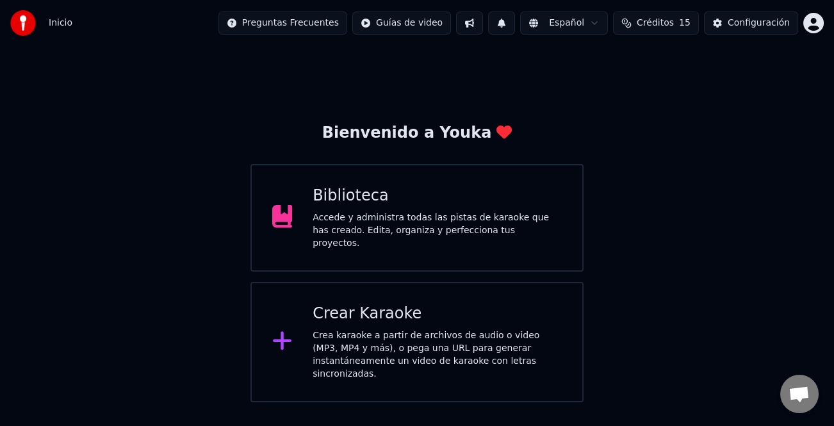
click at [461, 332] on div "Crea karaoke a partir de archivos de audio o video (MP3, MP4 y más), o pega una…" at bounding box center [436, 354] width 249 height 51
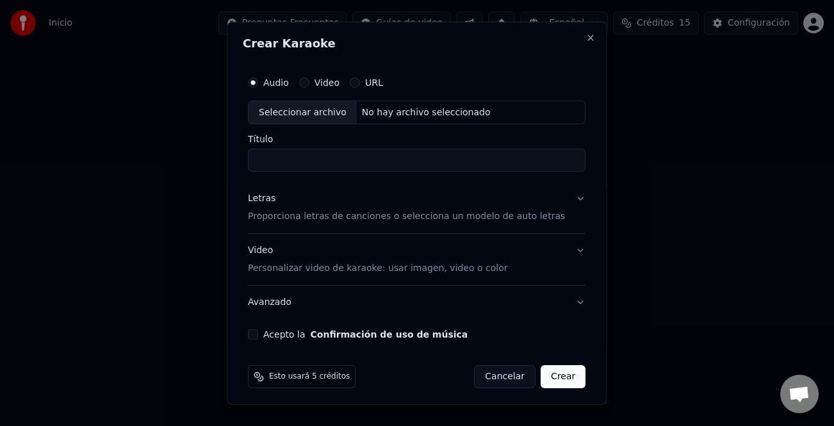
click at [555, 379] on button "Crear" at bounding box center [562, 376] width 45 height 23
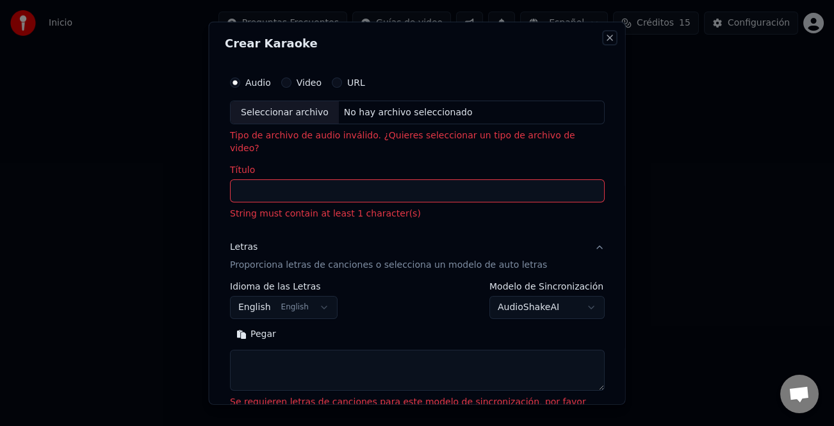
click at [604, 41] on button "Close" at bounding box center [609, 37] width 10 height 10
select select
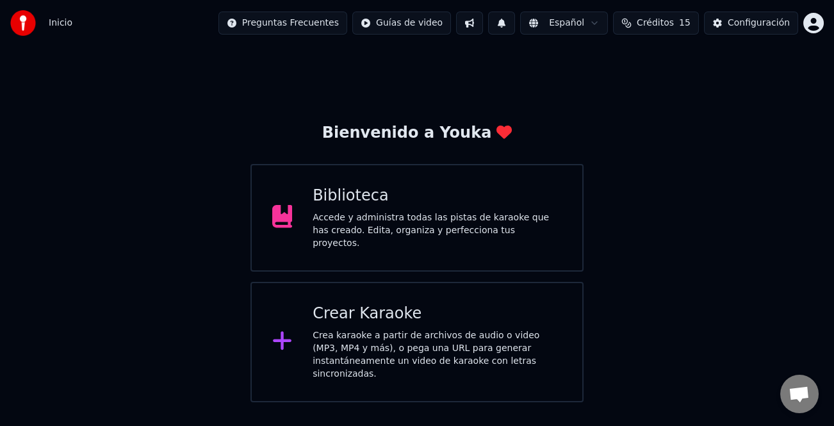
click at [439, 229] on div "Accede y administra todas las pistas de karaoke que has creado. Edita, organiza…" at bounding box center [436, 230] width 249 height 38
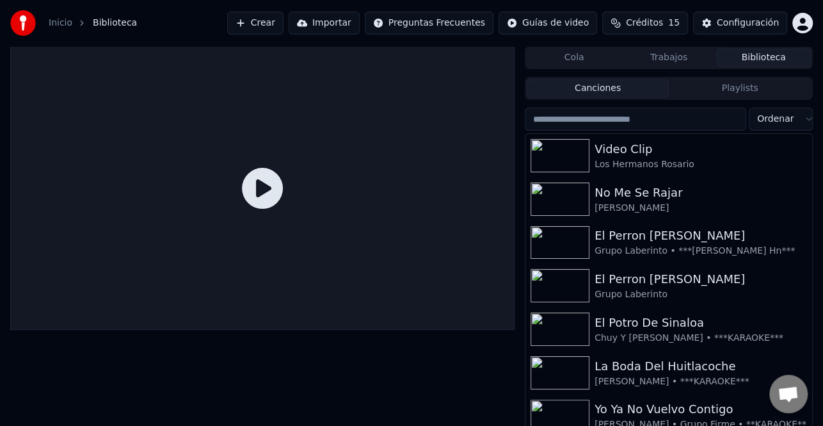
click at [674, 125] on input "search" at bounding box center [636, 119] width 222 height 23
paste input "**********"
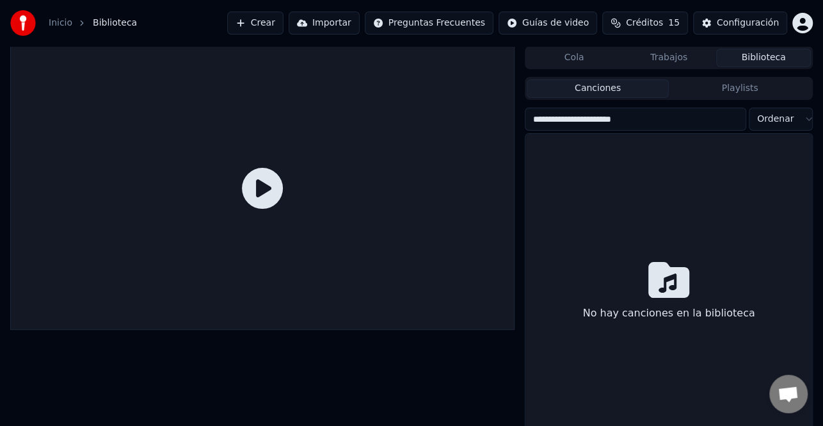
type input "**********"
click at [281, 21] on button "Crear" at bounding box center [255, 23] width 56 height 23
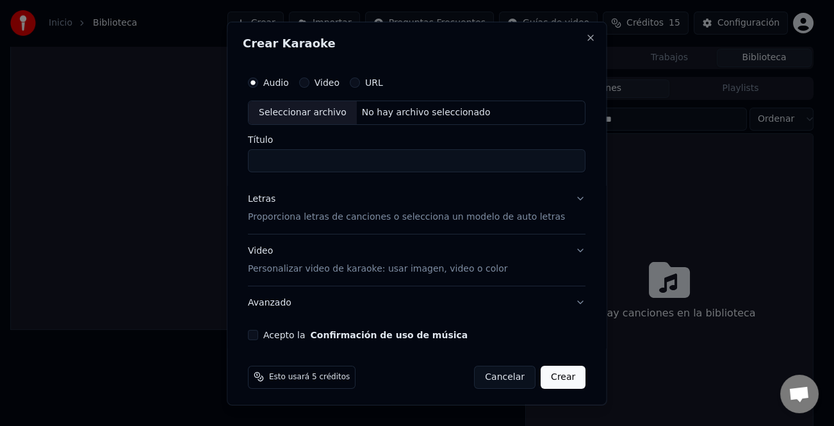
click at [326, 111] on div "Seleccionar archivo" at bounding box center [302, 112] width 108 height 23
type input "**********"
drag, startPoint x: 271, startPoint y: 203, endPoint x: 266, endPoint y: 230, distance: 27.3
click at [270, 203] on div "Letras" at bounding box center [262, 198] width 28 height 13
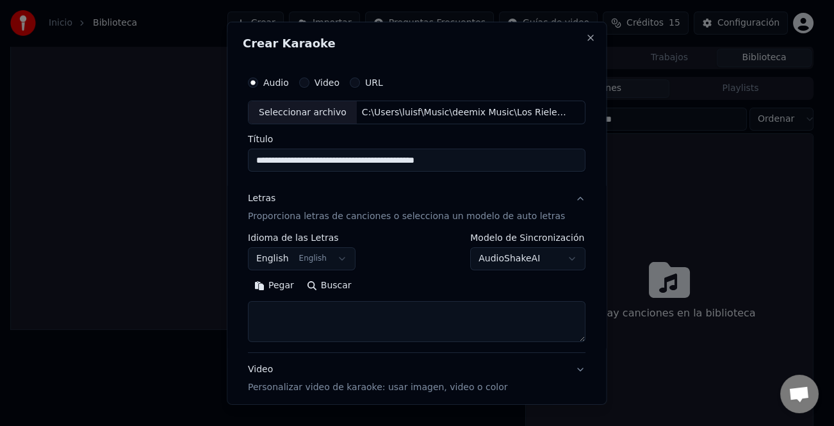
click at [271, 289] on button "Pegar" at bounding box center [274, 285] width 53 height 20
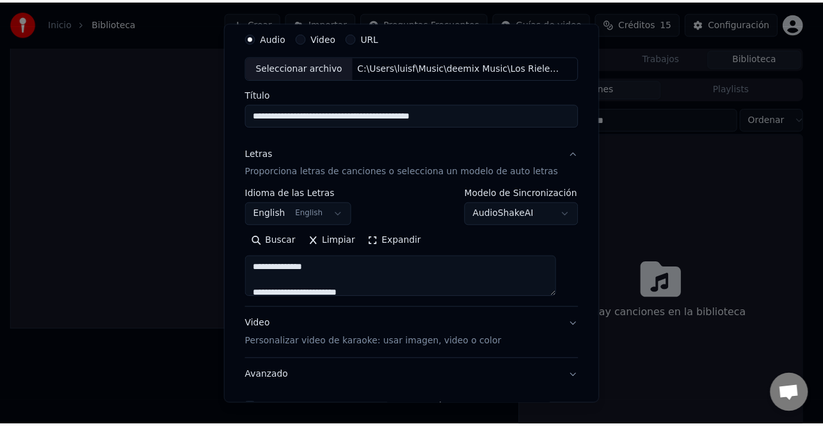
scroll to position [124, 0]
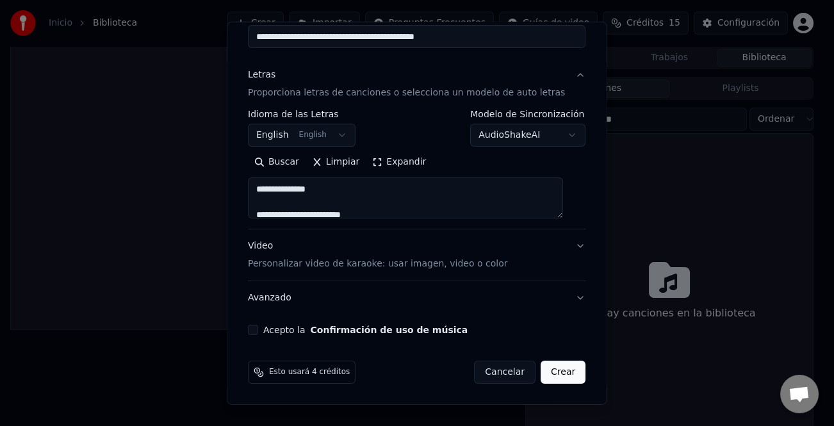
click at [258, 333] on button "Acepto la Confirmación de uso de música" at bounding box center [253, 330] width 10 height 10
type textarea "**********"
click at [551, 373] on button "Crear" at bounding box center [562, 372] width 45 height 23
select select "**"
type textarea "**********"
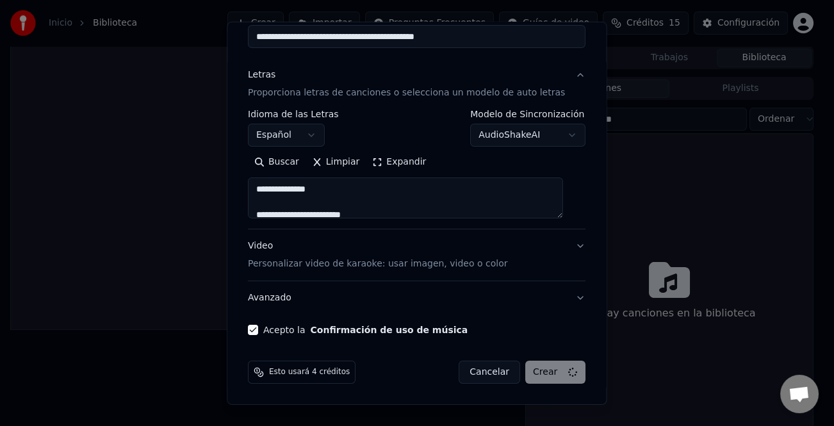
select select
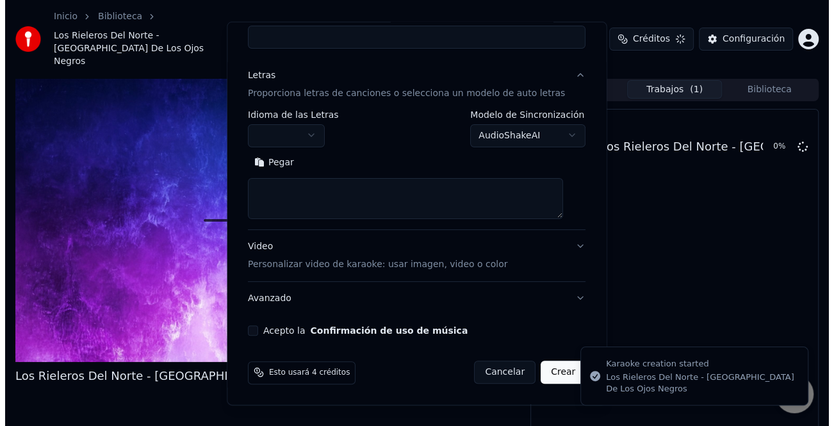
scroll to position [0, 0]
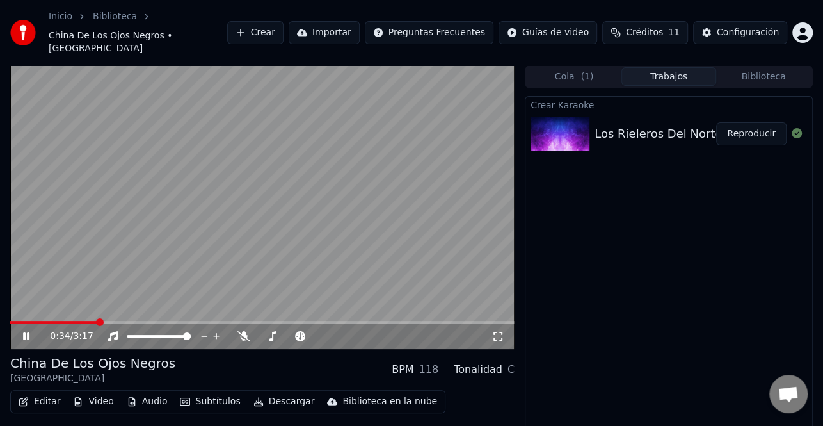
click at [17, 330] on div "0:34 / 3:17" at bounding box center [262, 336] width 494 height 13
click at [24, 332] on icon at bounding box center [26, 336] width 6 height 8
click at [284, 22] on button "Crear" at bounding box center [255, 32] width 56 height 23
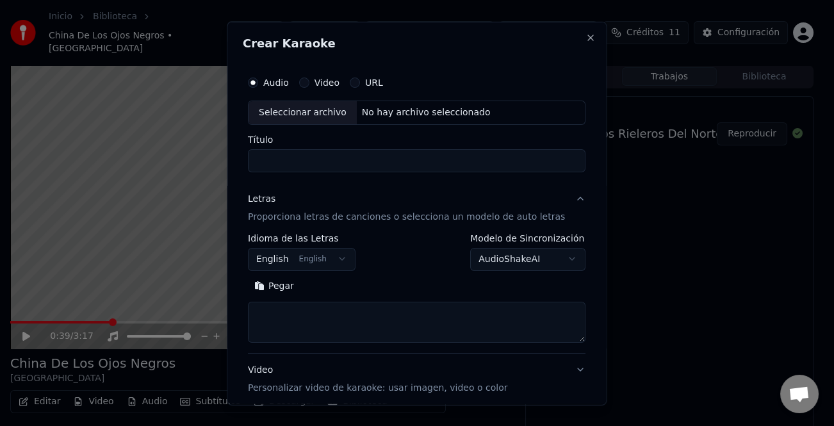
click at [302, 111] on div "Seleccionar archivo" at bounding box center [302, 112] width 108 height 23
type input "**********"
drag, startPoint x: 278, startPoint y: 285, endPoint x: 425, endPoint y: 310, distance: 149.4
click at [284, 287] on button "Pegar" at bounding box center [274, 285] width 53 height 20
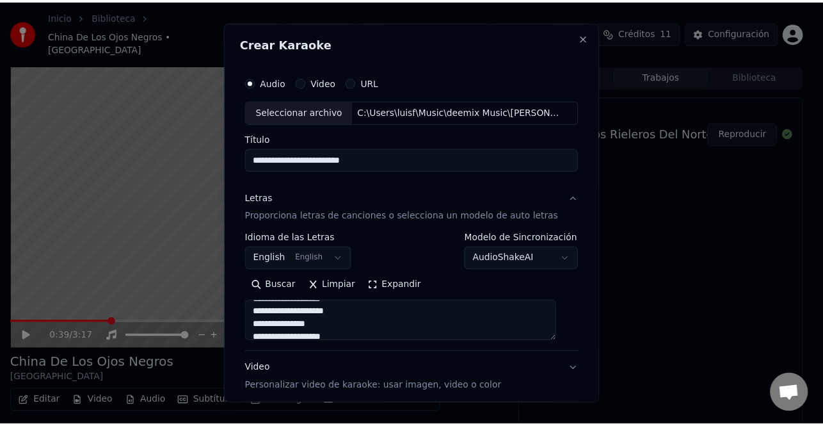
scroll to position [124, 0]
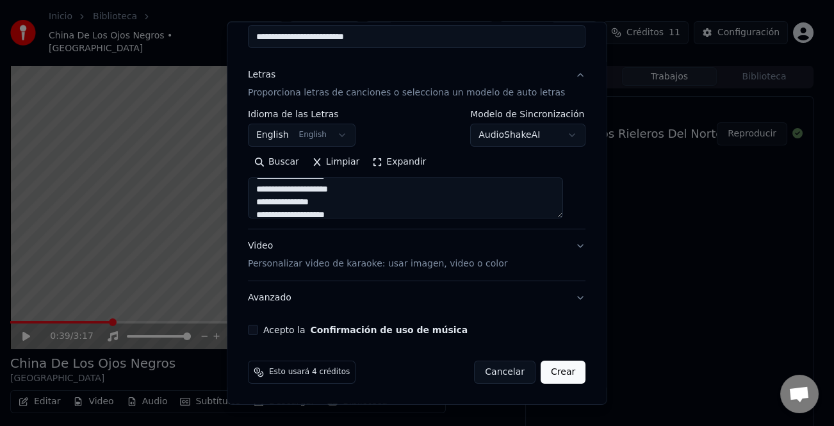
type textarea "**********"
click at [268, 330] on div "Acepto la Confirmación de uso de música" at bounding box center [416, 330] width 337 height 10
click at [258, 330] on button "Acepto la Confirmación de uso de música" at bounding box center [253, 330] width 10 height 10
click at [555, 375] on button "Crear" at bounding box center [562, 372] width 45 height 23
select select "**"
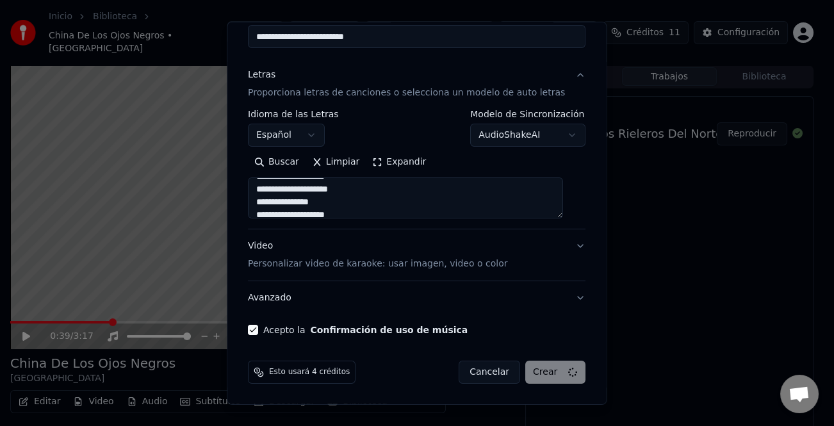
type textarea "**********"
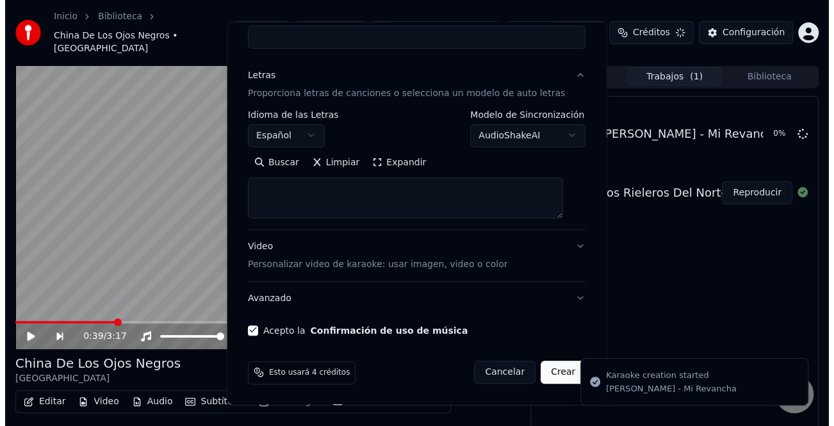
scroll to position [0, 0]
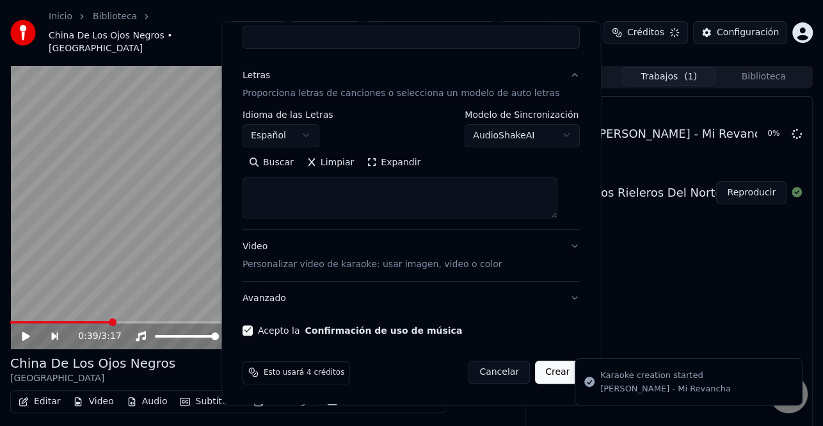
select select
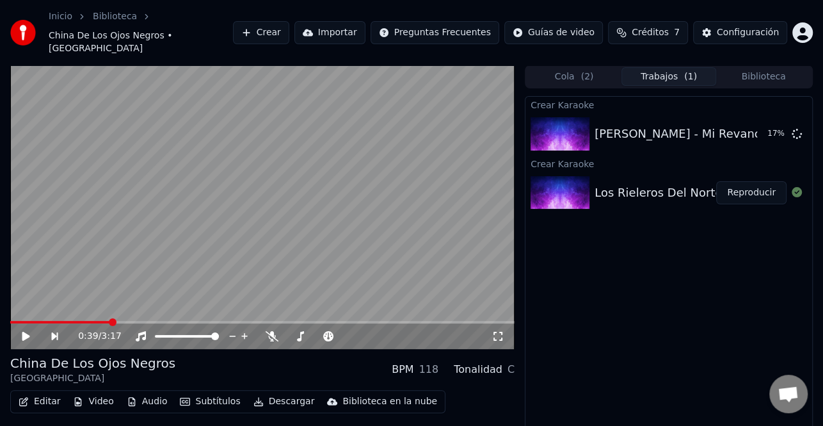
click at [756, 68] on button "Biblioteca" at bounding box center [764, 76] width 95 height 19
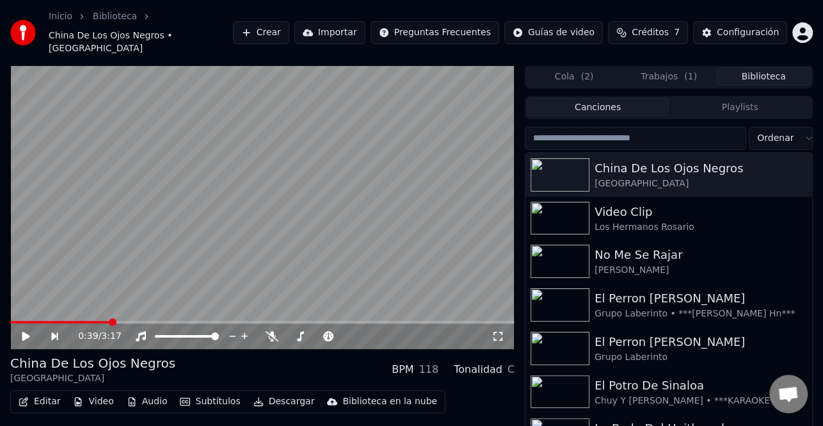
click at [627, 130] on input "search" at bounding box center [636, 138] width 222 height 23
click at [629, 127] on input "search" at bounding box center [636, 138] width 222 height 23
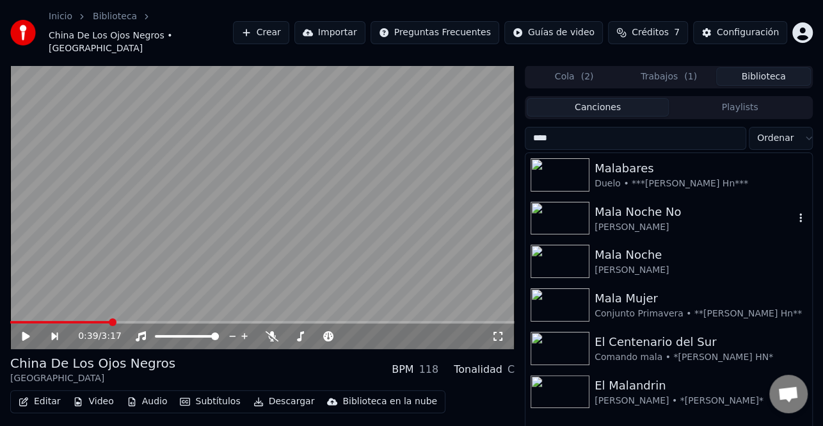
type input "****"
click at [670, 203] on div "Mala Noche No" at bounding box center [695, 212] width 200 height 18
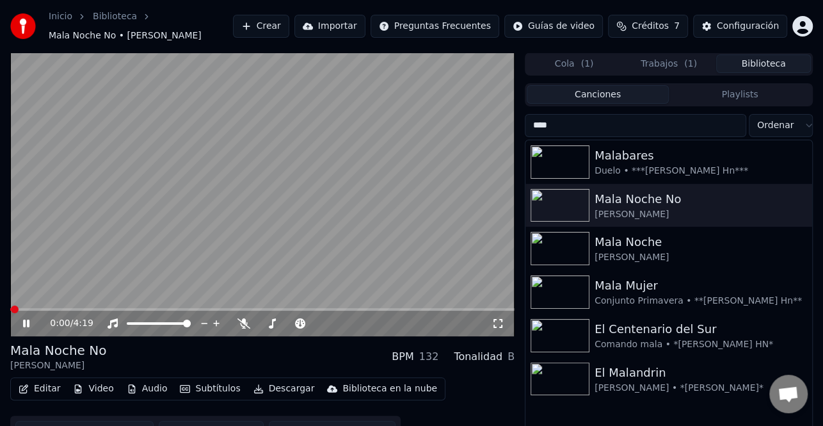
click at [22, 321] on icon at bounding box center [34, 323] width 29 height 10
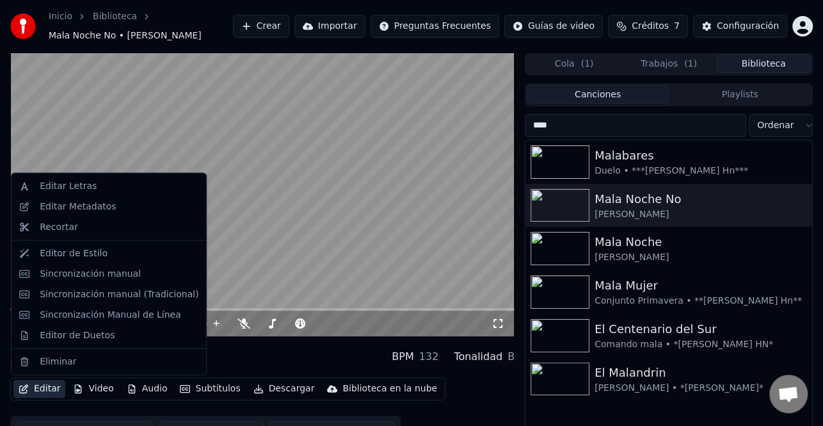
click at [42, 389] on button "Editar" at bounding box center [39, 389] width 52 height 18
click at [144, 298] on div "Sincronización manual (Tradicional)" at bounding box center [119, 294] width 159 height 13
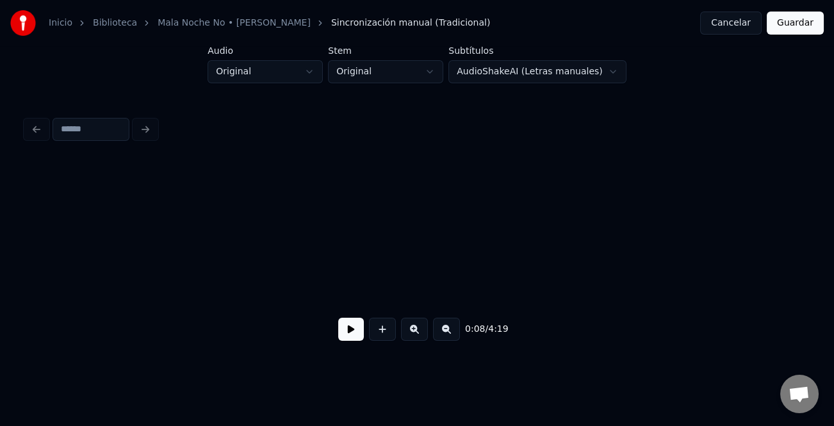
scroll to position [0, 1578]
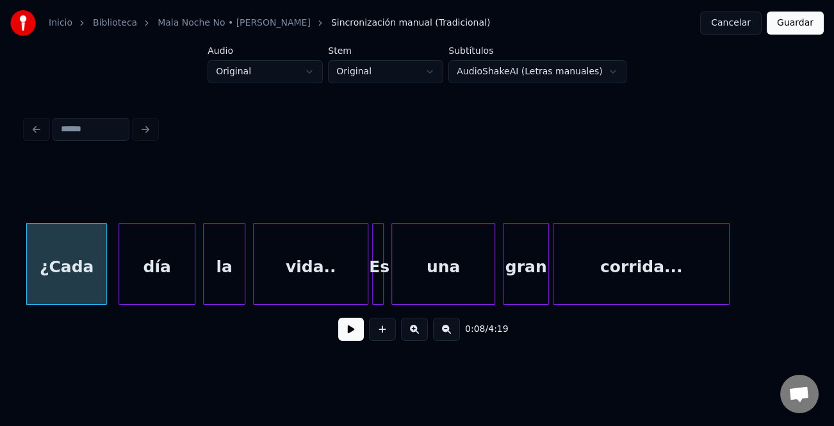
click at [344, 336] on button at bounding box center [351, 329] width 26 height 23
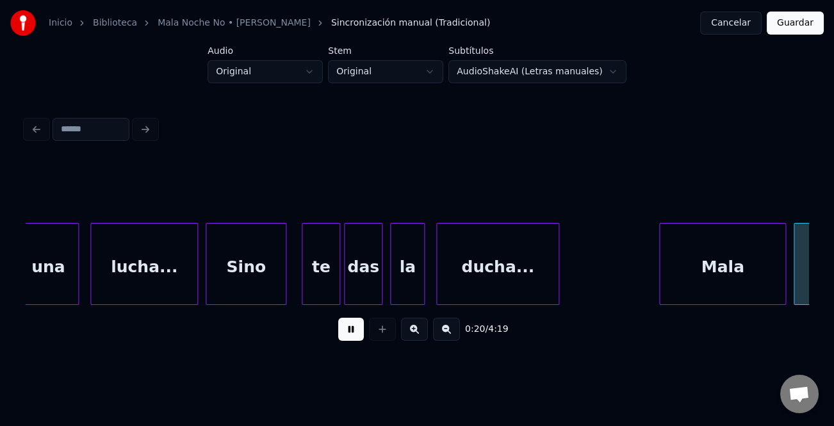
scroll to position [0, 3932]
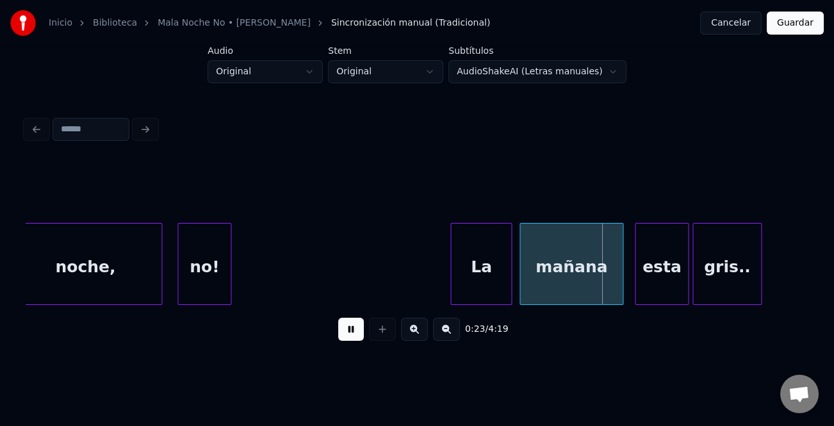
click at [451, 284] on div at bounding box center [453, 263] width 4 height 81
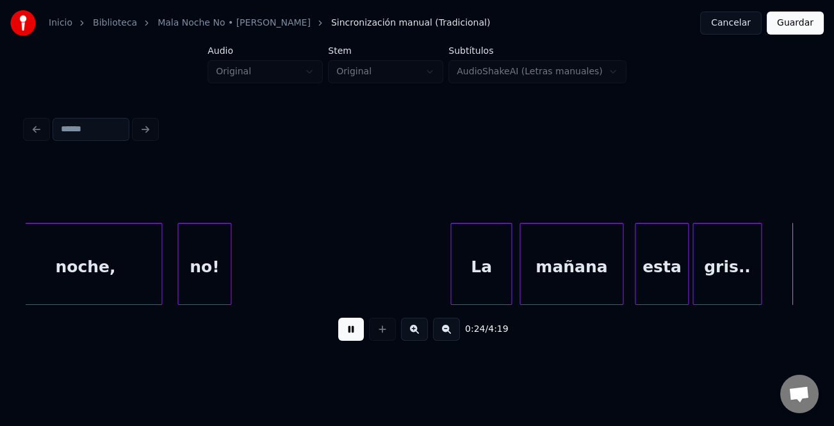
scroll to position [0, 4717]
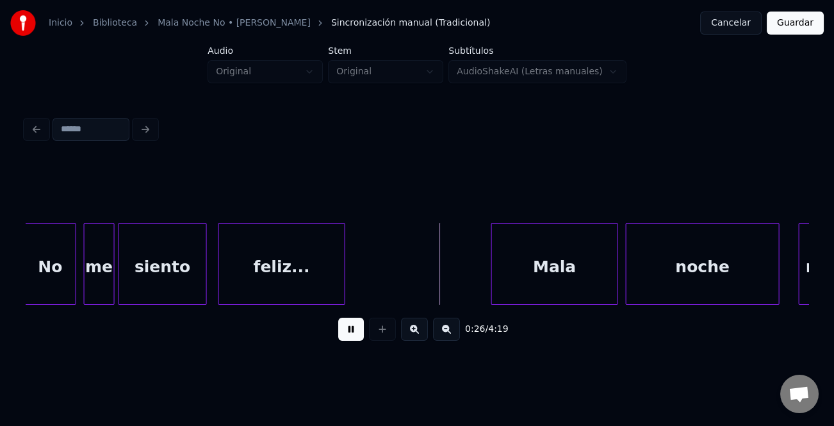
click at [24, 284] on div "0:26 / 4:19" at bounding box center [416, 232] width 793 height 254
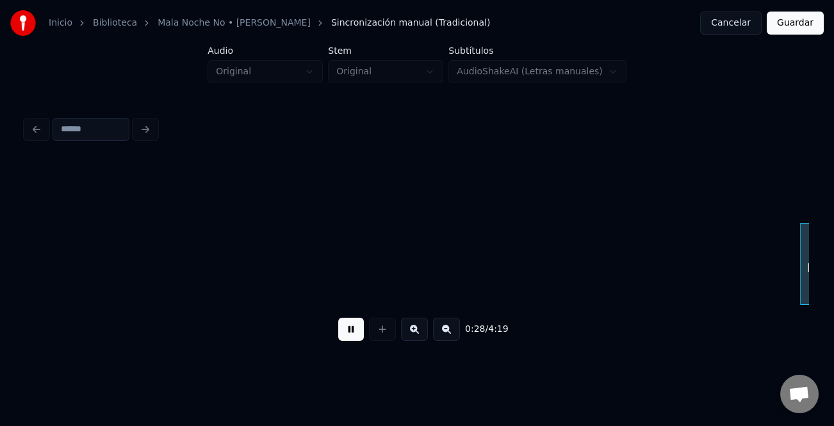
scroll to position [0, 5500]
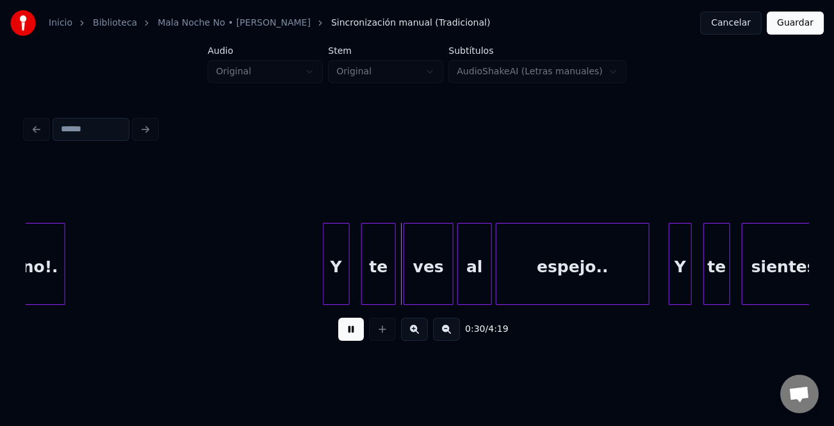
click at [323, 256] on div at bounding box center [325, 263] width 4 height 81
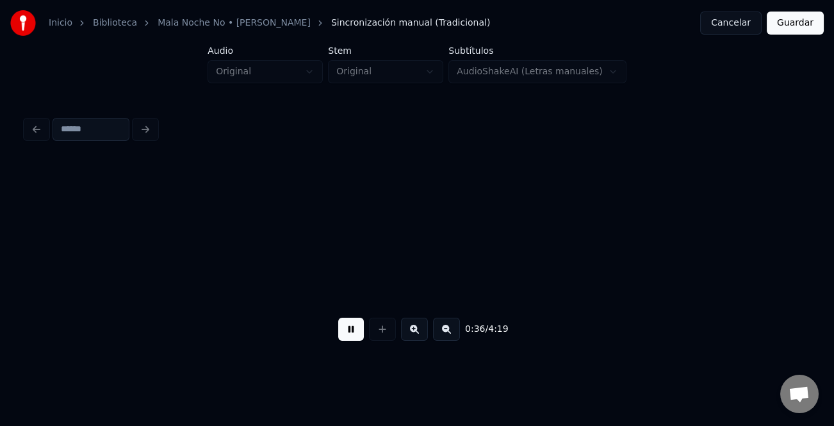
scroll to position [0, 7068]
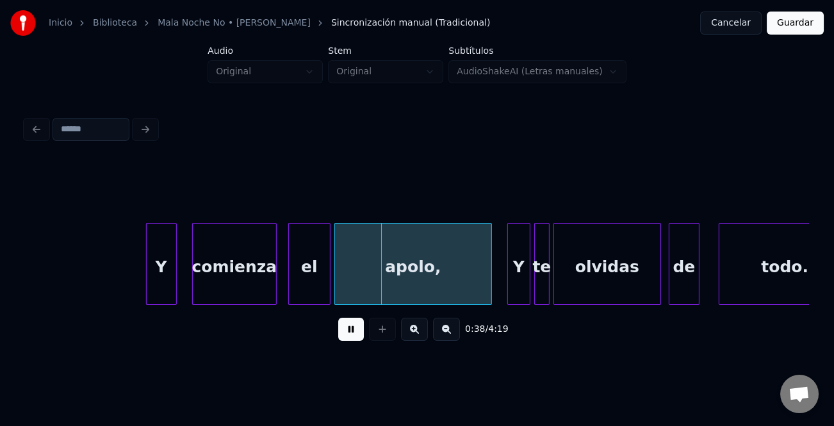
click at [151, 291] on div "Y" at bounding box center [161, 266] width 29 height 87
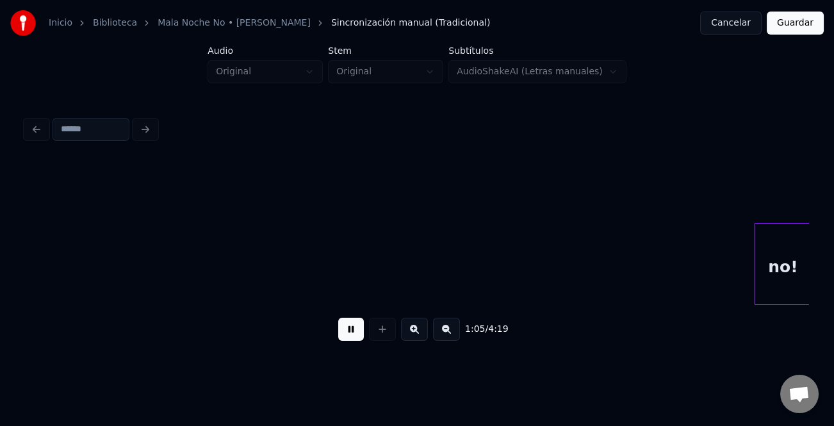
scroll to position [0, 12554]
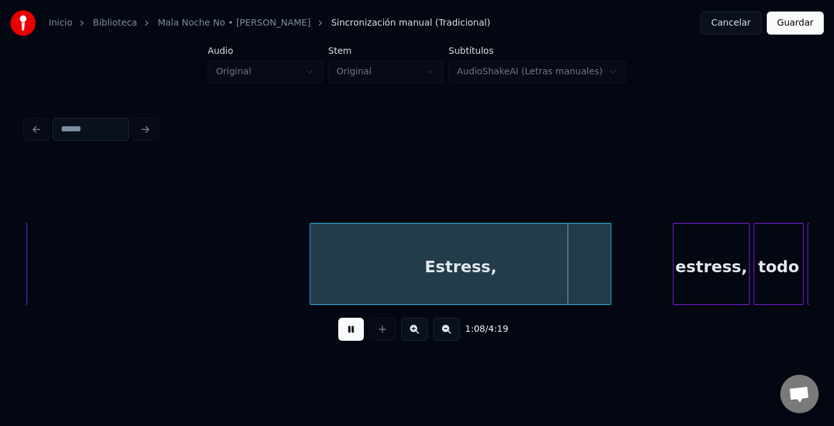
click at [310, 262] on div at bounding box center [312, 263] width 4 height 81
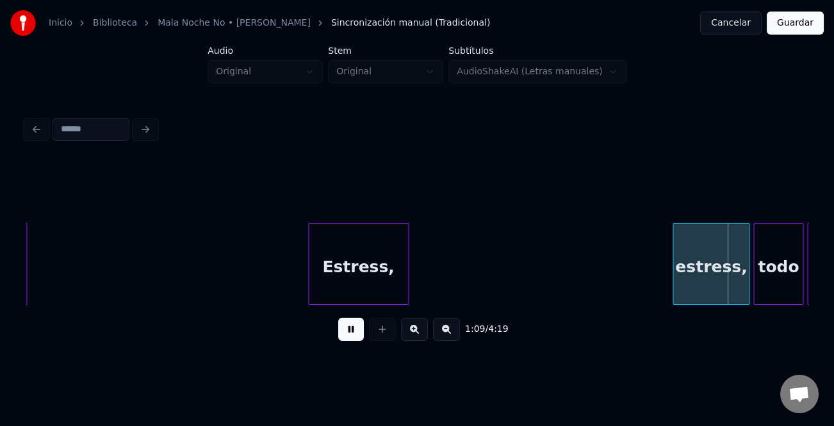
click at [407, 280] on div at bounding box center [406, 263] width 4 height 81
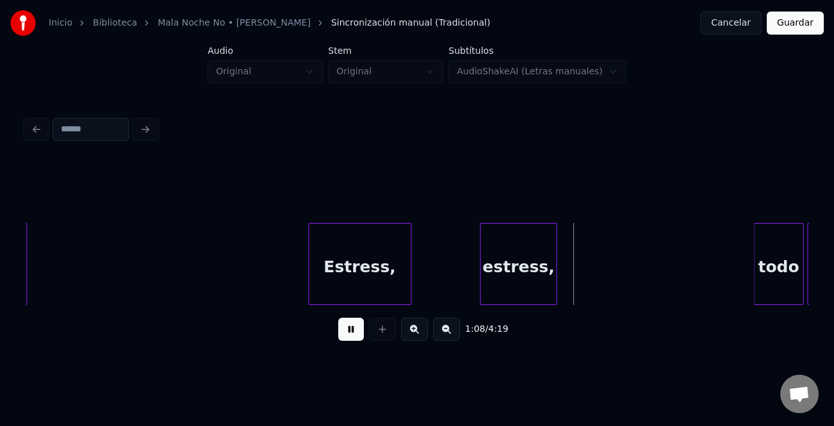
click at [510, 272] on div "estress," at bounding box center [518, 266] width 76 height 87
click at [533, 270] on div "estress," at bounding box center [518, 266] width 76 height 87
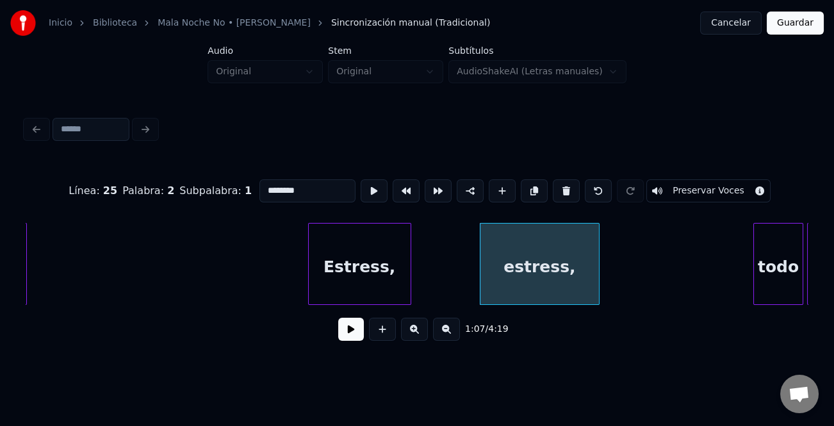
click at [597, 277] on div at bounding box center [597, 263] width 4 height 81
click at [366, 332] on div at bounding box center [382, 329] width 32 height 23
click at [358, 334] on button at bounding box center [351, 329] width 26 height 23
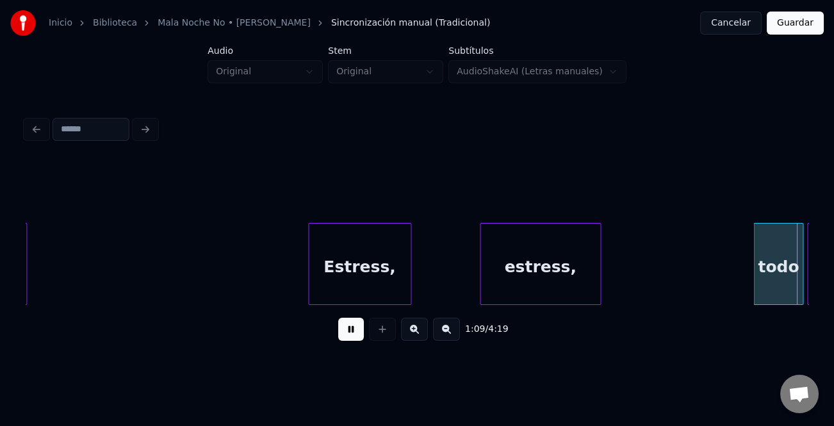
scroll to position [0, 13337]
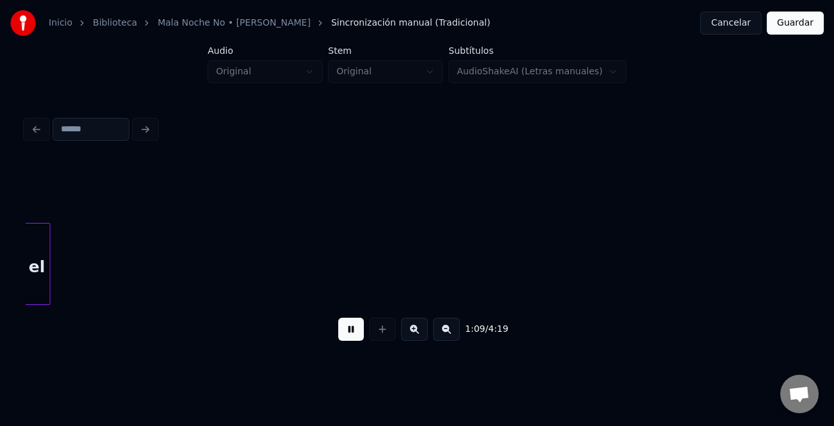
click at [358, 334] on button at bounding box center [351, 329] width 26 height 23
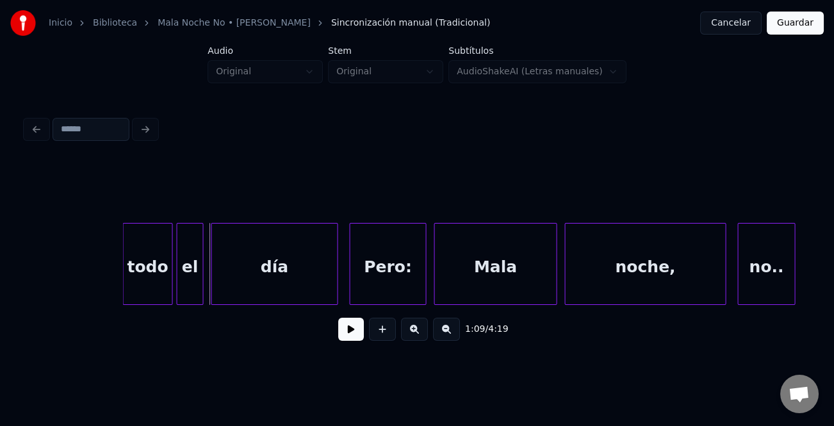
scroll to position [0, 13024]
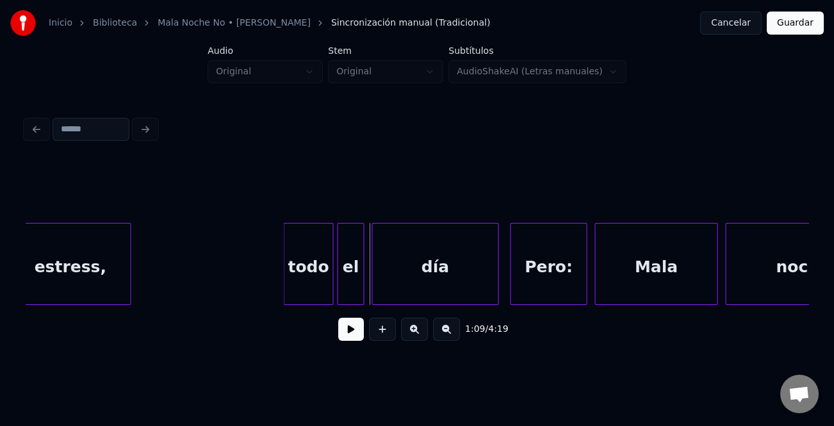
click at [106, 284] on div "estress," at bounding box center [70, 266] width 120 height 87
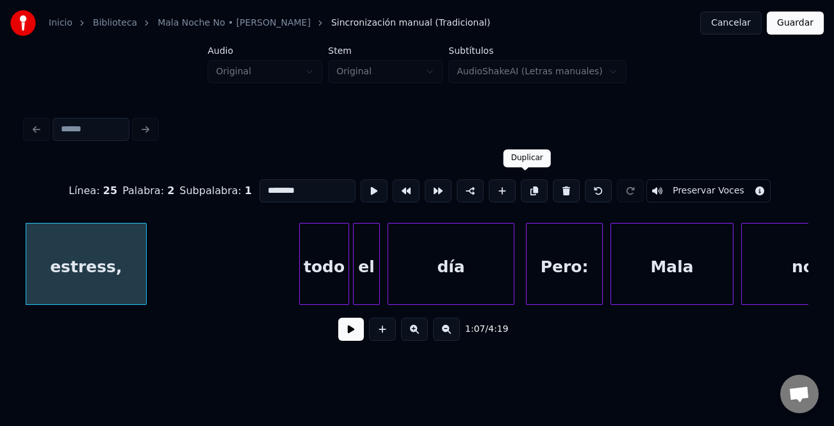
click at [530, 191] on button at bounding box center [534, 190] width 27 height 23
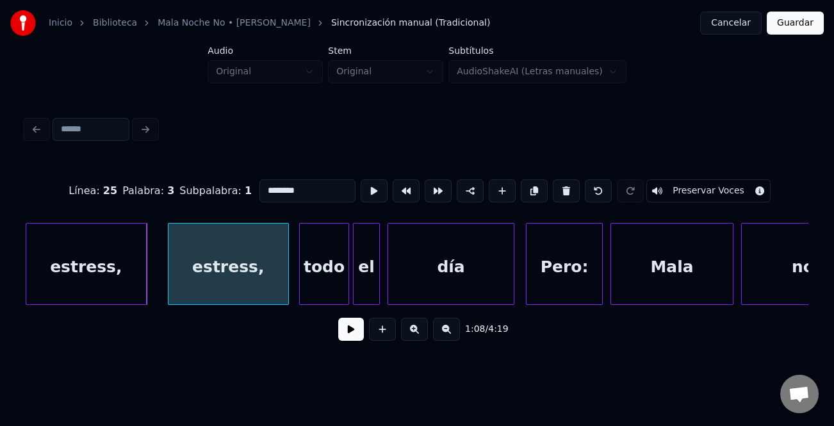
click at [222, 278] on div "estress," at bounding box center [228, 266] width 120 height 87
click at [202, 284] on div at bounding box center [200, 263] width 4 height 81
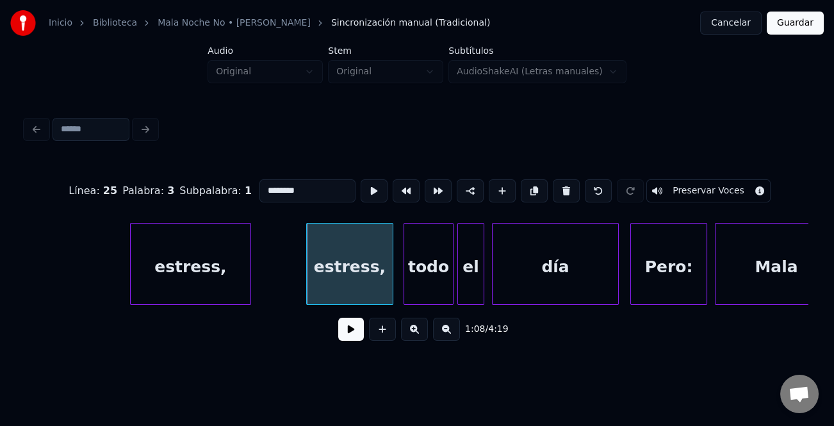
scroll to position [0, 12744]
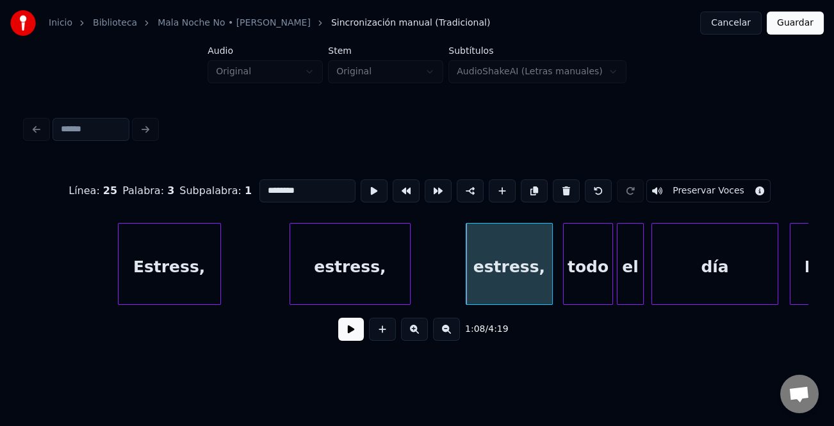
click at [161, 282] on div "Estress," at bounding box center [169, 266] width 102 height 87
type input "********"
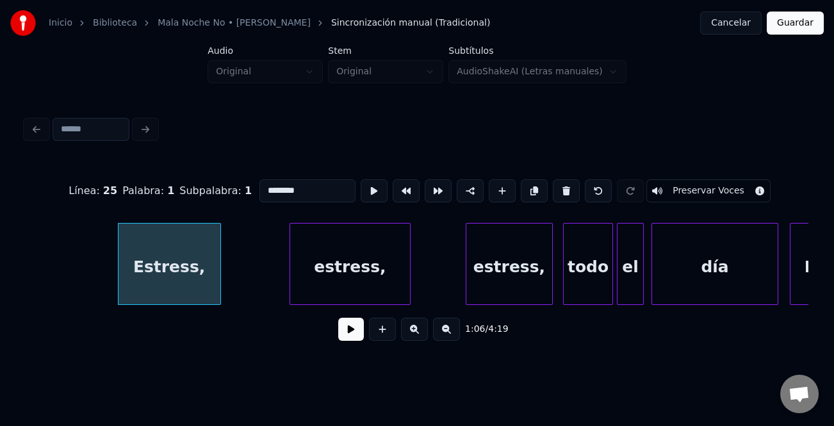
click at [341, 333] on button at bounding box center [351, 329] width 26 height 23
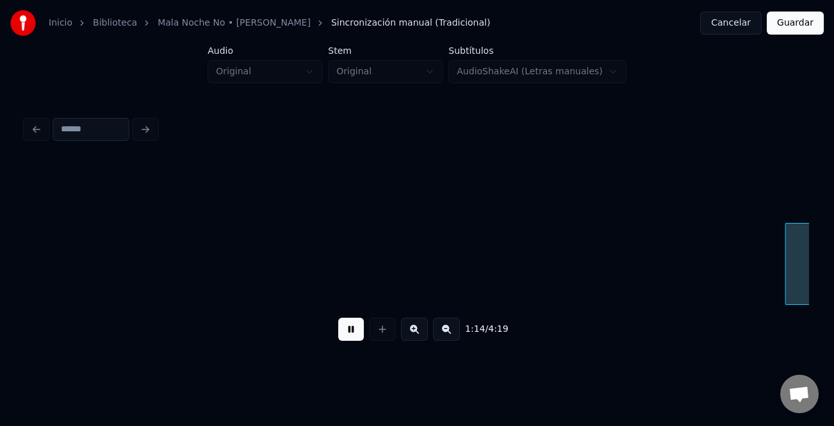
scroll to position [0, 14312]
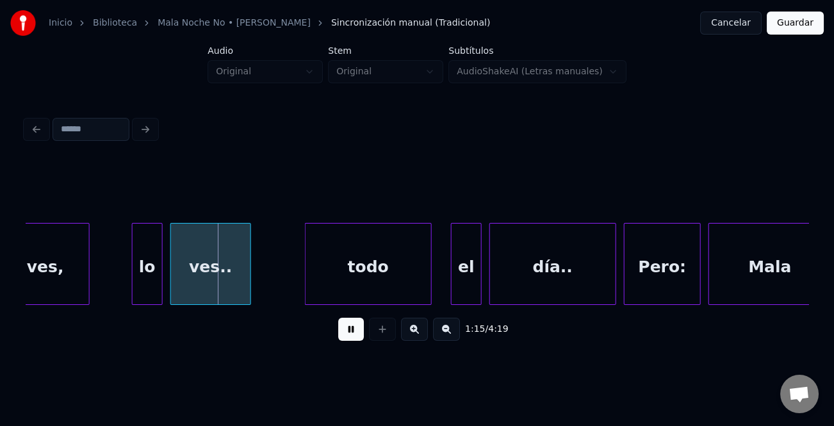
click at [350, 333] on button at bounding box center [351, 329] width 26 height 23
click at [122, 286] on div at bounding box center [124, 263] width 4 height 81
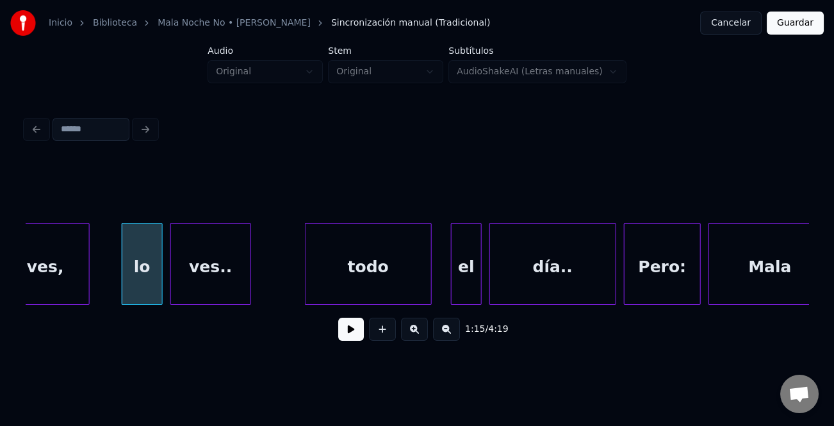
click at [129, 286] on div "lo" at bounding box center [142, 266] width 40 height 87
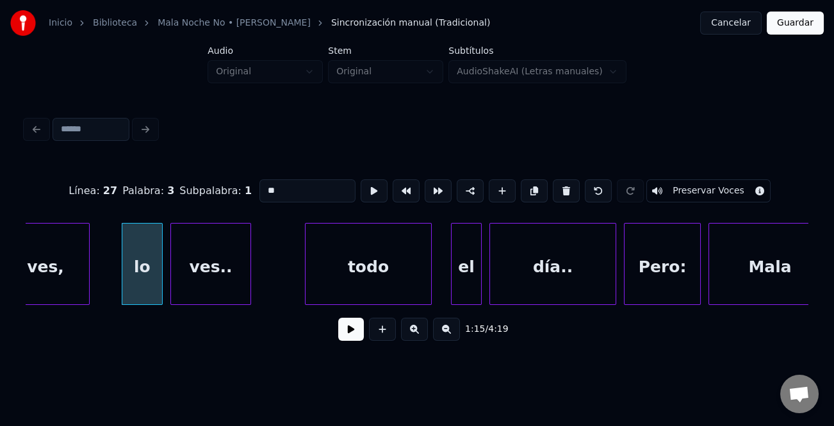
click at [264, 186] on input "**" at bounding box center [307, 190] width 96 height 23
click at [261, 186] on input "**" at bounding box center [307, 190] width 96 height 23
type input "**"
click at [346, 330] on button at bounding box center [351, 329] width 26 height 23
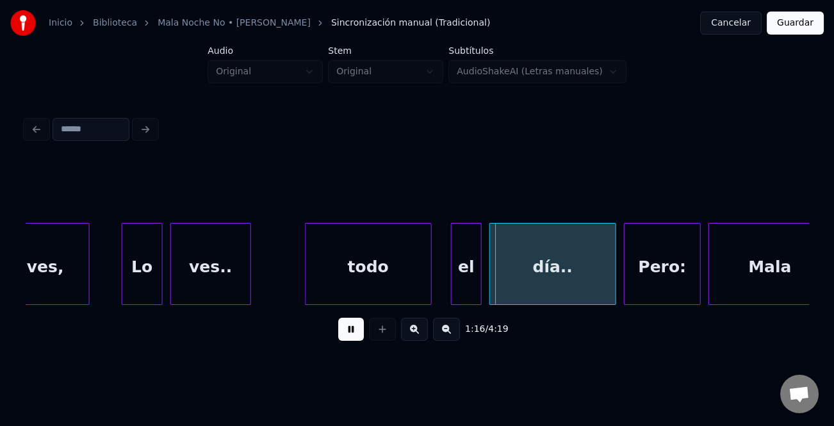
click at [346, 330] on button at bounding box center [351, 329] width 26 height 23
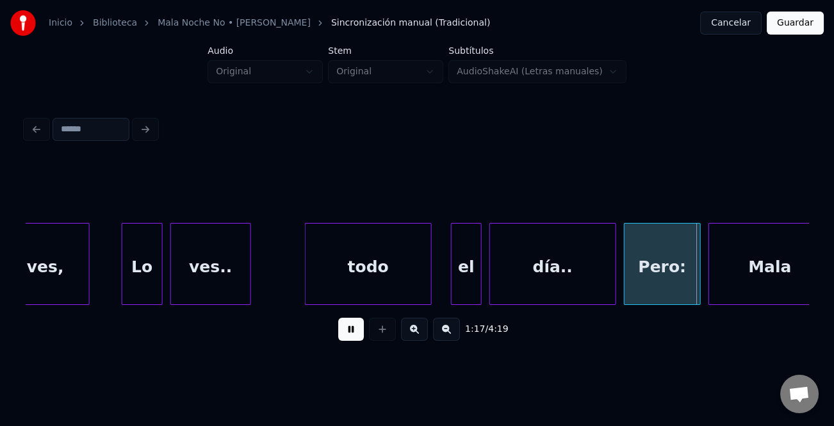
click at [346, 330] on button at bounding box center [351, 329] width 26 height 23
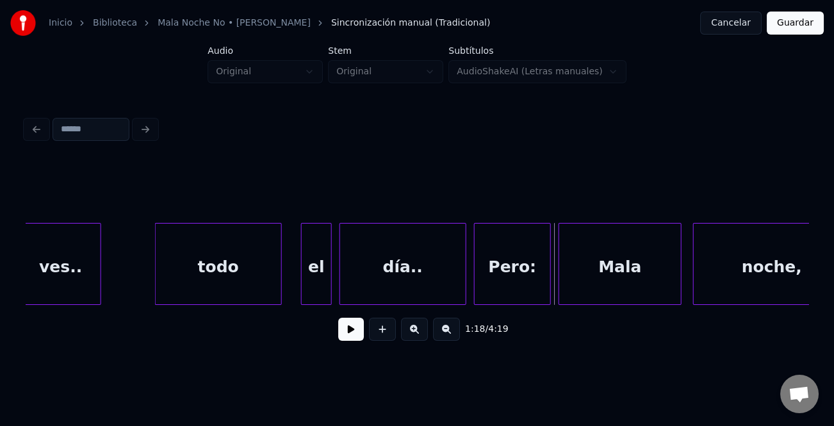
scroll to position [0, 14143]
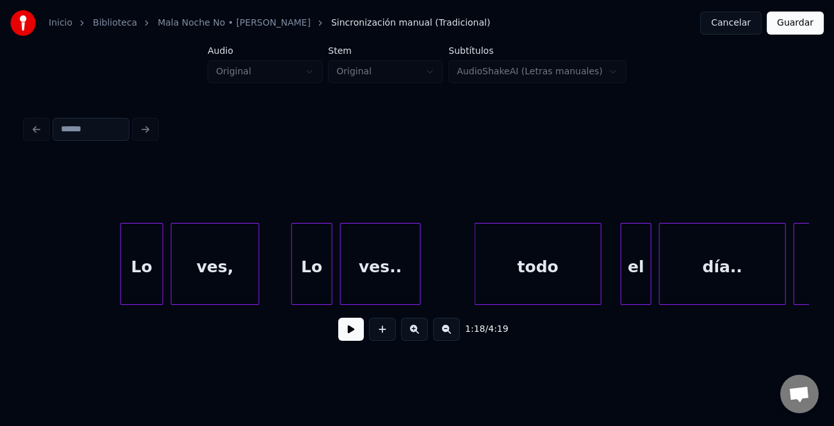
click at [121, 287] on div at bounding box center [123, 263] width 4 height 81
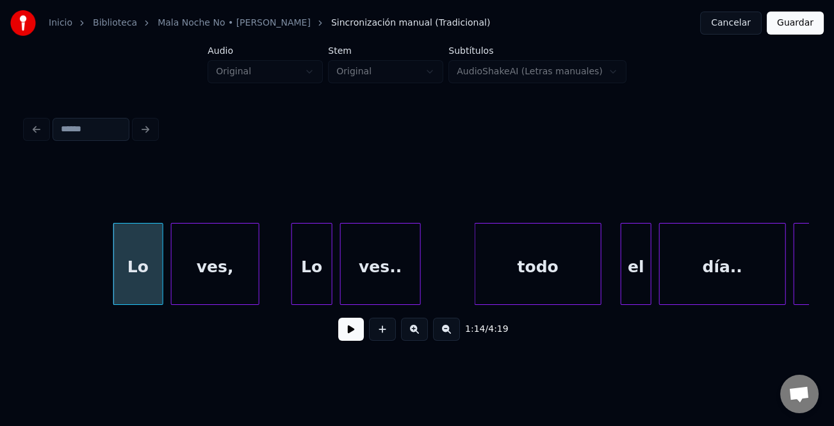
click at [343, 331] on button at bounding box center [351, 329] width 26 height 23
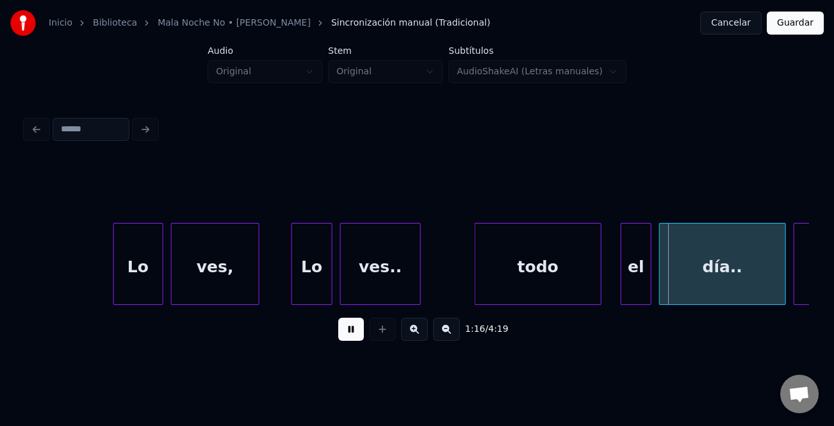
click at [350, 333] on button at bounding box center [351, 329] width 26 height 23
click at [558, 282] on div at bounding box center [560, 263] width 4 height 81
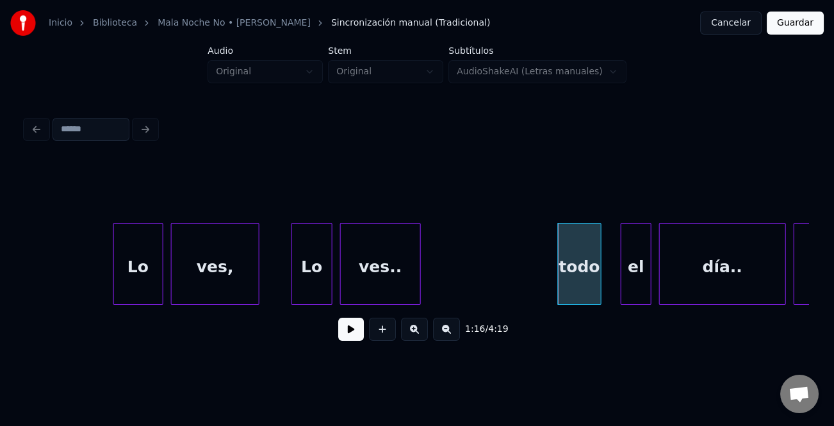
click at [394, 270] on div "ves.." at bounding box center [380, 266] width 79 height 87
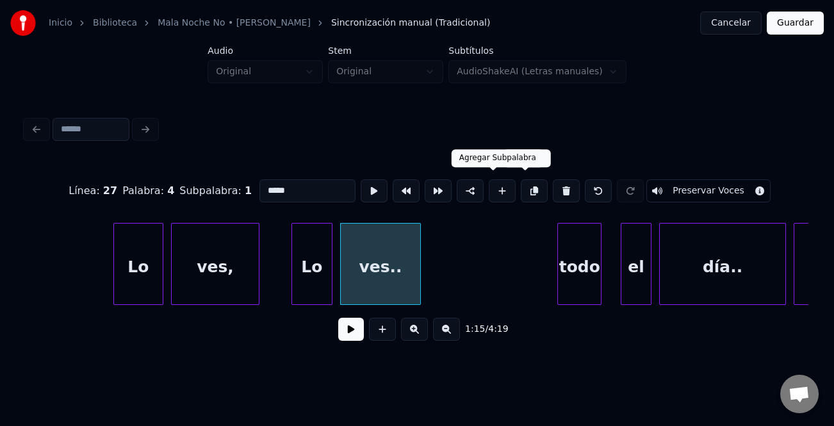
drag, startPoint x: 492, startPoint y: 184, endPoint x: 430, endPoint y: 184, distance: 61.5
click at [489, 184] on button at bounding box center [502, 190] width 27 height 23
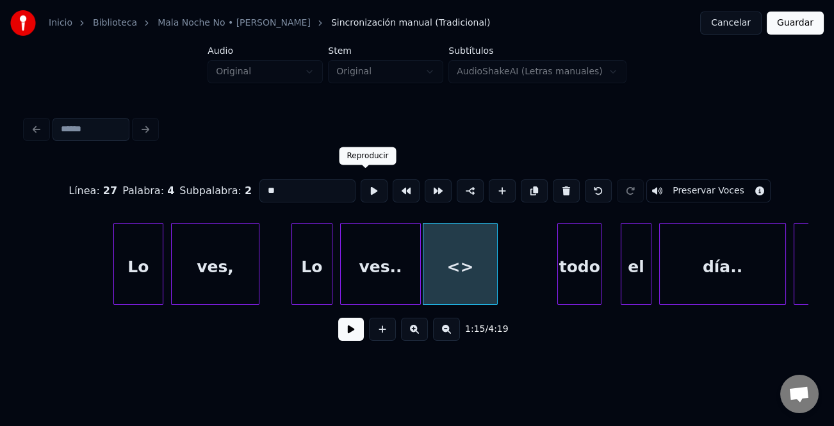
click at [310, 186] on input "**" at bounding box center [307, 190] width 96 height 23
type input "*"
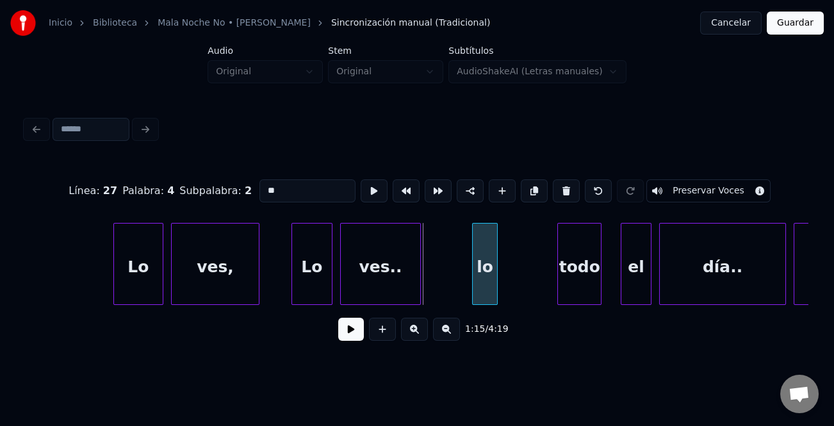
click at [474, 286] on div at bounding box center [475, 263] width 4 height 81
click at [473, 290] on div "lo" at bounding box center [485, 264] width 25 height 82
click at [469, 293] on div at bounding box center [470, 263] width 4 height 81
click at [492, 289] on div at bounding box center [494, 263] width 4 height 81
click at [262, 185] on input "**" at bounding box center [307, 190] width 96 height 23
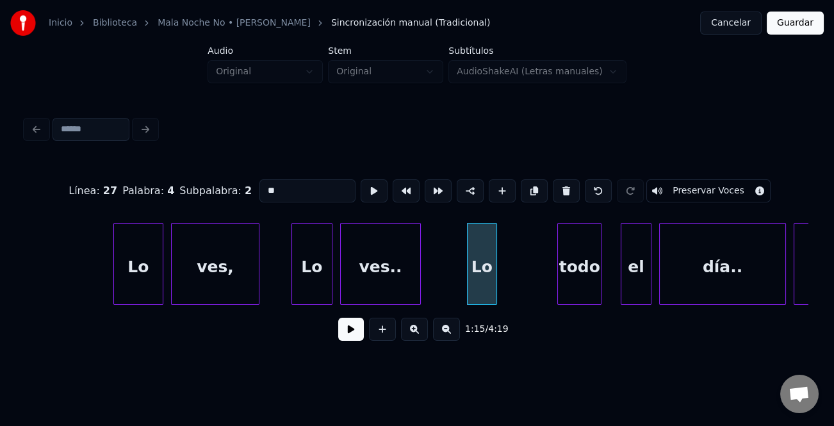
click at [321, 185] on input "**" at bounding box center [307, 190] width 96 height 23
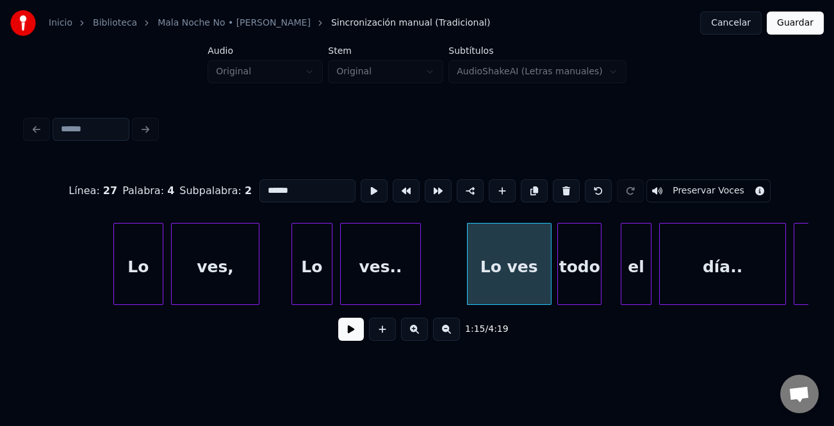
click at [547, 275] on div at bounding box center [549, 263] width 4 height 81
type input "******"
click at [340, 328] on button at bounding box center [351, 329] width 26 height 23
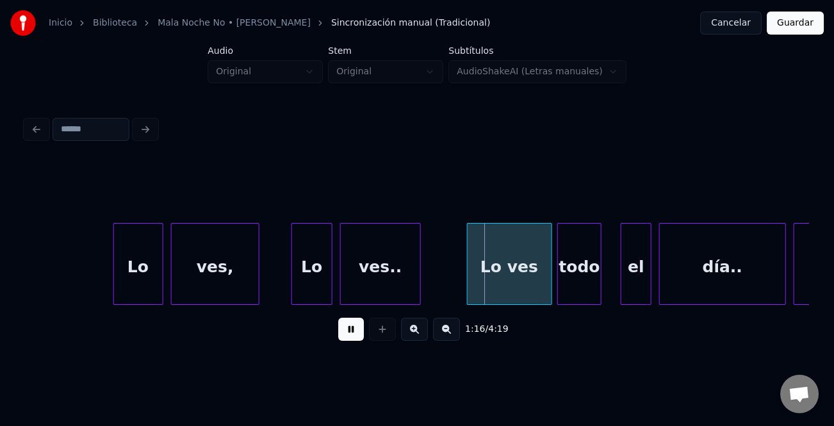
click at [350, 330] on button at bounding box center [351, 329] width 26 height 23
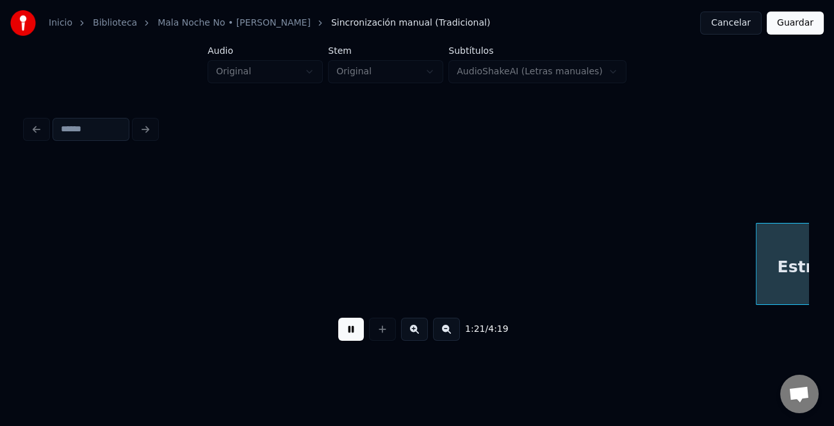
scroll to position [0, 15711]
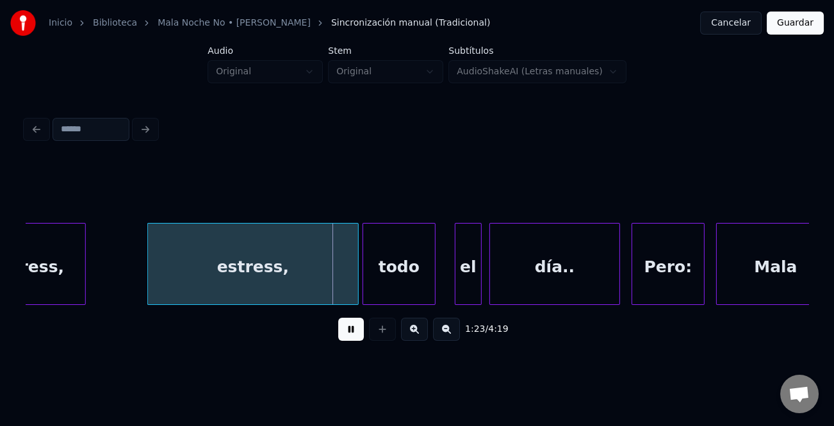
click at [349, 328] on button at bounding box center [351, 329] width 26 height 23
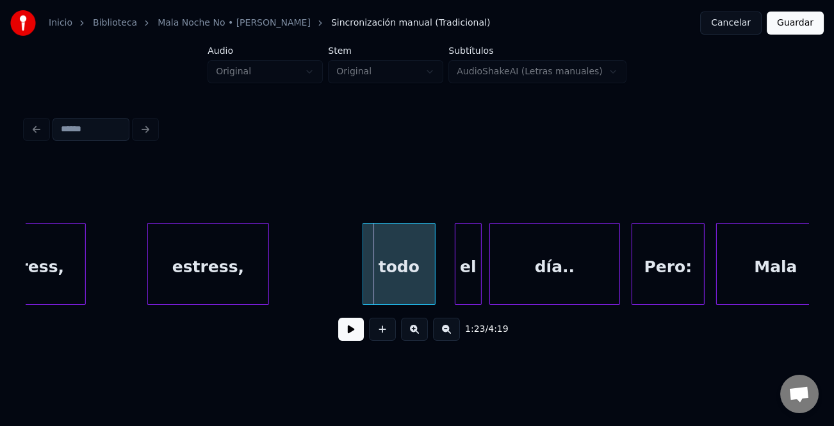
click at [264, 273] on div at bounding box center [266, 263] width 4 height 81
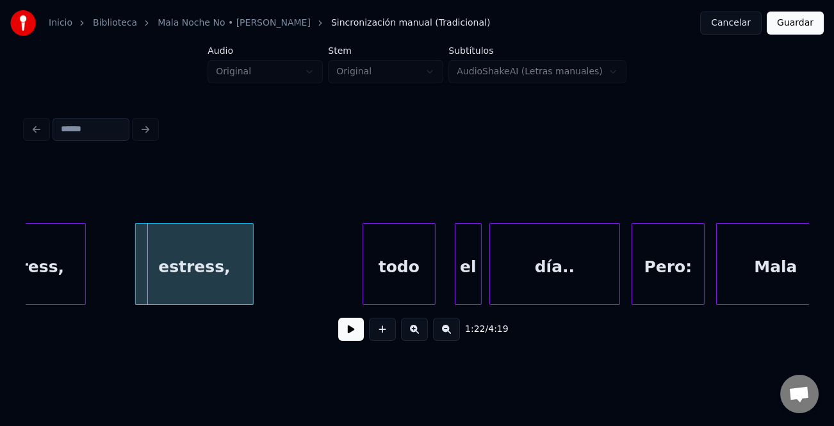
click at [209, 270] on div "estress," at bounding box center [194, 266] width 117 height 87
click at [212, 264] on div "estress," at bounding box center [194, 266] width 117 height 87
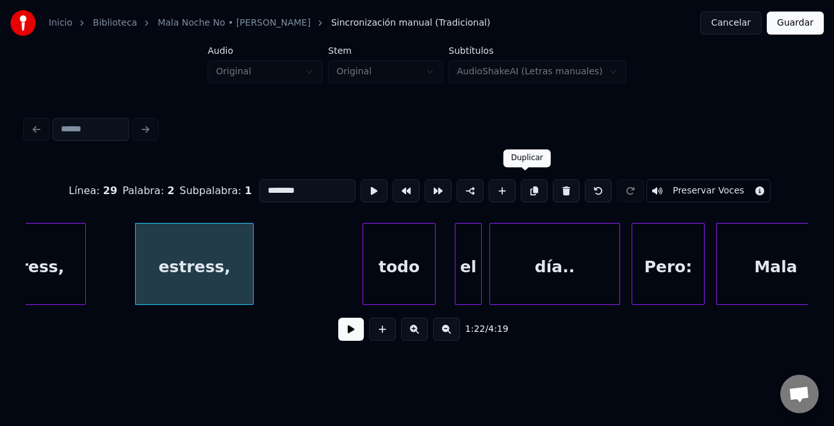
drag, startPoint x: 527, startPoint y: 190, endPoint x: 317, endPoint y: 216, distance: 211.7
click at [523, 190] on button at bounding box center [534, 190] width 27 height 23
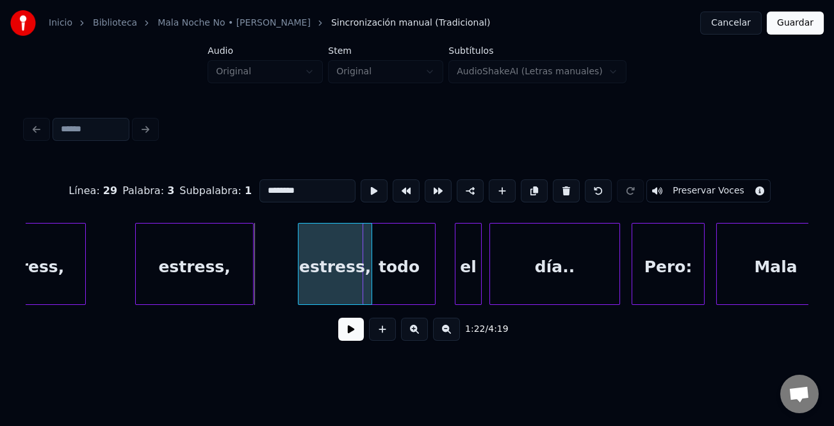
click at [298, 282] on div at bounding box center [300, 263] width 4 height 81
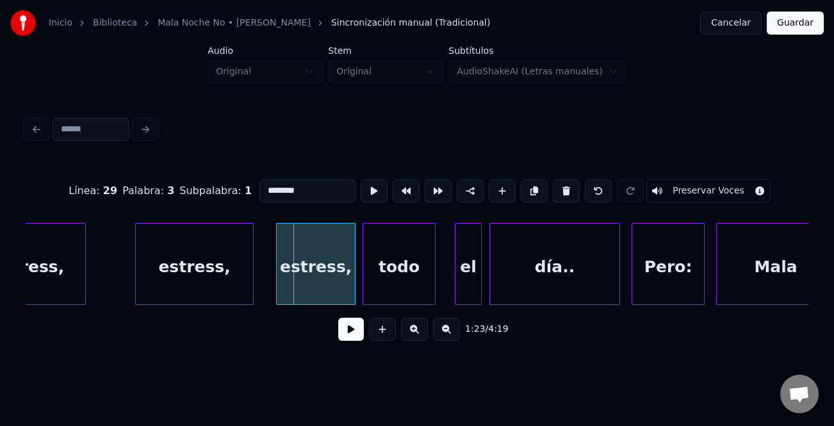
click at [314, 288] on div "estress," at bounding box center [315, 266] width 77 height 87
click at [387, 283] on div at bounding box center [386, 263] width 4 height 81
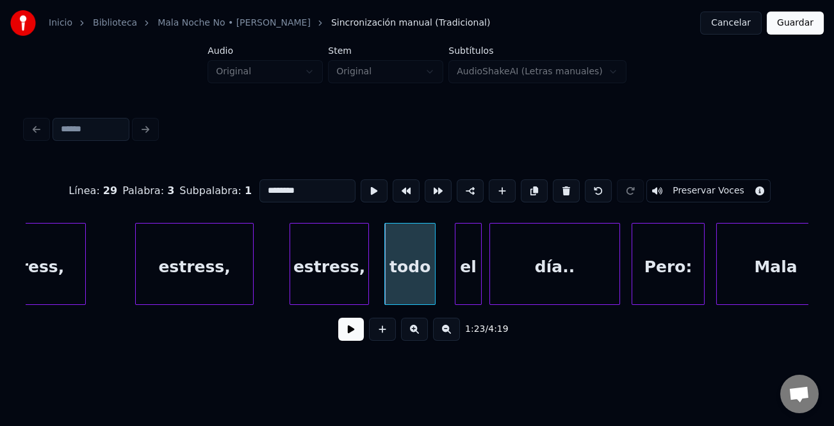
click at [354, 288] on div "estress," at bounding box center [328, 266] width 77 height 87
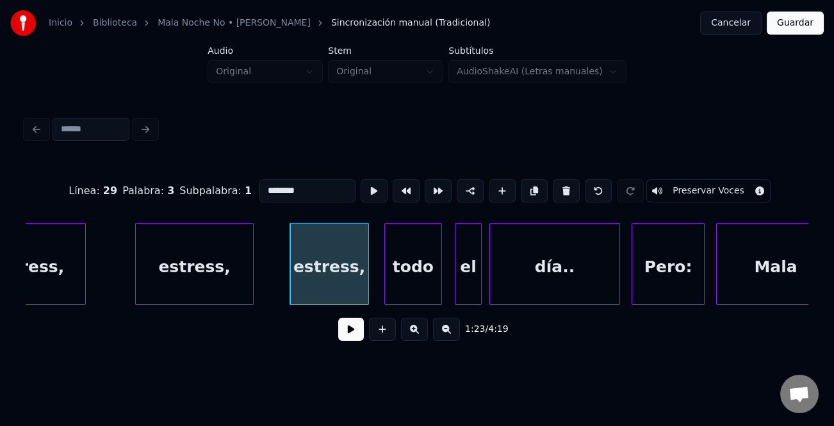
click at [437, 282] on div at bounding box center [439, 263] width 4 height 81
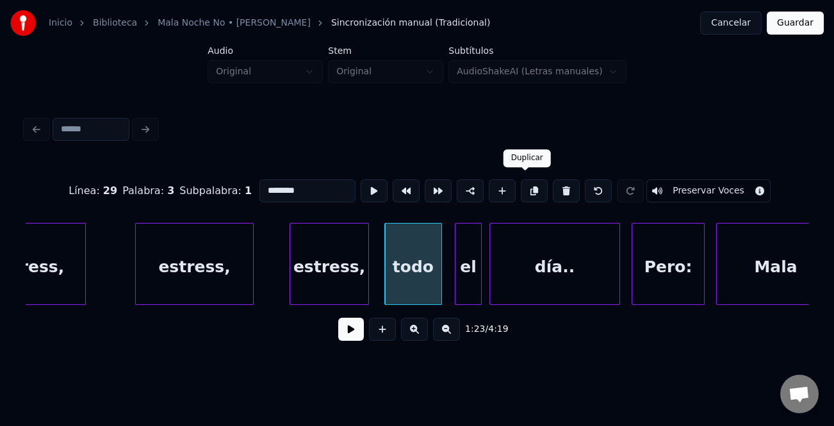
click at [346, 332] on button at bounding box center [351, 329] width 26 height 23
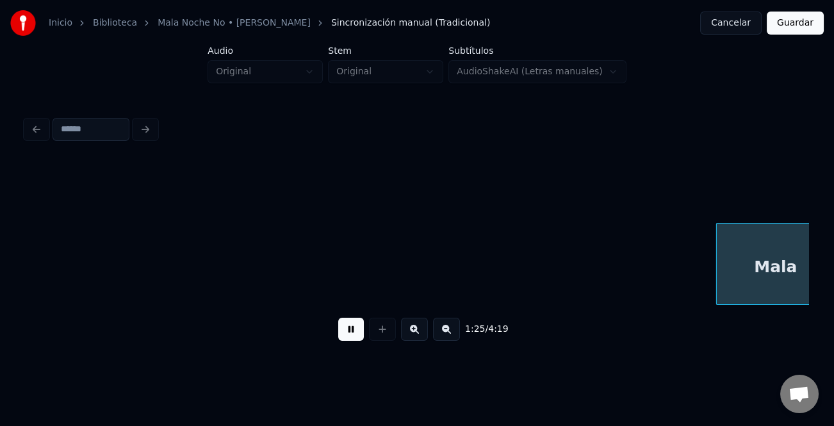
scroll to position [0, 16495]
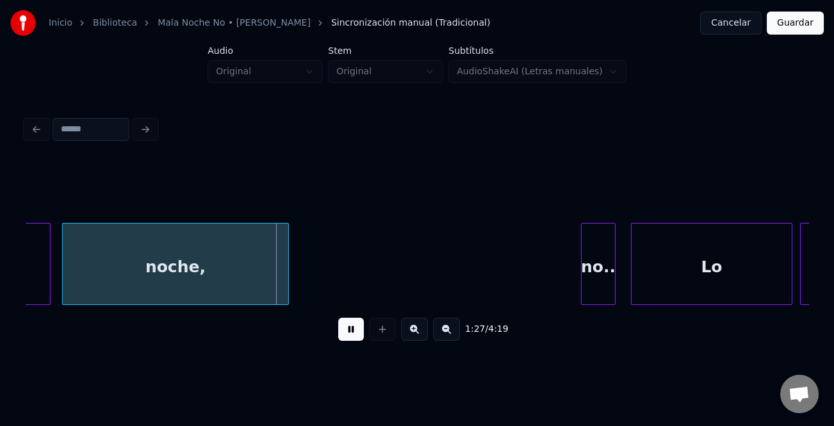
click at [359, 334] on button at bounding box center [351, 329] width 26 height 23
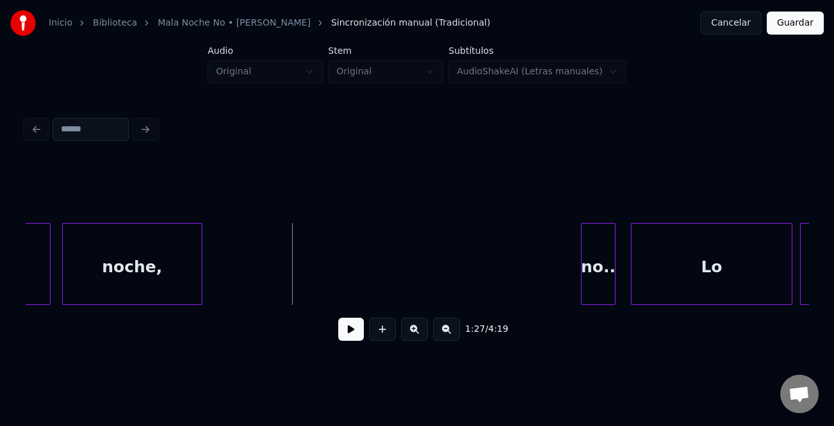
click at [198, 288] on div at bounding box center [200, 263] width 4 height 81
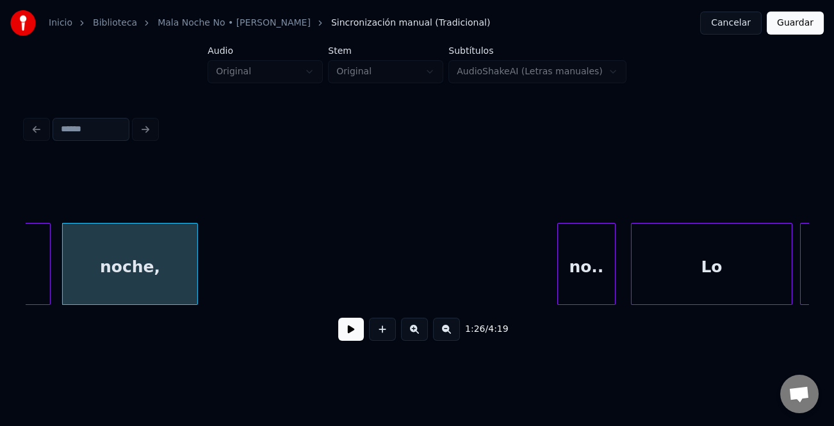
click at [558, 295] on div at bounding box center [560, 263] width 4 height 81
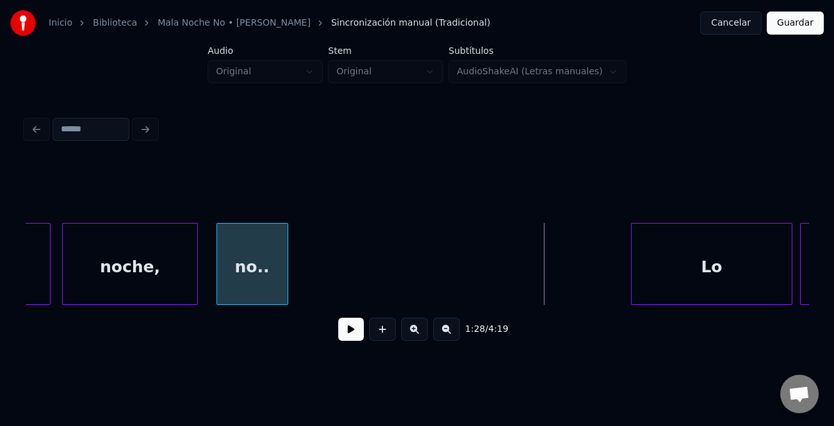
click at [245, 255] on div "no.." at bounding box center [252, 266] width 70 height 87
click at [146, 257] on div "noche," at bounding box center [130, 266] width 134 height 87
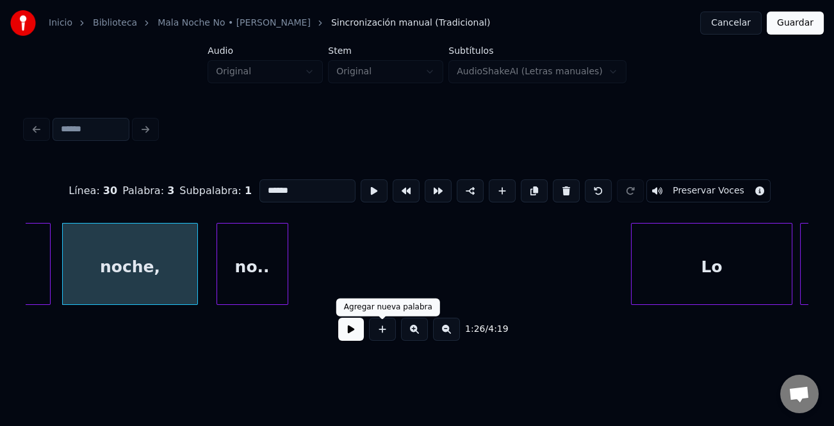
click at [359, 334] on button at bounding box center [351, 329] width 26 height 23
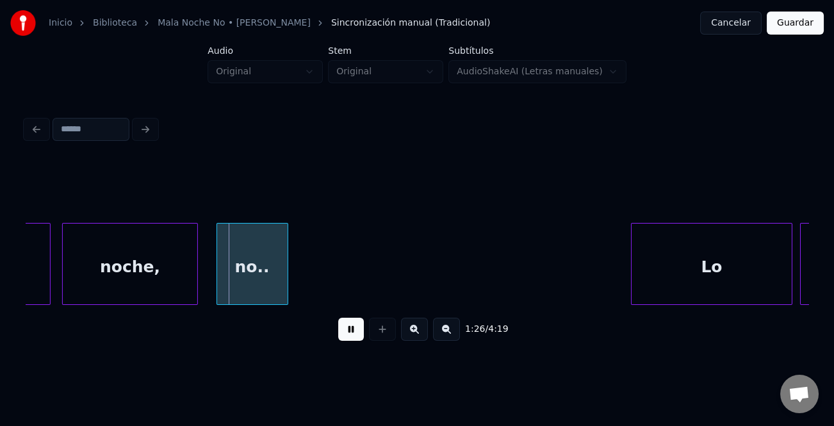
click at [353, 332] on button at bounding box center [351, 329] width 26 height 23
click at [355, 330] on button at bounding box center [351, 329] width 26 height 23
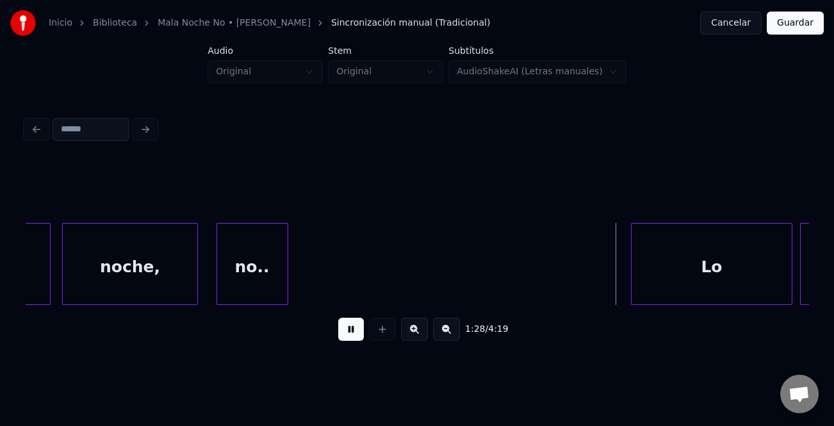
click at [355, 330] on button at bounding box center [351, 329] width 26 height 23
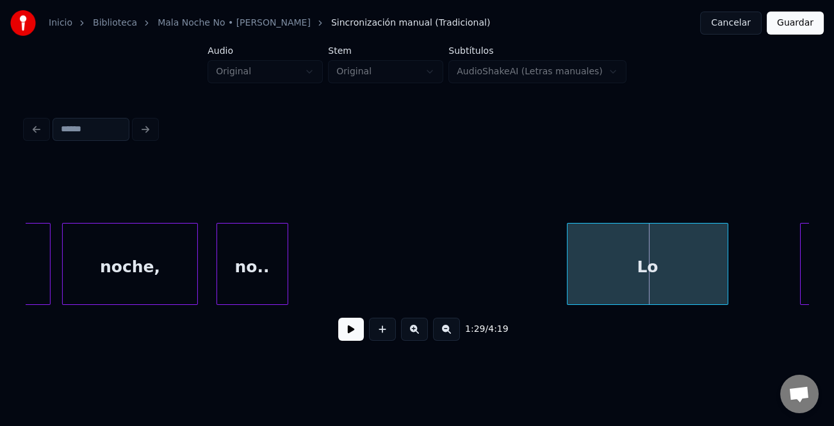
click at [655, 274] on div "Lo" at bounding box center [647, 266] width 160 height 87
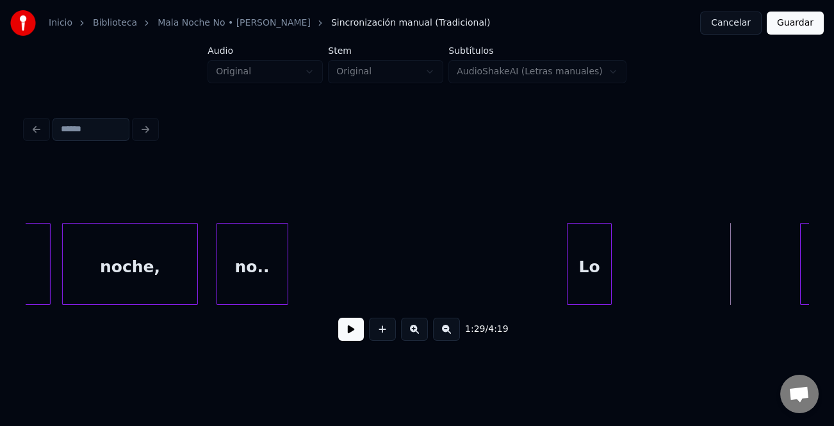
click at [609, 284] on div at bounding box center [609, 263] width 4 height 81
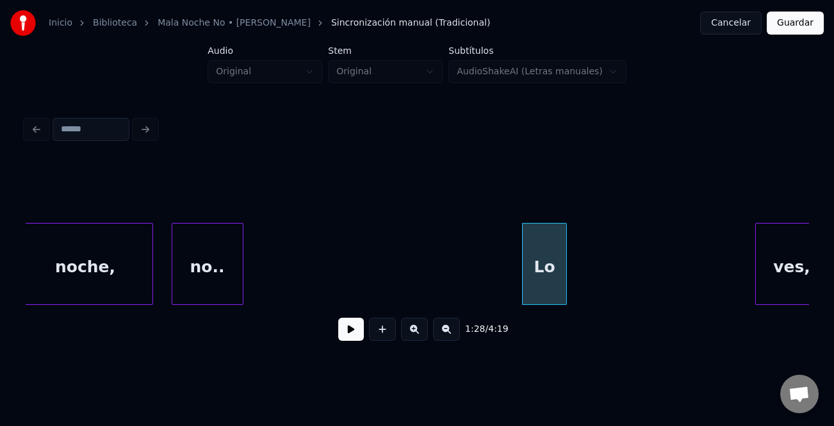
scroll to position [0, 16819]
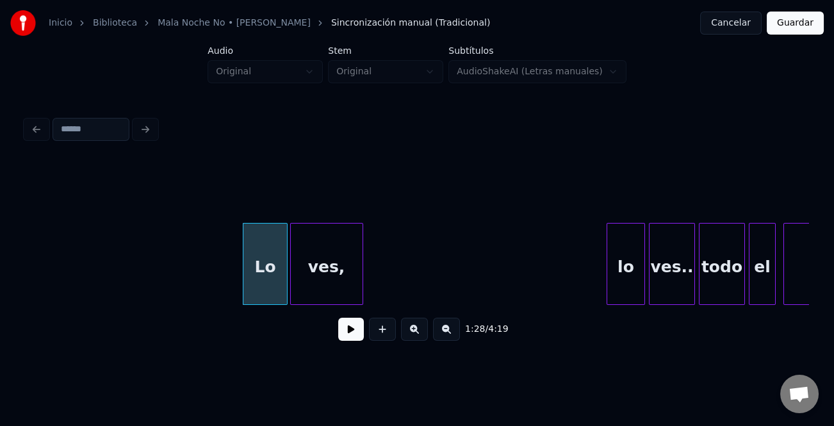
click at [317, 281] on div "ves," at bounding box center [327, 266] width 72 height 87
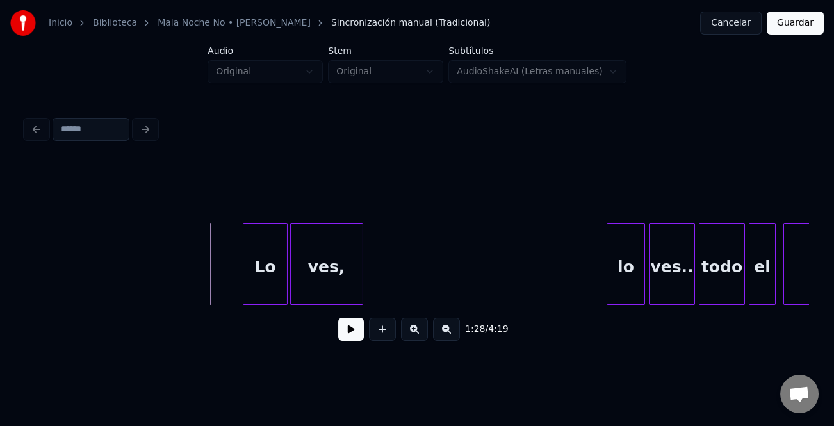
click at [359, 330] on button at bounding box center [351, 329] width 26 height 23
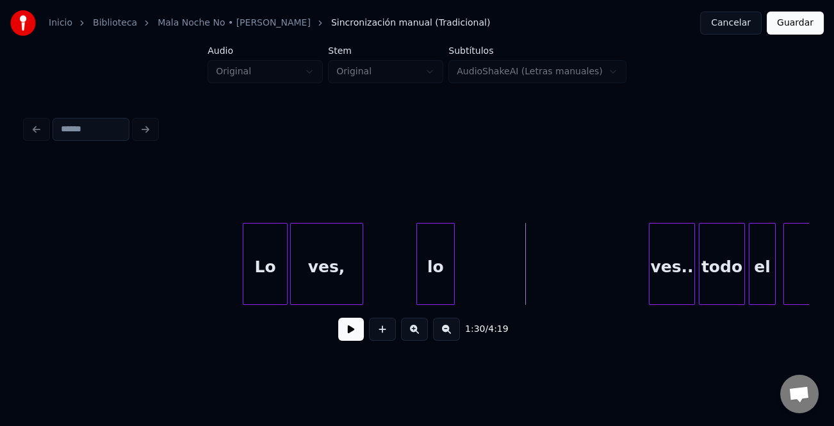
click at [442, 284] on div "lo" at bounding box center [435, 266] width 37 height 87
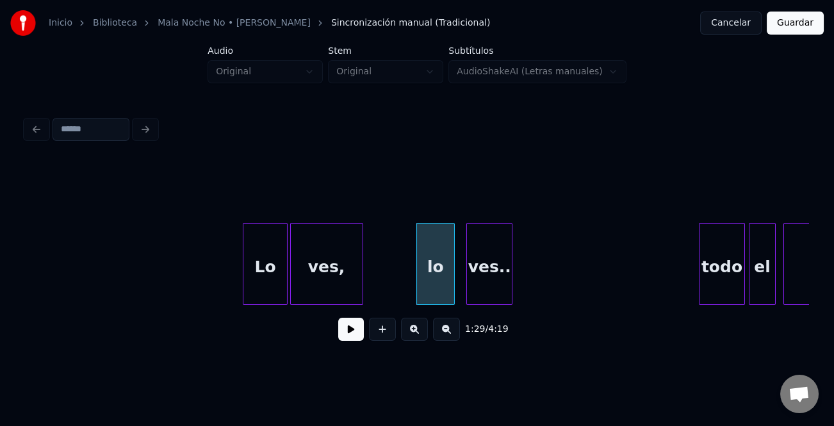
click at [487, 283] on div "ves.." at bounding box center [489, 266] width 45 height 87
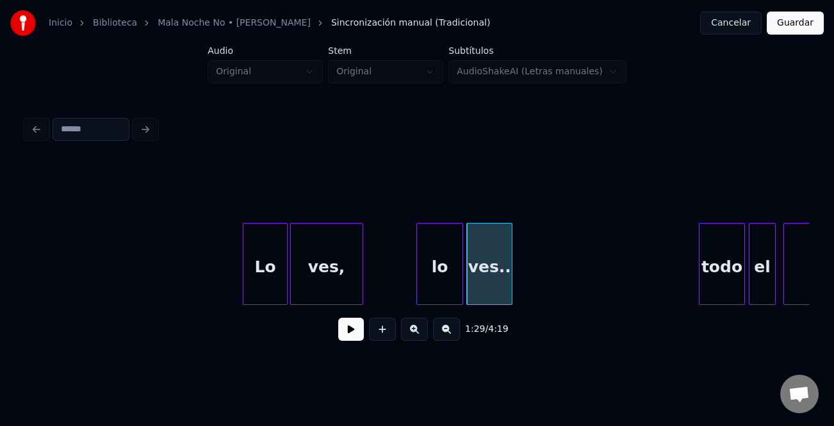
click at [460, 293] on div at bounding box center [460, 263] width 4 height 81
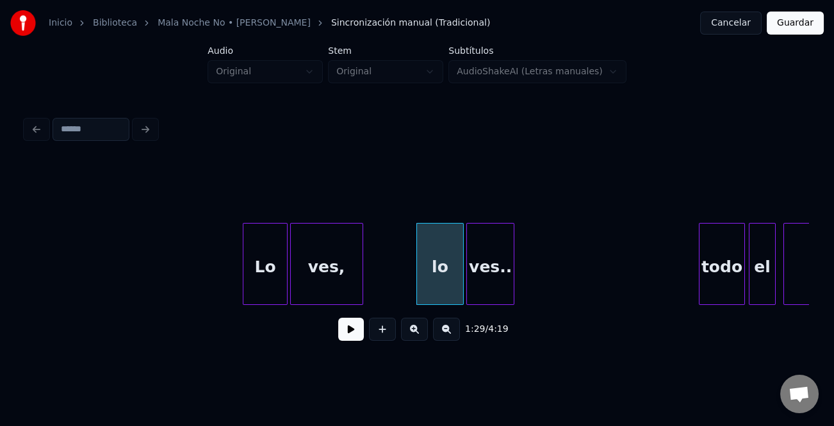
click at [513, 293] on div at bounding box center [512, 263] width 4 height 81
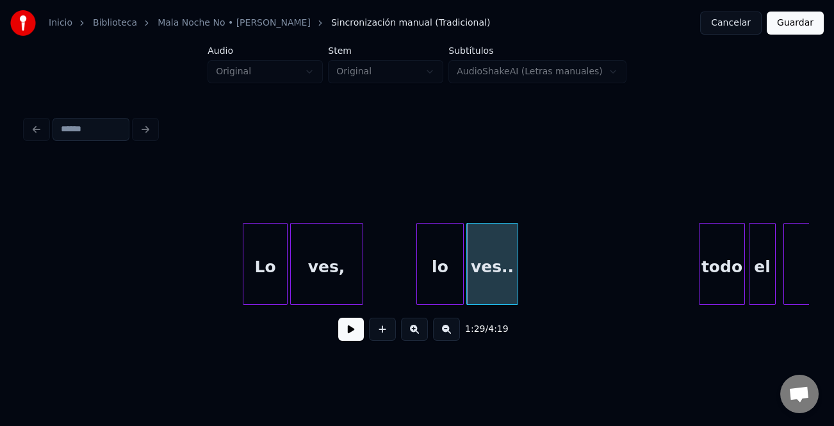
click at [509, 293] on div "ves.." at bounding box center [492, 266] width 51 height 87
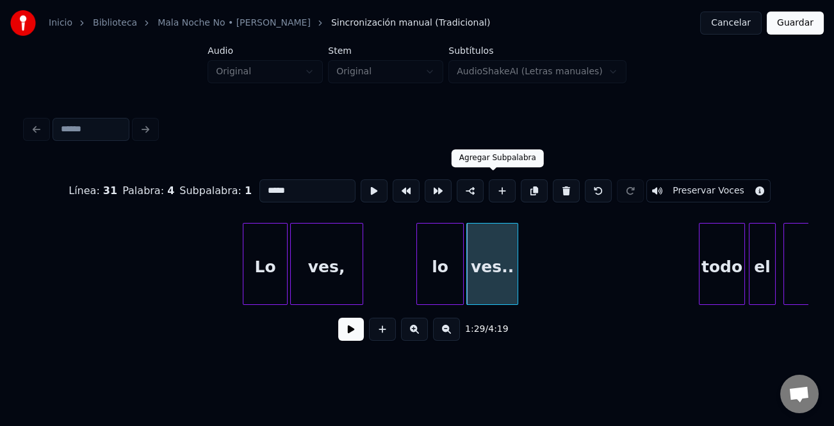
click at [495, 186] on button at bounding box center [502, 190] width 27 height 23
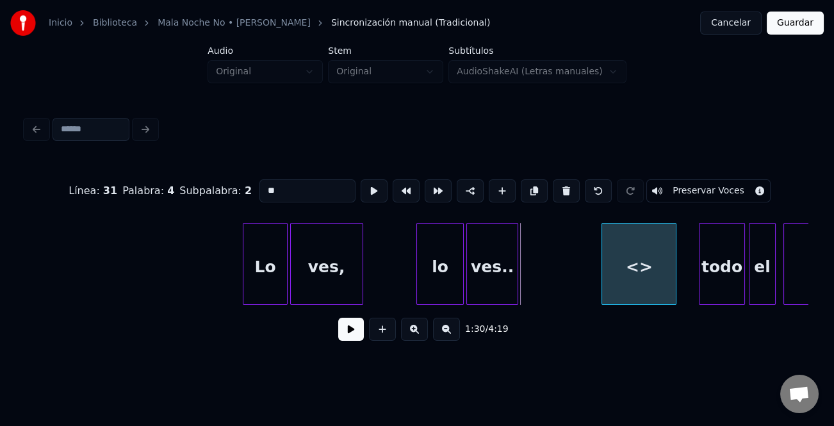
click at [642, 269] on div "<>" at bounding box center [639, 266] width 74 height 87
click at [601, 277] on div "<>" at bounding box center [638, 264] width 75 height 82
click at [593, 279] on div at bounding box center [595, 263] width 4 height 81
click at [316, 188] on input "**" at bounding box center [307, 190] width 96 height 23
type input "*"
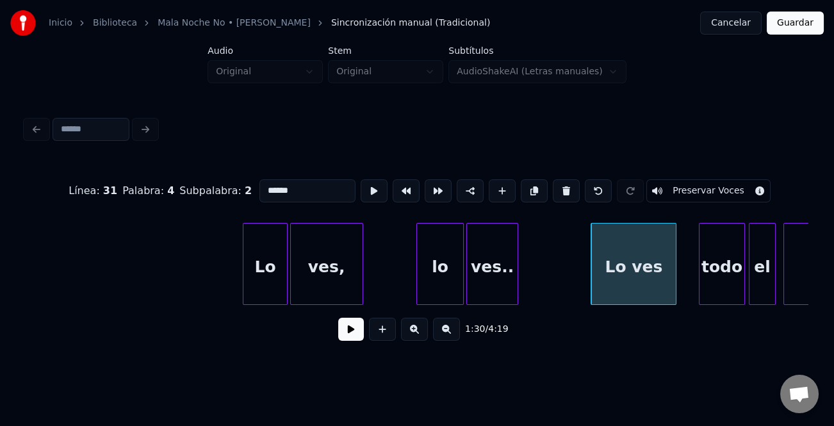
click at [439, 280] on div "lo" at bounding box center [440, 266] width 46 height 87
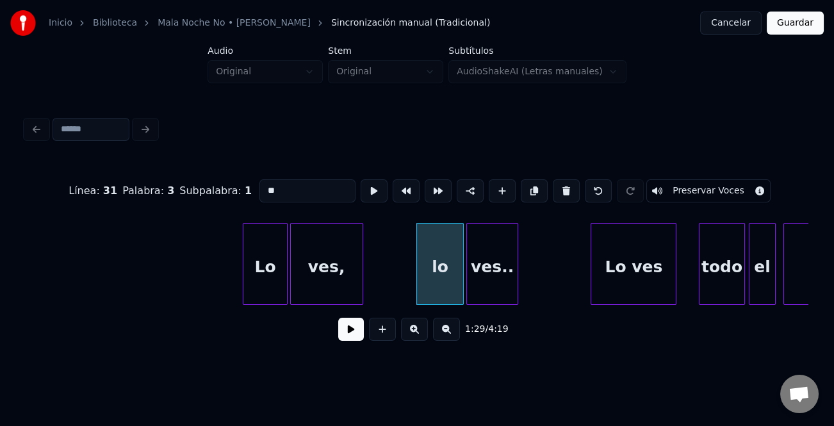
click at [263, 184] on input "**" at bounding box center [307, 190] width 96 height 23
type input "**"
click at [346, 327] on button at bounding box center [351, 329] width 26 height 23
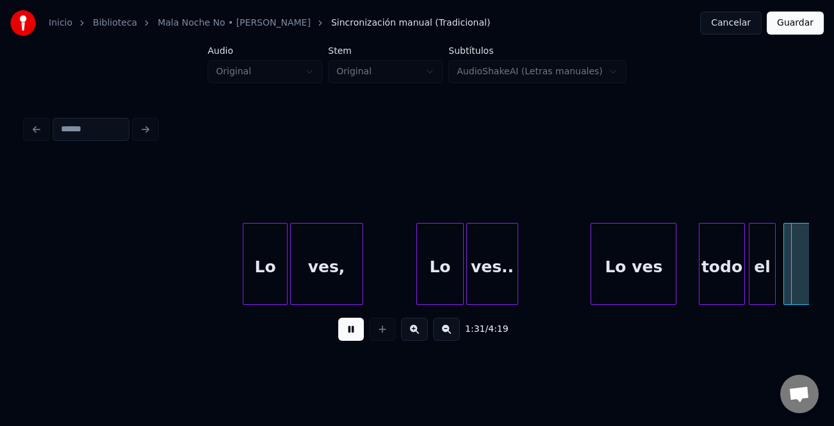
scroll to position [0, 17603]
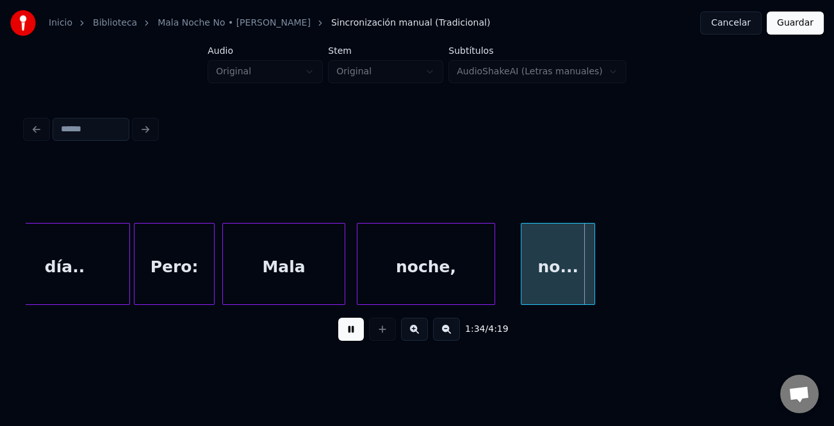
click at [521, 295] on div at bounding box center [523, 263] width 4 height 81
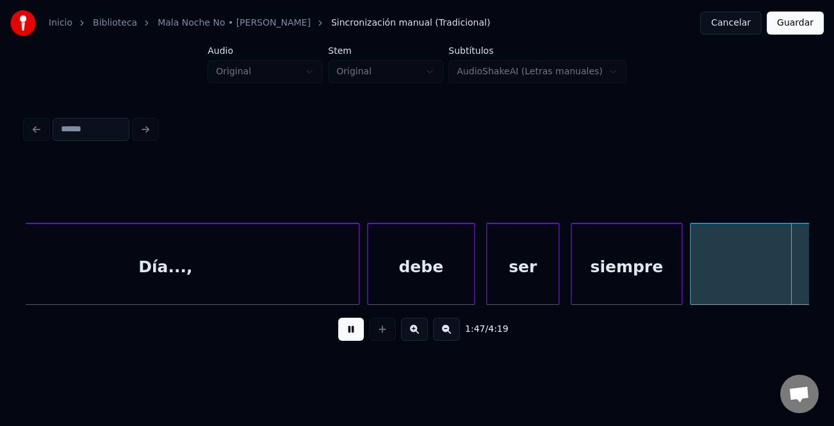
scroll to position [0, 20739]
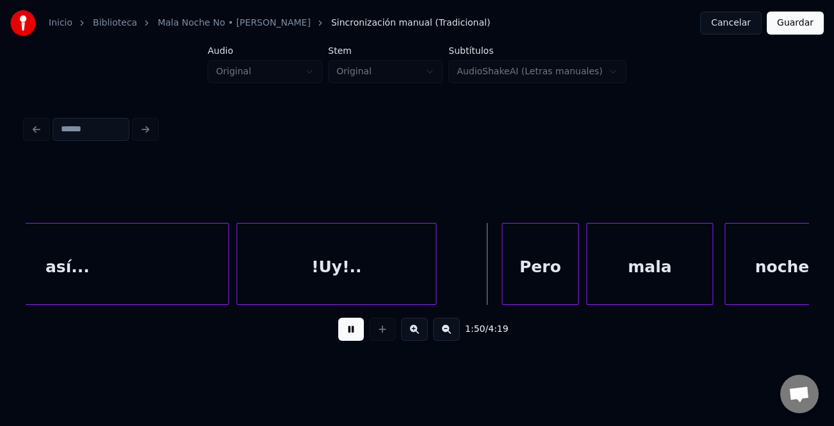
click at [353, 332] on button at bounding box center [351, 329] width 26 height 23
click at [355, 334] on button at bounding box center [351, 329] width 26 height 23
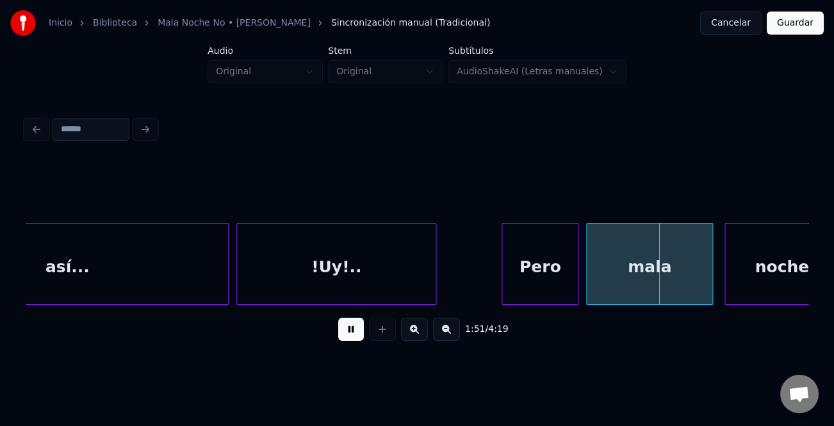
click at [355, 334] on button at bounding box center [351, 329] width 26 height 23
click at [499, 294] on div at bounding box center [501, 263] width 4 height 81
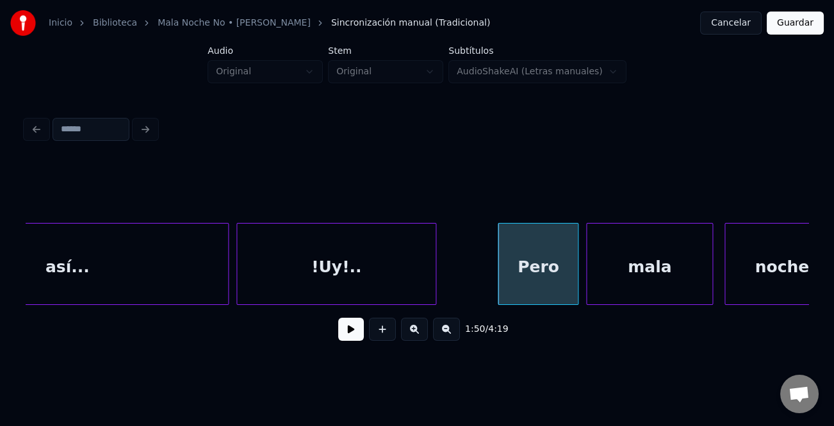
click at [359, 330] on button at bounding box center [351, 329] width 26 height 23
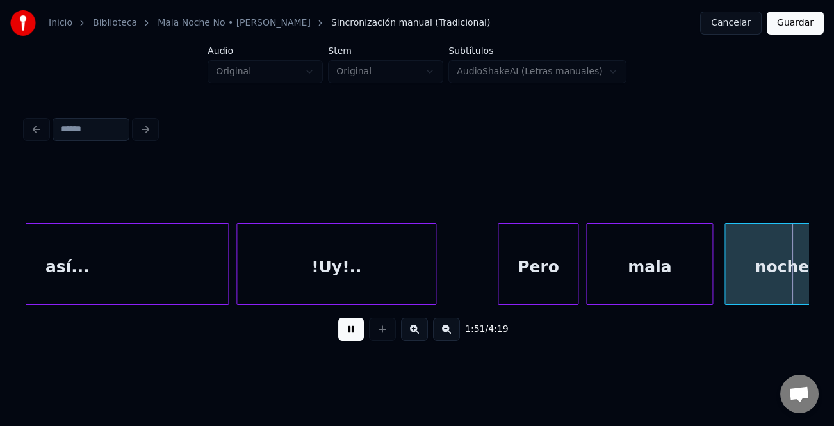
scroll to position [0, 21524]
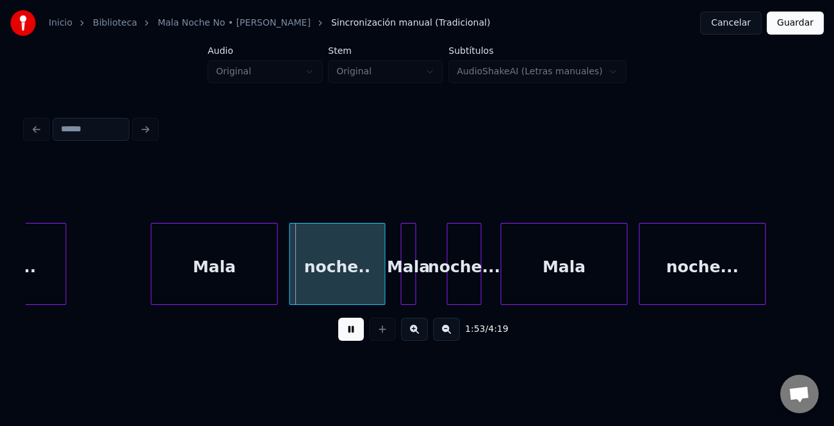
click at [359, 330] on button at bounding box center [351, 329] width 26 height 23
click at [115, 282] on div at bounding box center [115, 263] width 4 height 81
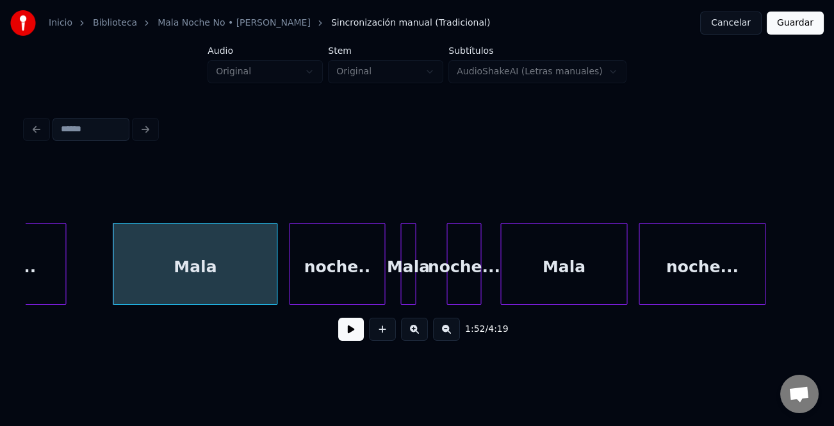
click at [348, 335] on button at bounding box center [351, 329] width 26 height 23
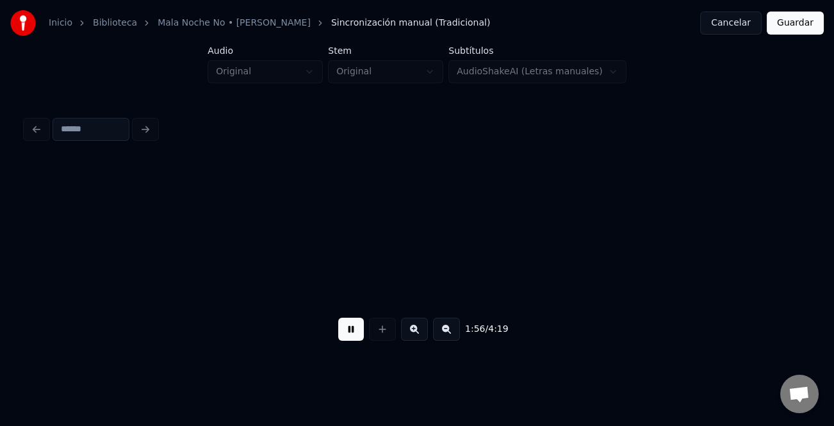
scroll to position [0, 22308]
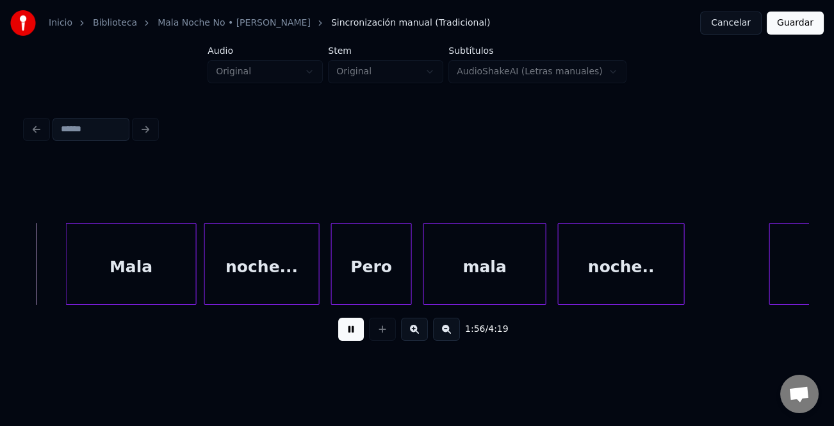
click at [349, 336] on button at bounding box center [351, 329] width 26 height 23
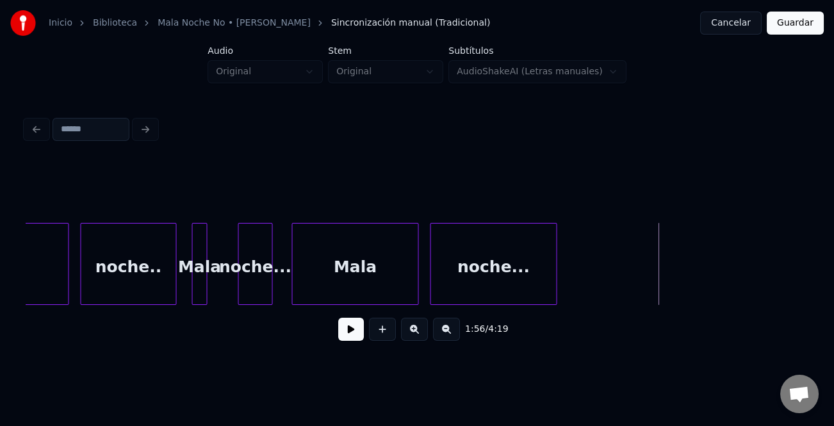
scroll to position [0, 21414]
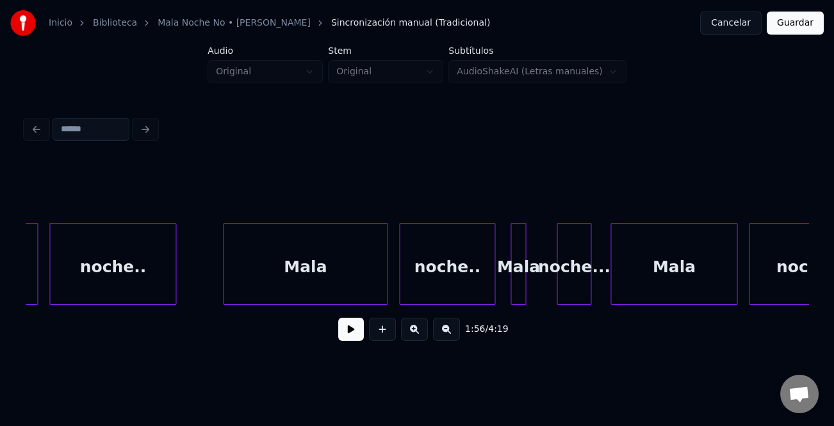
click at [300, 289] on div "Mala" at bounding box center [304, 266] width 163 height 87
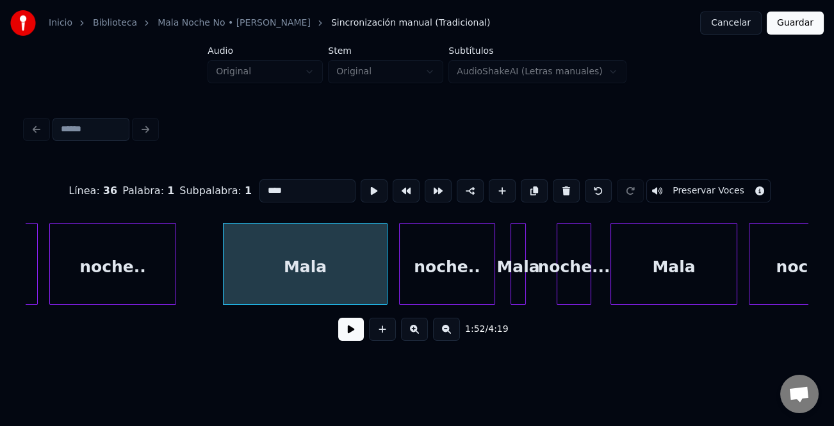
click at [346, 334] on button at bounding box center [351, 329] width 26 height 23
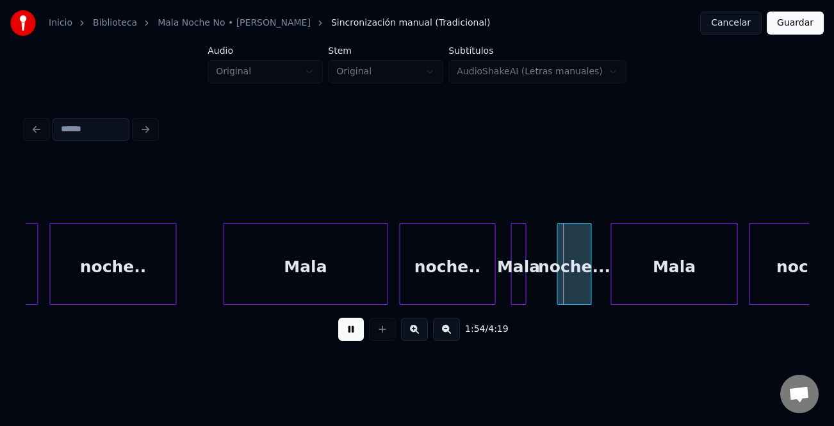
click at [346, 334] on button at bounding box center [351, 329] width 26 height 23
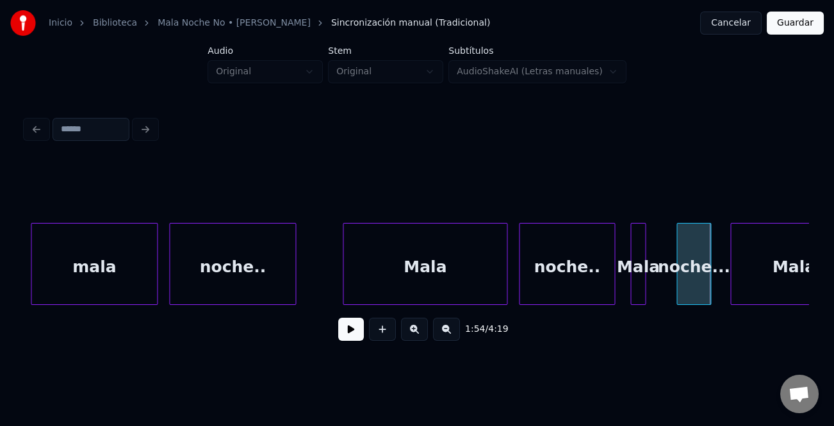
scroll to position [0, 21174]
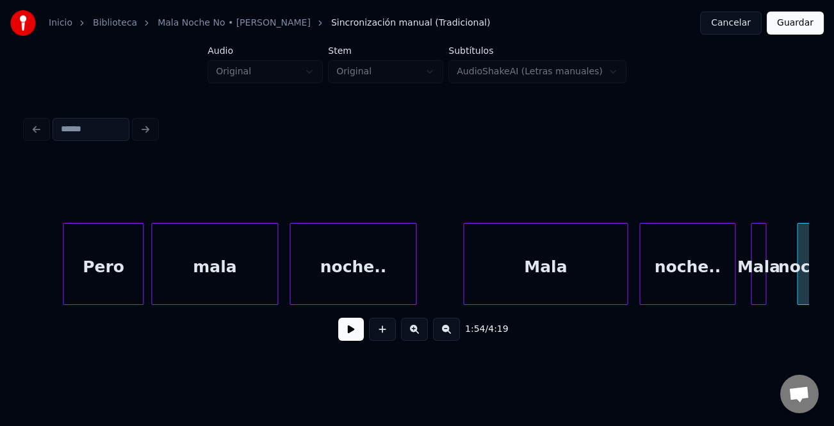
click at [131, 268] on div "Pero" at bounding box center [102, 266] width 79 height 87
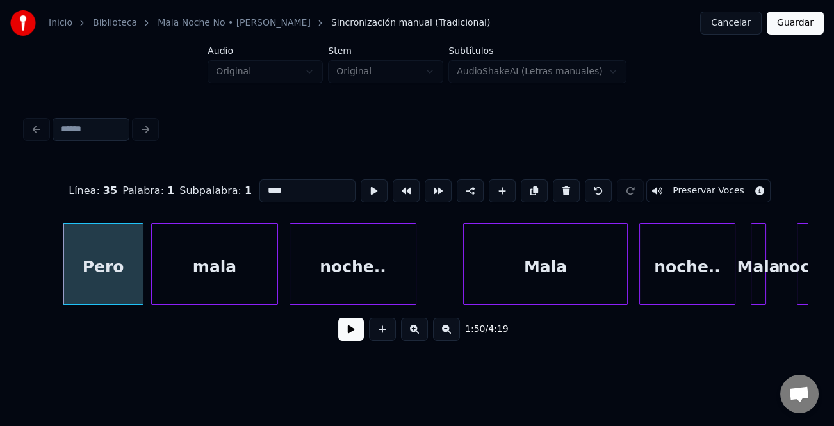
click at [347, 335] on button at bounding box center [351, 329] width 26 height 23
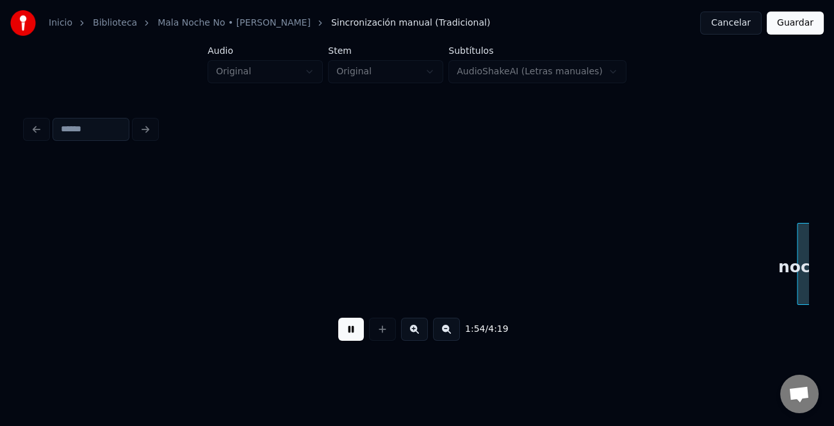
scroll to position [0, 21959]
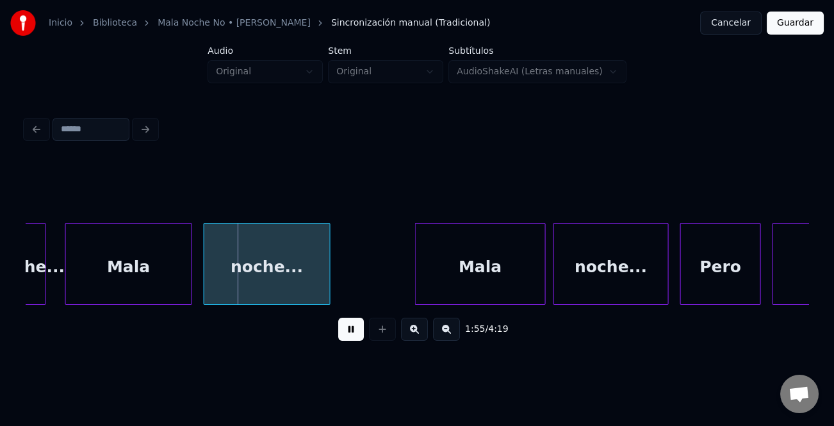
click at [352, 330] on button at bounding box center [351, 329] width 26 height 23
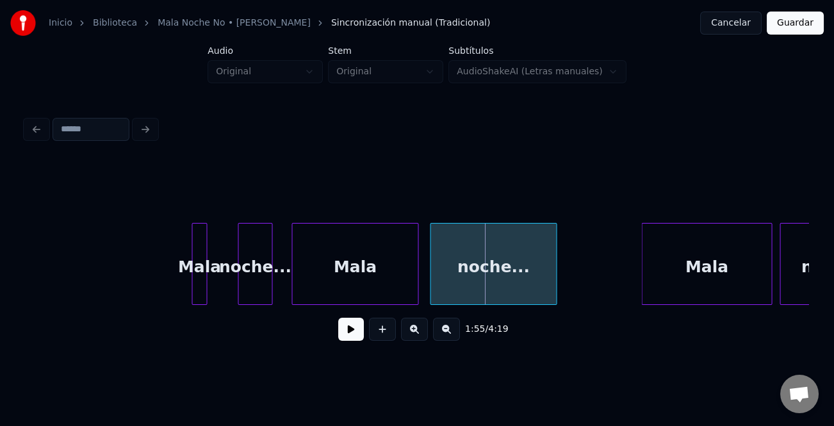
scroll to position [0, 21613]
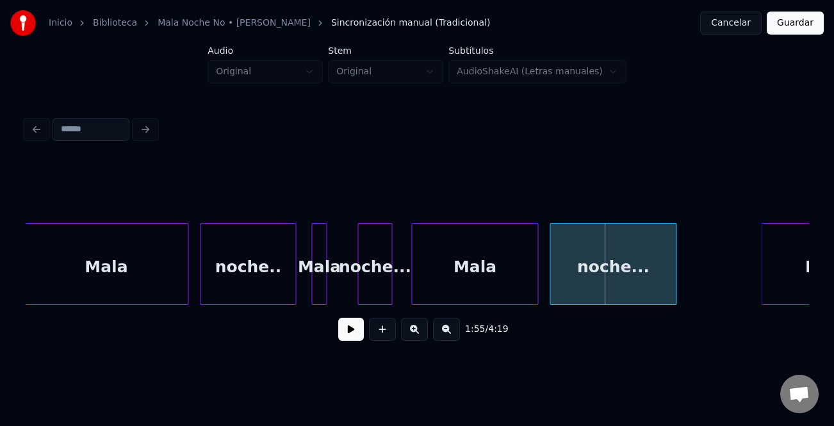
click at [138, 262] on div "Mala" at bounding box center [105, 266] width 163 height 87
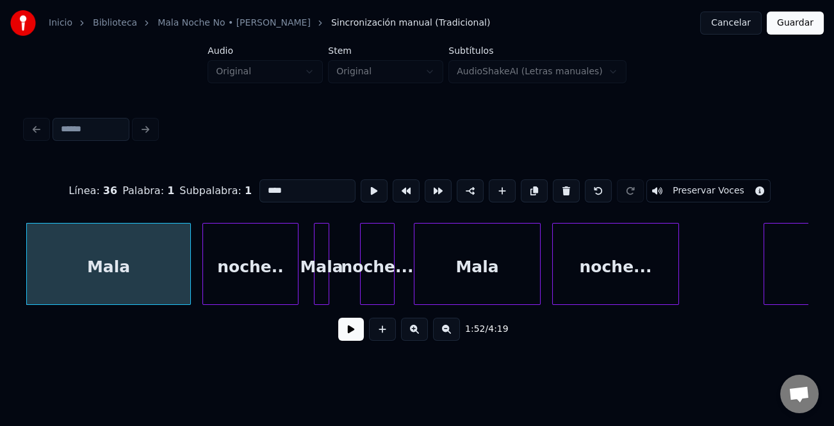
click at [354, 330] on button at bounding box center [351, 329] width 26 height 23
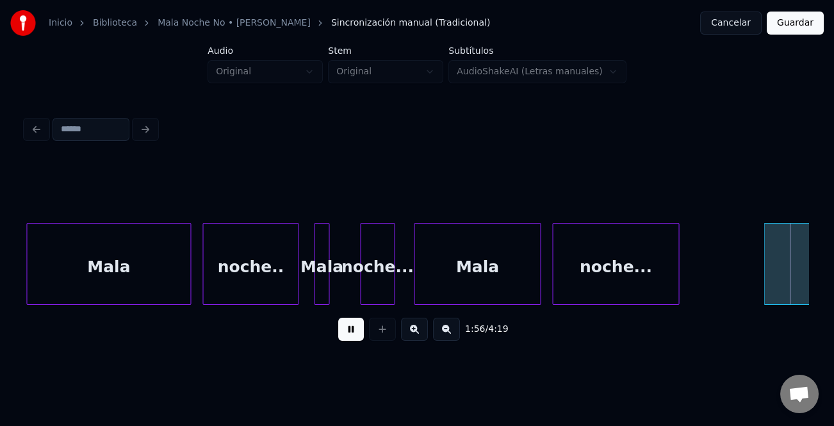
scroll to position [0, 22393]
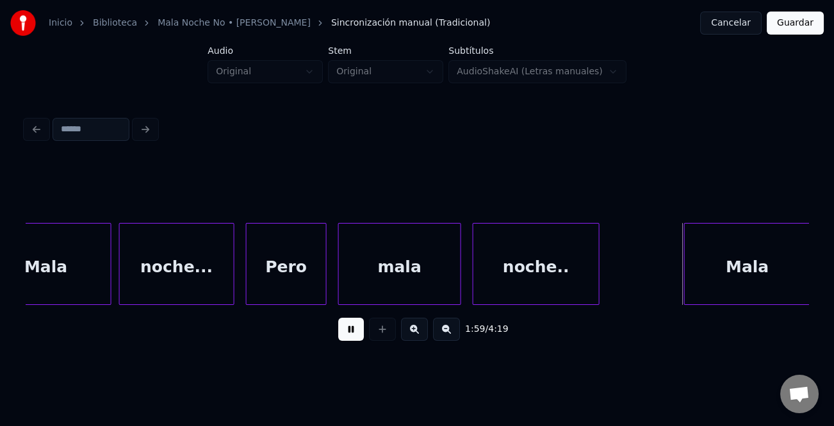
click at [346, 330] on button at bounding box center [351, 329] width 26 height 23
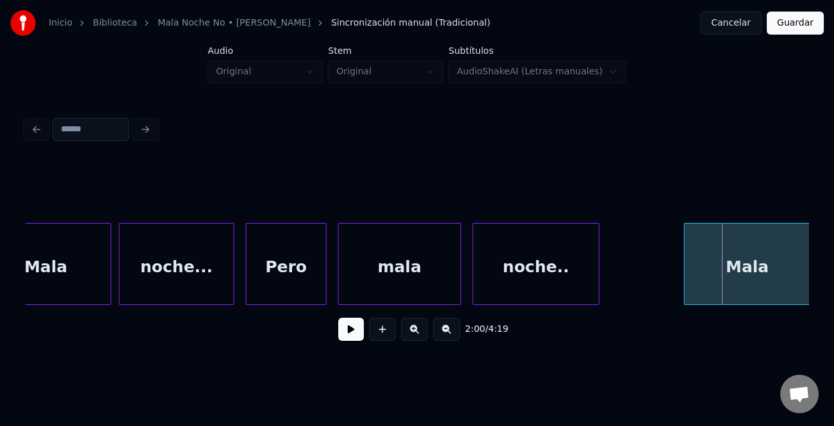
click at [346, 330] on button at bounding box center [351, 329] width 26 height 23
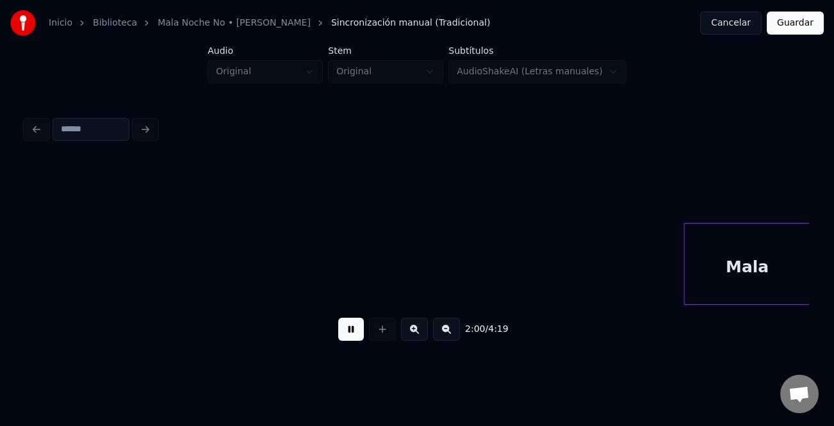
scroll to position [0, 23176]
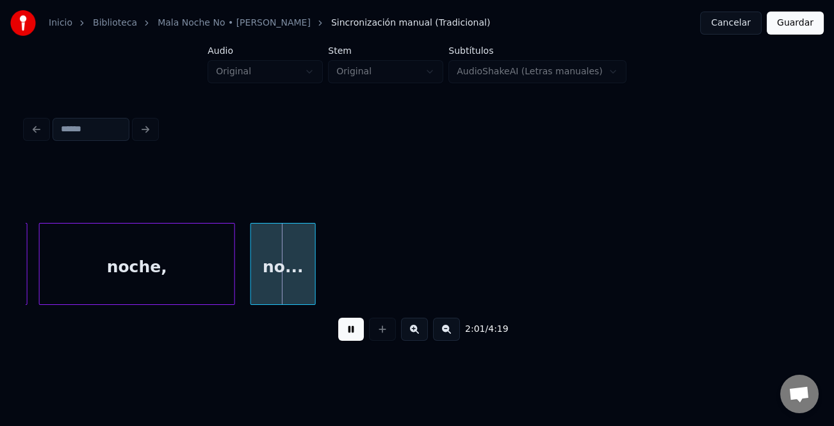
click at [346, 330] on button at bounding box center [351, 329] width 26 height 23
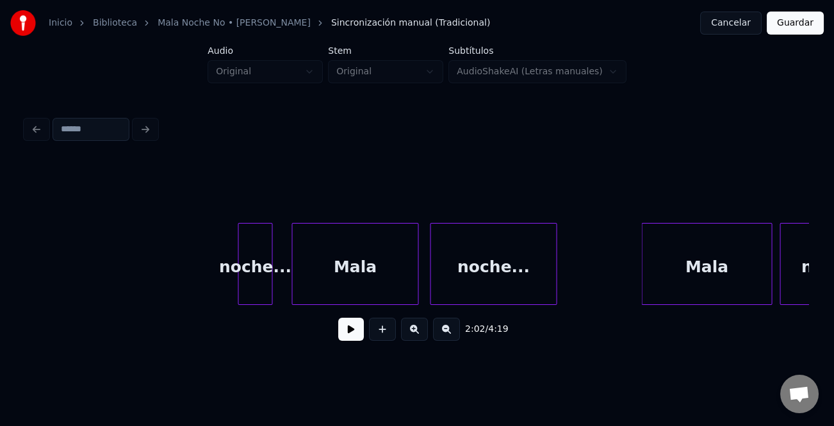
scroll to position [0, 21613]
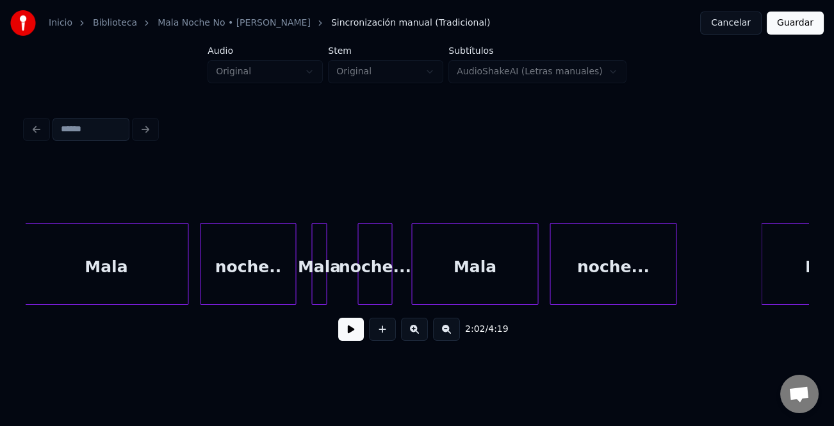
click at [278, 278] on div "noche.." at bounding box center [247, 266] width 95 height 87
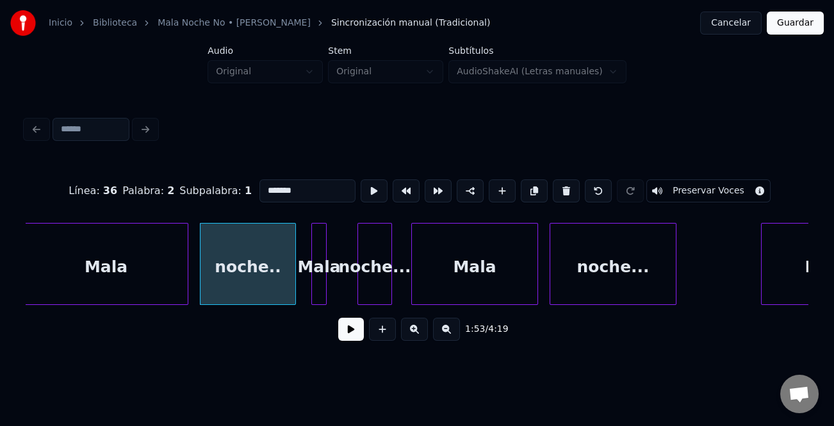
click at [313, 291] on div at bounding box center [314, 263] width 4 height 81
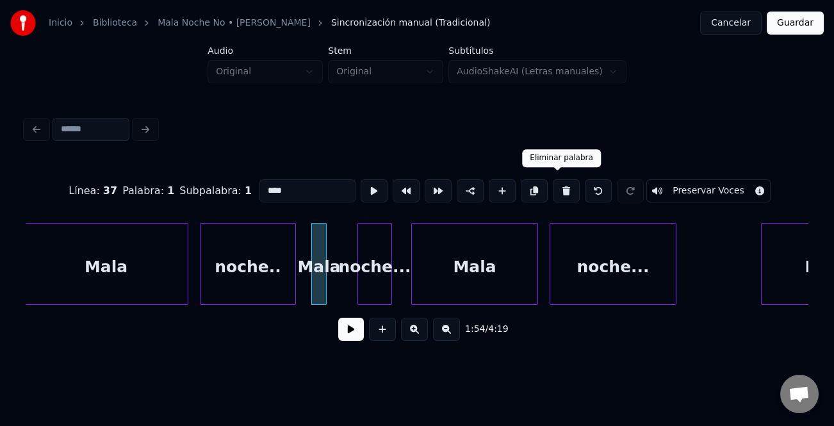
click at [555, 186] on button at bounding box center [566, 190] width 27 height 23
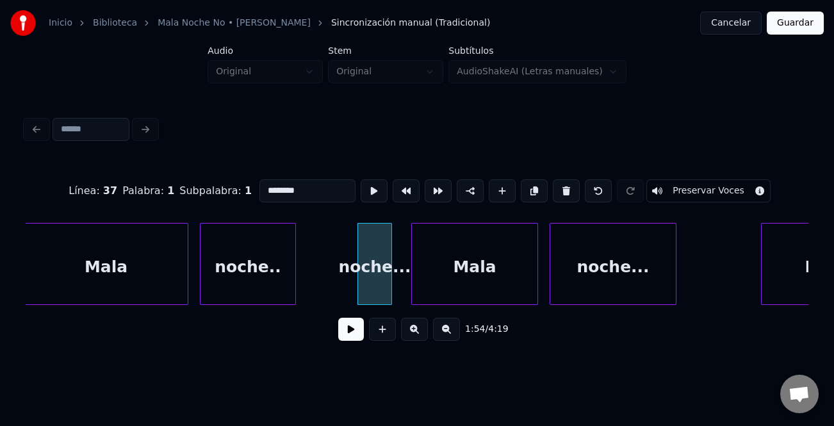
click at [382, 254] on div "noche..." at bounding box center [374, 266] width 33 height 87
click at [560, 192] on button at bounding box center [566, 190] width 27 height 23
type input "****"
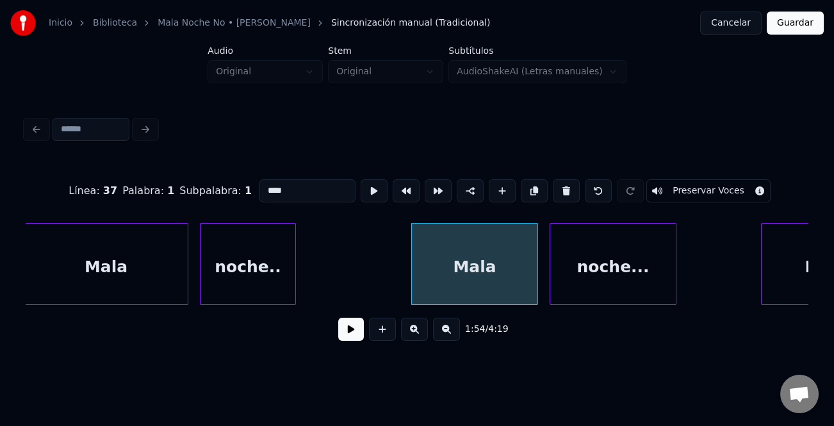
click at [135, 246] on div "Mala" at bounding box center [105, 266] width 163 height 87
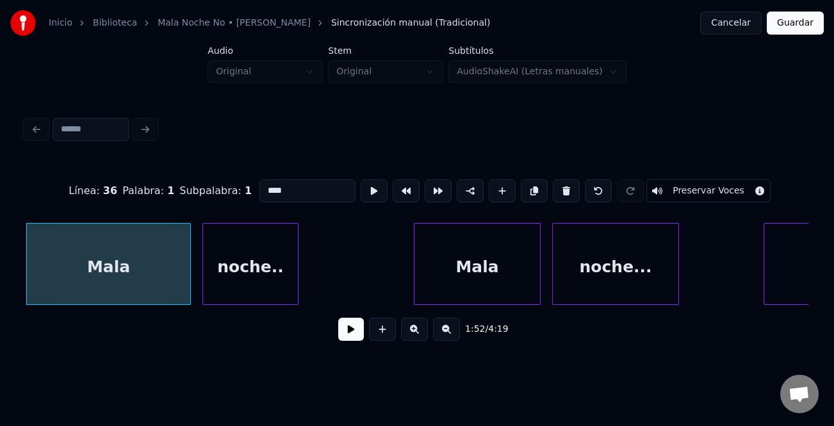
click at [355, 336] on button at bounding box center [351, 329] width 26 height 23
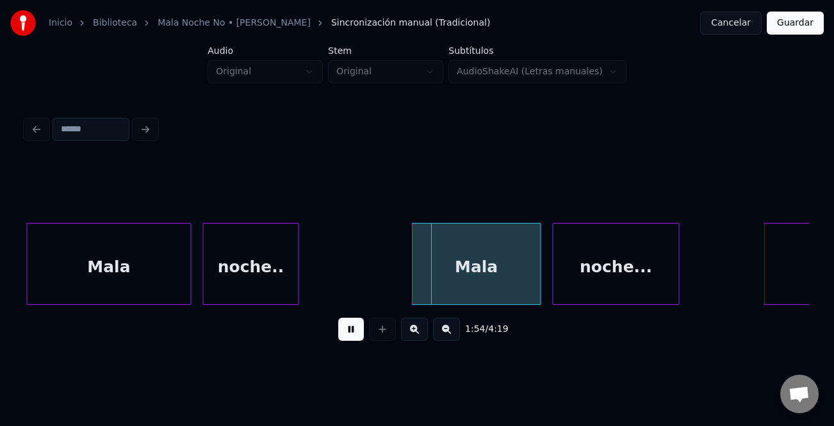
click at [412, 291] on div at bounding box center [414, 263] width 4 height 81
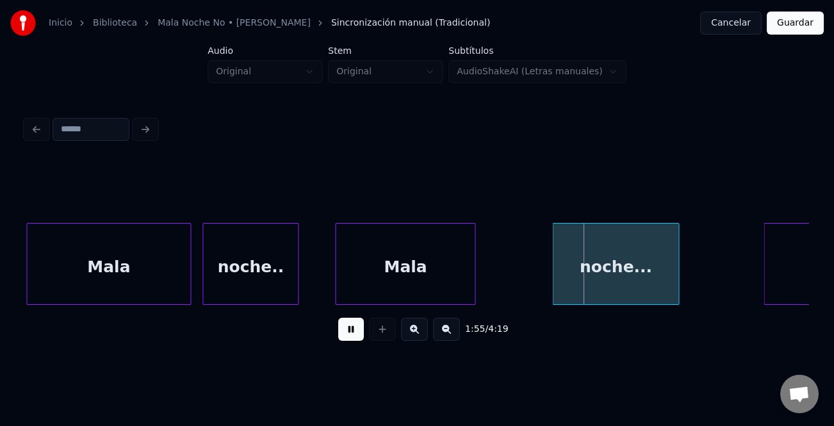
click at [444, 289] on div "Mala" at bounding box center [405, 266] width 139 height 87
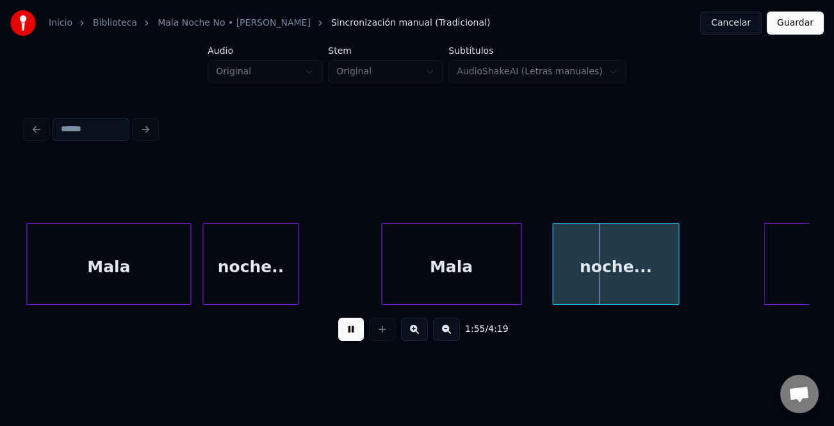
click at [514, 284] on div "Mala" at bounding box center [451, 264] width 140 height 82
click at [343, 287] on div at bounding box center [345, 263] width 4 height 81
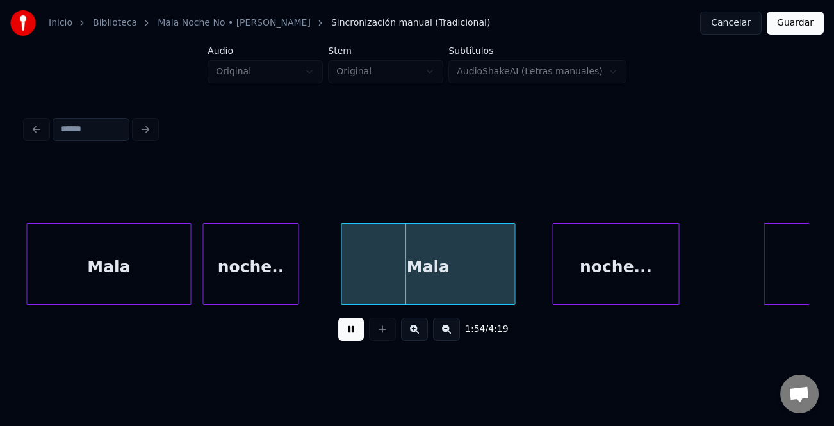
click at [91, 258] on div "Mala" at bounding box center [108, 266] width 163 height 87
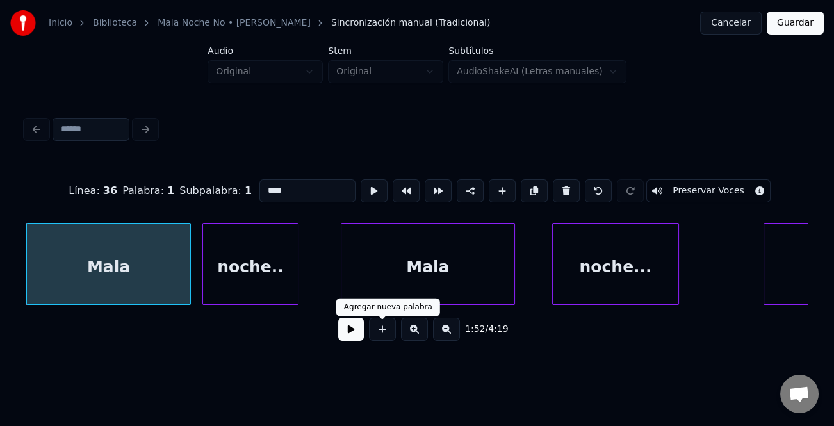
click at [344, 333] on button at bounding box center [351, 329] width 26 height 23
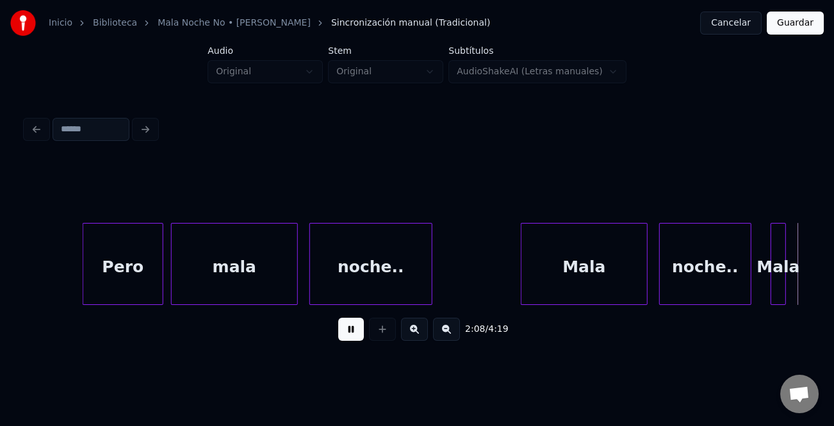
scroll to position [0, 24747]
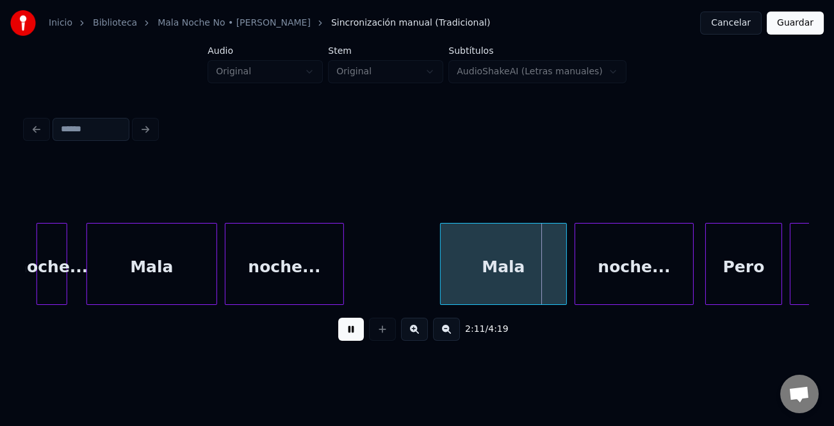
click at [353, 333] on button at bounding box center [351, 329] width 26 height 23
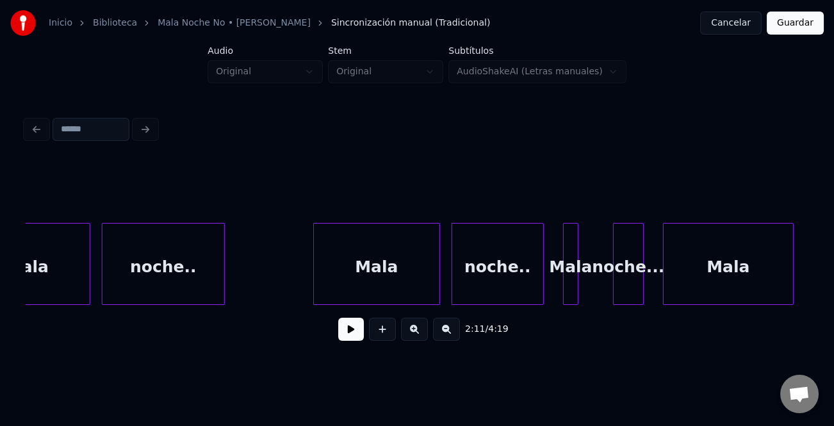
scroll to position [0, 24050]
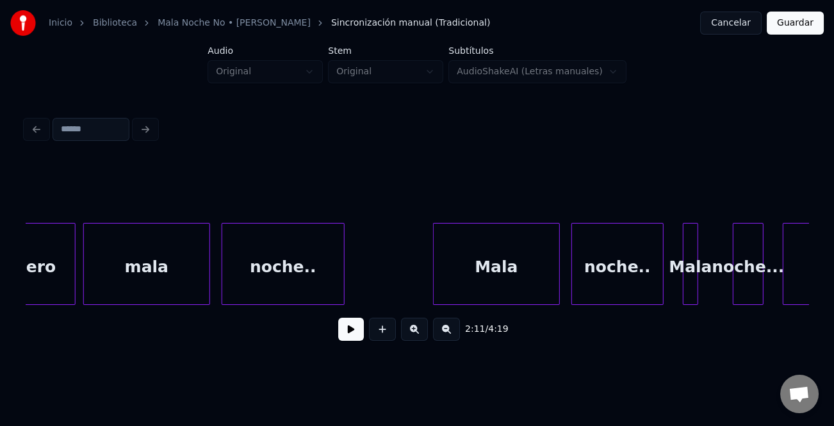
click at [335, 278] on div "noche.." at bounding box center [283, 266] width 122 height 87
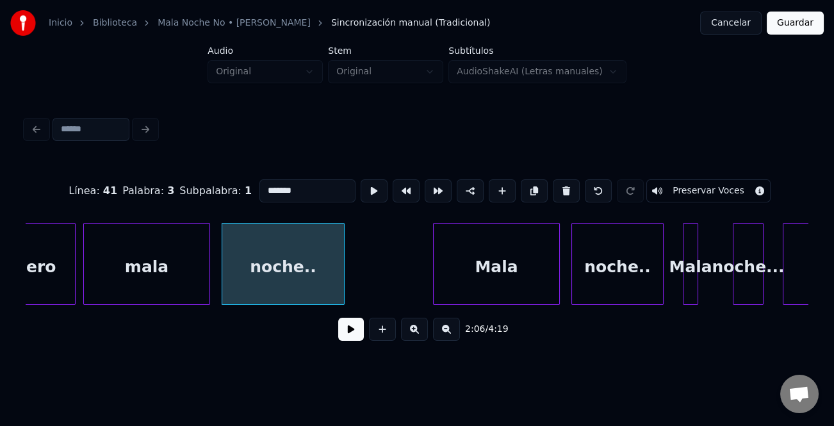
click at [355, 335] on button at bounding box center [351, 329] width 26 height 23
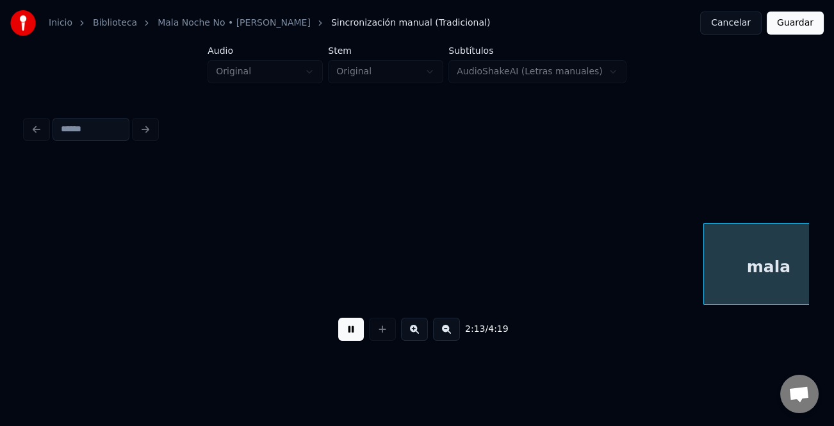
scroll to position [0, 25617]
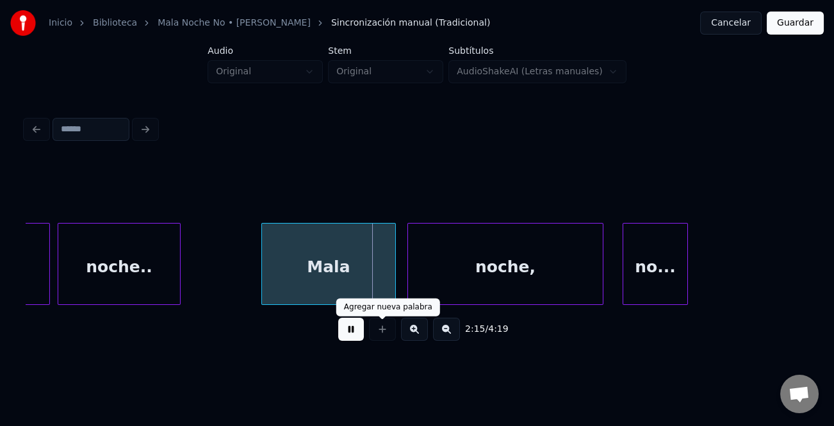
drag, startPoint x: 346, startPoint y: 330, endPoint x: 377, endPoint y: 328, distance: 31.5
click at [350, 330] on button at bounding box center [351, 329] width 26 height 23
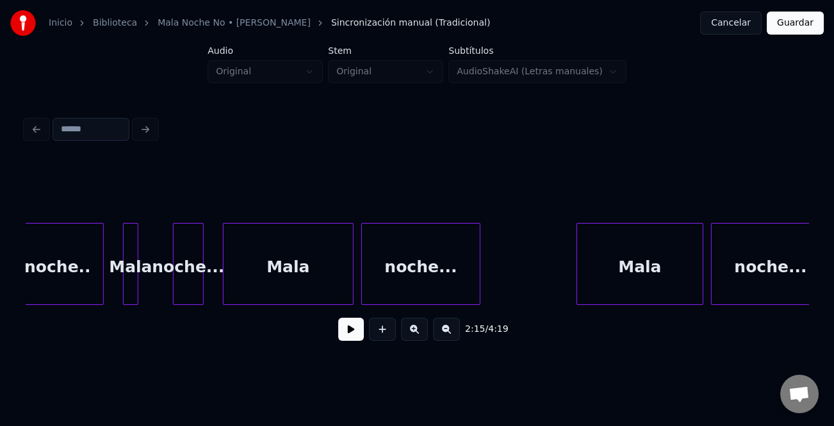
scroll to position [0, 24371]
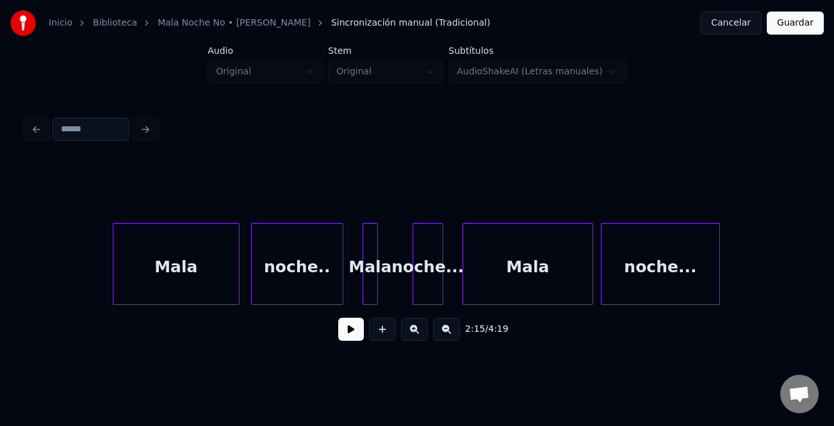
click at [378, 281] on div "noche... Mala noche... Mala noche.. [GEOGRAPHIC_DATA]" at bounding box center [597, 264] width 49884 height 82
click at [371, 281] on div "Mala" at bounding box center [370, 266] width 14 height 87
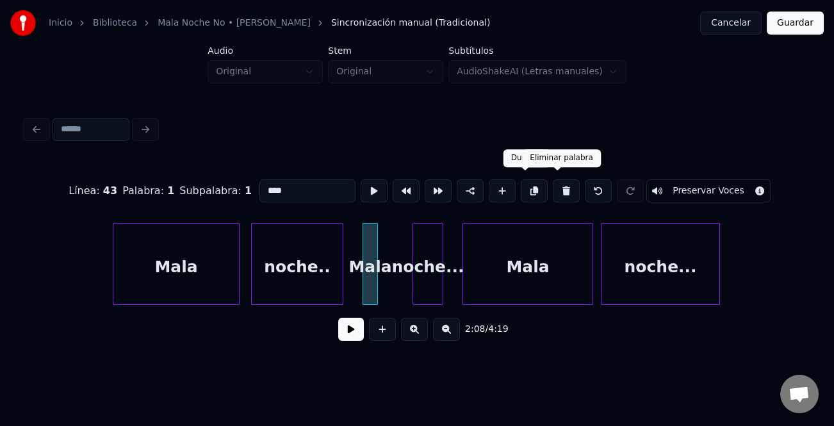
click at [555, 184] on button at bounding box center [566, 190] width 27 height 23
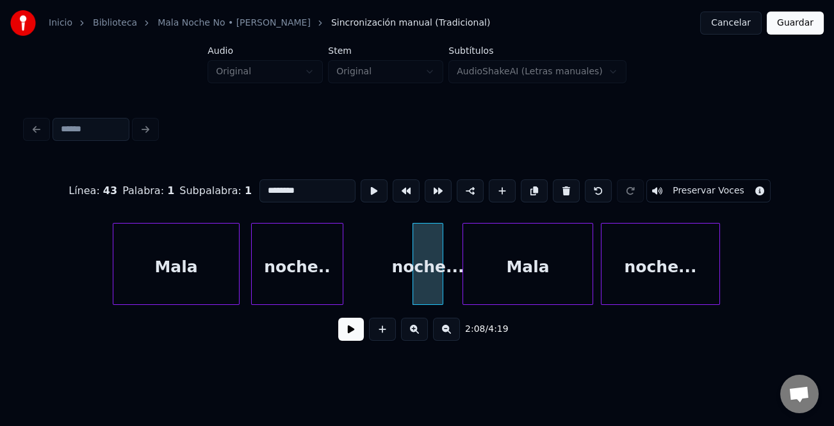
click at [423, 255] on div "noche..." at bounding box center [427, 266] width 29 height 87
click at [557, 186] on button at bounding box center [566, 190] width 27 height 23
type input "****"
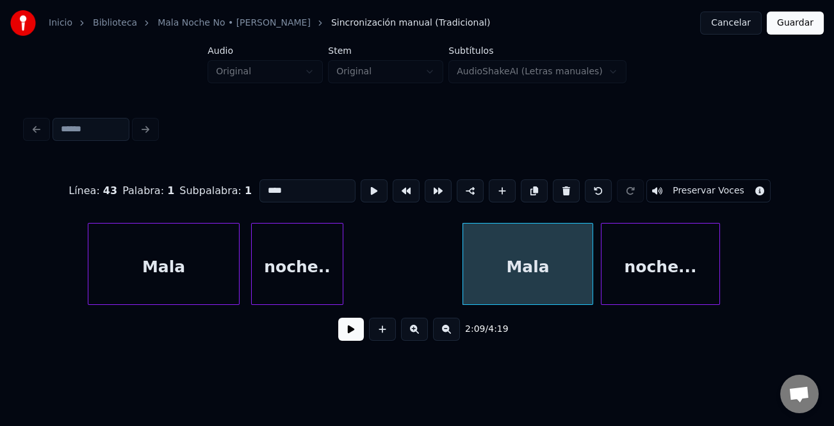
click at [90, 275] on div at bounding box center [90, 263] width 4 height 81
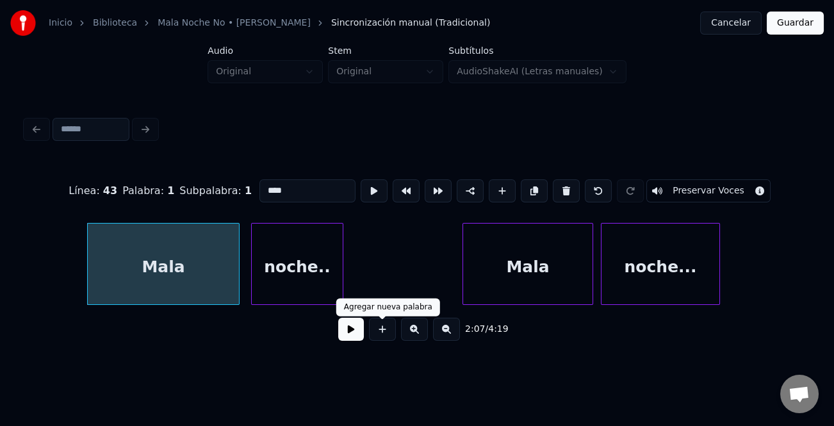
click at [359, 331] on button at bounding box center [351, 329] width 26 height 23
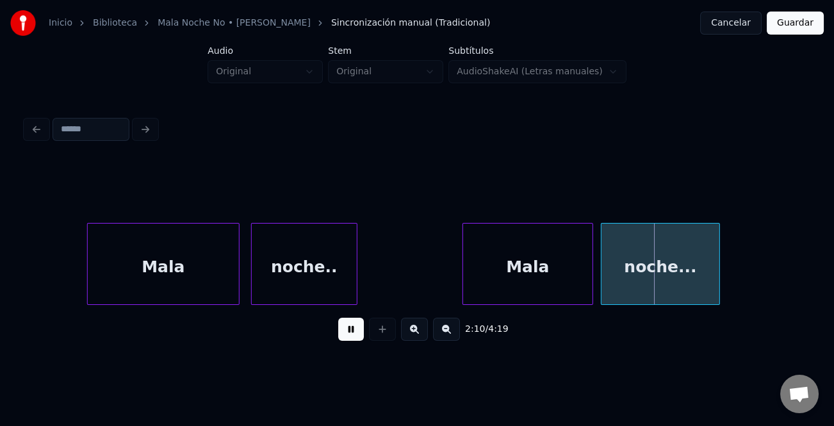
click at [357, 282] on div at bounding box center [355, 263] width 4 height 81
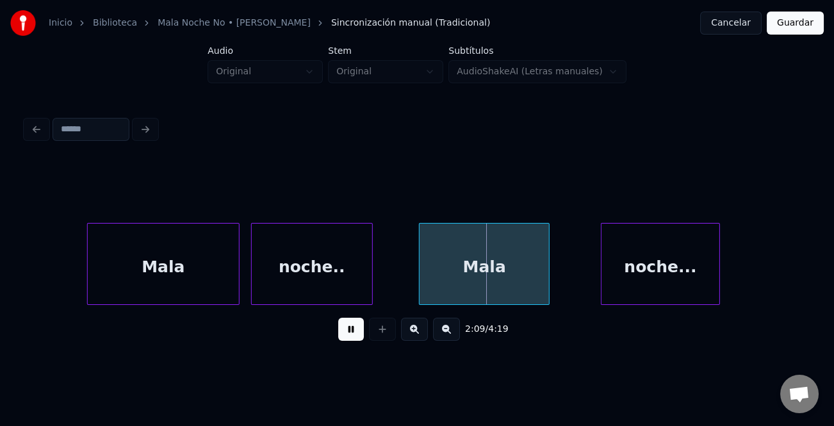
click at [439, 289] on div "Mala" at bounding box center [483, 266] width 129 height 87
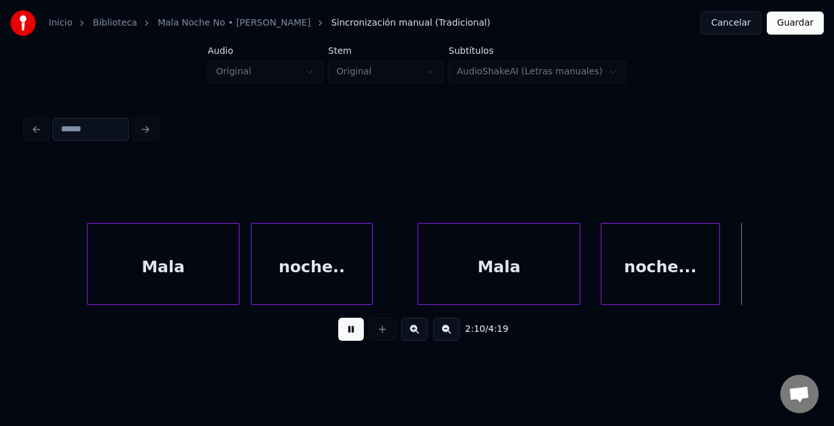
click at [578, 286] on div at bounding box center [578, 263] width 4 height 81
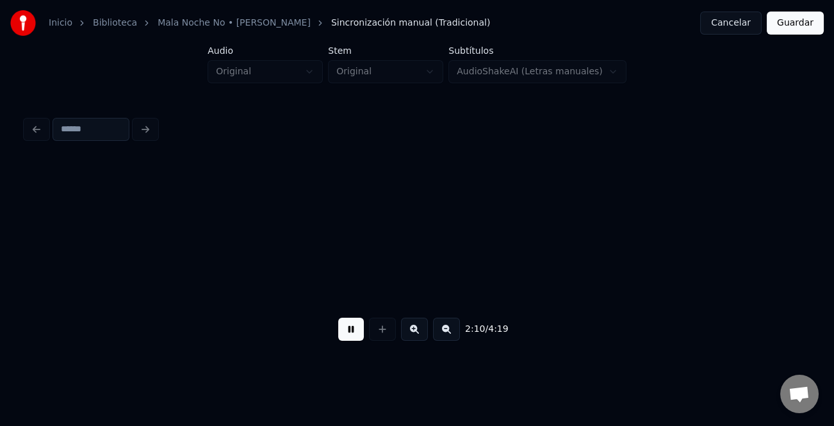
scroll to position [0, 25152]
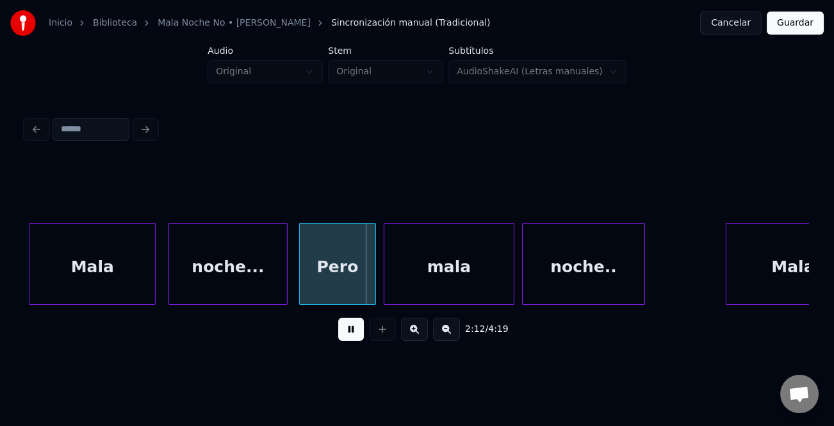
click at [83, 279] on div "Mala" at bounding box center [92, 266] width 126 height 87
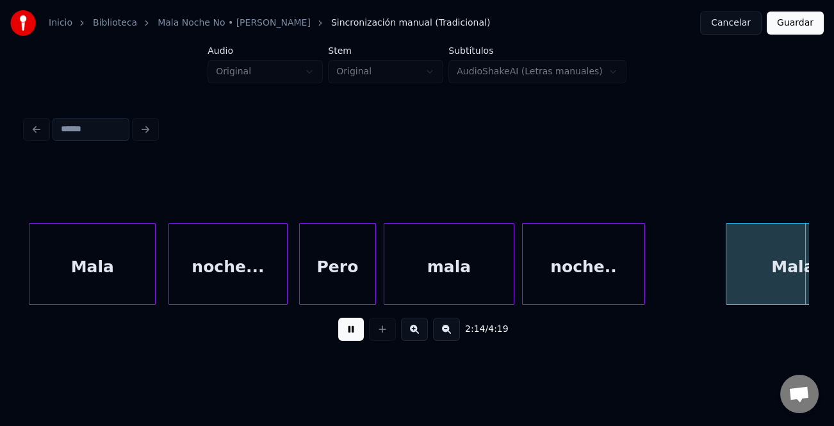
scroll to position [0, 25938]
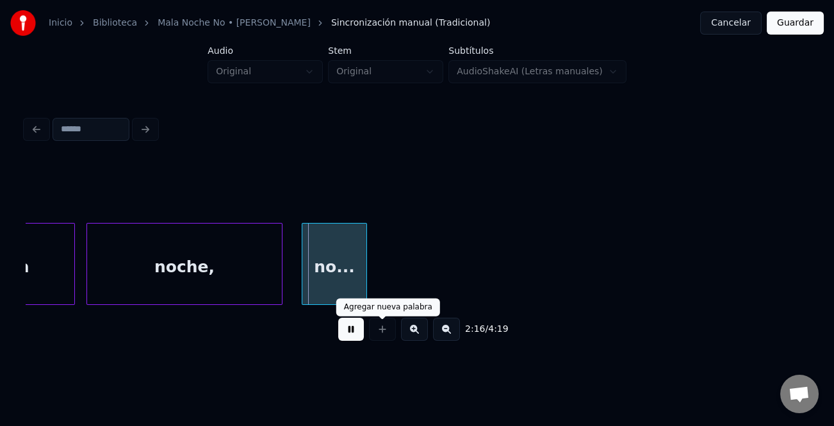
click at [359, 328] on button at bounding box center [351, 329] width 26 height 23
click at [352, 337] on button at bounding box center [351, 329] width 26 height 23
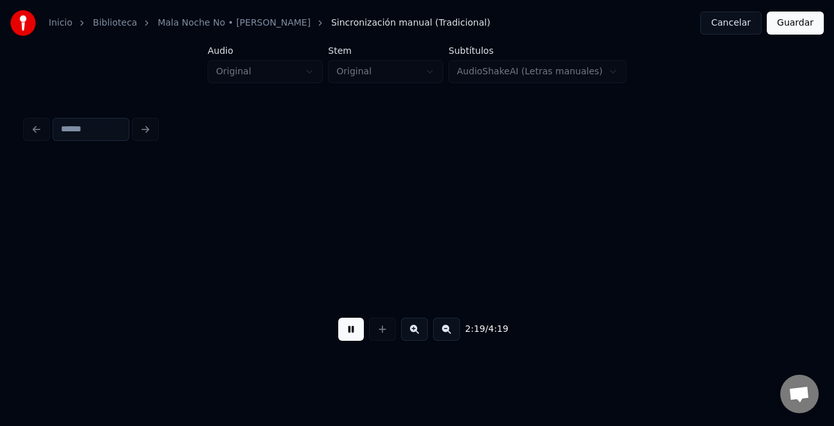
scroll to position [0, 26720]
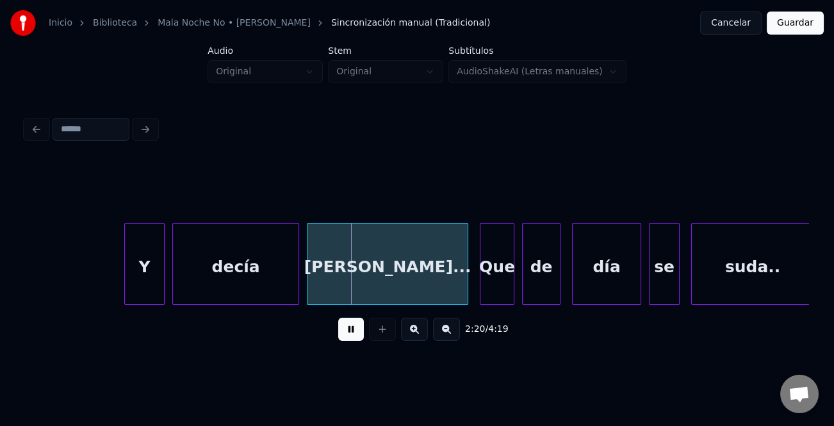
click at [126, 265] on div at bounding box center [127, 263] width 4 height 81
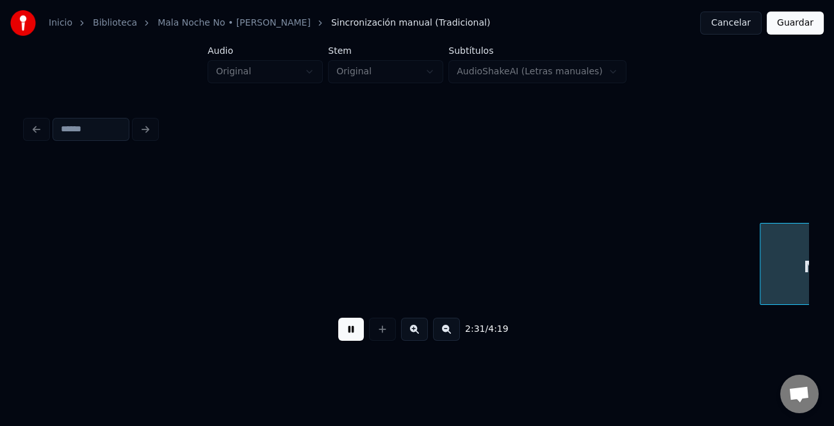
scroll to position [0, 29071]
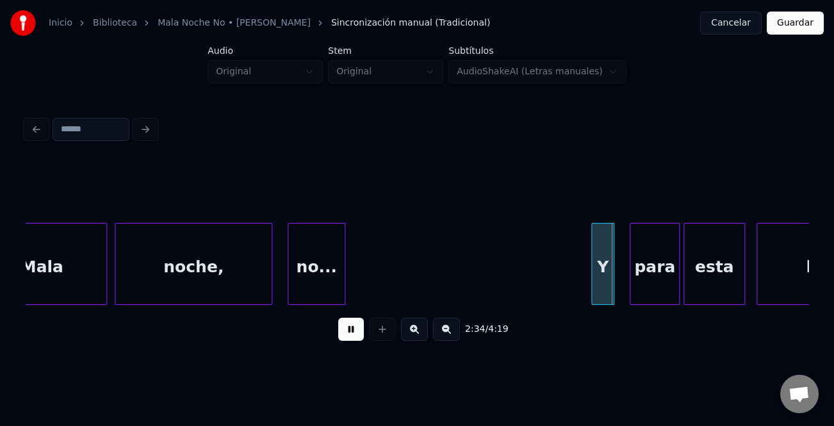
click at [350, 329] on button at bounding box center [351, 329] width 26 height 23
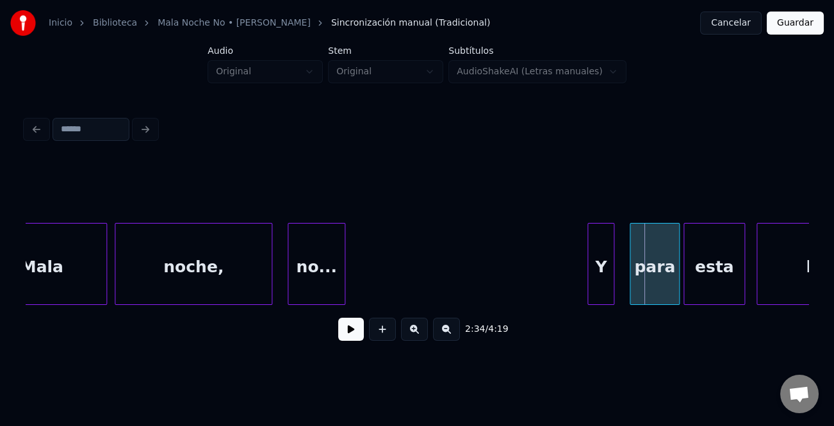
click at [588, 289] on div at bounding box center [590, 263] width 4 height 81
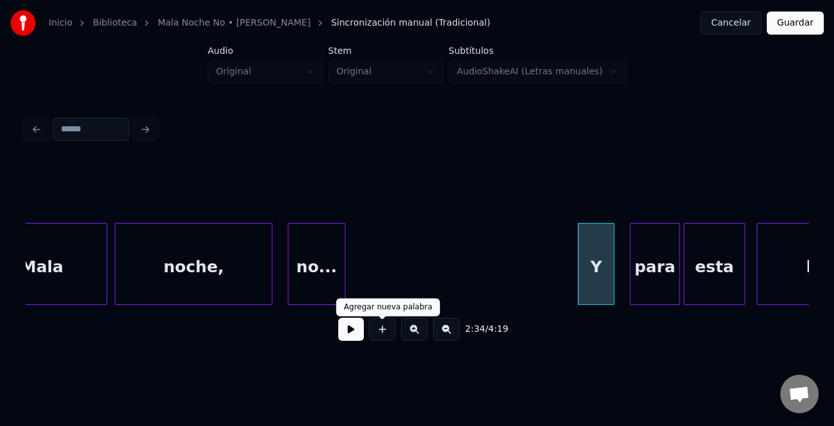
click at [361, 323] on button at bounding box center [351, 329] width 26 height 23
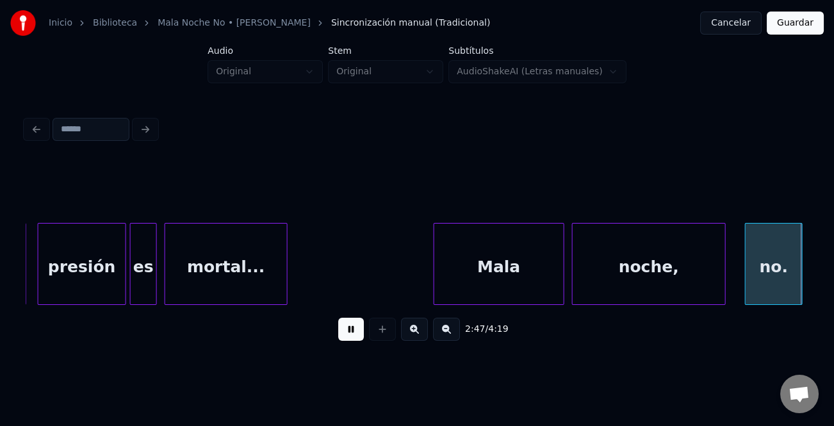
scroll to position [0, 32206]
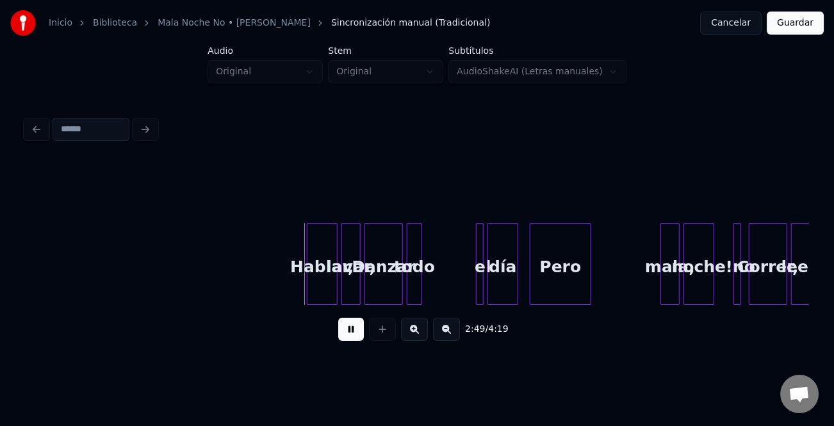
click at [413, 328] on button at bounding box center [414, 329] width 27 height 23
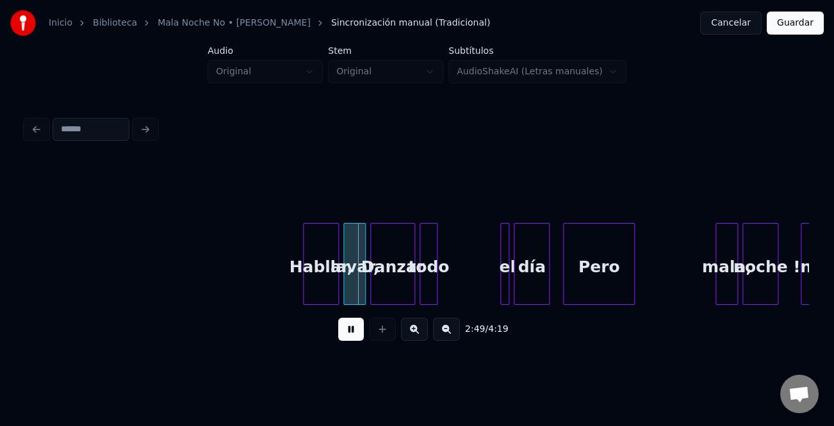
click at [413, 328] on button at bounding box center [414, 329] width 27 height 23
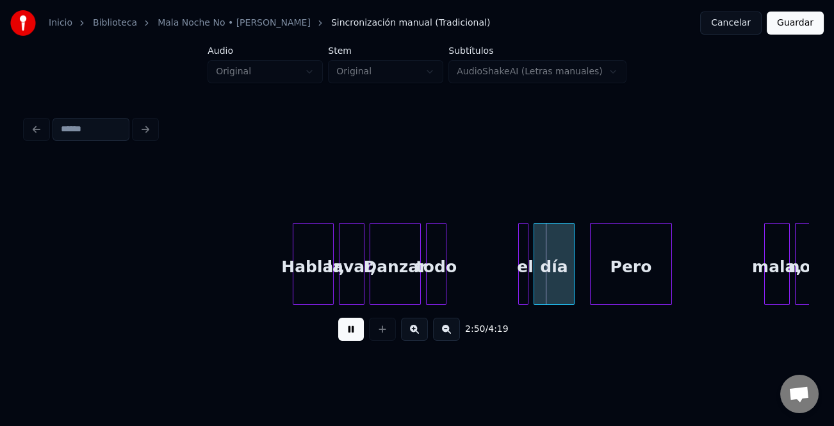
click at [360, 334] on button at bounding box center [351, 329] width 26 height 23
click at [417, 335] on button at bounding box center [414, 329] width 27 height 23
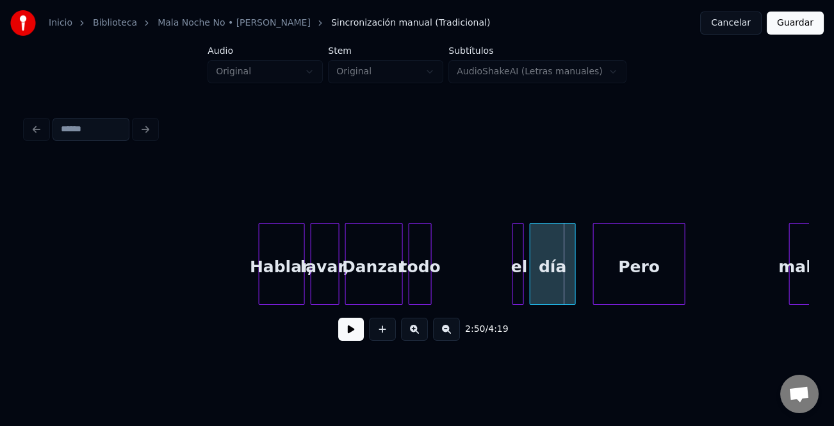
click at [417, 335] on button at bounding box center [414, 329] width 27 height 23
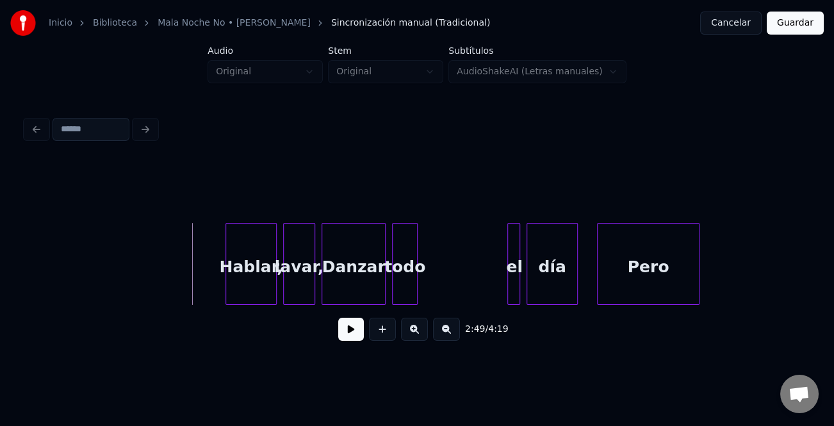
drag, startPoint x: 362, startPoint y: 332, endPoint x: 343, endPoint y: 324, distance: 20.1
click at [357, 330] on button at bounding box center [351, 329] width 26 height 23
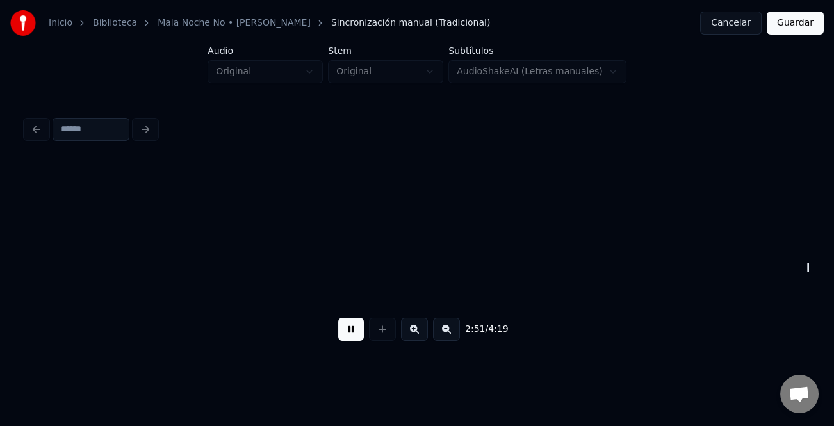
scroll to position [0, 54732]
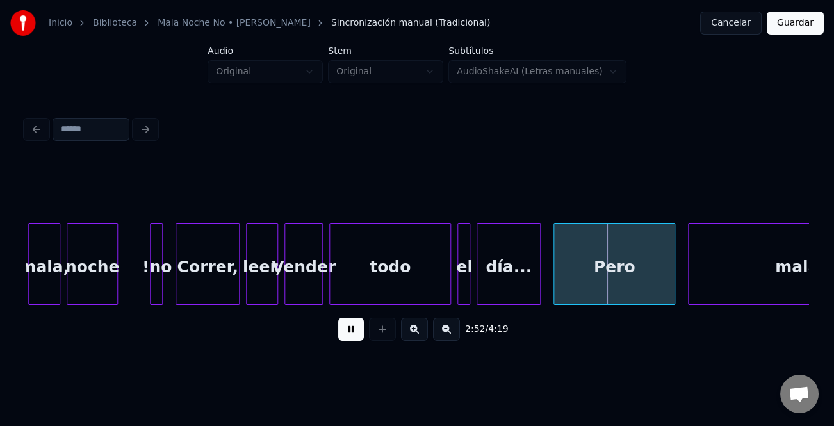
click at [348, 325] on button at bounding box center [351, 329] width 26 height 23
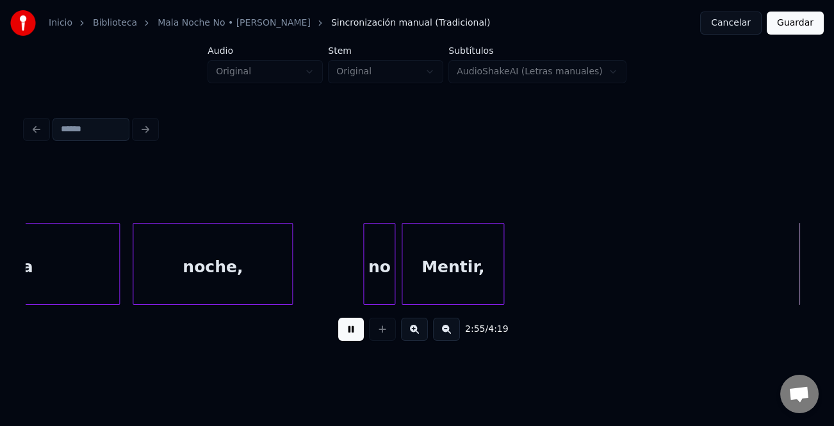
scroll to position [0, 56302]
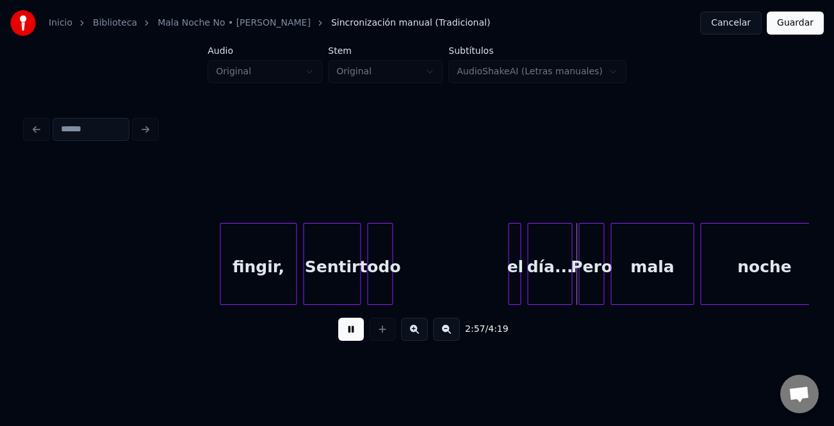
click at [348, 325] on button at bounding box center [351, 329] width 26 height 23
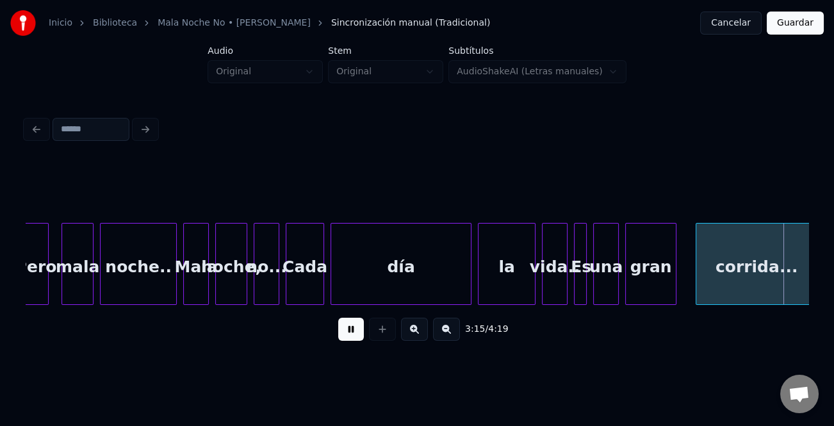
scroll to position [0, 62472]
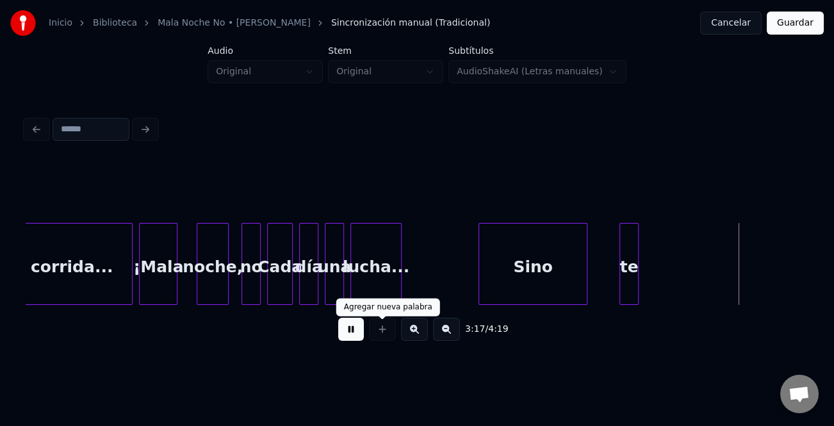
click at [358, 328] on button at bounding box center [351, 329] width 26 height 23
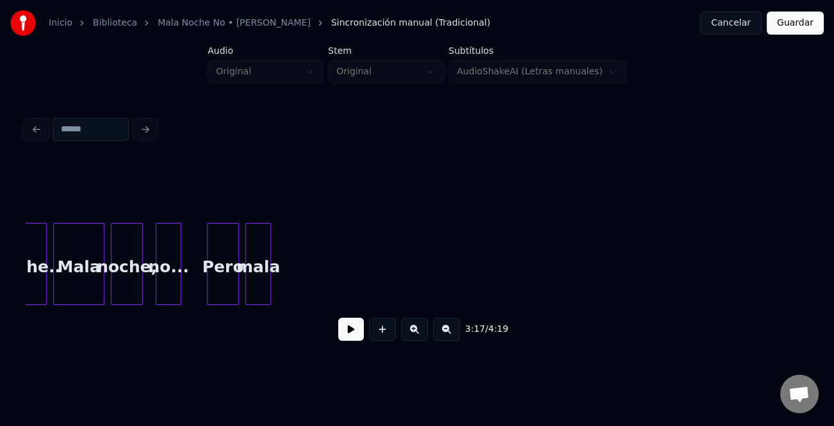
scroll to position [0, 79682]
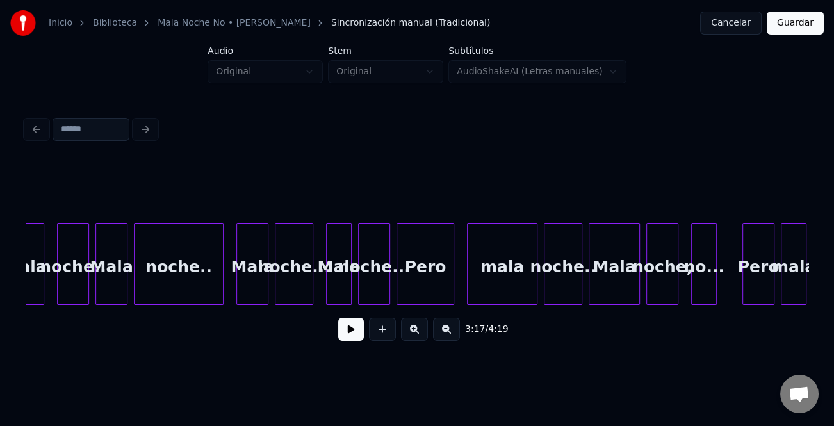
click at [244, 281] on div "Mala" at bounding box center [252, 266] width 31 height 87
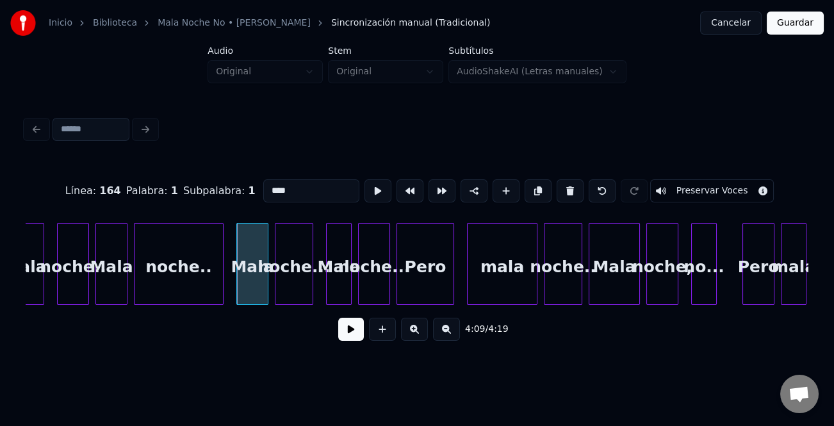
click at [343, 328] on button at bounding box center [351, 329] width 26 height 23
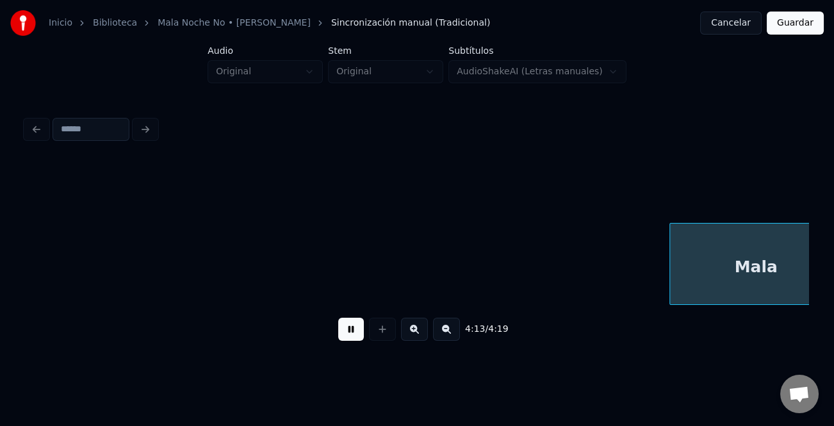
scroll to position [0, 81250]
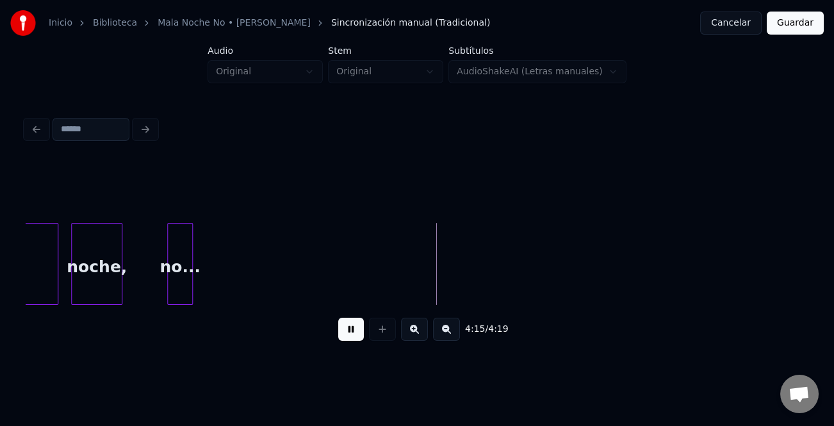
click at [351, 320] on div "4:15 / 4:19" at bounding box center [417, 329] width 762 height 28
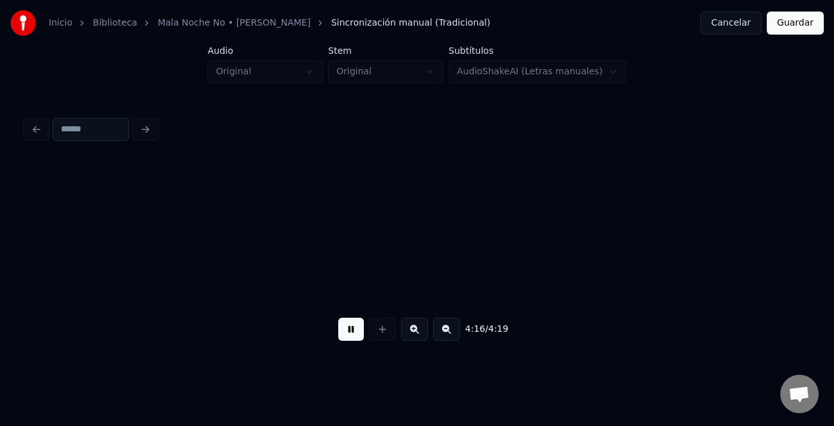
scroll to position [0, 82034]
click at [353, 334] on button at bounding box center [351, 329] width 26 height 23
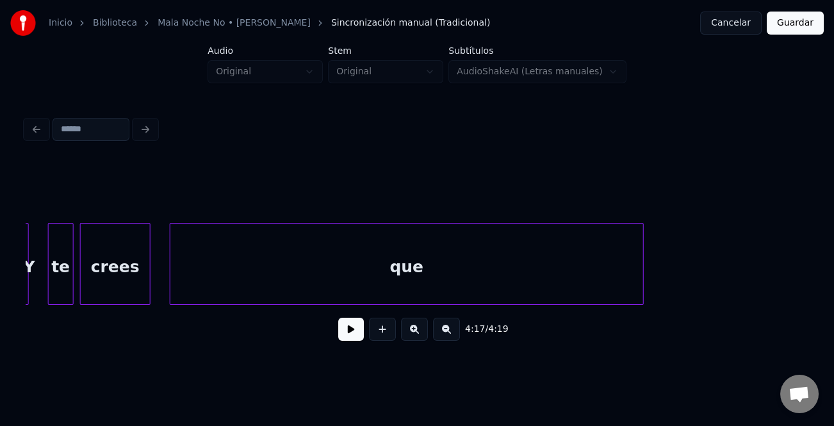
scroll to position [0, 66848]
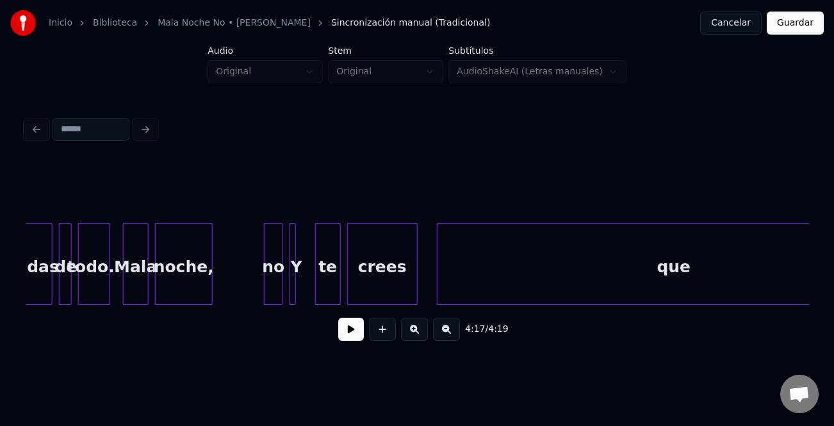
click at [400, 278] on div "crees" at bounding box center [382, 266] width 69 height 87
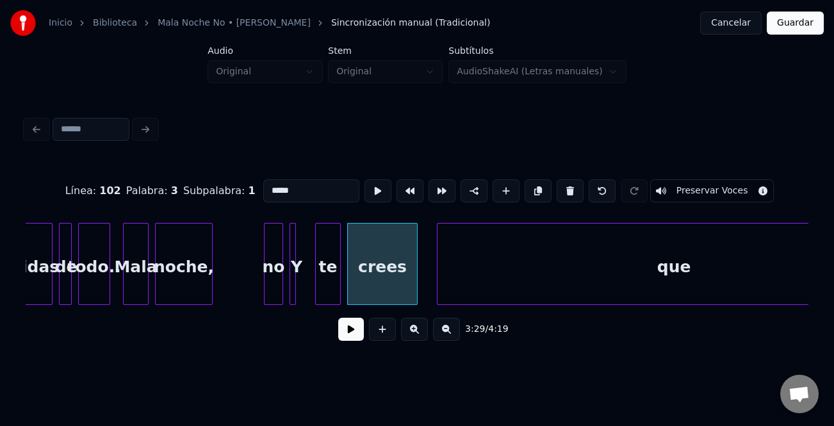
click at [349, 334] on button at bounding box center [351, 329] width 26 height 23
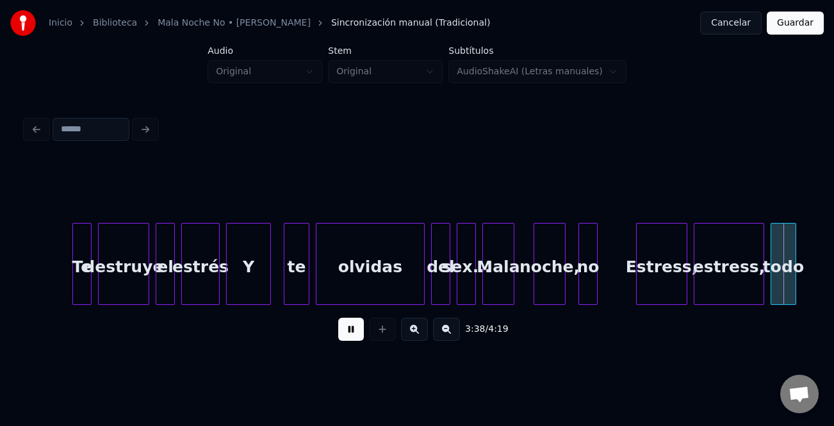
scroll to position [0, 69981]
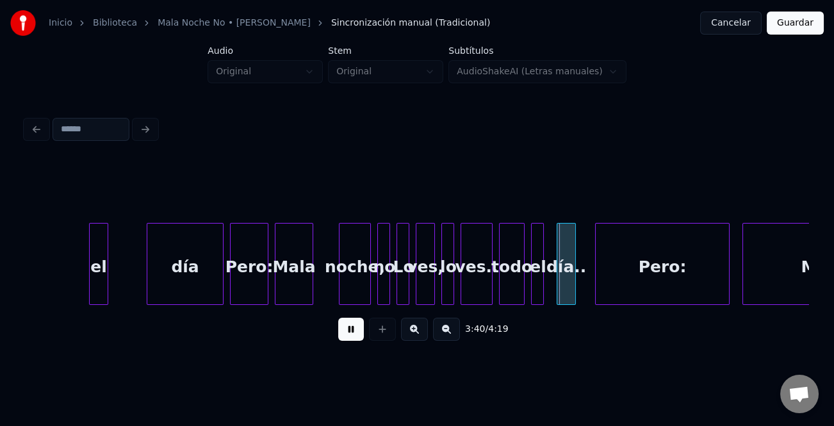
click at [352, 331] on button at bounding box center [351, 329] width 26 height 23
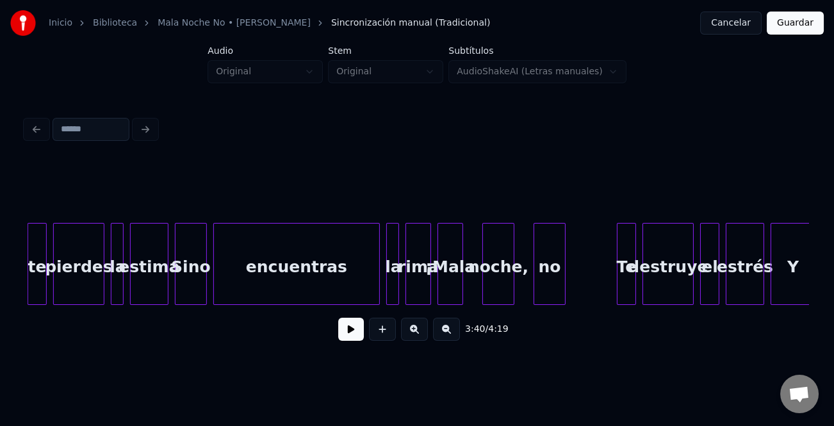
scroll to position [0, 68519]
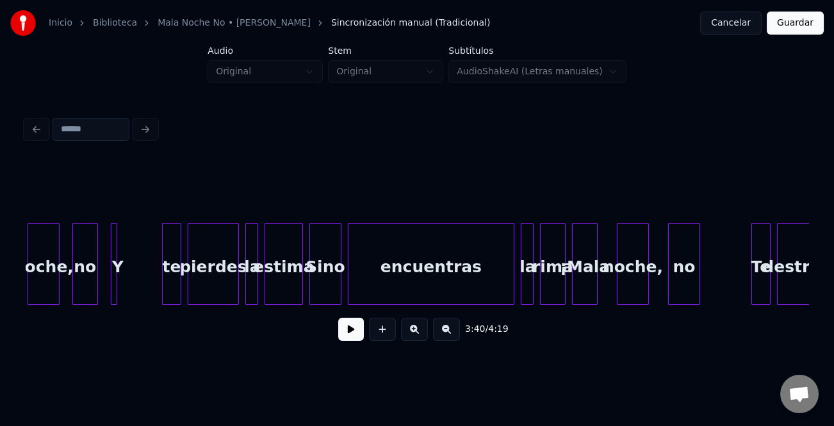
click at [813, 26] on button "Guardar" at bounding box center [794, 23] width 57 height 23
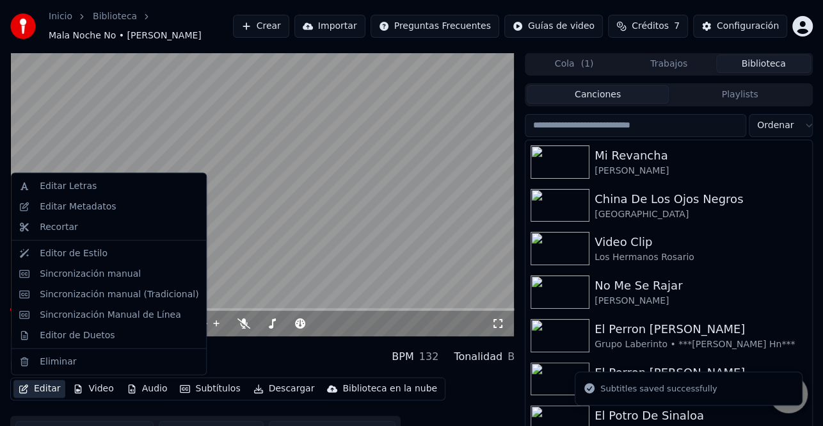
click at [41, 387] on button "Editar" at bounding box center [39, 389] width 52 height 18
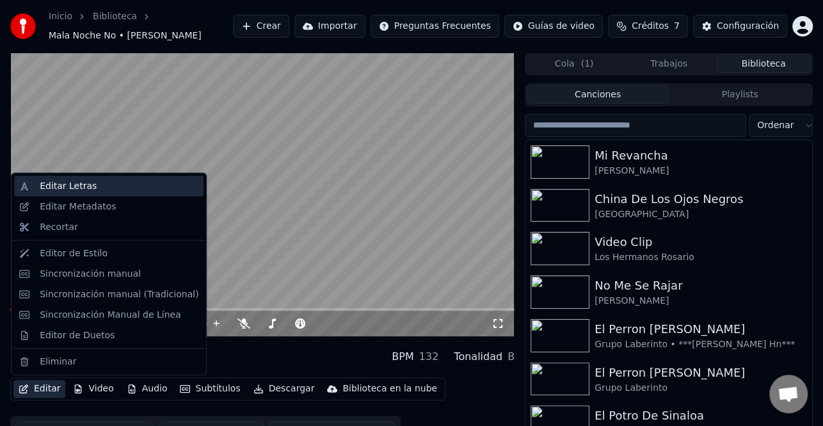
click at [108, 183] on div "Editar Letras" at bounding box center [119, 186] width 159 height 13
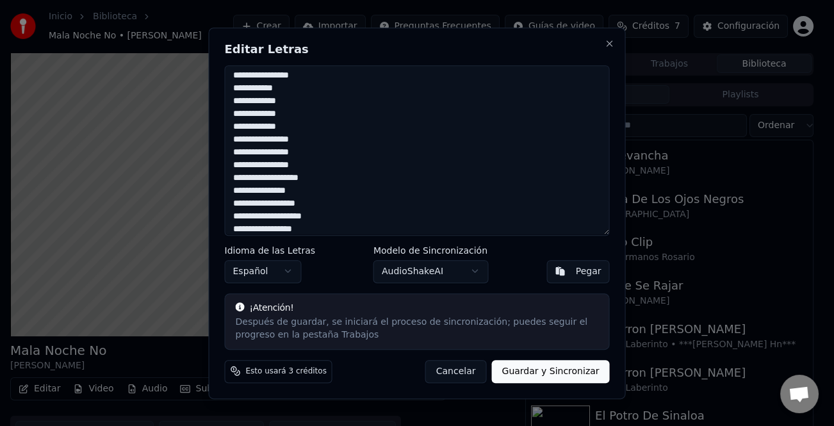
scroll to position [2095, 0]
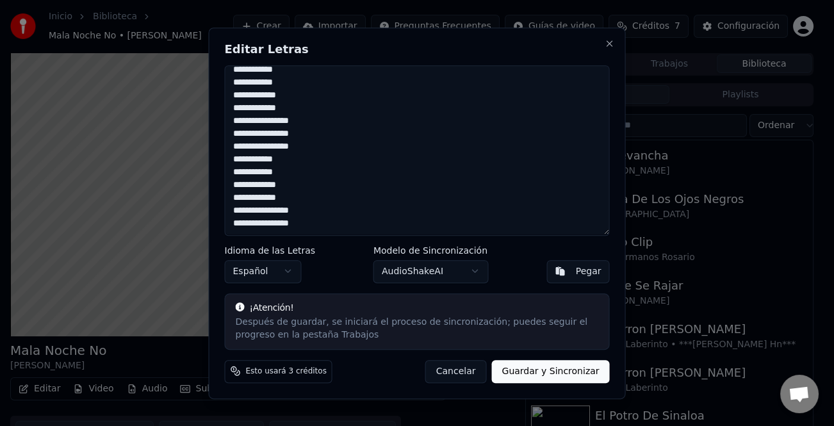
drag, startPoint x: 233, startPoint y: 69, endPoint x: 351, endPoint y: 316, distance: 273.8
click at [351, 316] on div "Editar Letras Idioma de las Letras Español Modelo de Sincronización AudioShakeA…" at bounding box center [417, 213] width 417 height 371
click at [613, 46] on button "Close" at bounding box center [609, 43] width 10 height 10
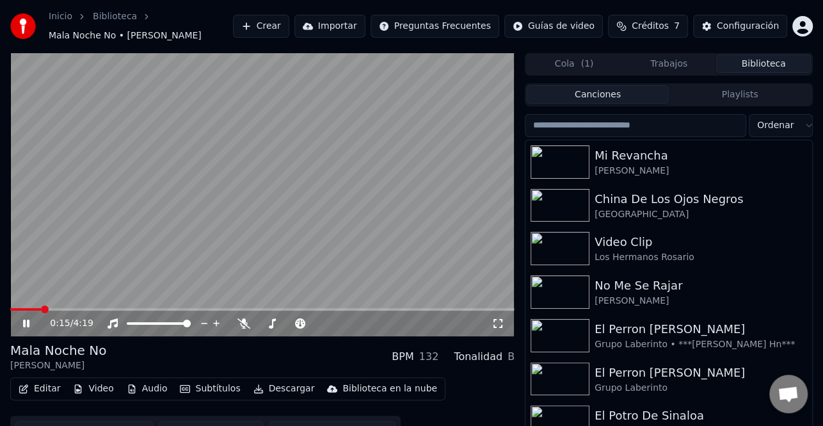
click at [24, 308] on span at bounding box center [25, 309] width 31 height 3
click at [244, 327] on icon at bounding box center [244, 323] width 13 height 10
click at [86, 308] on span at bounding box center [52, 309] width 84 height 3
click at [77, 307] on video at bounding box center [262, 195] width 505 height 284
click at [35, 319] on icon at bounding box center [34, 323] width 29 height 10
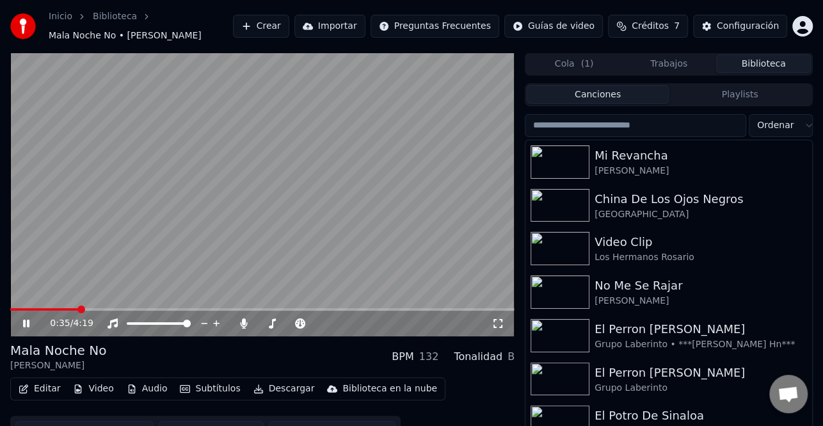
click at [77, 308] on span at bounding box center [44, 309] width 68 height 3
click at [28, 320] on icon at bounding box center [26, 324] width 6 height 8
click at [28, 320] on icon at bounding box center [34, 323] width 29 height 10
click at [33, 323] on icon at bounding box center [34, 323] width 29 height 10
click at [26, 323] on icon at bounding box center [26, 323] width 8 height 9
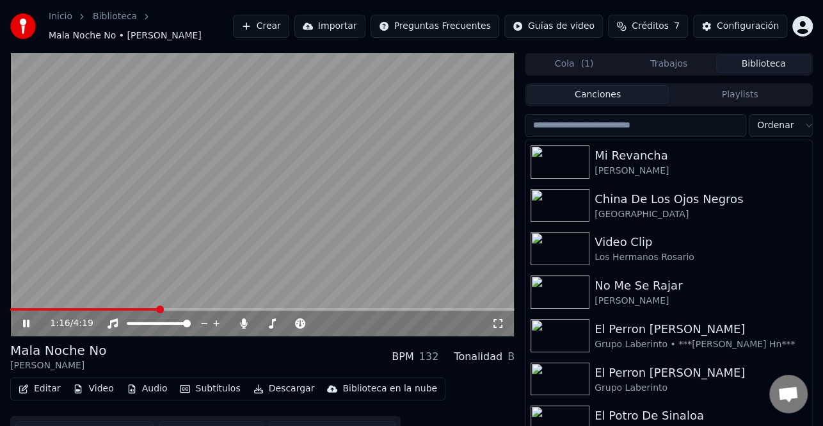
click at [22, 320] on icon at bounding box center [34, 323] width 29 height 10
click at [23, 324] on icon at bounding box center [26, 323] width 8 height 9
click at [20, 321] on icon at bounding box center [34, 323] width 29 height 10
click at [30, 318] on icon at bounding box center [34, 323] width 29 height 10
click at [193, 309] on span at bounding box center [101, 309] width 182 height 3
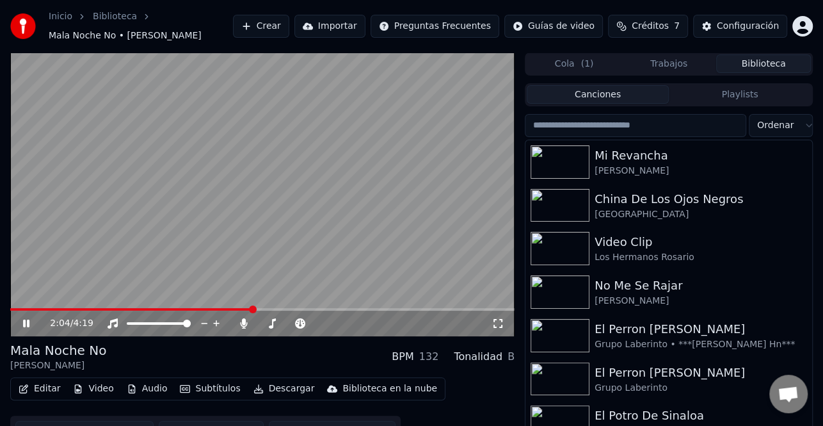
click at [206, 306] on video at bounding box center [262, 195] width 505 height 284
click at [202, 308] on span at bounding box center [131, 309] width 243 height 3
click at [26, 319] on icon at bounding box center [34, 323] width 29 height 10
click at [26, 318] on icon at bounding box center [34, 323] width 29 height 10
click at [218, 306] on video at bounding box center [262, 195] width 505 height 284
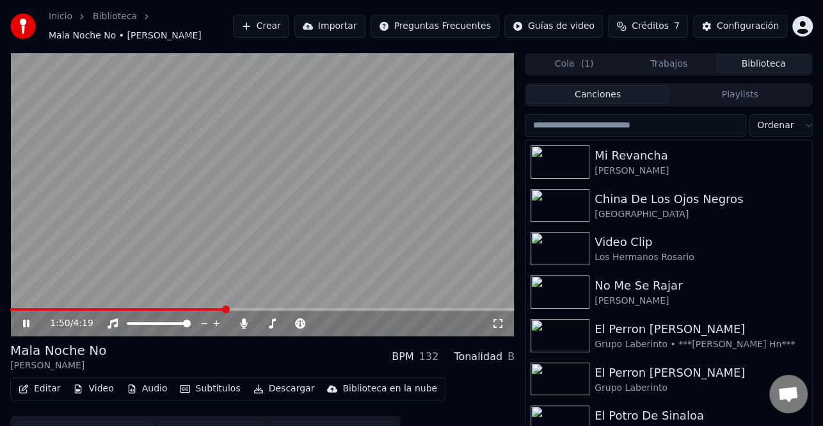
click at [215, 309] on span at bounding box center [117, 309] width 215 height 3
click at [28, 320] on icon at bounding box center [34, 323] width 29 height 10
click at [27, 321] on icon at bounding box center [26, 323] width 8 height 9
click at [236, 306] on video at bounding box center [262, 195] width 505 height 284
click at [236, 307] on video at bounding box center [262, 195] width 505 height 284
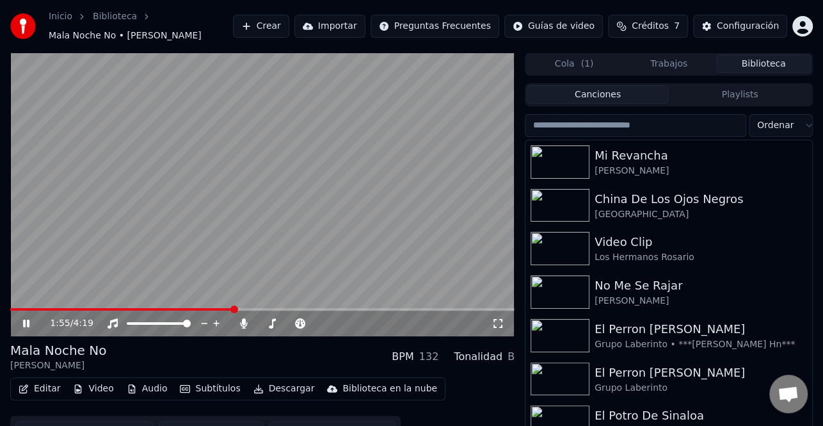
click at [234, 308] on span at bounding box center [121, 309] width 223 height 3
click at [197, 307] on video at bounding box center [262, 195] width 505 height 284
click at [191, 309] on span at bounding box center [100, 309] width 181 height 3
click at [26, 319] on icon at bounding box center [34, 323] width 29 height 10
click at [435, 309] on span at bounding box center [223, 309] width 426 height 3
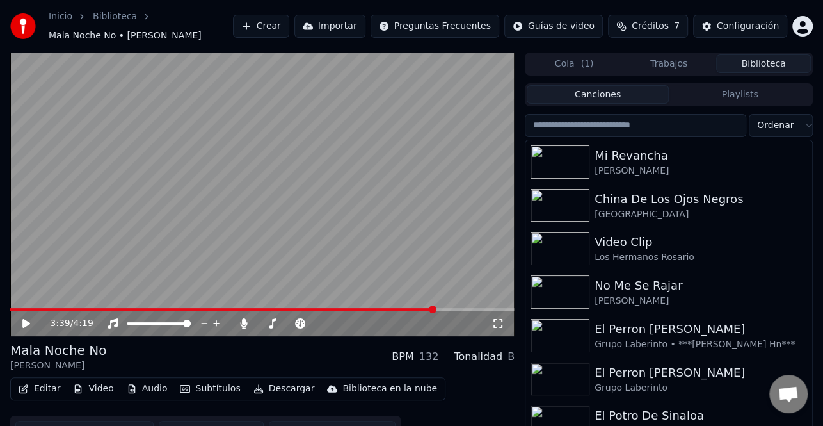
click at [428, 216] on video at bounding box center [262, 195] width 505 height 284
click at [390, 308] on span at bounding box center [200, 309] width 381 height 3
click at [13, 324] on div "3:16 / 4:19" at bounding box center [262, 324] width 505 height 26
click at [24, 323] on icon at bounding box center [26, 323] width 8 height 9
click at [28, 322] on icon at bounding box center [26, 324] width 6 height 8
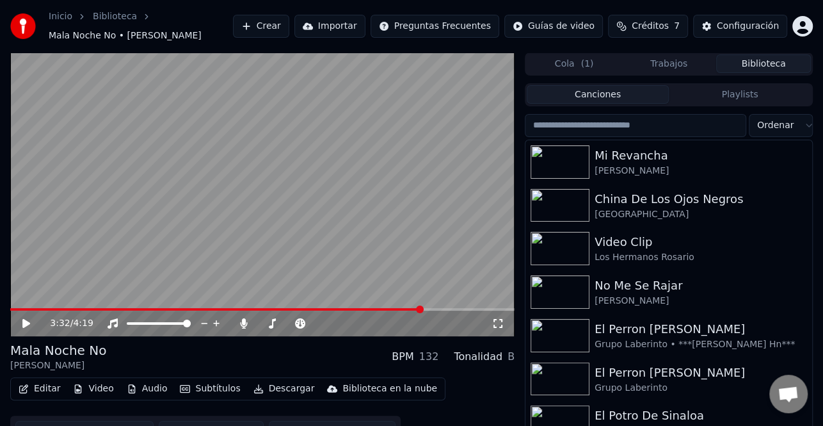
click at [16, 325] on div "3:32 / 4:19" at bounding box center [262, 323] width 494 height 13
click at [23, 325] on icon at bounding box center [26, 323] width 8 height 9
click at [26, 320] on icon at bounding box center [26, 324] width 6 height 8
click at [35, 322] on icon at bounding box center [34, 323] width 29 height 10
click at [22, 321] on icon at bounding box center [34, 323] width 29 height 10
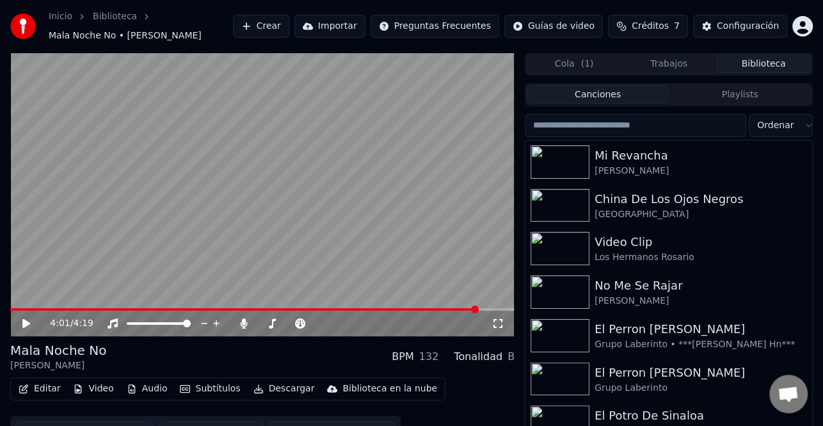
click at [22, 318] on icon at bounding box center [34, 323] width 29 height 10
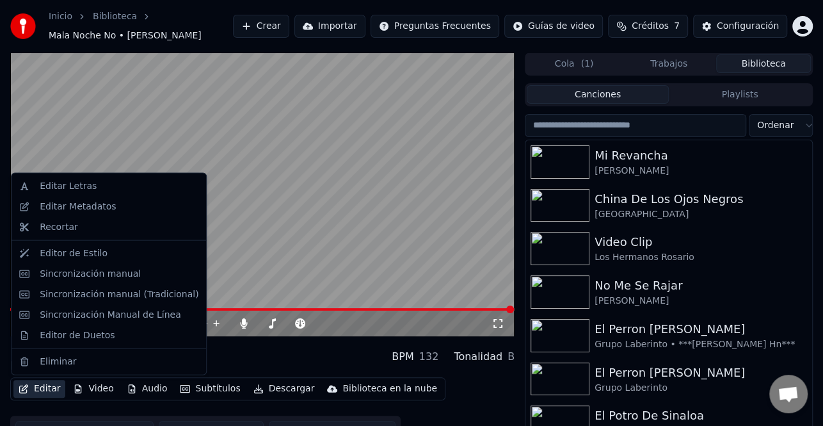
click at [16, 384] on button "Editar" at bounding box center [39, 389] width 52 height 18
click at [117, 184] on div "Editar Letras" at bounding box center [119, 186] width 159 height 13
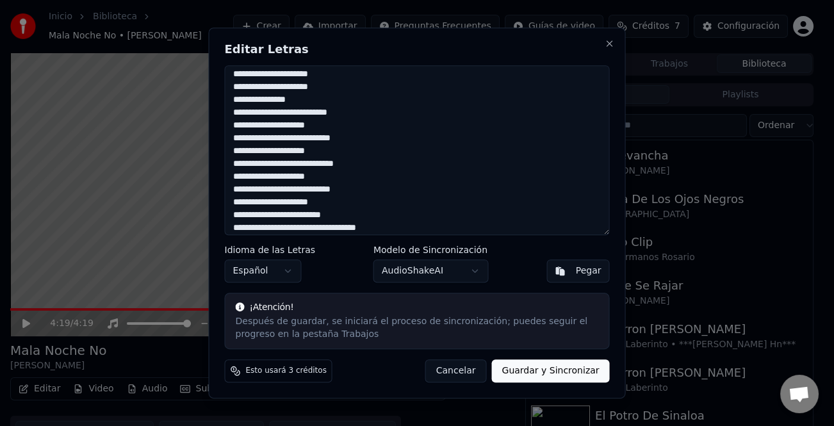
scroll to position [0, 0]
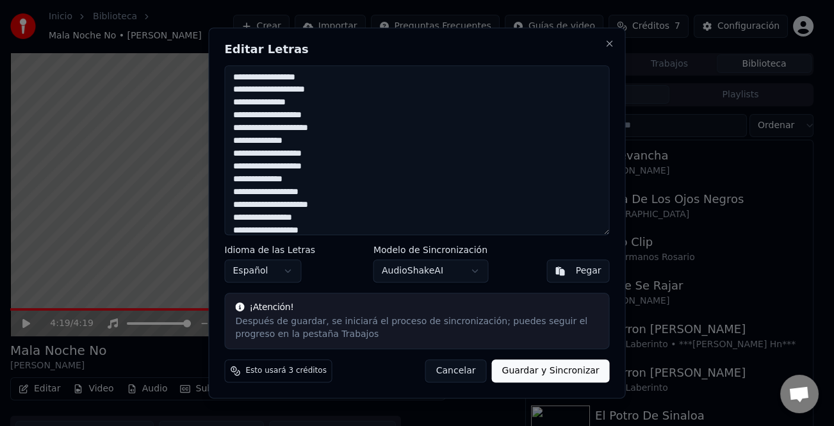
drag, startPoint x: 339, startPoint y: 225, endPoint x: 147, endPoint y: -14, distance: 307.4
click at [147, 0] on html "Inicio Biblioteca Mala Noche No • [PERSON_NAME] Crear Importar Preguntas Frecue…" at bounding box center [417, 213] width 834 height 426
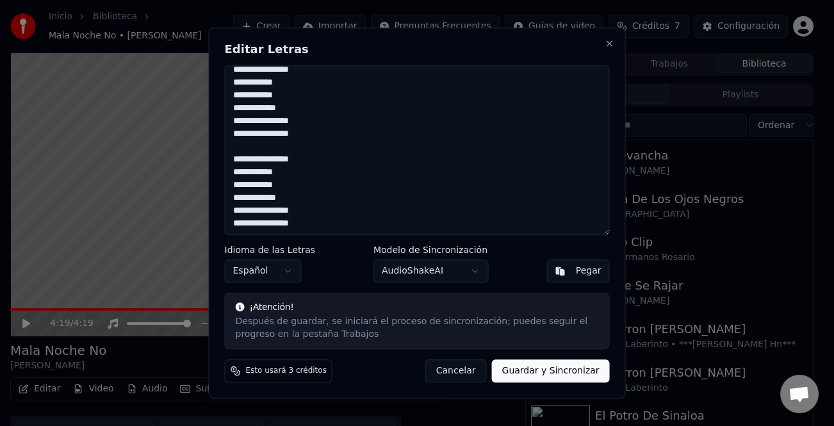
scroll to position [1135, 0]
type textarea "**********"
click at [573, 371] on button "Guardar y Sincronizar" at bounding box center [550, 370] width 118 height 23
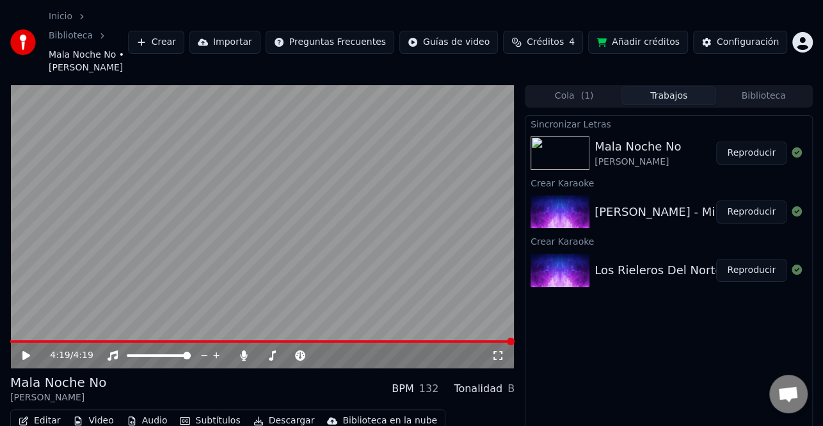
click at [44, 412] on button "Editar" at bounding box center [39, 421] width 52 height 18
click at [26, 351] on icon at bounding box center [26, 355] width 8 height 9
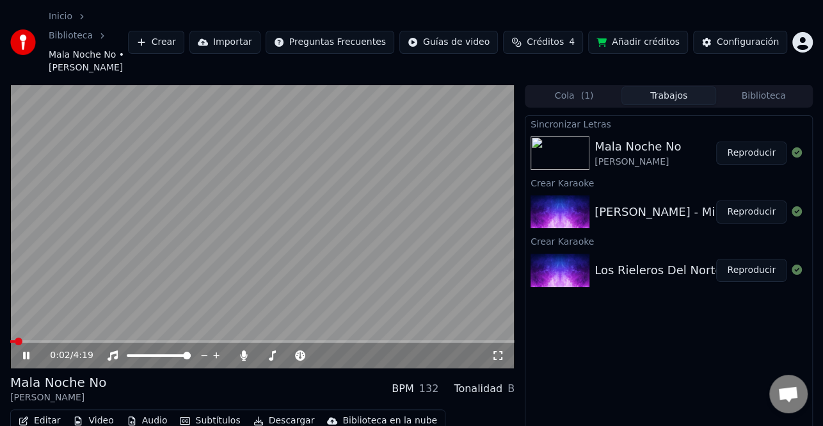
click at [26, 350] on icon at bounding box center [34, 355] width 29 height 10
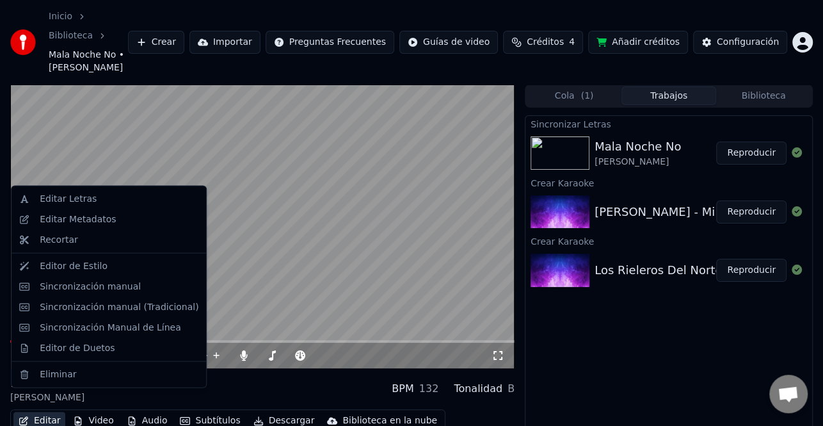
click at [51, 412] on button "Editar" at bounding box center [39, 421] width 52 height 18
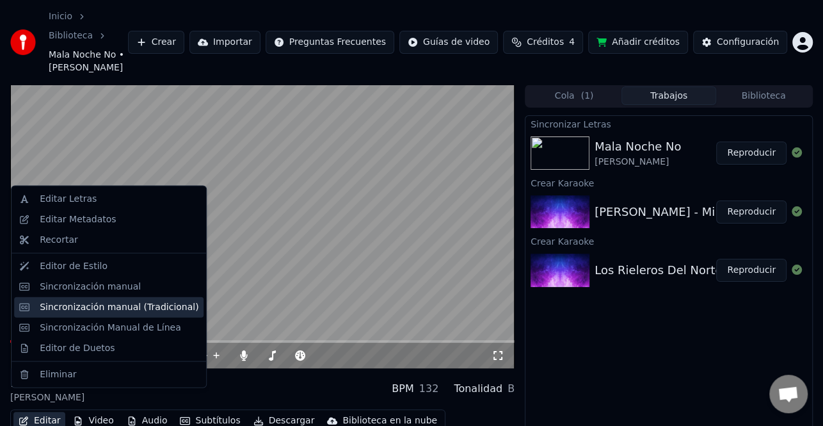
click at [142, 305] on div "Sincronización manual (Tradicional)" at bounding box center [119, 306] width 159 height 13
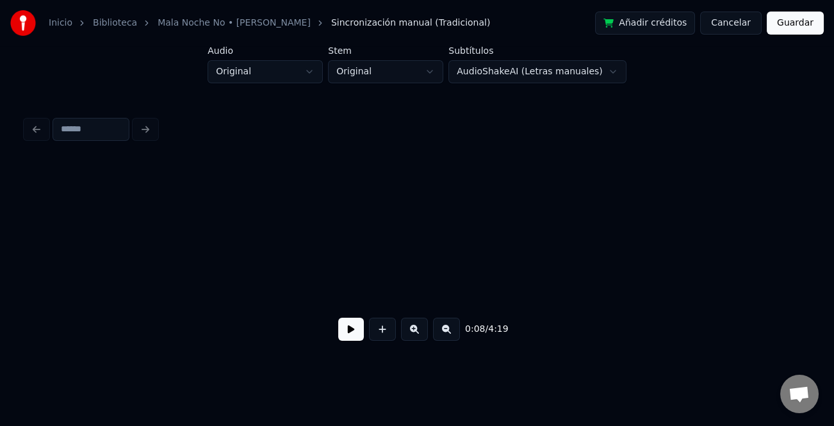
scroll to position [0, 2631]
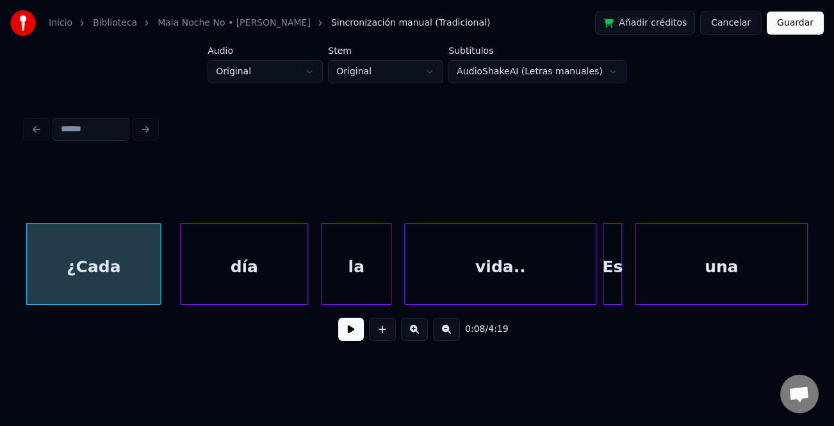
click at [351, 329] on button at bounding box center [351, 329] width 26 height 23
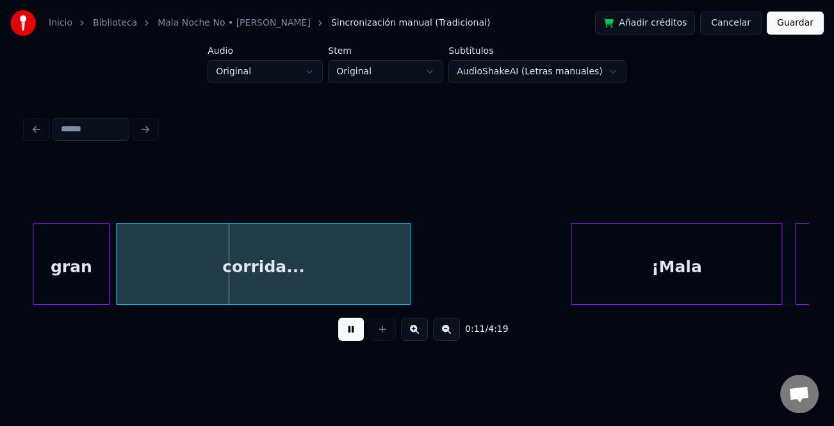
click at [415, 331] on button at bounding box center [414, 329] width 27 height 23
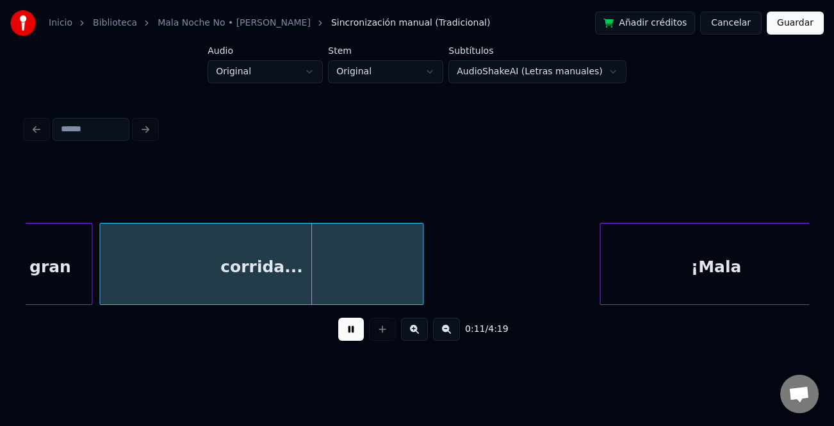
click at [415, 331] on button at bounding box center [414, 329] width 27 height 23
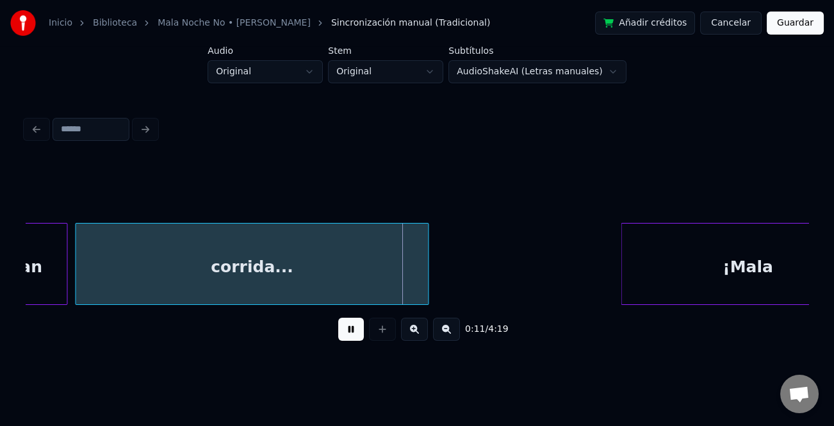
click at [415, 331] on button at bounding box center [414, 329] width 27 height 23
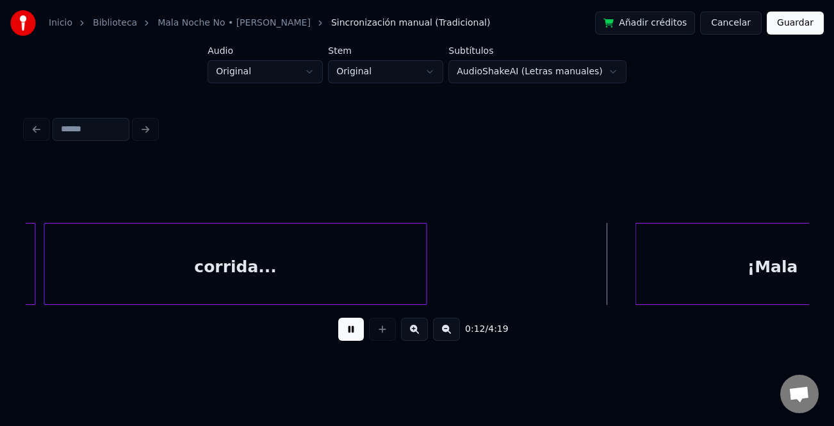
click at [442, 336] on button at bounding box center [446, 329] width 27 height 23
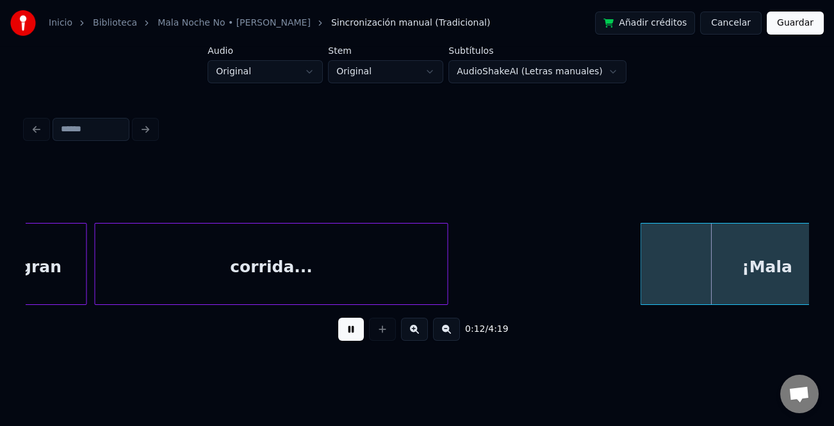
click at [442, 336] on button at bounding box center [446, 329] width 27 height 23
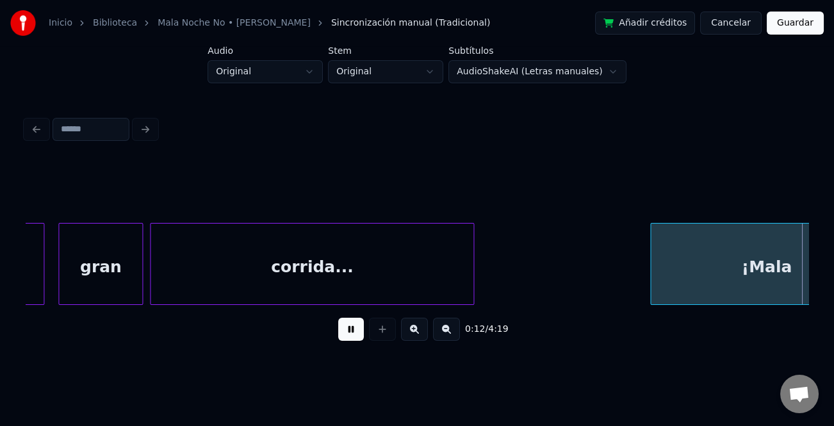
click at [442, 336] on button at bounding box center [446, 329] width 27 height 23
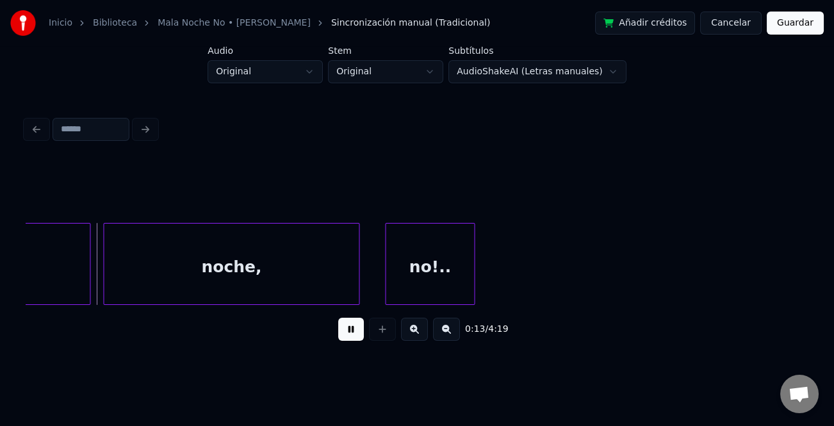
click at [442, 336] on button at bounding box center [446, 329] width 27 height 23
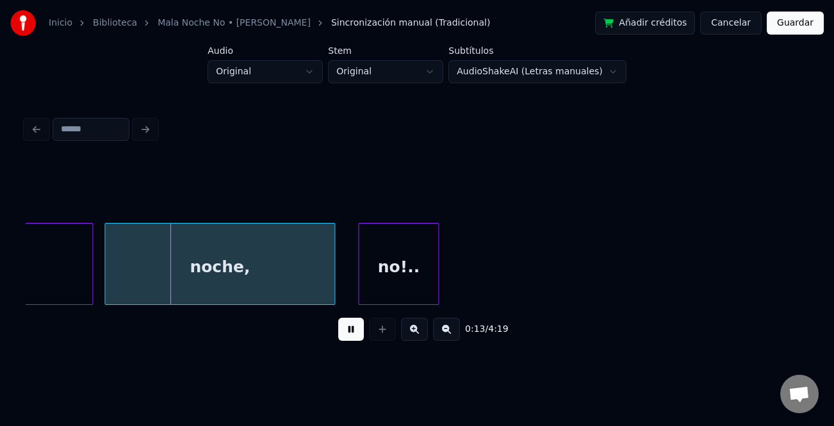
click at [442, 336] on button at bounding box center [446, 329] width 27 height 23
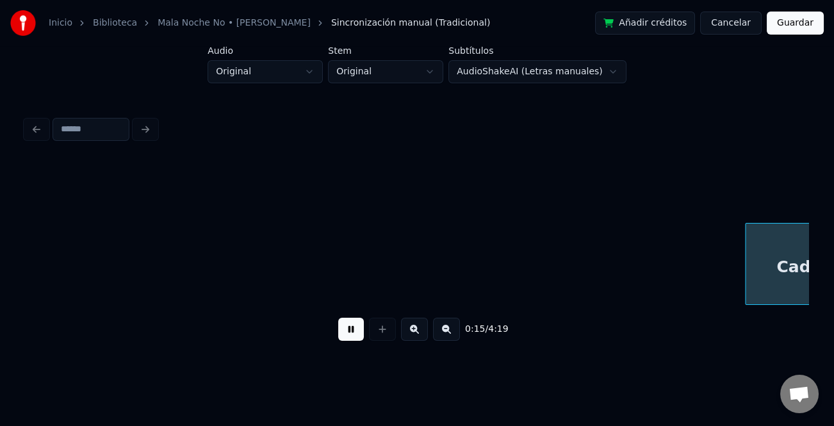
scroll to position [0, 4047]
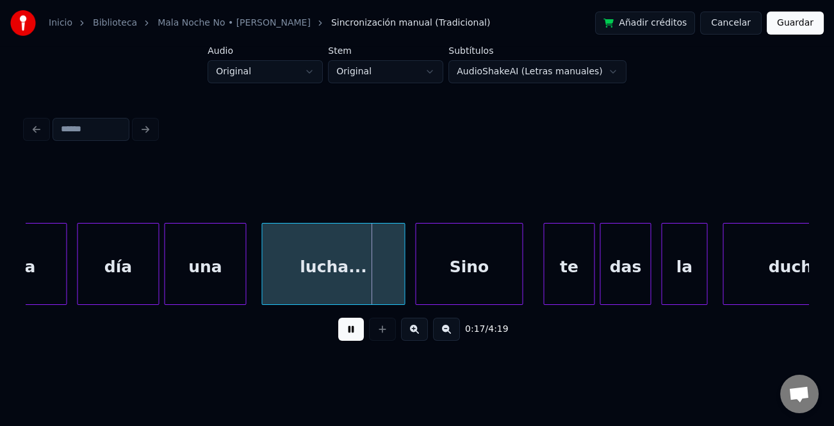
click at [451, 332] on button at bounding box center [446, 329] width 27 height 23
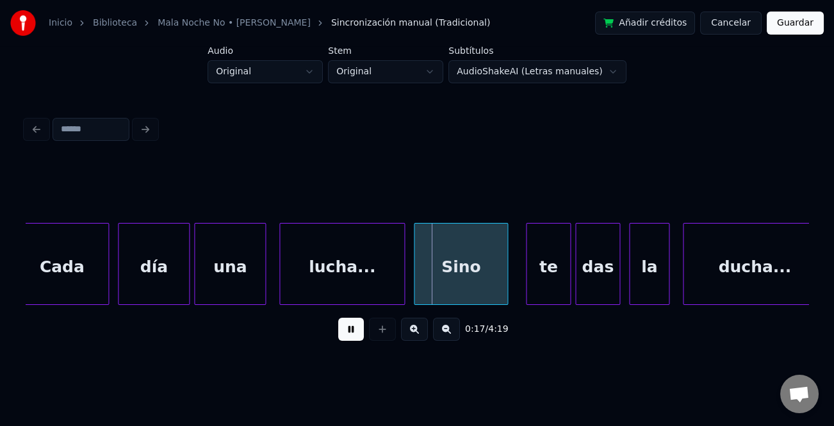
click at [451, 332] on button at bounding box center [446, 329] width 27 height 23
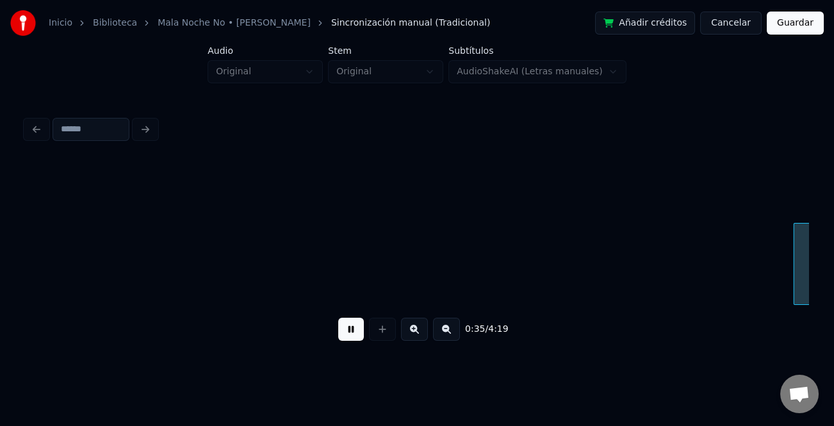
scroll to position [0, 6736]
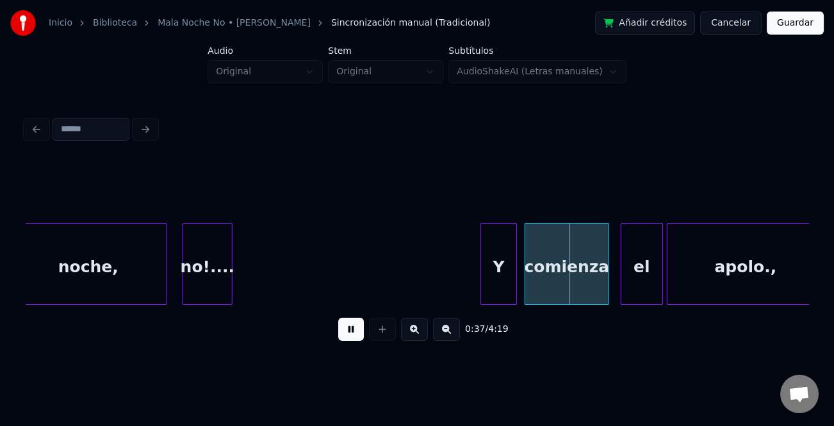
click at [481, 267] on div at bounding box center [483, 263] width 4 height 81
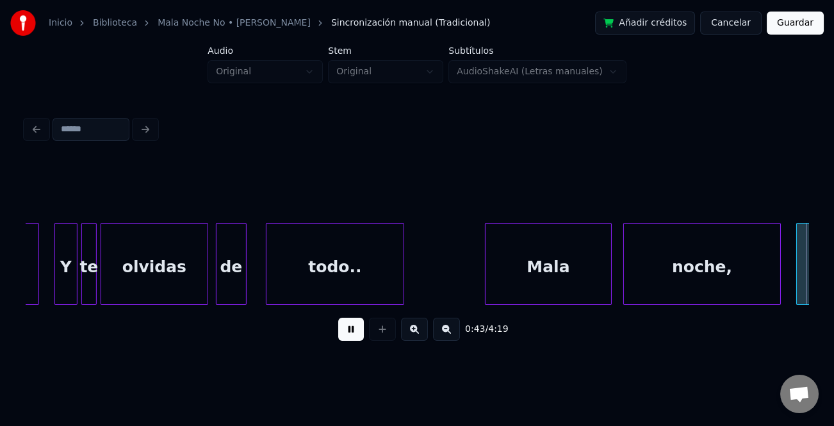
scroll to position [0, 8303]
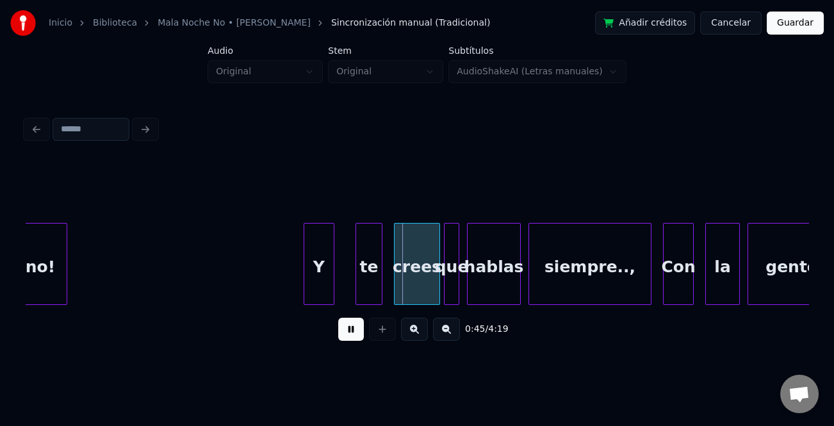
click at [318, 256] on div "Y" at bounding box center [318, 266] width 29 height 87
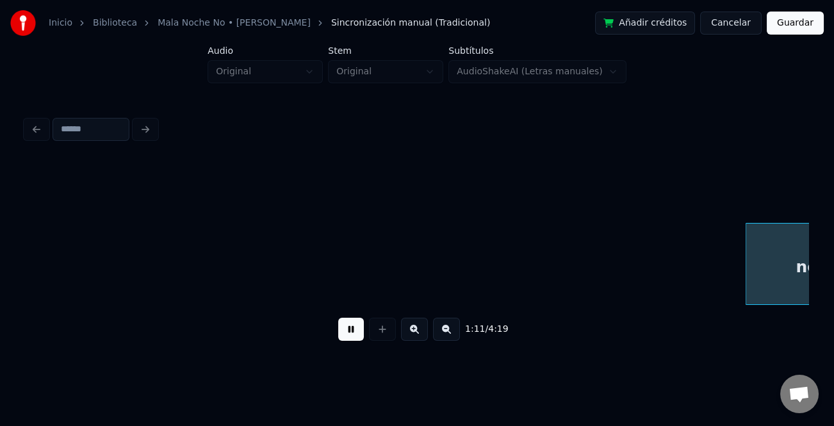
scroll to position [0, 13787]
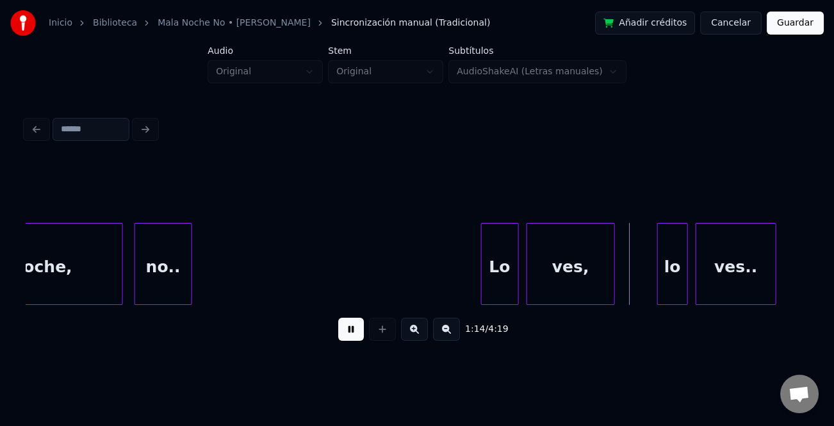
click at [482, 276] on div at bounding box center [484, 263] width 4 height 81
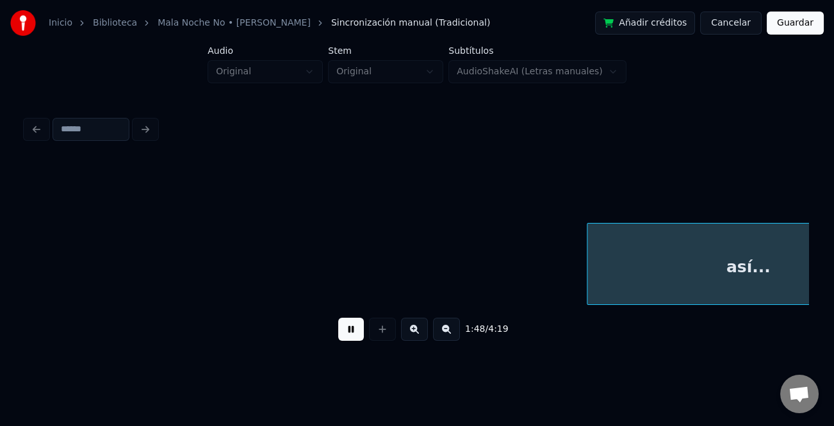
scroll to position [0, 20841]
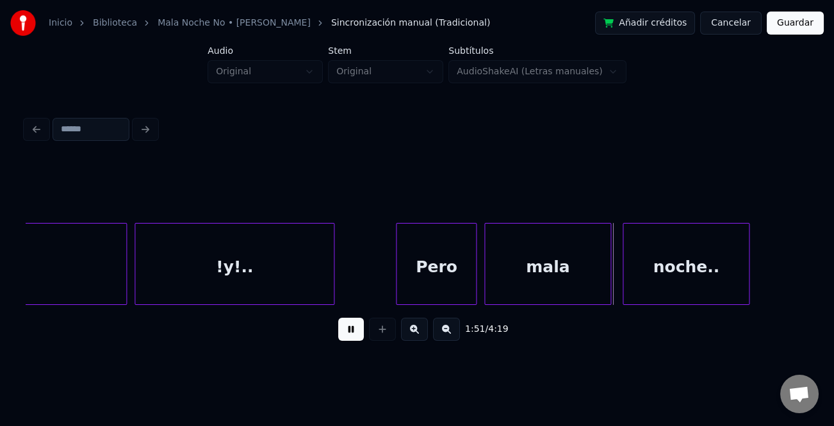
click at [396, 291] on div at bounding box center [398, 263] width 4 height 81
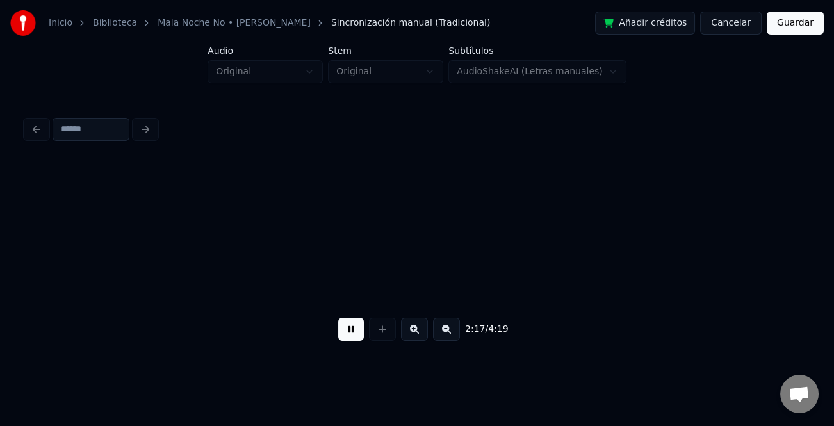
scroll to position [0, 26326]
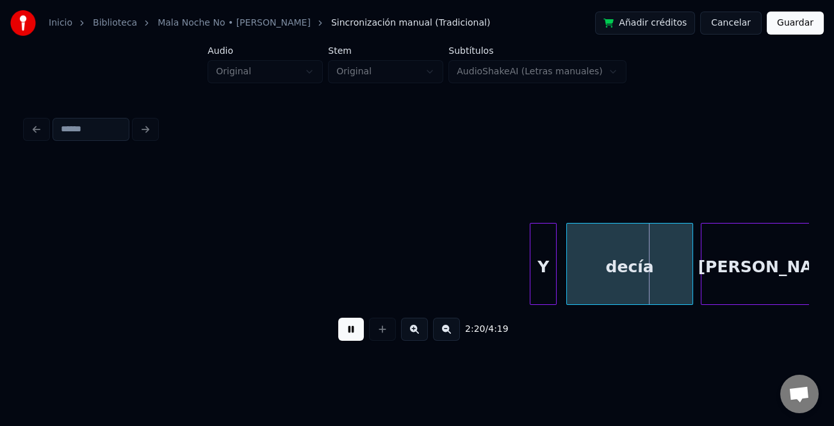
click at [530, 271] on div "Y" at bounding box center [543, 264] width 27 height 82
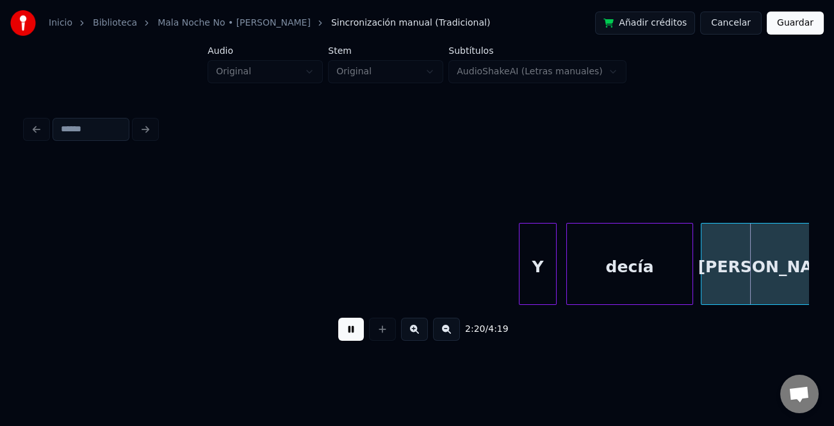
click at [521, 280] on div at bounding box center [521, 263] width 4 height 81
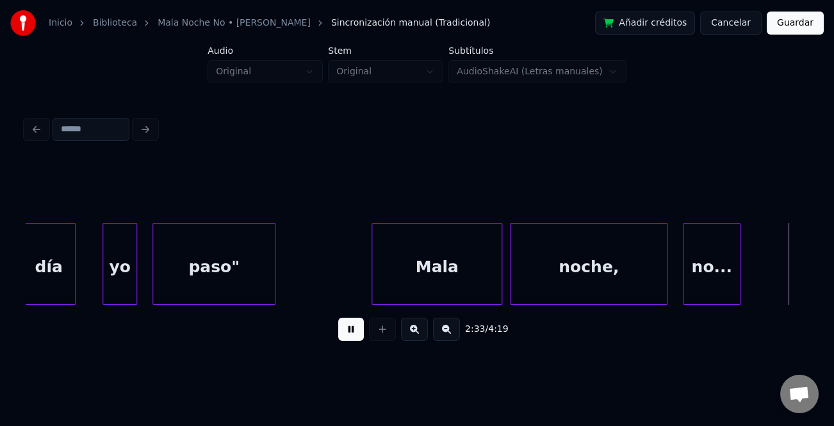
scroll to position [0, 29461]
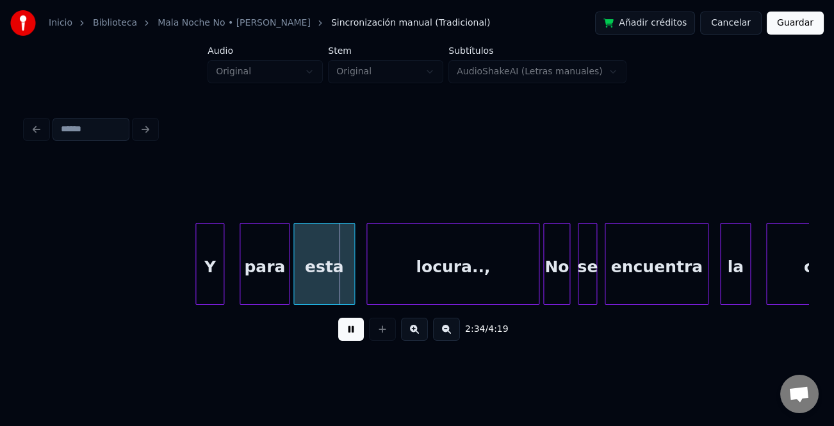
click at [198, 272] on div at bounding box center [198, 263] width 4 height 81
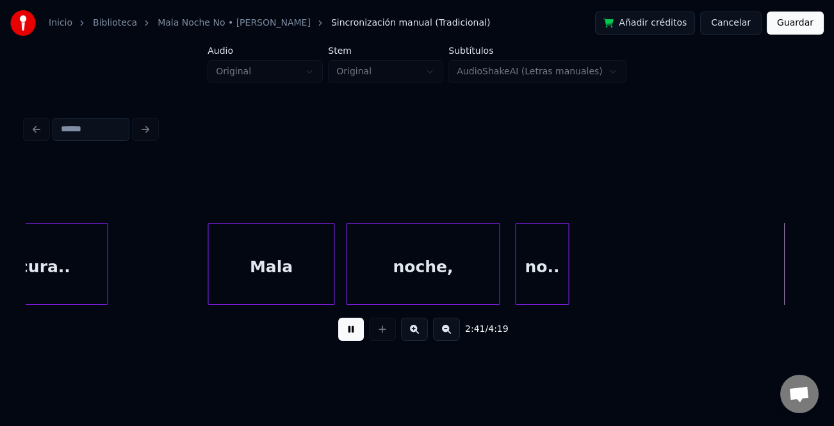
scroll to position [0, 31030]
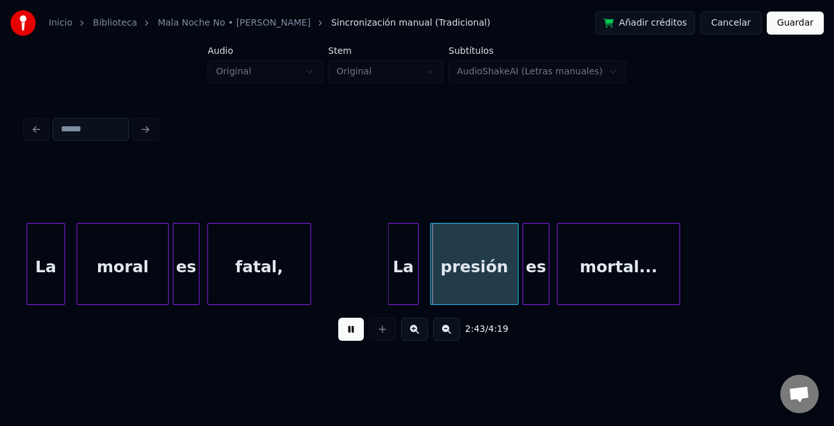
click at [28, 277] on div at bounding box center [30, 263] width 4 height 81
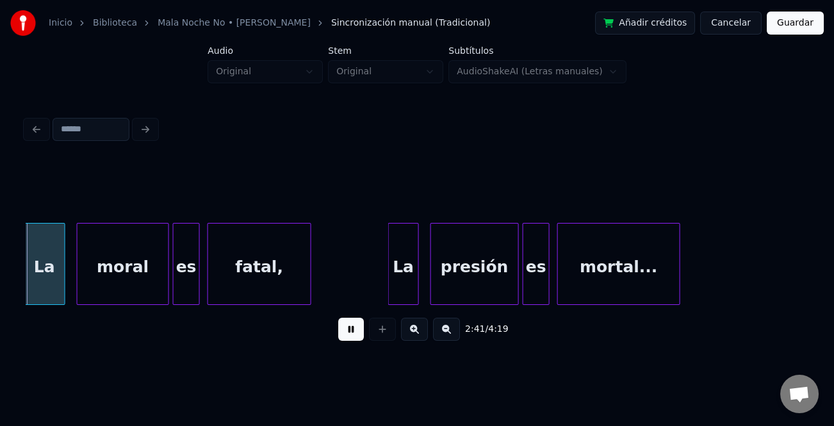
scroll to position [0, 31028]
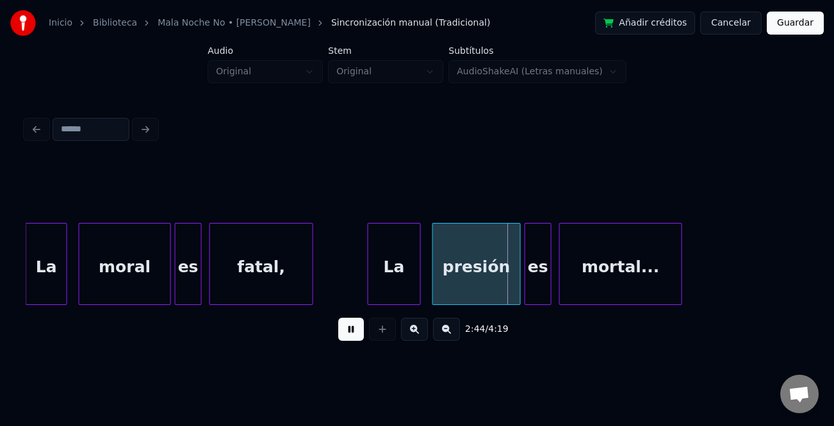
click at [368, 295] on div at bounding box center [370, 263] width 4 height 81
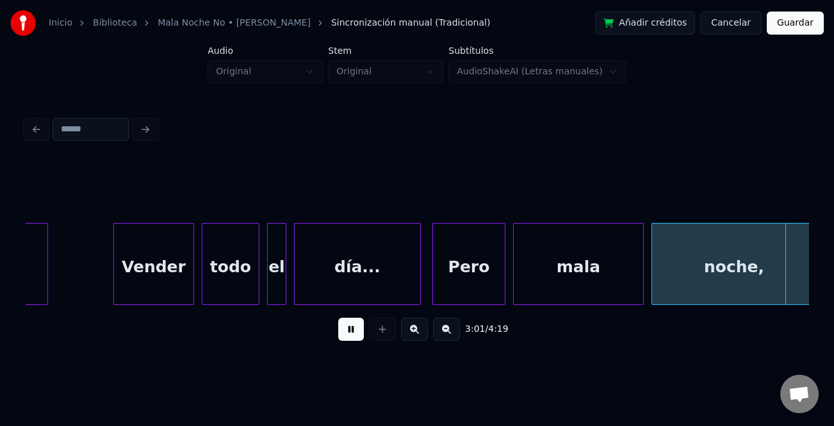
scroll to position [0, 34944]
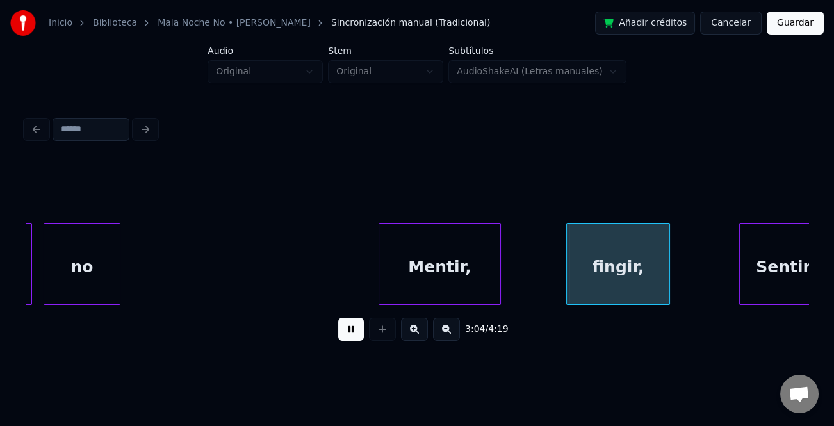
click at [380, 282] on div at bounding box center [381, 263] width 4 height 81
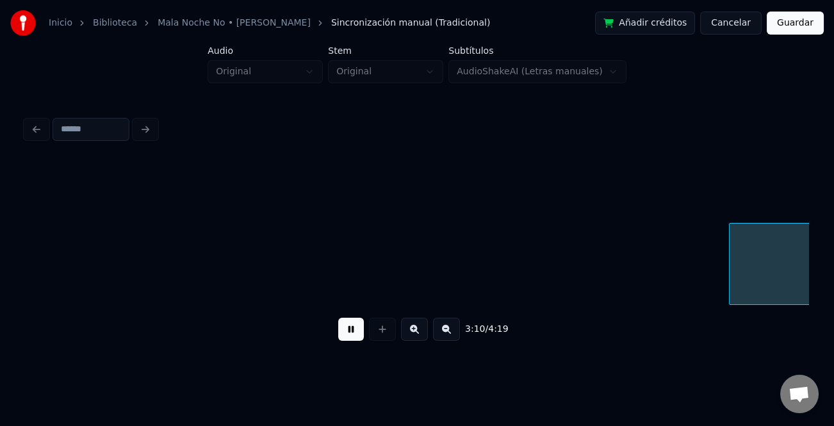
scroll to position [0, 36510]
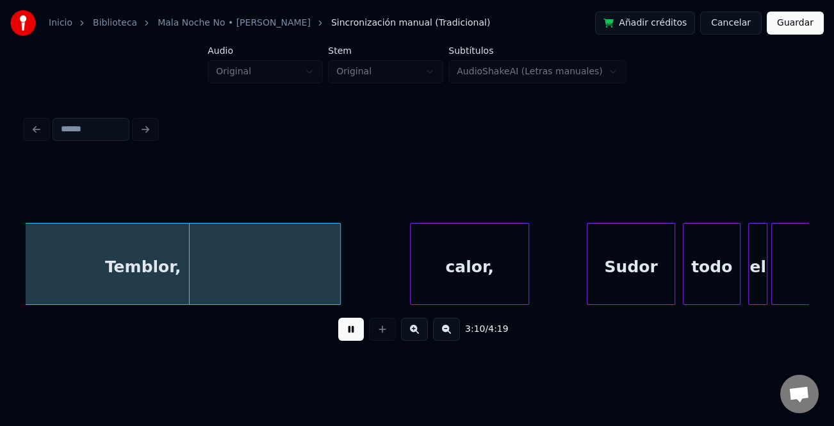
click at [355, 333] on button at bounding box center [351, 329] width 26 height 23
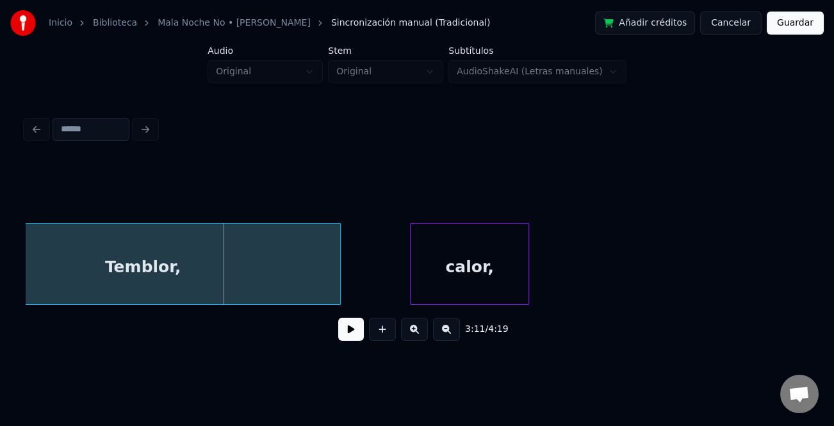
scroll to position [0, 36116]
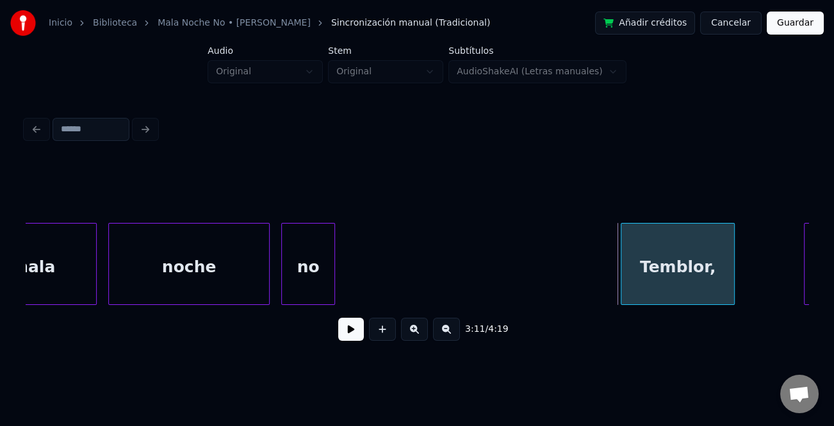
click at [621, 296] on div at bounding box center [623, 263] width 4 height 81
click at [356, 300] on div "Temblor, calor, noche no mala" at bounding box center [417, 264] width 782 height 82
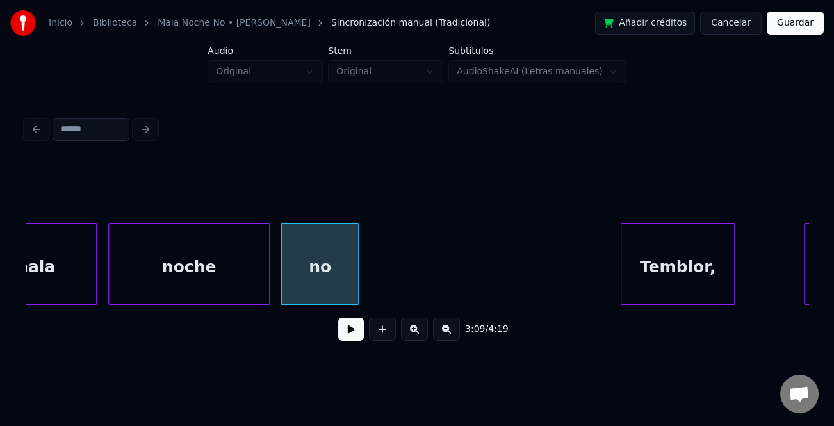
click at [344, 339] on button at bounding box center [351, 329] width 26 height 23
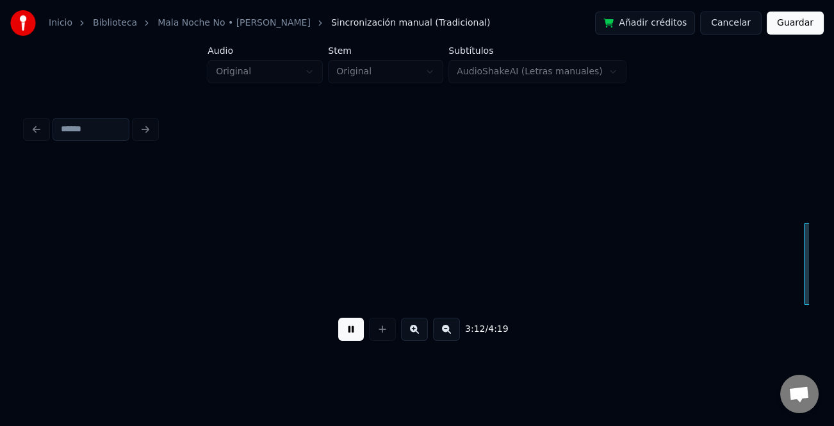
scroll to position [0, 36900]
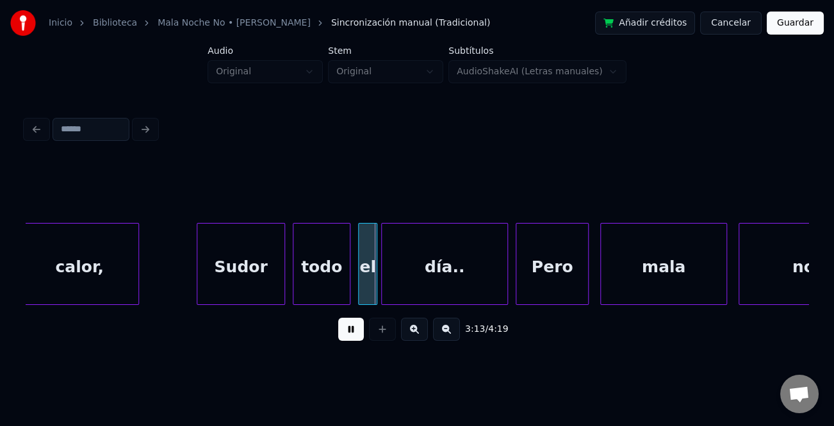
click at [350, 338] on button at bounding box center [351, 329] width 26 height 23
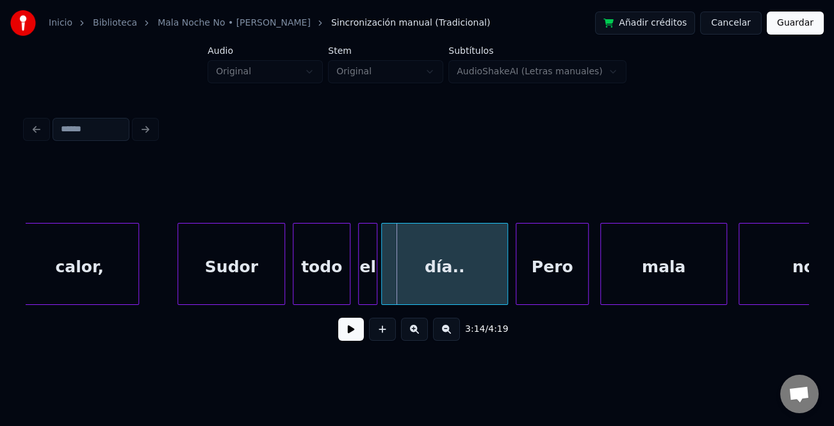
click at [178, 286] on div at bounding box center [180, 263] width 4 height 81
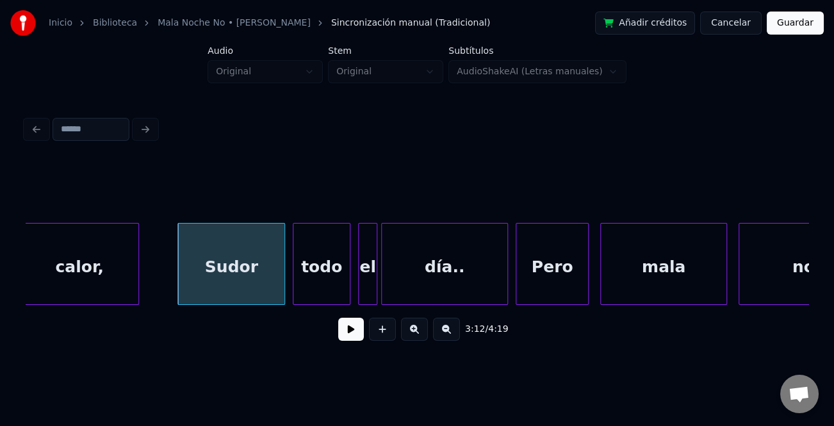
click at [352, 329] on button at bounding box center [351, 329] width 26 height 23
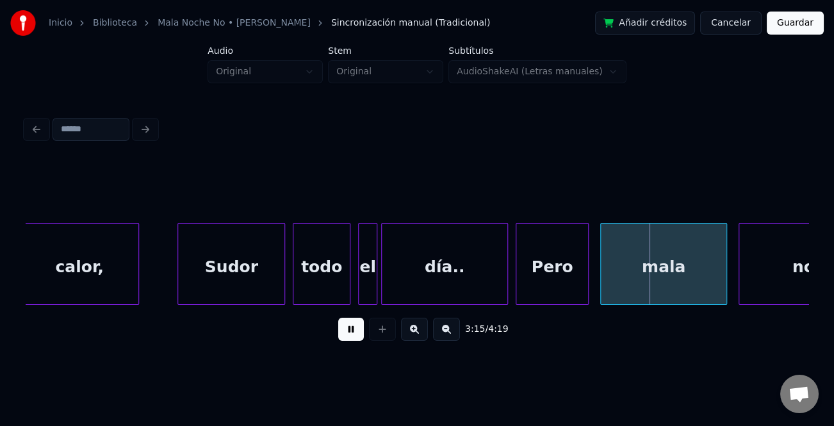
click at [352, 329] on button at bounding box center [351, 329] width 26 height 23
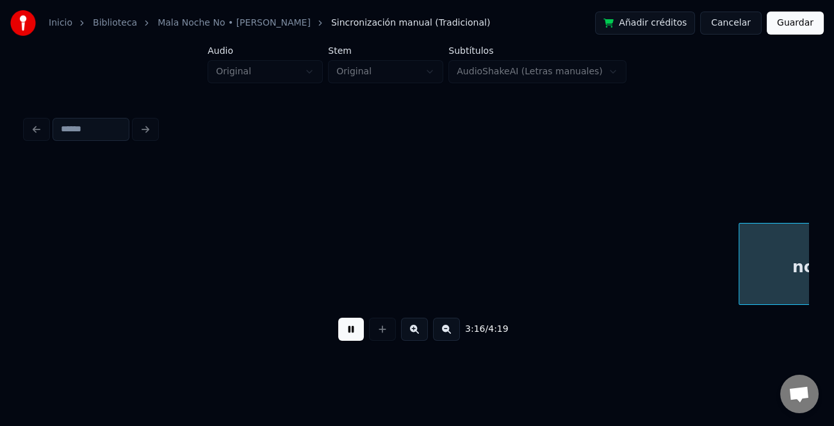
scroll to position [0, 37685]
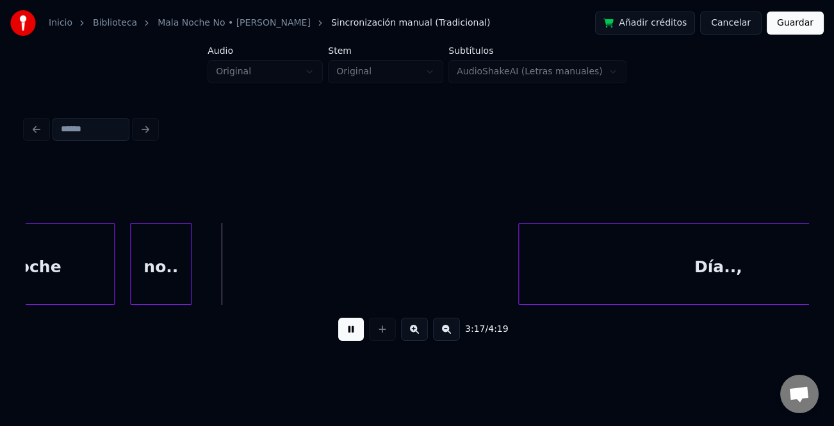
click at [519, 237] on div at bounding box center [521, 263] width 4 height 81
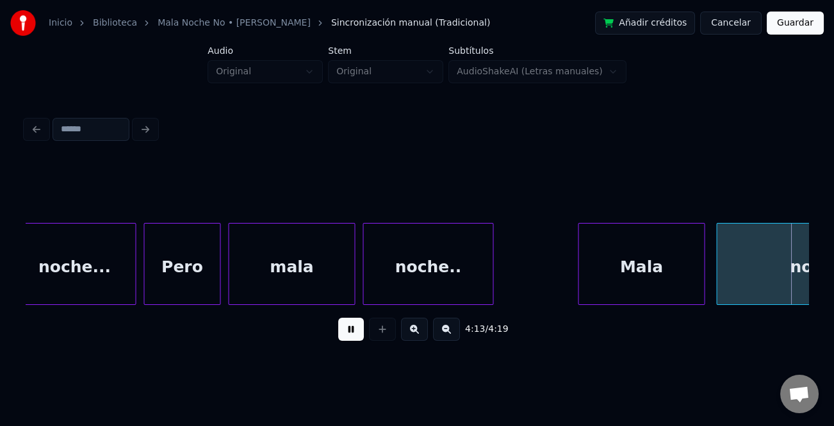
scroll to position [0, 48656]
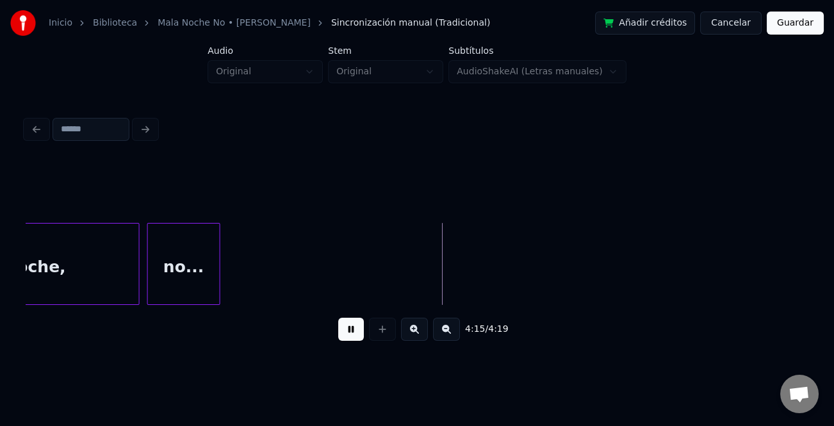
click at [353, 333] on button at bounding box center [351, 329] width 26 height 23
click at [809, 21] on button "Guardar" at bounding box center [794, 23] width 57 height 23
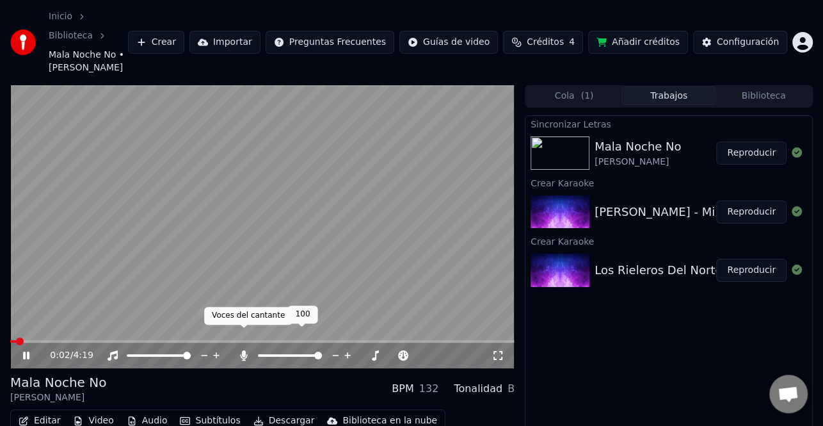
click at [243, 350] on icon at bounding box center [244, 355] width 7 height 10
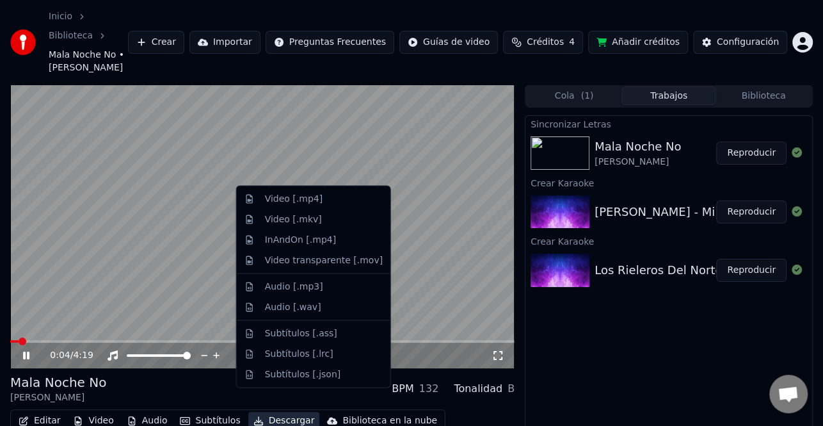
click at [275, 412] on button "Descargar" at bounding box center [284, 421] width 72 height 18
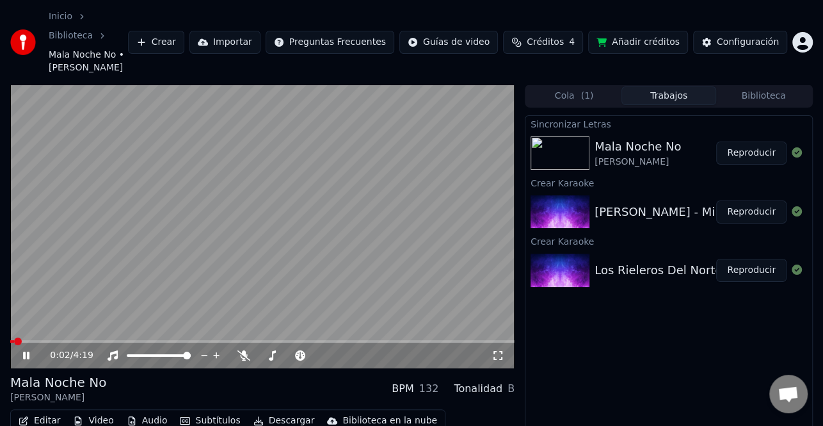
click at [14, 337] on span at bounding box center [18, 341] width 8 height 8
click at [28, 352] on icon at bounding box center [26, 356] width 6 height 8
click at [280, 412] on button "Descargar" at bounding box center [284, 421] width 72 height 18
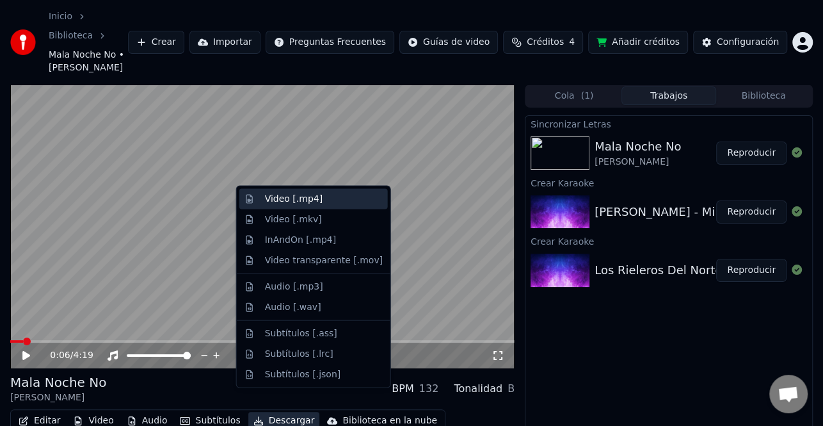
click at [327, 197] on div "Video [.mp4]" at bounding box center [324, 199] width 118 height 13
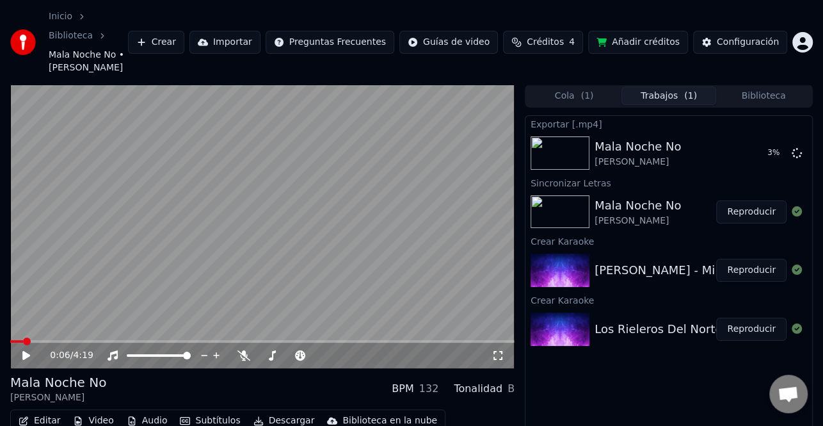
click at [754, 259] on button "Reproducir" at bounding box center [752, 270] width 70 height 23
click at [42, 412] on button "Editar" at bounding box center [39, 421] width 52 height 18
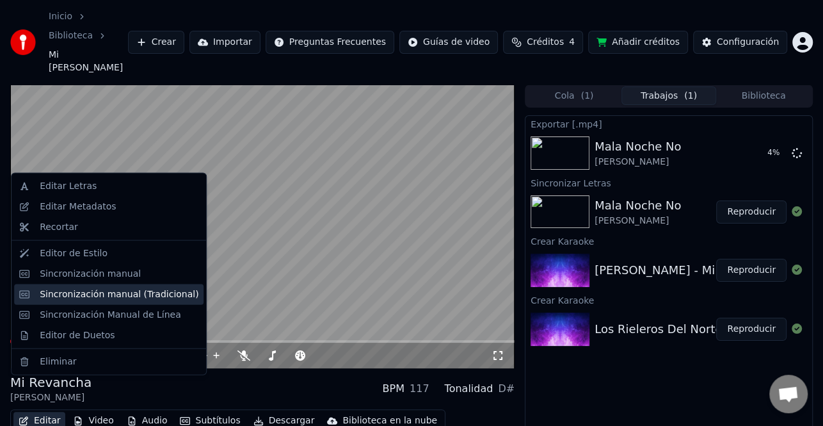
click at [150, 297] on div "Sincronización manual (Tradicional)" at bounding box center [119, 294] width 159 height 13
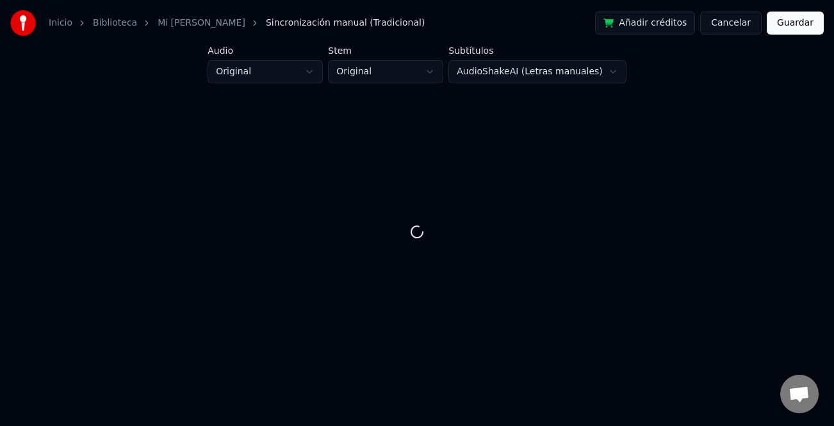
click at [756, 26] on button "Cancelar" at bounding box center [730, 23] width 61 height 23
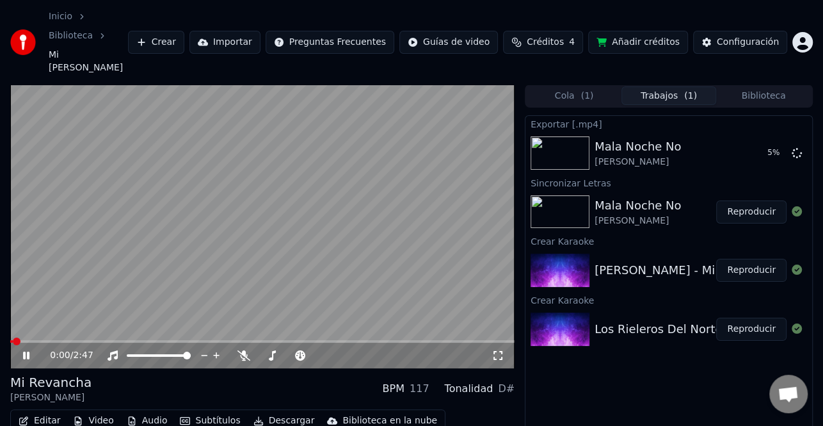
click at [26, 352] on icon at bounding box center [26, 356] width 6 height 8
click at [51, 412] on button "Editar" at bounding box center [39, 421] width 52 height 18
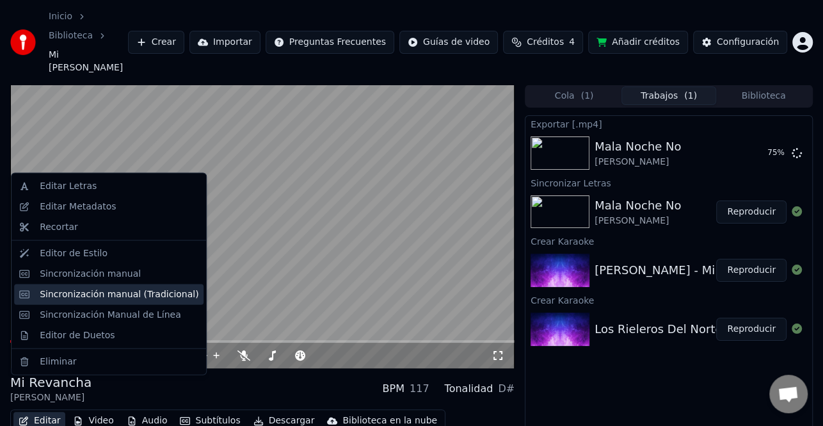
click at [113, 301] on div "Sincronización manual (Tradicional)" at bounding box center [109, 294] width 190 height 20
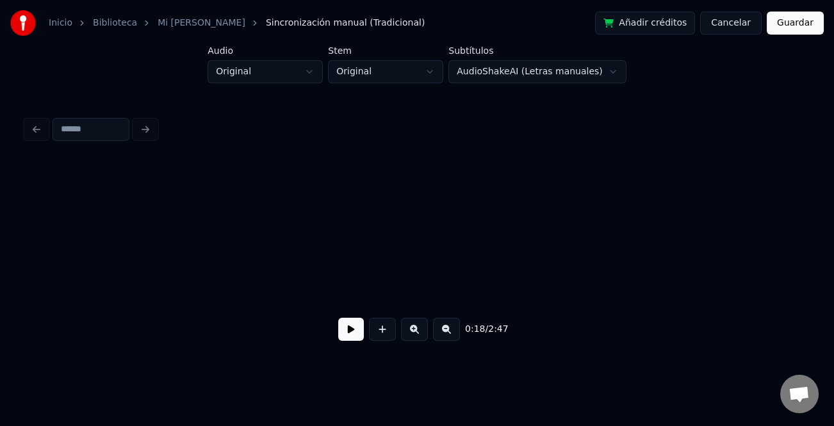
scroll to position [0, 3595]
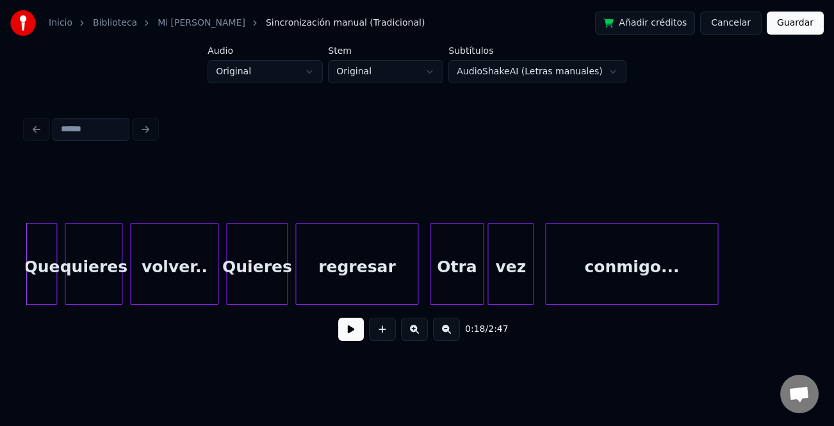
click at [357, 340] on button at bounding box center [351, 329] width 26 height 23
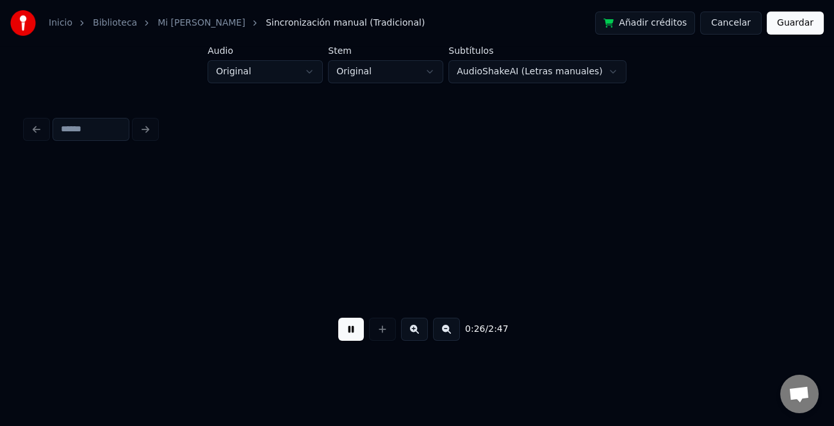
scroll to position [0, 5164]
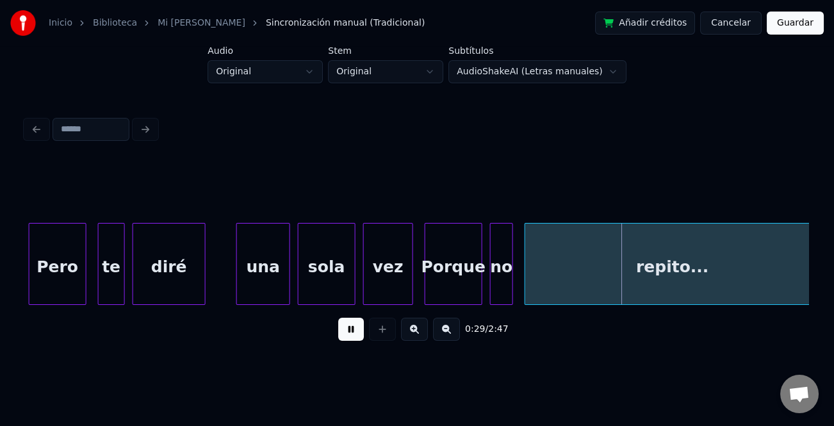
click at [353, 334] on button at bounding box center [351, 329] width 26 height 23
click at [255, 276] on div "una" at bounding box center [263, 266] width 53 height 87
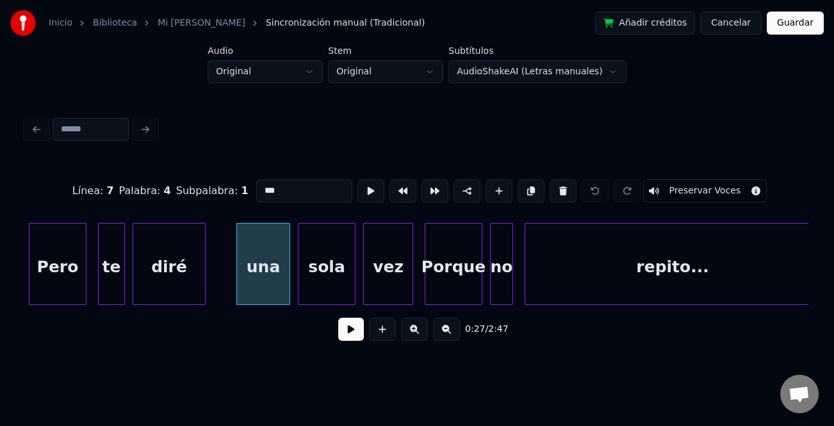
click at [263, 186] on input "***" at bounding box center [304, 190] width 96 height 23
click at [263, 187] on input "***" at bounding box center [304, 190] width 96 height 23
click at [264, 189] on input "***" at bounding box center [304, 190] width 96 height 23
click at [261, 189] on input "***" at bounding box center [304, 190] width 96 height 23
type input "***"
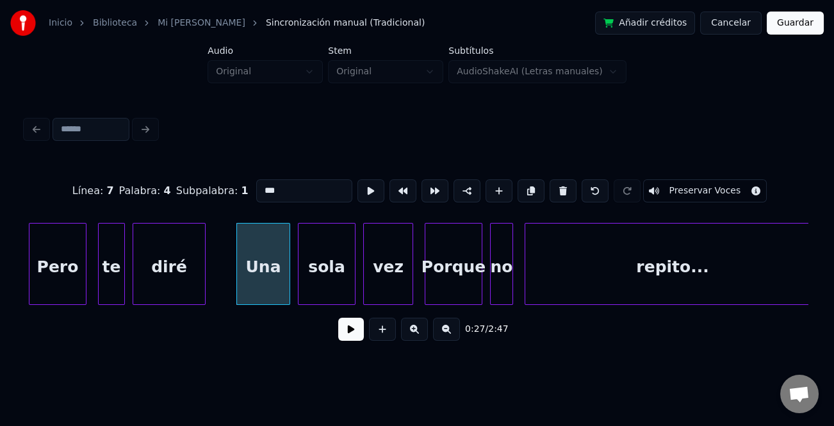
click at [352, 328] on button at bounding box center [351, 329] width 26 height 23
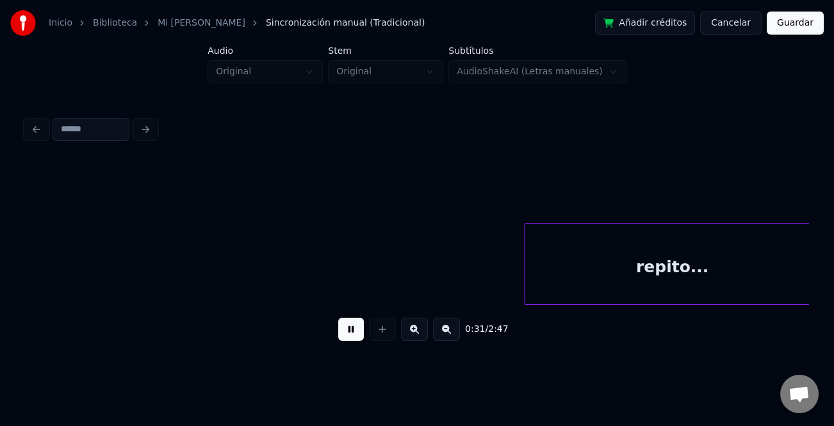
scroll to position [0, 5948]
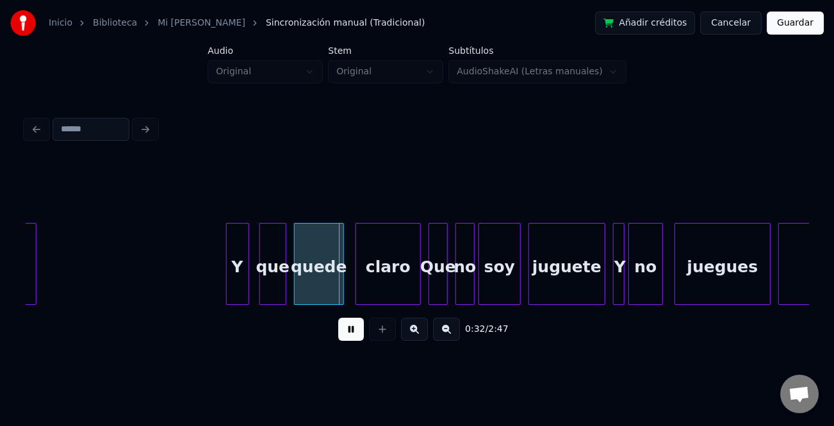
click at [231, 279] on div "Y" at bounding box center [238, 266] width 22 height 87
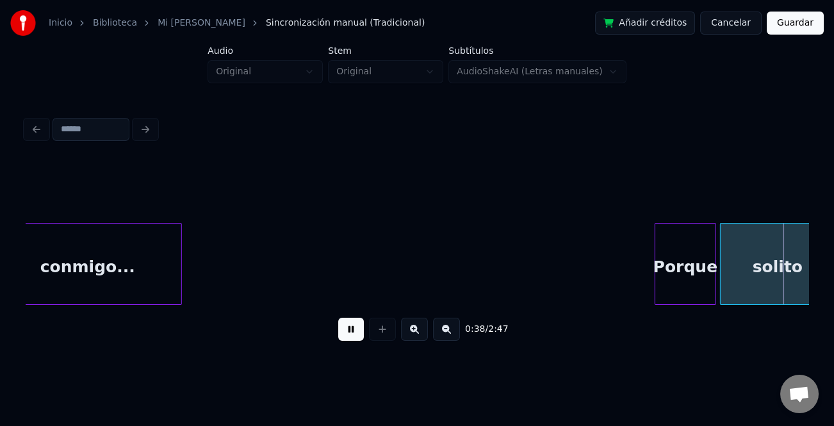
scroll to position [0, 7515]
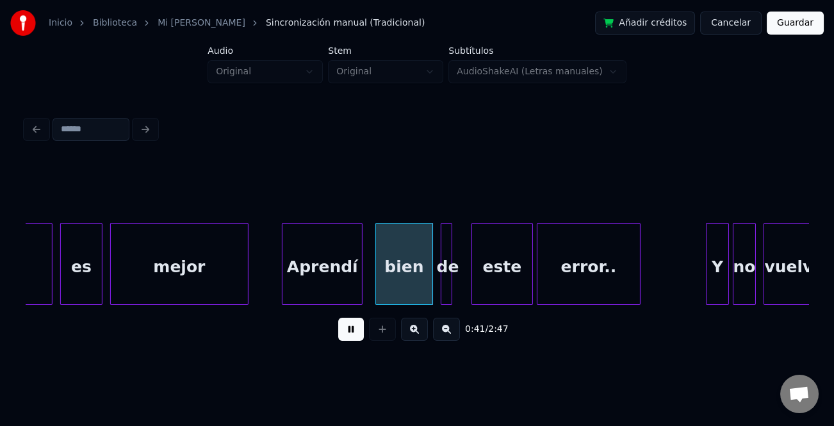
click at [342, 266] on div "Aprendí" at bounding box center [321, 266] width 79 height 87
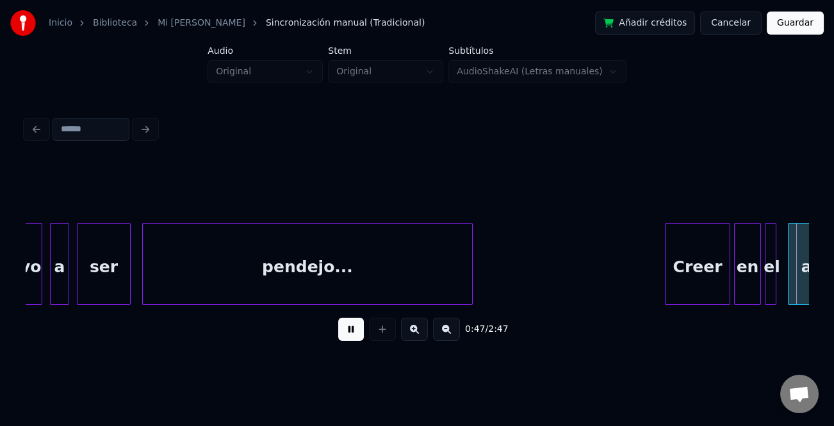
scroll to position [0, 9080]
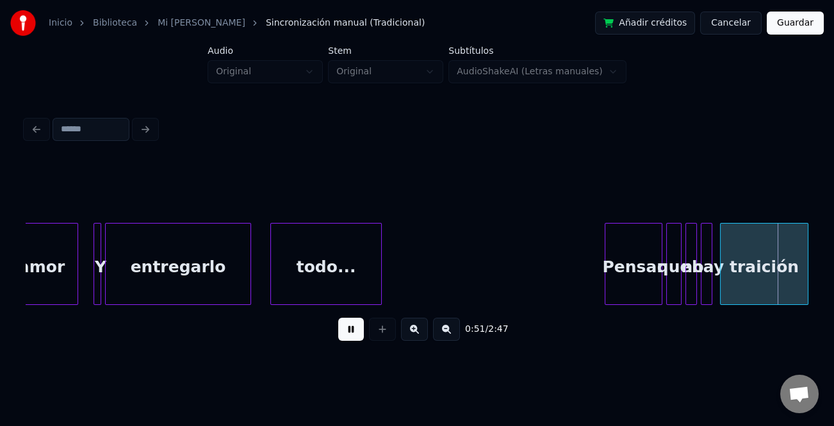
click at [421, 328] on button at bounding box center [414, 329] width 27 height 23
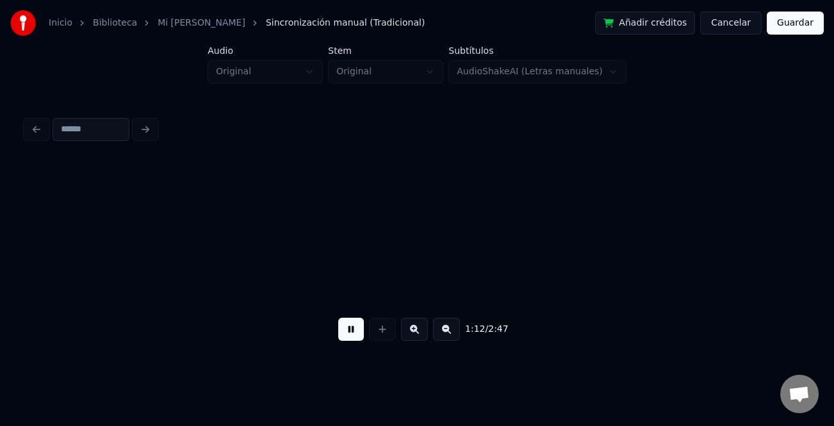
scroll to position [0, 16200]
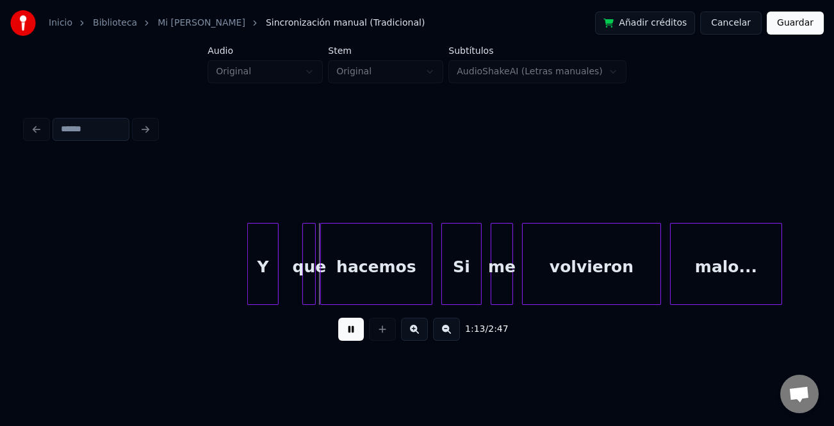
click at [265, 279] on div "Y" at bounding box center [263, 266] width 30 height 87
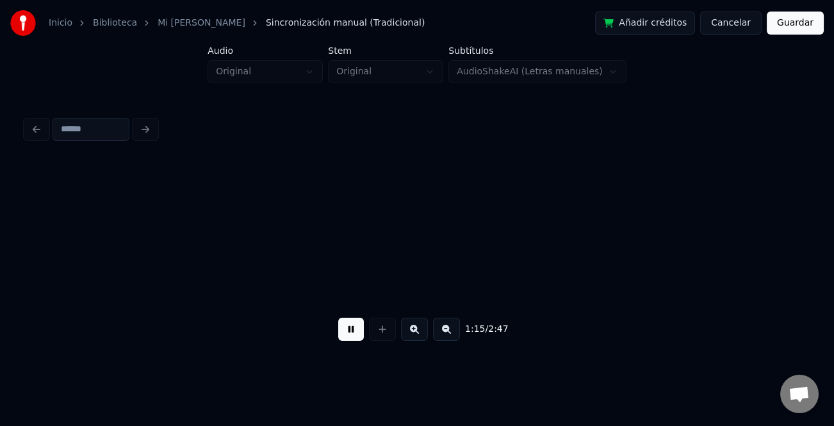
scroll to position [0, 16985]
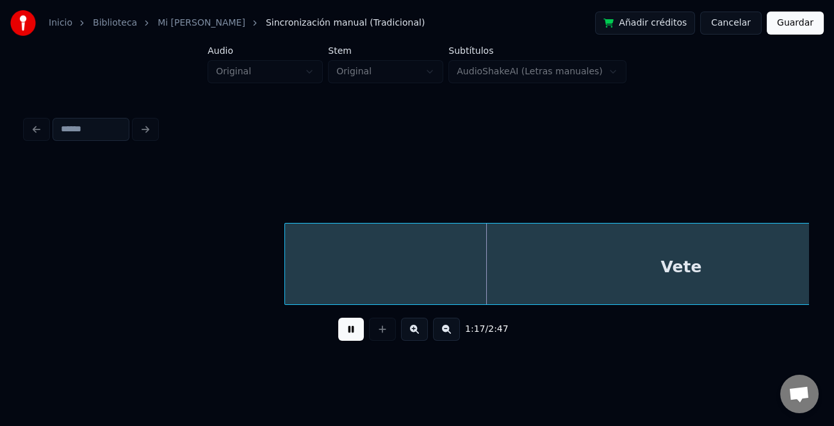
click at [444, 328] on button at bounding box center [446, 329] width 27 height 23
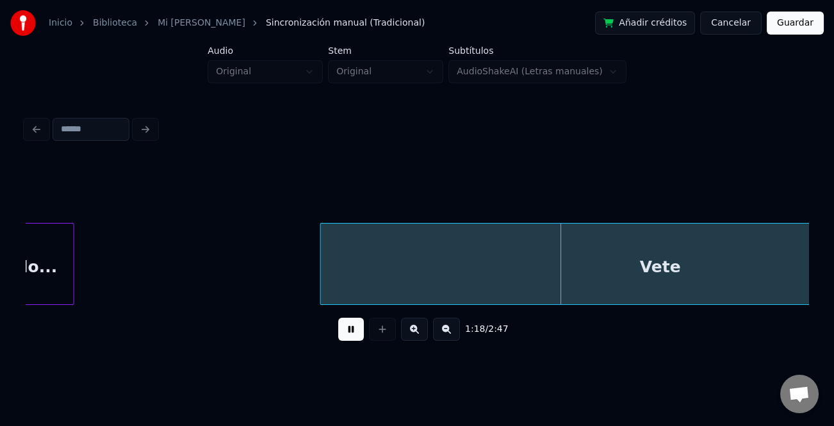
click at [444, 328] on button at bounding box center [446, 329] width 27 height 23
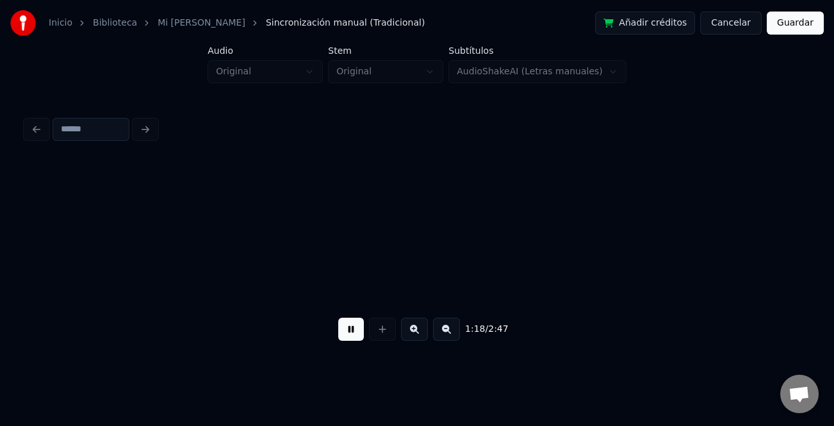
scroll to position [0, 11979]
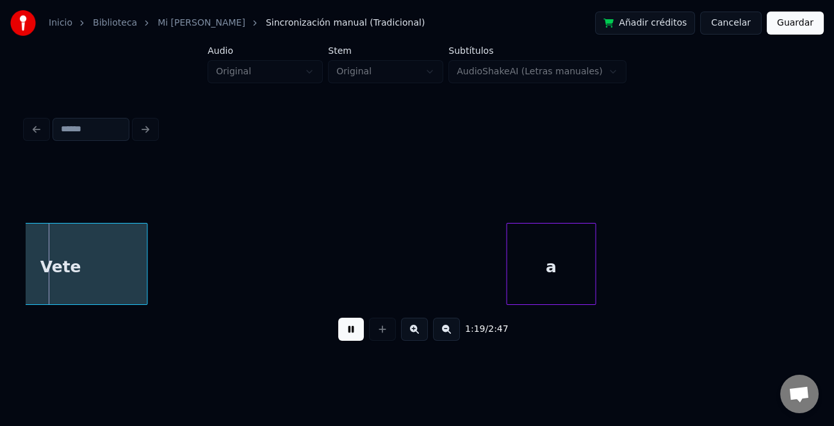
click at [760, 301] on div "Vete a" at bounding box center [417, 264] width 782 height 82
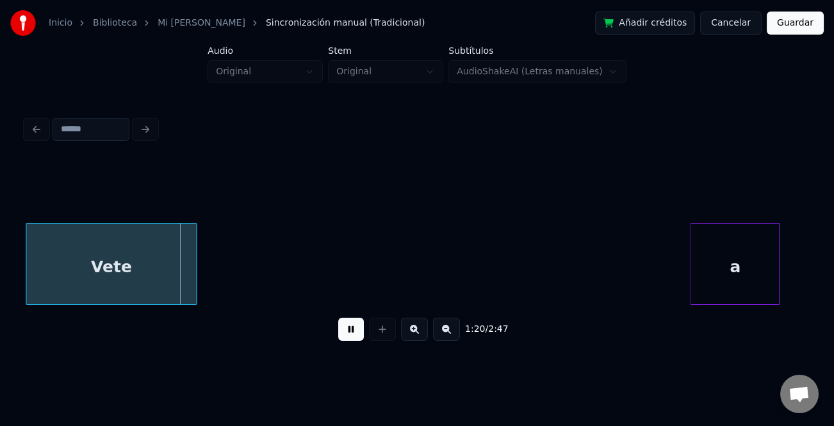
click at [697, 270] on div "a" at bounding box center [734, 266] width 88 height 87
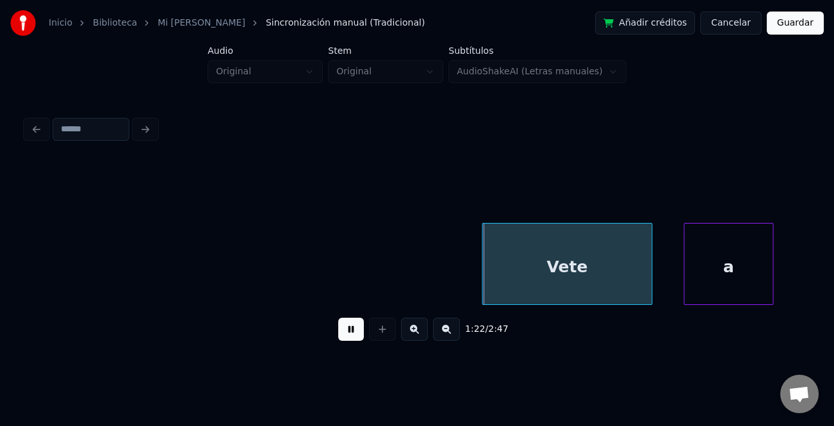
scroll to position [0, 13168]
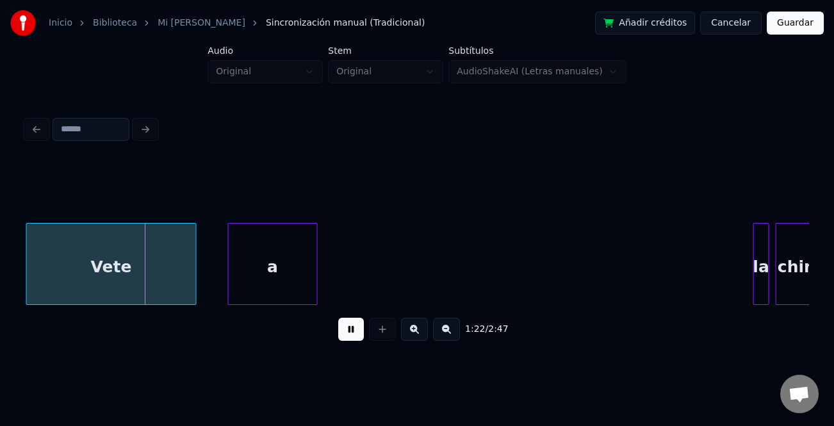
click at [350, 338] on button at bounding box center [351, 329] width 26 height 23
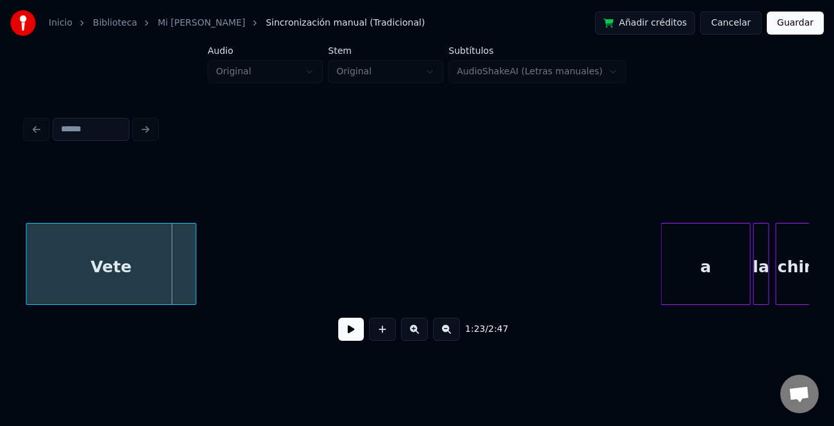
click at [704, 289] on div "a" at bounding box center [705, 266] width 88 height 87
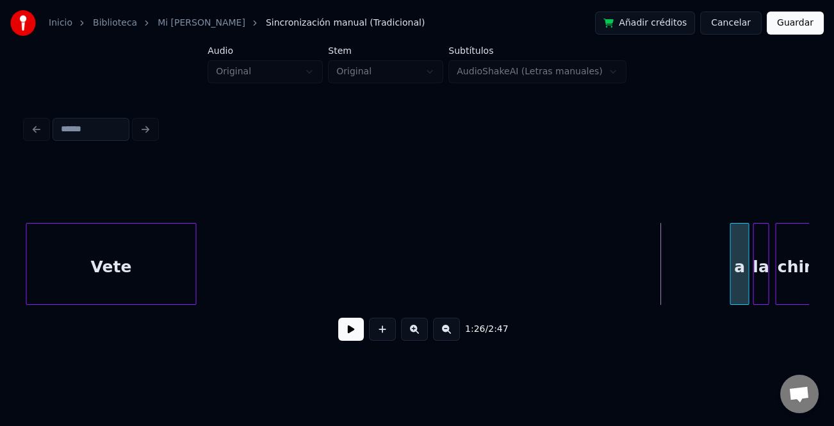
click at [731, 287] on div at bounding box center [733, 263] width 4 height 81
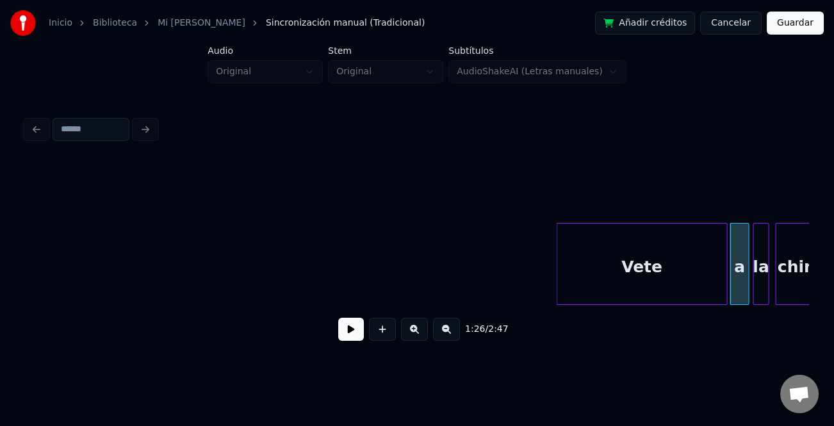
click at [656, 291] on div "Vete" at bounding box center [642, 266] width 170 height 87
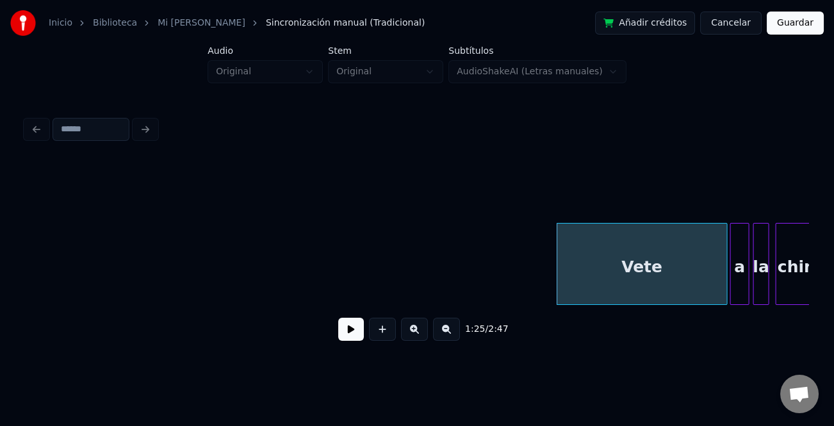
click at [556, 289] on div "Vete" at bounding box center [641, 264] width 171 height 82
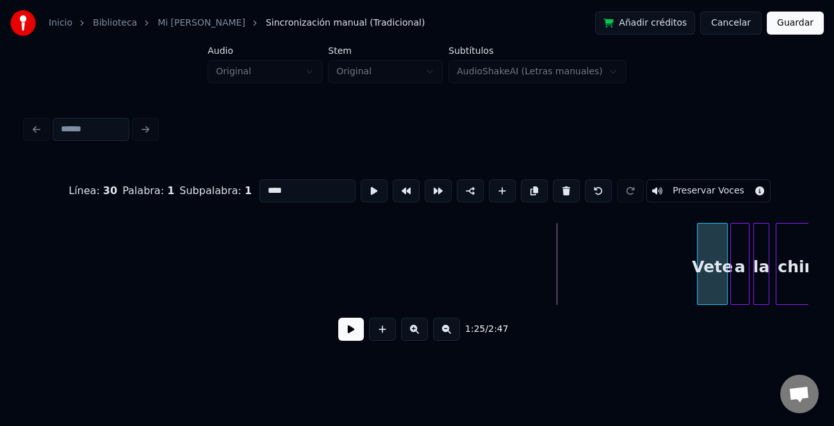
click at [697, 288] on div at bounding box center [699, 263] width 4 height 81
click at [694, 288] on div "la chingada Vete a" at bounding box center [285, 264] width 26855 height 82
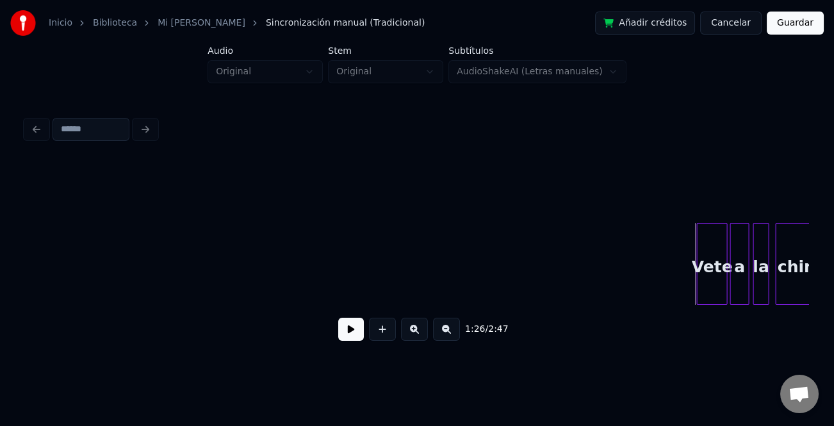
click at [343, 333] on button at bounding box center [351, 329] width 26 height 23
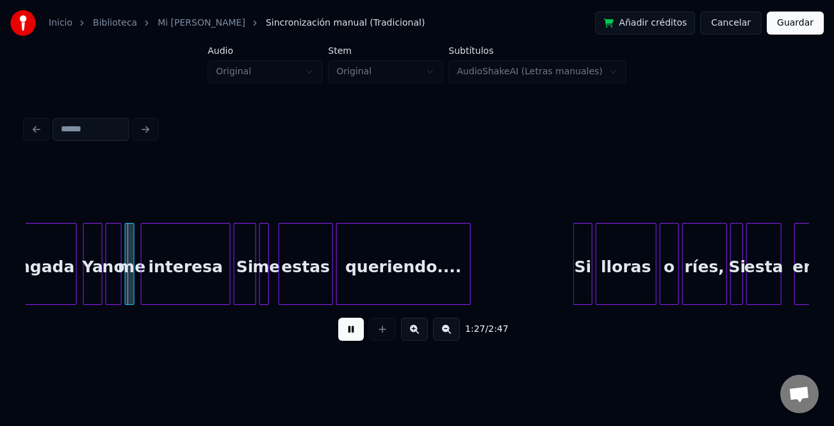
drag, startPoint x: 346, startPoint y: 333, endPoint x: 386, endPoint y: 329, distance: 39.9
click at [347, 333] on button at bounding box center [351, 329] width 26 height 23
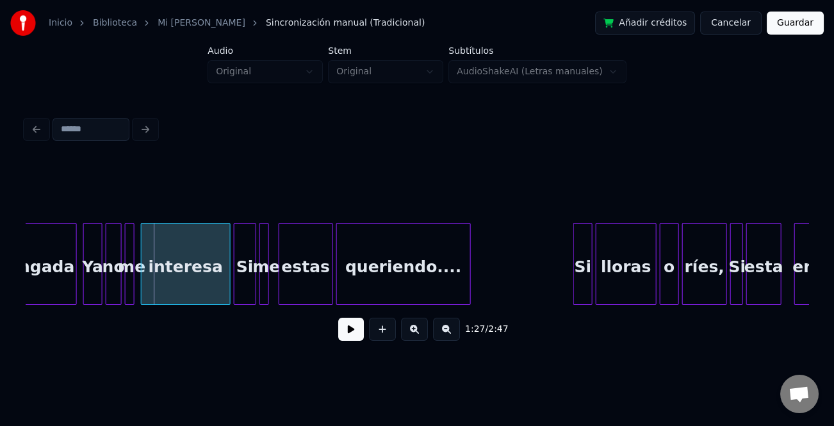
click at [410, 329] on button at bounding box center [414, 329] width 27 height 23
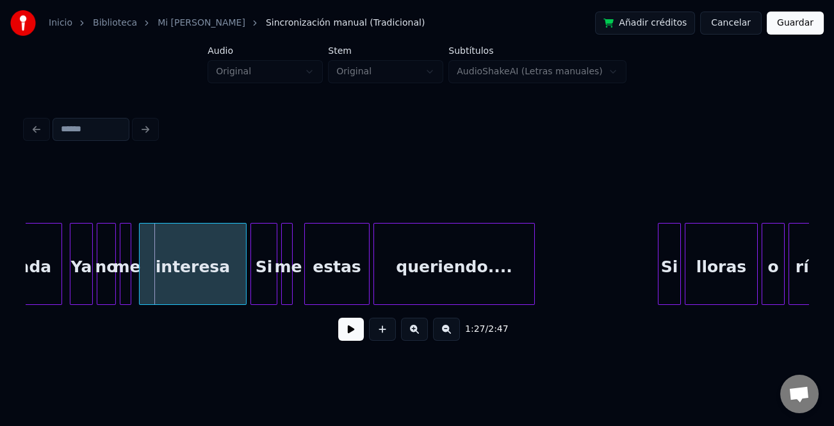
click at [410, 329] on button at bounding box center [414, 329] width 27 height 23
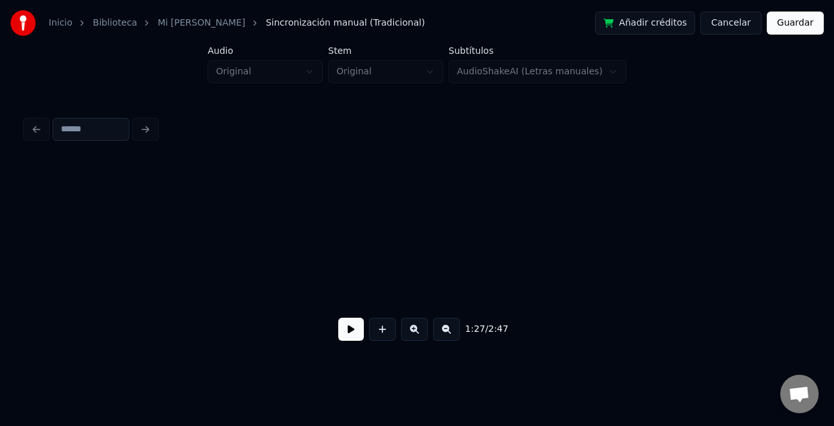
scroll to position [0, 19584]
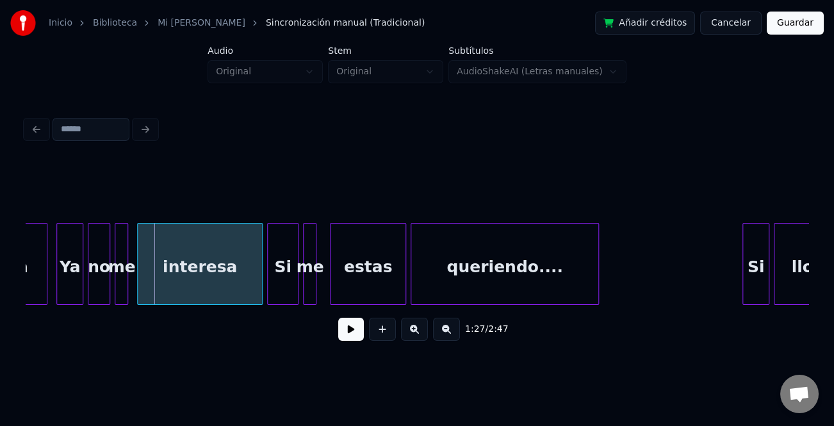
click at [410, 329] on button at bounding box center [414, 329] width 27 height 23
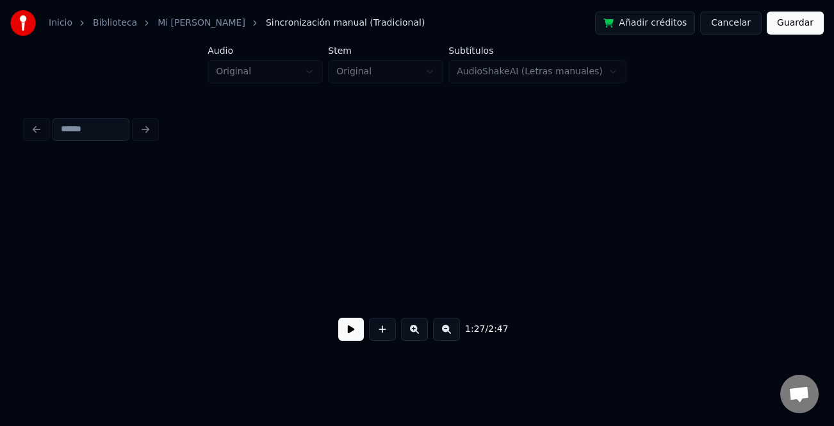
scroll to position [0, 22399]
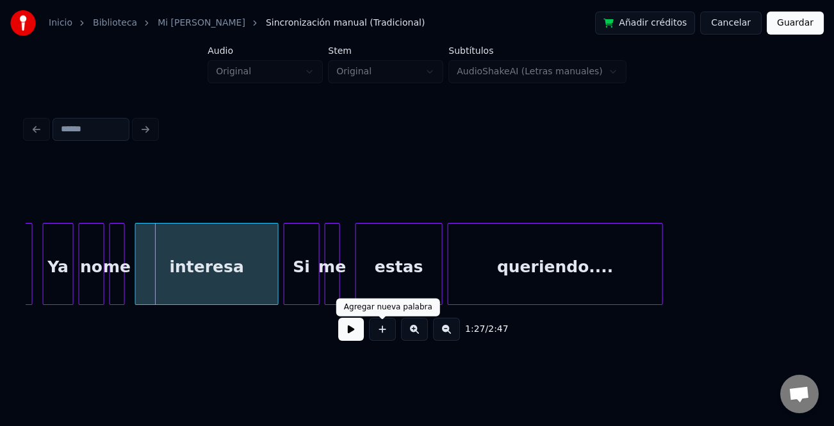
click at [362, 331] on button at bounding box center [351, 329] width 26 height 23
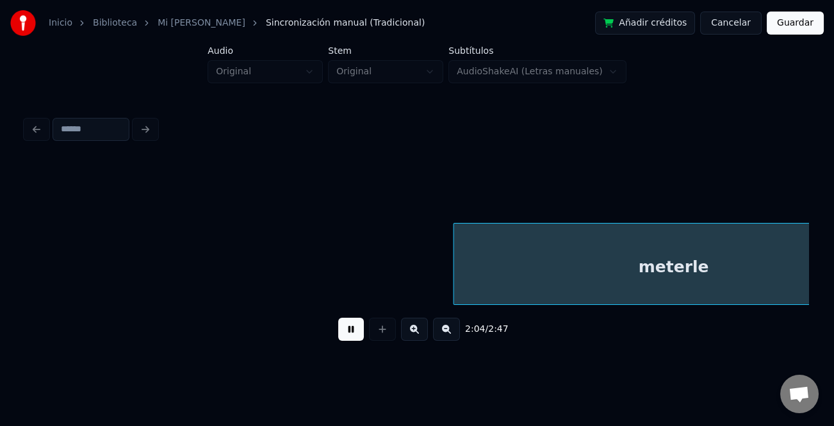
scroll to position [0, 31815]
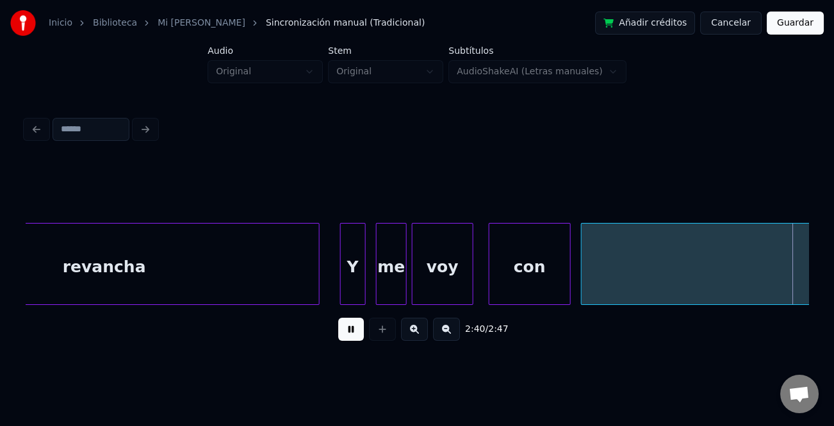
scroll to position [0, 41224]
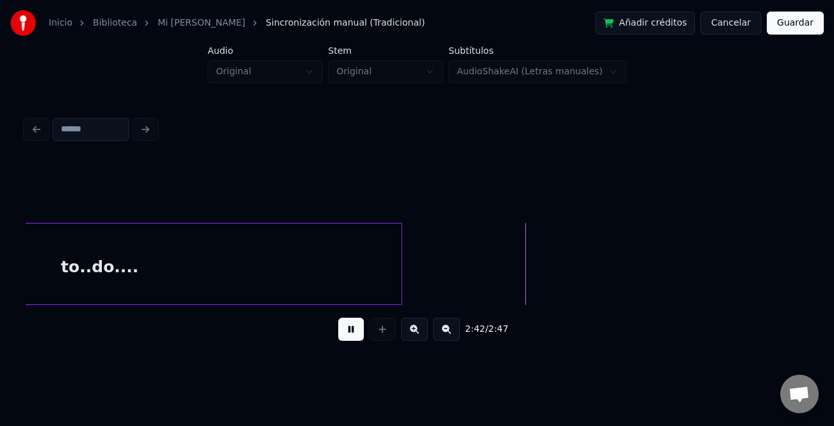
click at [787, 13] on button "Guardar" at bounding box center [794, 23] width 57 height 23
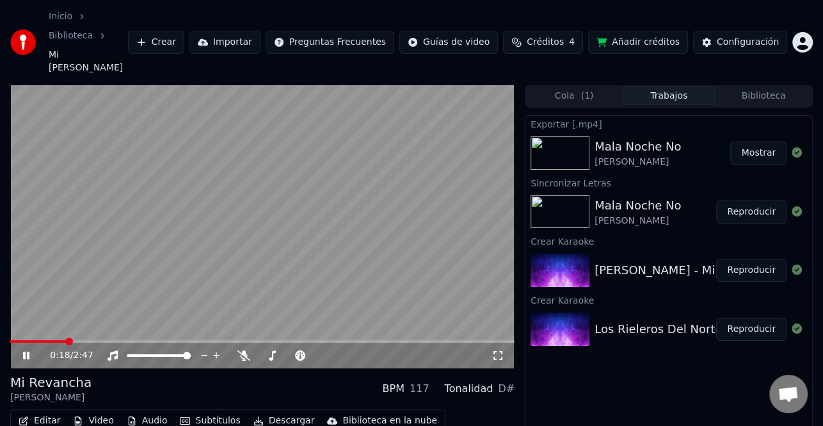
click at [28, 350] on icon at bounding box center [34, 355] width 29 height 10
click at [731, 36] on div "Configuración" at bounding box center [748, 42] width 62 height 13
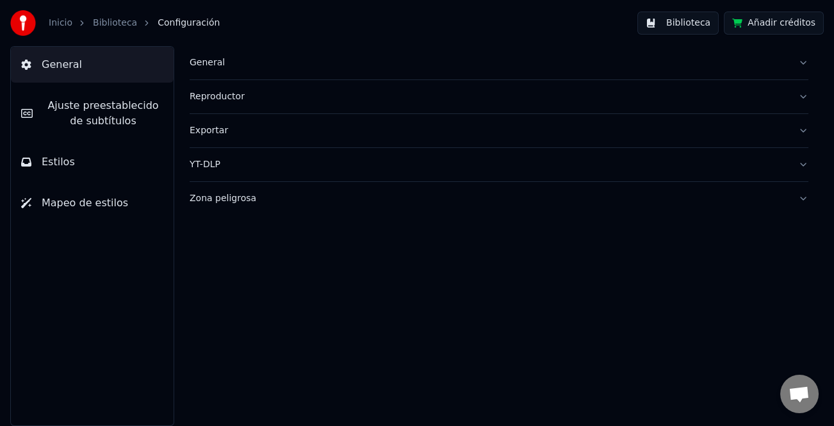
click at [133, 110] on span "Ajuste preestablecido de subtítulos" at bounding box center [103, 113] width 120 height 31
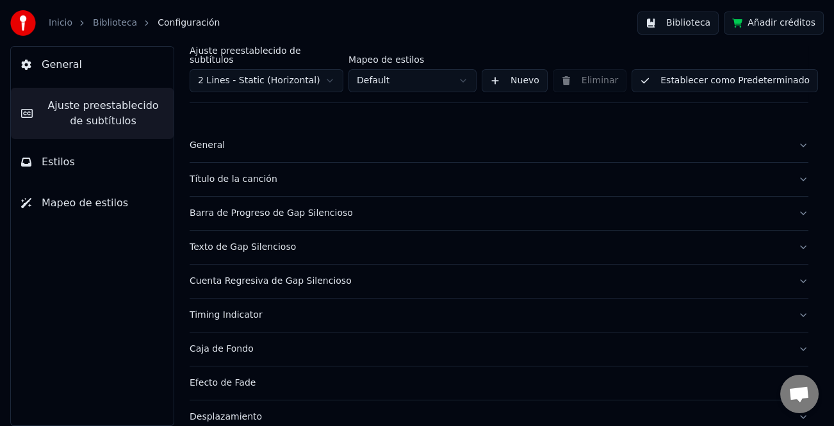
click at [319, 207] on div "Barra de Progreso de Gap Silencioso" at bounding box center [489, 213] width 598 height 13
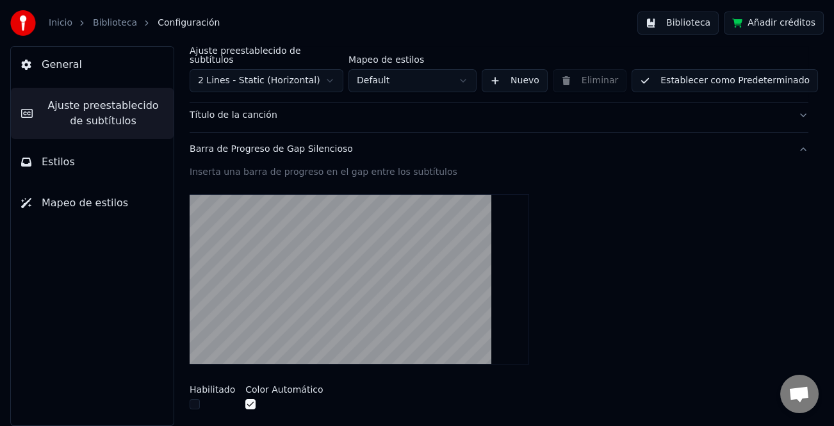
scroll to position [128, 0]
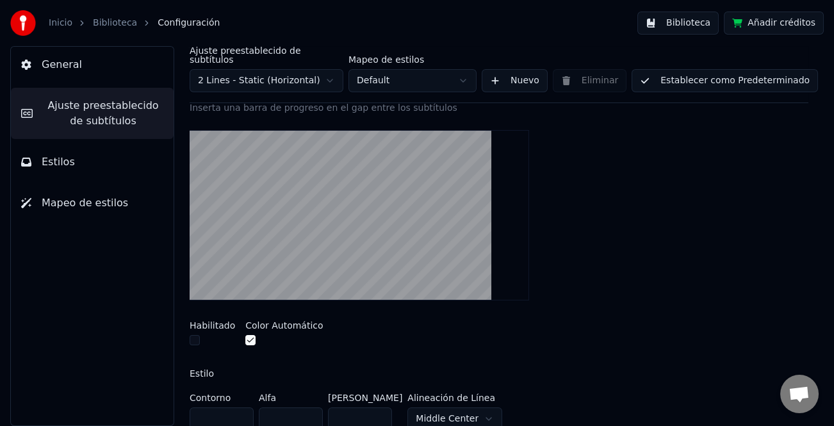
click at [191, 335] on button "button" at bounding box center [195, 340] width 10 height 10
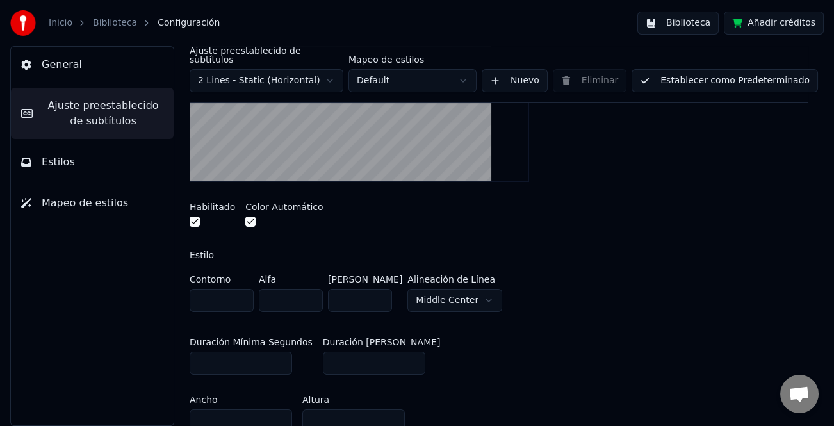
scroll to position [64, 0]
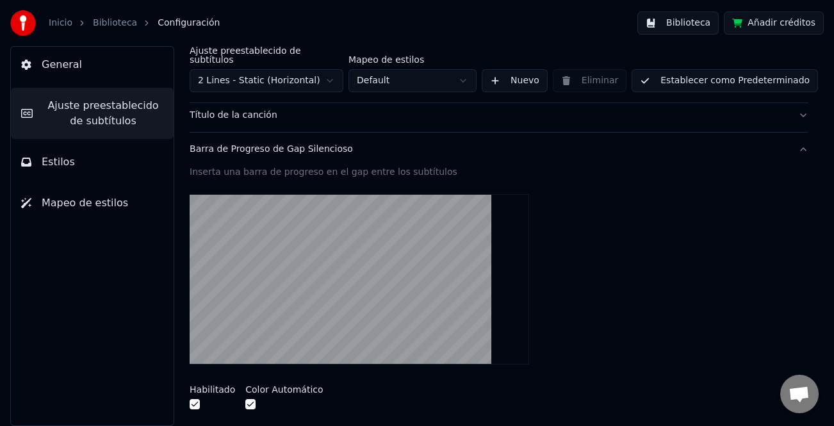
drag, startPoint x: 743, startPoint y: 79, endPoint x: 743, endPoint y: 70, distance: 8.3
click at [743, 76] on button "Establecer como Predeterminado" at bounding box center [724, 80] width 186 height 23
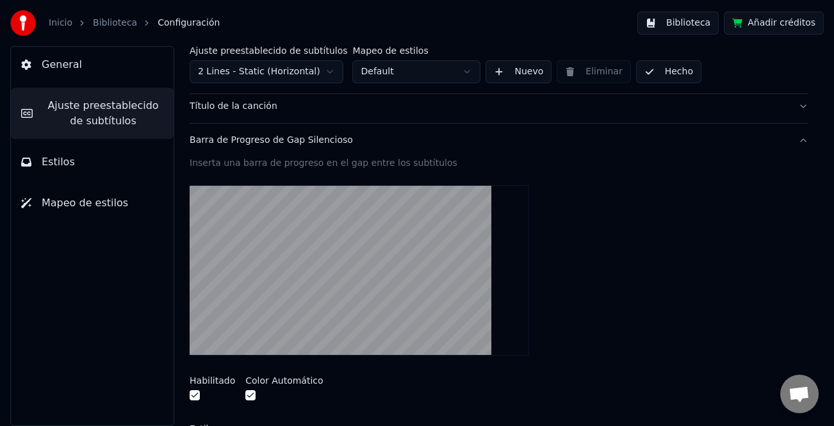
click at [666, 74] on button "Hecho" at bounding box center [668, 71] width 65 height 23
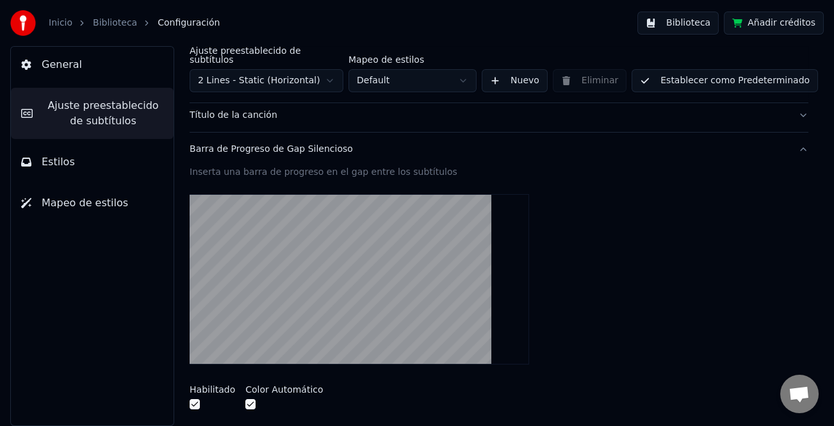
click at [693, 22] on button "Biblioteca" at bounding box center [677, 23] width 81 height 23
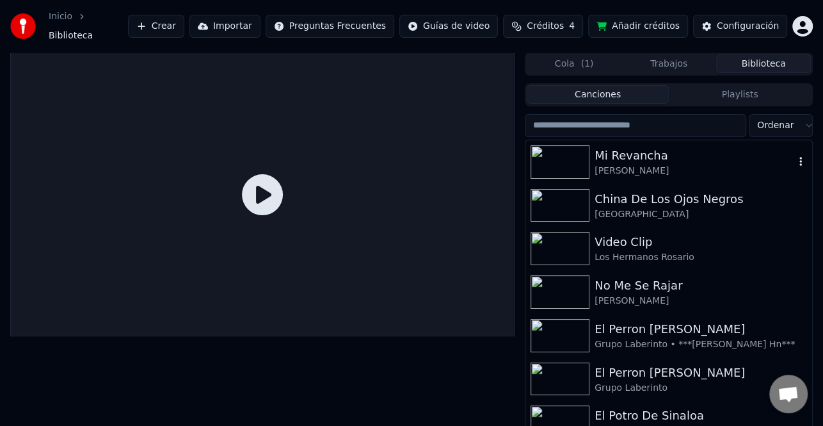
click at [666, 165] on div "[PERSON_NAME]" at bounding box center [695, 171] width 200 height 13
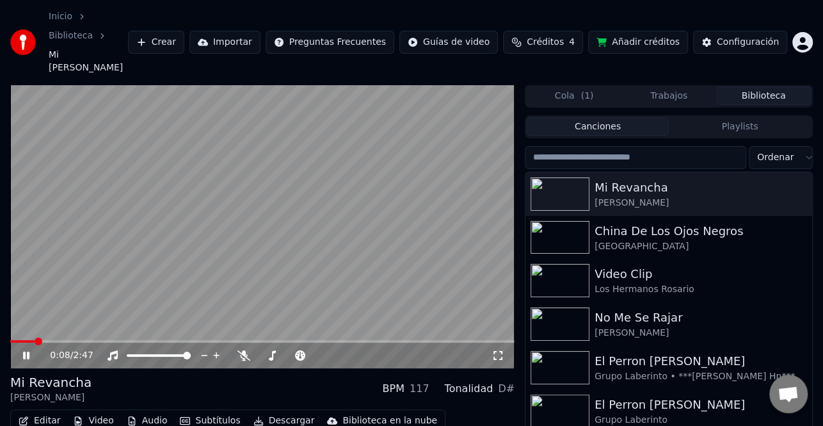
click at [30, 349] on div "0:08 / 2:47" at bounding box center [262, 355] width 494 height 13
drag, startPoint x: 21, startPoint y: 320, endPoint x: 132, endPoint y: 333, distance: 111.5
click at [22, 350] on icon at bounding box center [34, 355] width 29 height 10
click at [281, 412] on button "Descargar" at bounding box center [284, 421] width 72 height 18
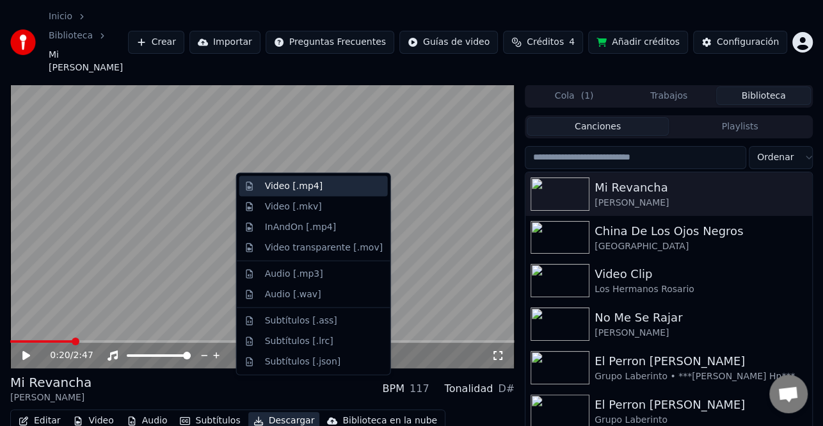
click at [326, 189] on div "Video [.mp4]" at bounding box center [324, 186] width 118 height 13
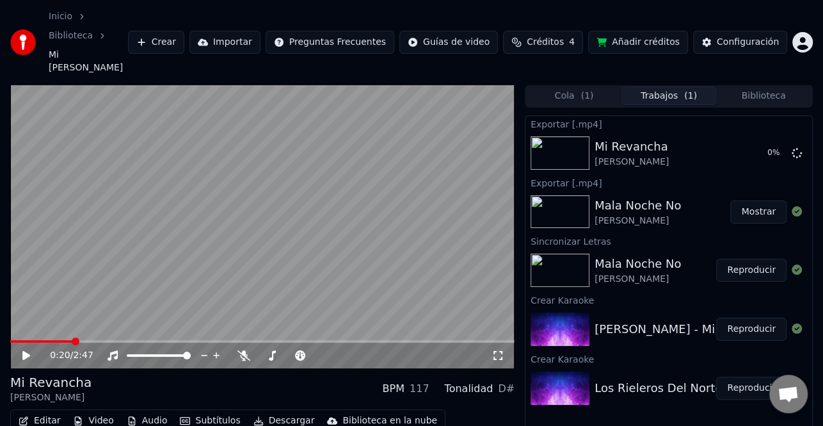
click at [640, 86] on button "Trabajos ( 1 )" at bounding box center [669, 95] width 95 height 19
click at [744, 377] on button "Reproducir" at bounding box center [752, 388] width 70 height 23
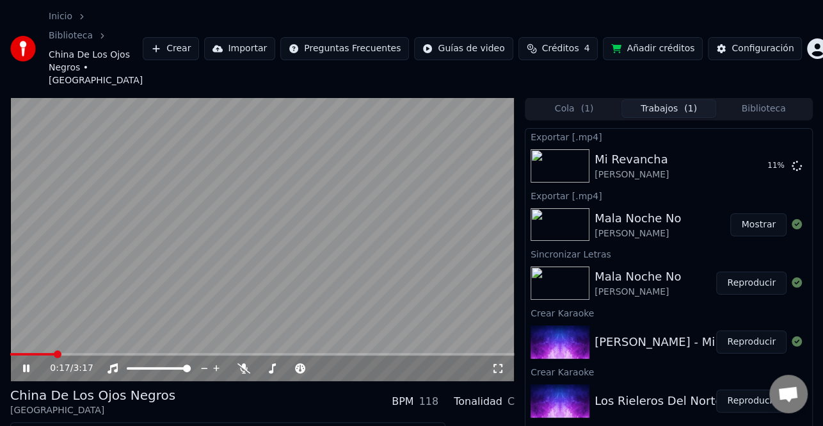
drag, startPoint x: 19, startPoint y: 334, endPoint x: 42, endPoint y: 341, distance: 24.1
click at [23, 362] on div "0:17 / 3:17" at bounding box center [262, 368] width 494 height 13
click at [51, 425] on button "Editar" at bounding box center [39, 434] width 52 height 18
click at [303, 386] on div "China De Los Ojos Negros Los Rieleros Del Norte BPM 118 Tonalidad C" at bounding box center [262, 401] width 505 height 31
click at [28, 364] on icon at bounding box center [26, 368] width 6 height 8
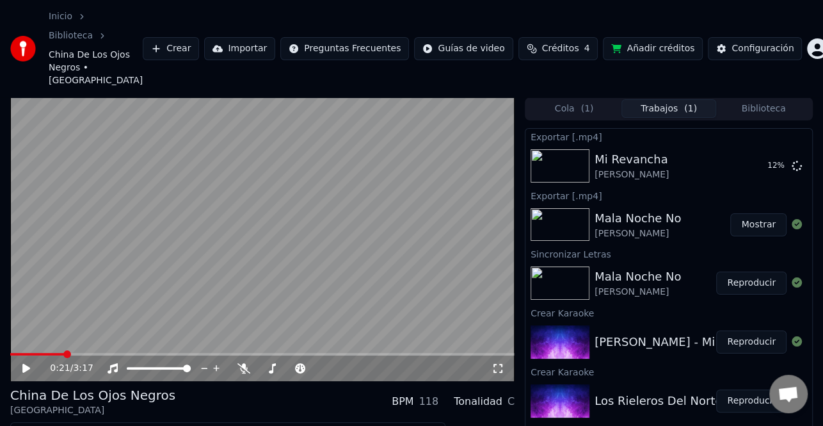
click at [44, 425] on button "Editar" at bounding box center [39, 434] width 52 height 18
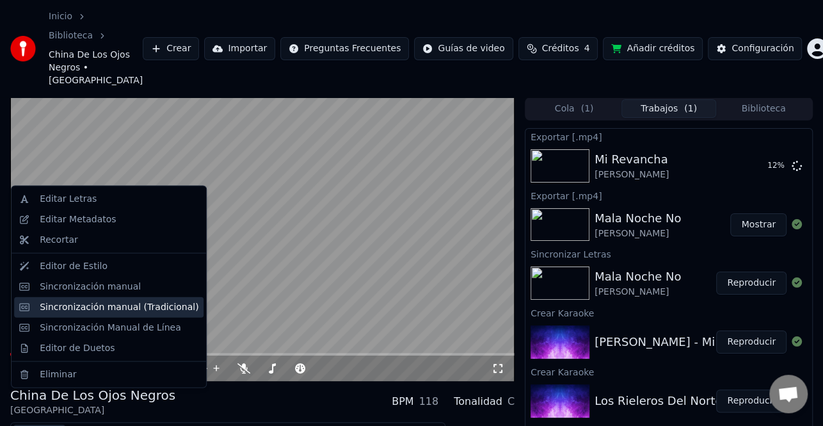
click at [140, 306] on div "Sincronización manual (Tradicional)" at bounding box center [119, 306] width 159 height 13
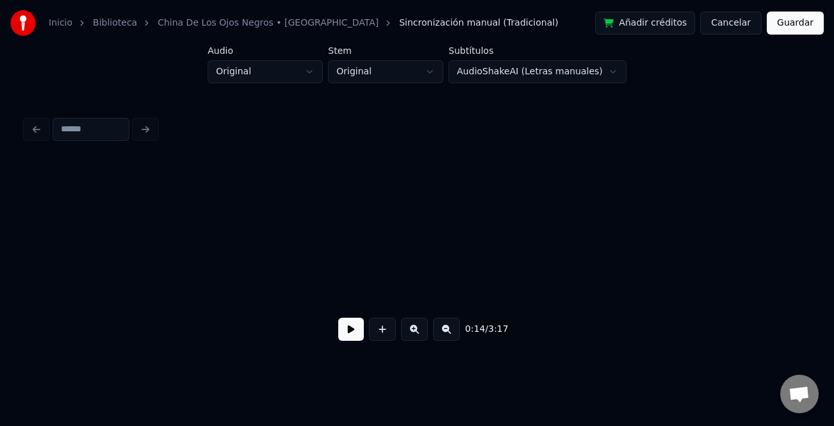
scroll to position [0, 3624]
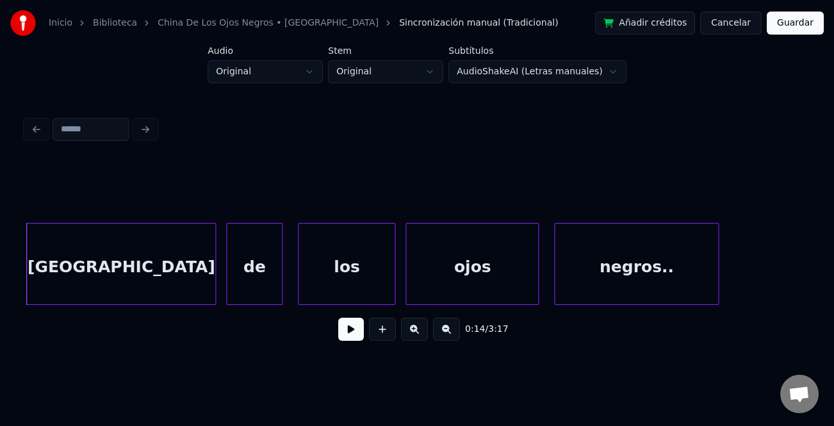
click at [351, 343] on div "0:14 / 3:17" at bounding box center [417, 329] width 762 height 28
click at [353, 338] on button at bounding box center [351, 329] width 26 height 23
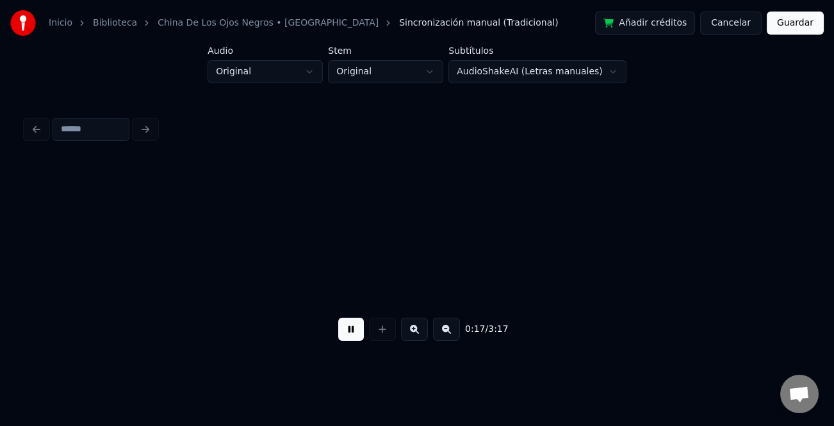
scroll to position [0, 4408]
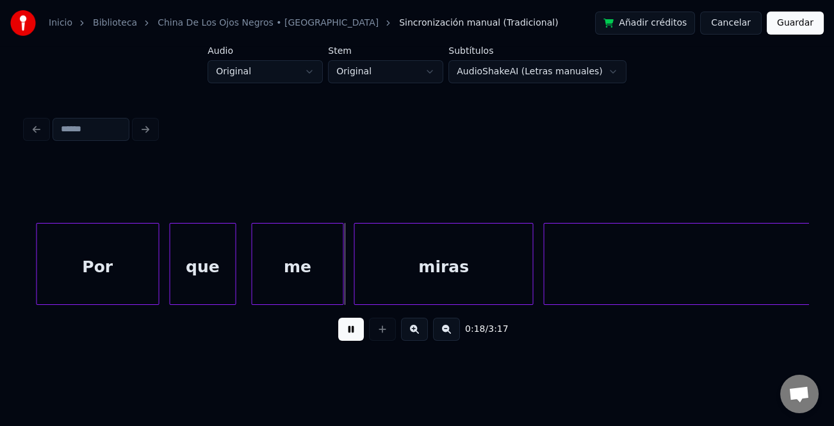
click at [442, 334] on button at bounding box center [446, 329] width 27 height 23
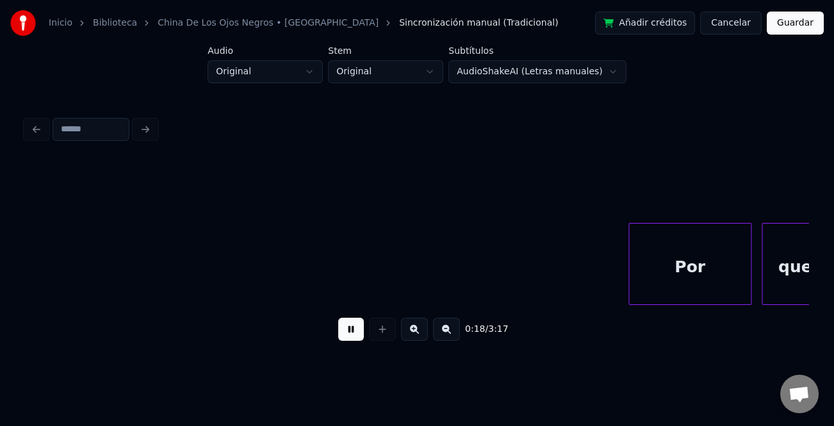
click at [442, 334] on button at bounding box center [446, 329] width 27 height 23
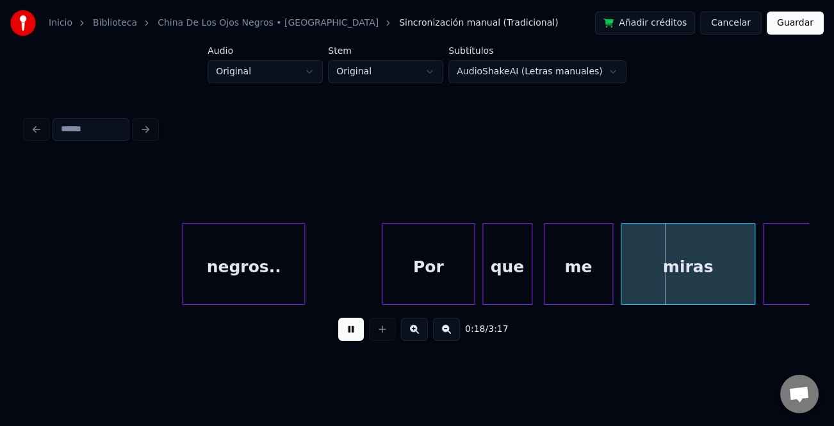
click at [442, 334] on button at bounding box center [446, 329] width 27 height 23
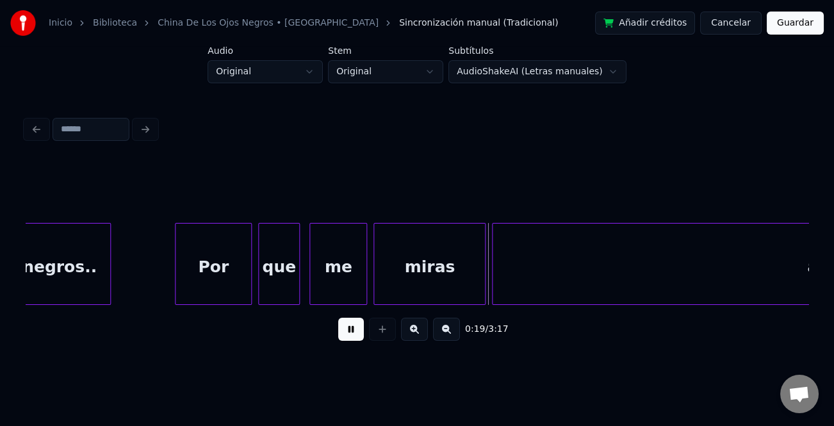
click at [442, 334] on button at bounding box center [446, 329] width 27 height 23
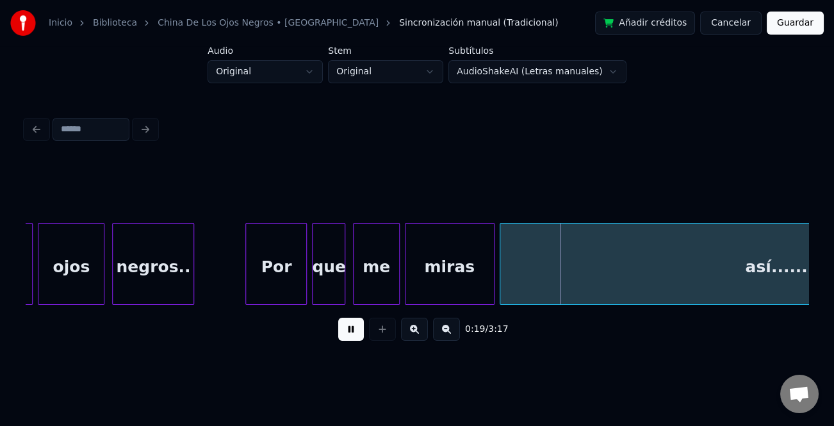
click at [442, 334] on button at bounding box center [446, 329] width 27 height 23
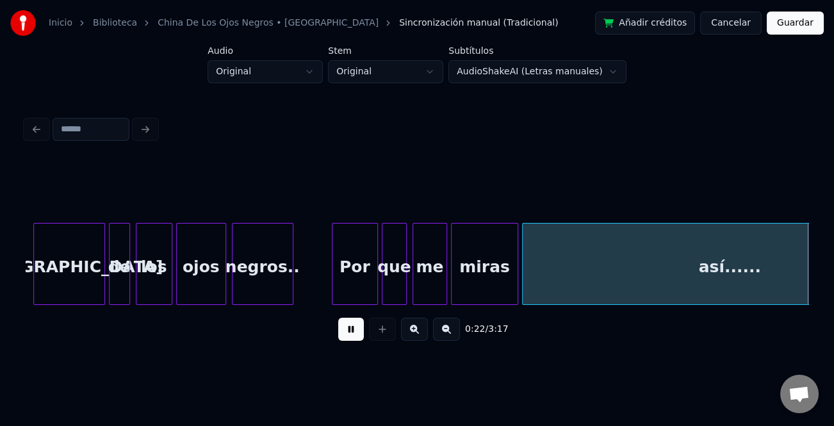
scroll to position [0, 2134]
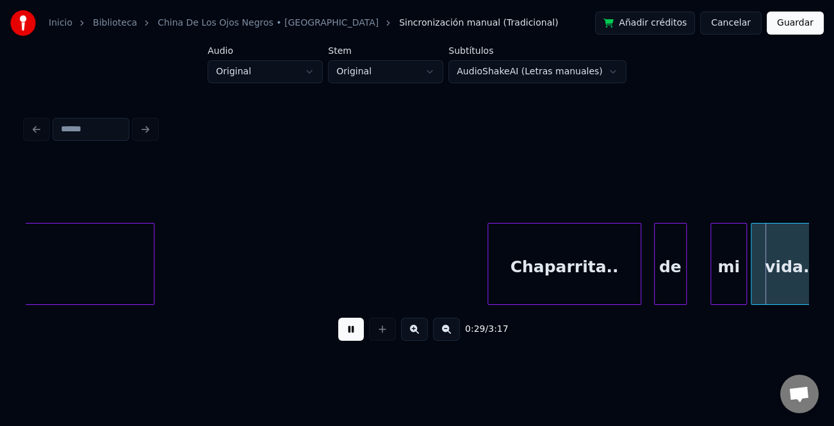
click at [659, 287] on div "de" at bounding box center [669, 266] width 31 height 87
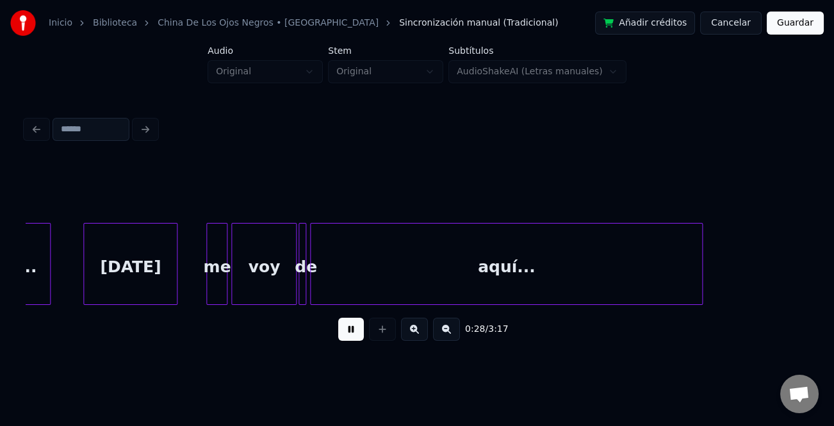
scroll to position [0, 2761]
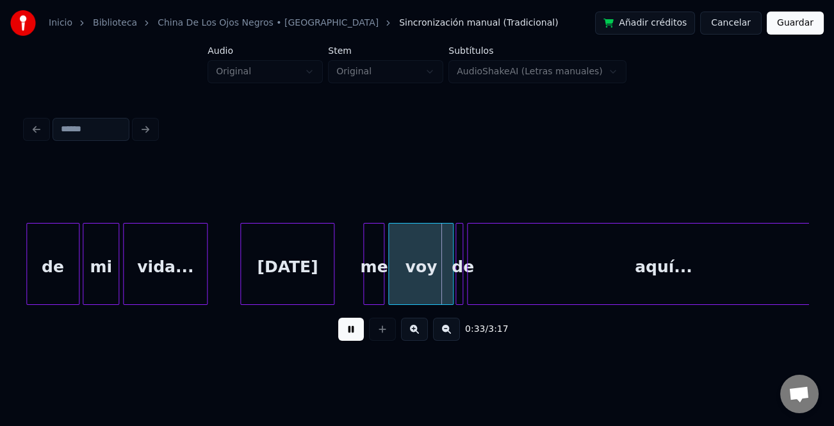
click at [341, 333] on button at bounding box center [351, 329] width 26 height 23
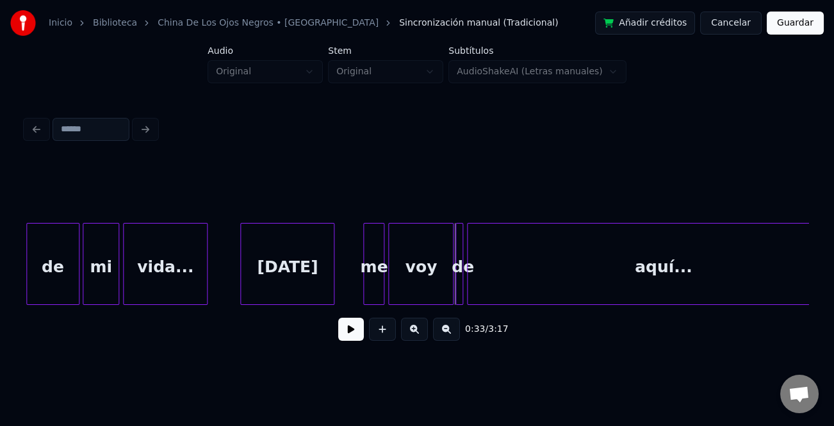
click at [373, 275] on div "me" at bounding box center [374, 266] width 20 height 87
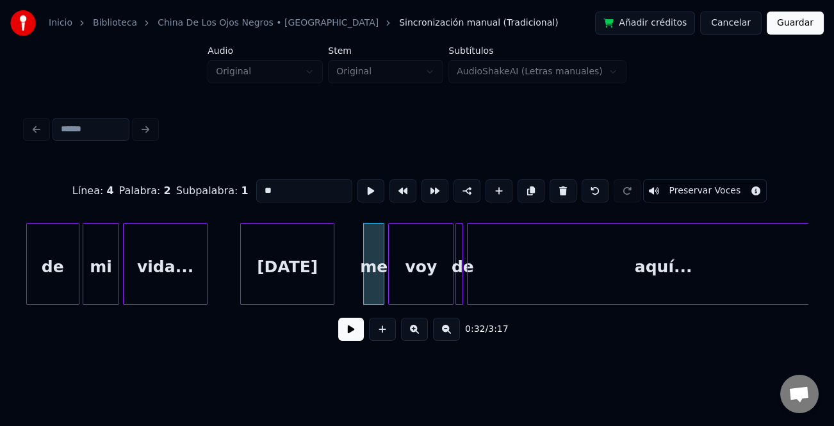
click at [263, 188] on input "**" at bounding box center [304, 190] width 96 height 23
type input "**"
click at [353, 334] on button at bounding box center [351, 329] width 26 height 23
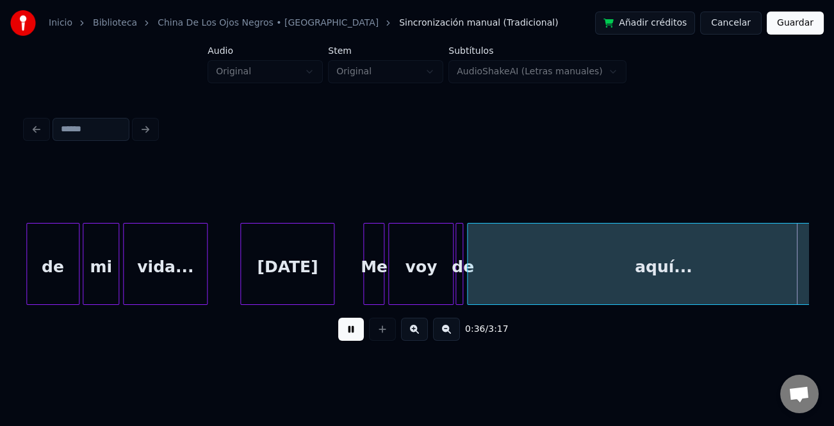
scroll to position [0, 3544]
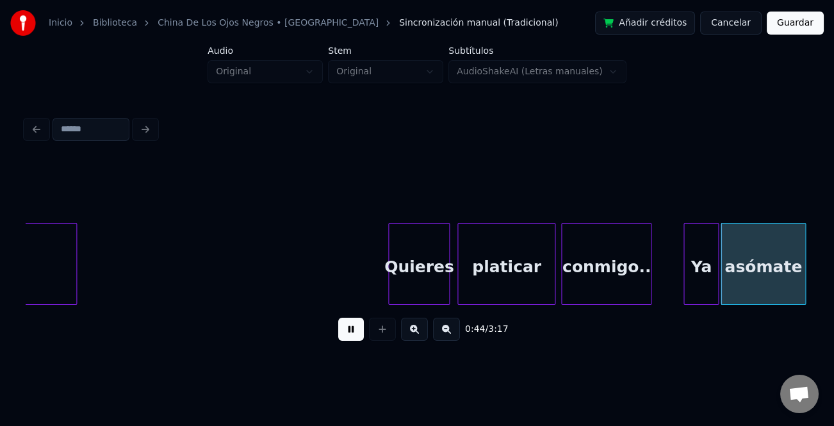
click at [684, 282] on div at bounding box center [686, 263] width 4 height 81
click at [361, 330] on button at bounding box center [351, 329] width 26 height 23
click at [350, 330] on button at bounding box center [351, 329] width 26 height 23
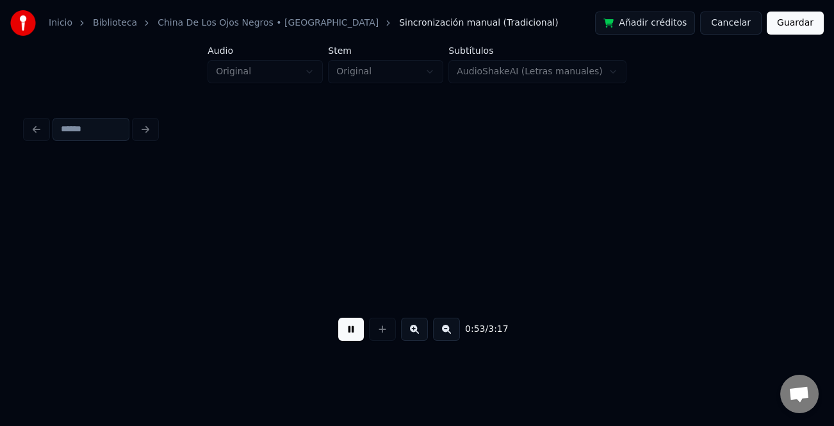
scroll to position [0, 5110]
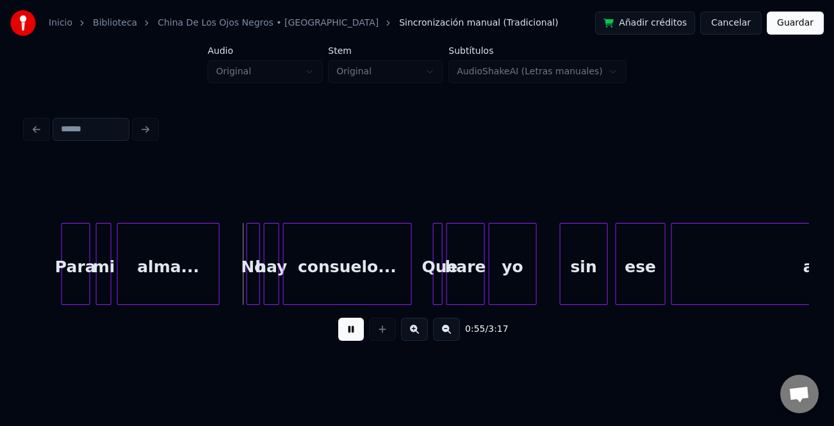
click at [74, 282] on div "Para" at bounding box center [76, 266] width 28 height 87
drag, startPoint x: 352, startPoint y: 330, endPoint x: 503, endPoint y: 361, distance: 153.6
click at [352, 330] on button at bounding box center [351, 329] width 26 height 23
click at [416, 334] on button at bounding box center [414, 329] width 27 height 23
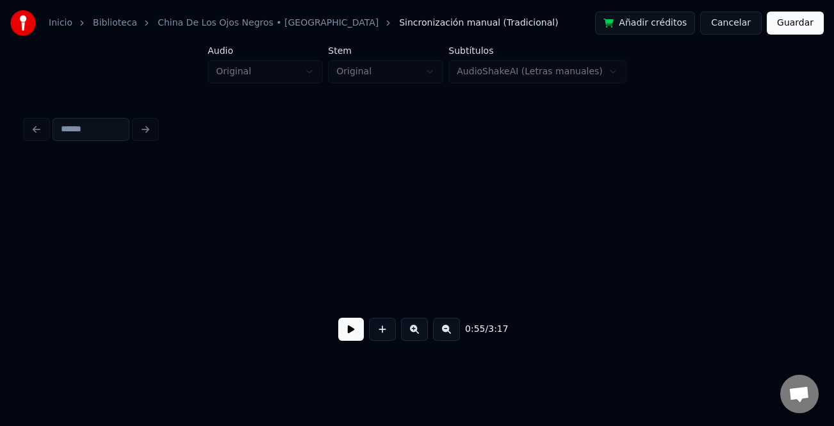
scroll to position [0, 6881]
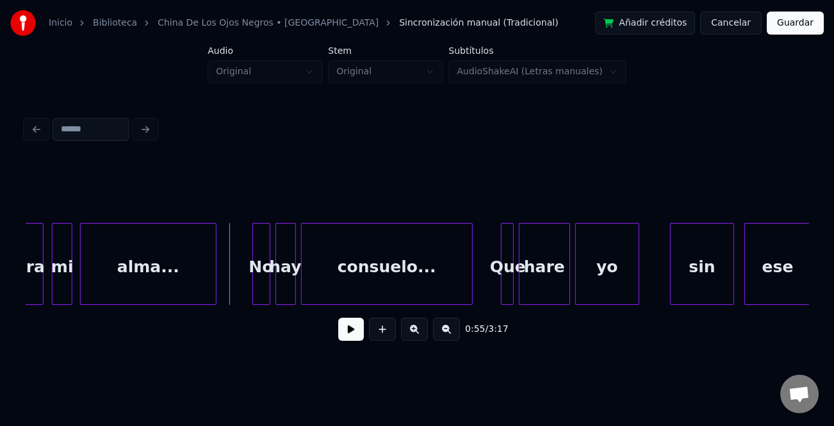
click at [170, 277] on div "alma..." at bounding box center [148, 266] width 134 height 87
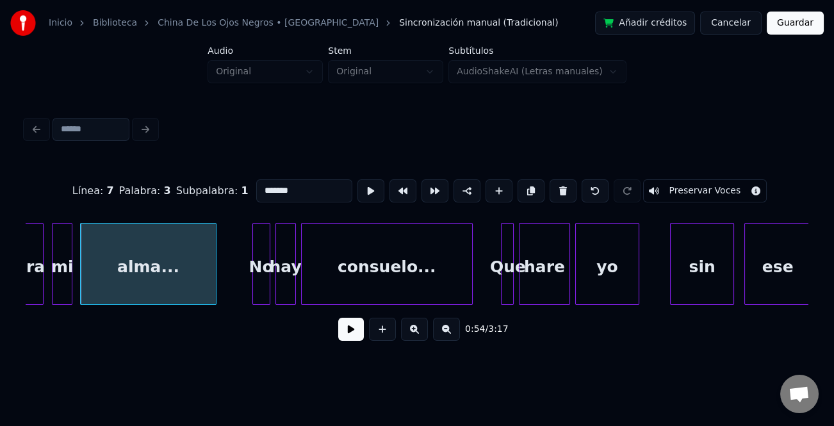
drag, startPoint x: 359, startPoint y: 333, endPoint x: 270, endPoint y: 318, distance: 91.0
click at [359, 333] on button at bounding box center [351, 329] width 26 height 23
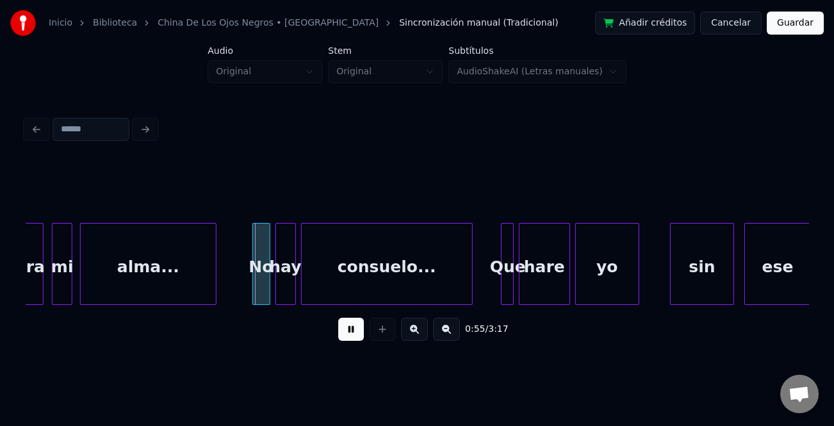
click at [256, 285] on div "No" at bounding box center [261, 266] width 17 height 87
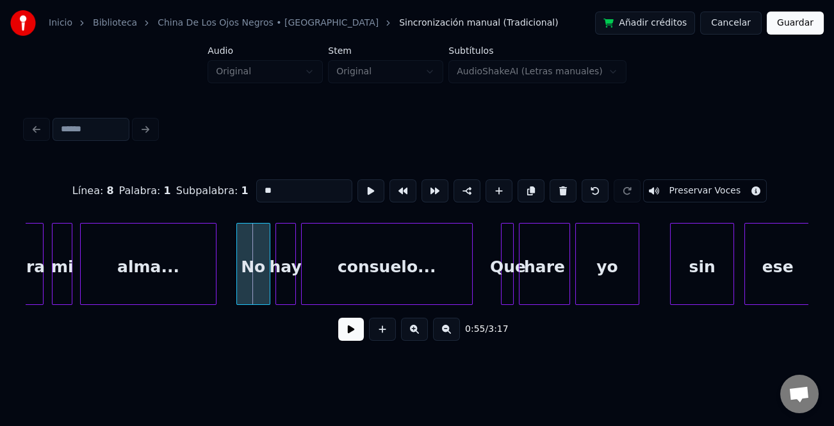
click at [239, 288] on div at bounding box center [239, 263] width 4 height 81
click at [245, 293] on div "No" at bounding box center [245, 266] width 33 height 87
click at [278, 296] on div "hay" at bounding box center [282, 266] width 19 height 87
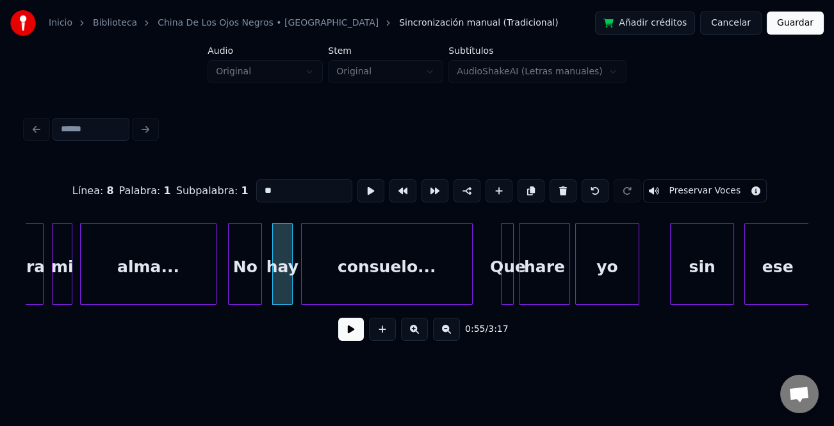
click at [350, 332] on button at bounding box center [351, 329] width 26 height 23
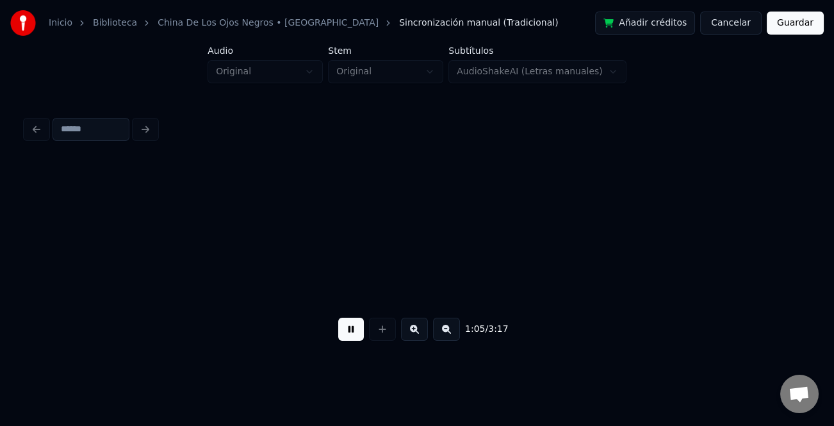
scroll to position [0, 8447]
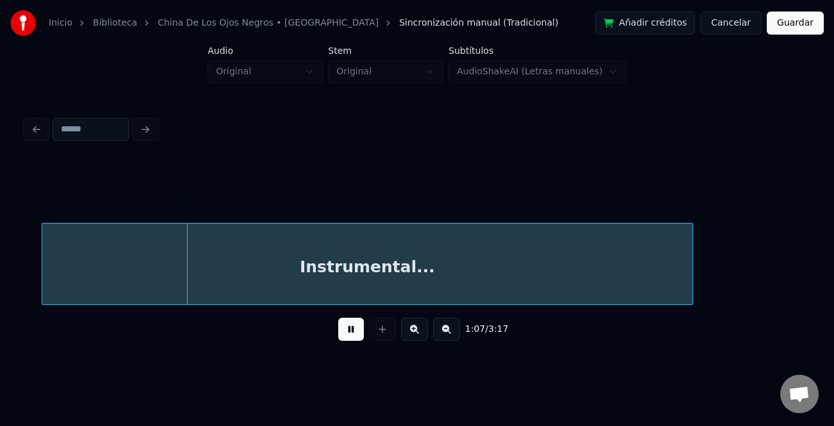
click at [447, 334] on button at bounding box center [446, 329] width 27 height 23
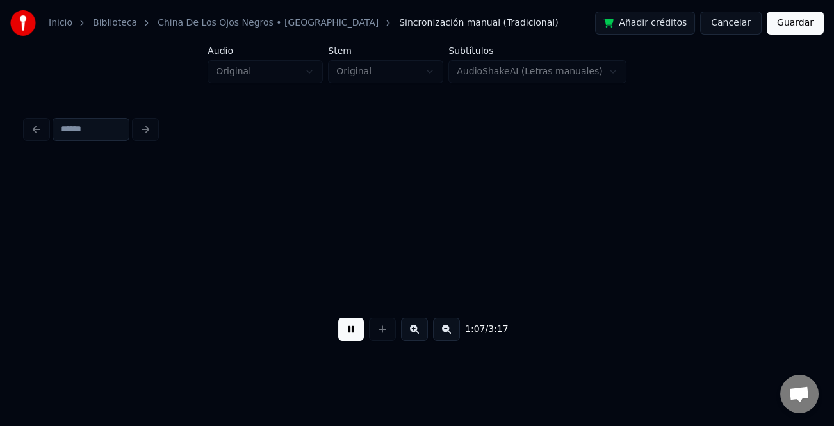
click at [447, 334] on button at bounding box center [446, 329] width 27 height 23
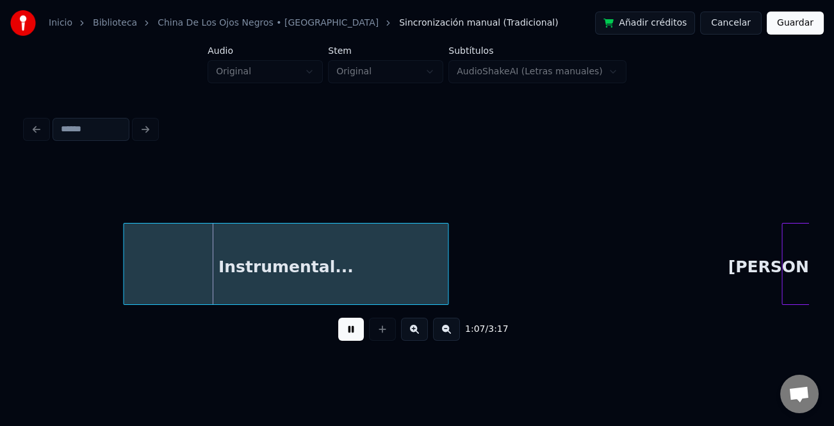
click at [447, 334] on button at bounding box center [446, 329] width 27 height 23
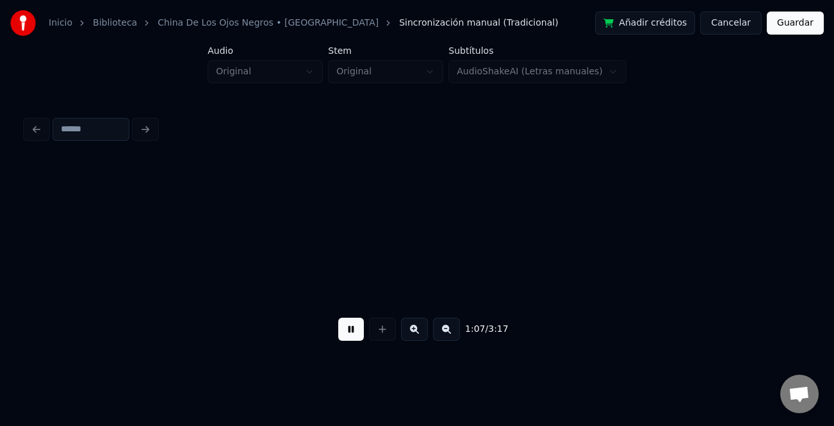
scroll to position [0, 1968]
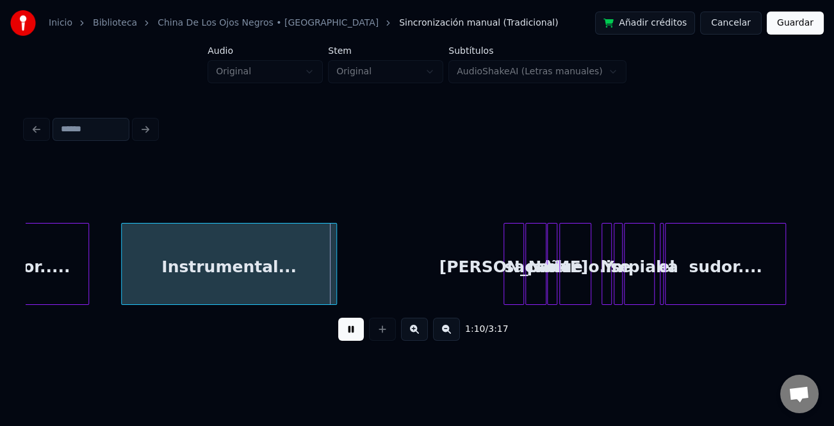
click at [124, 289] on div at bounding box center [124, 263] width 4 height 81
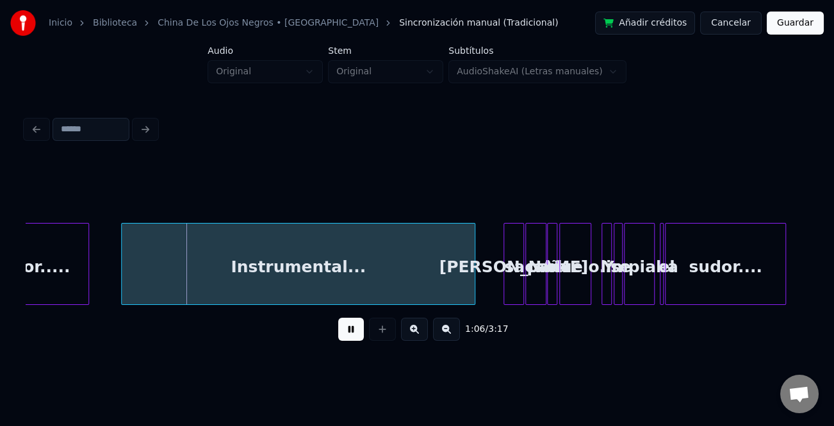
click at [473, 277] on div at bounding box center [473, 263] width 4 height 81
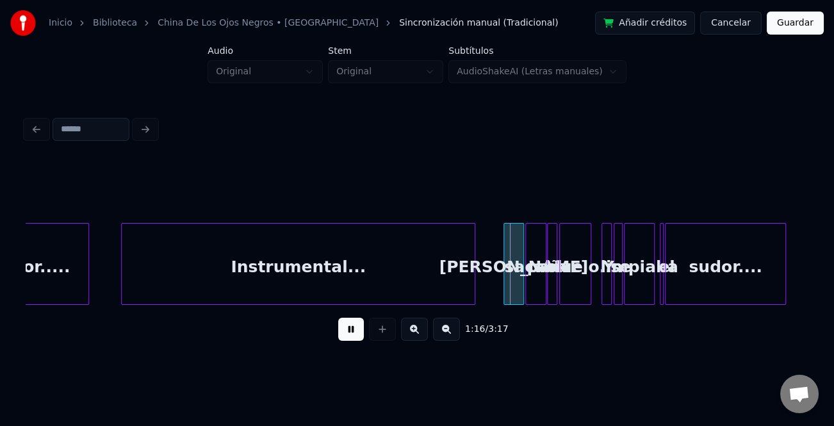
click at [350, 338] on button at bounding box center [351, 329] width 26 height 23
click at [410, 334] on button at bounding box center [414, 329] width 27 height 23
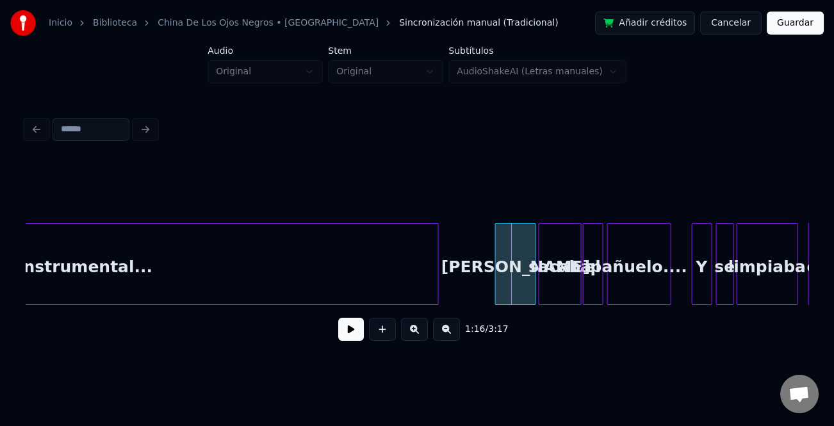
click at [410, 334] on button at bounding box center [414, 329] width 27 height 23
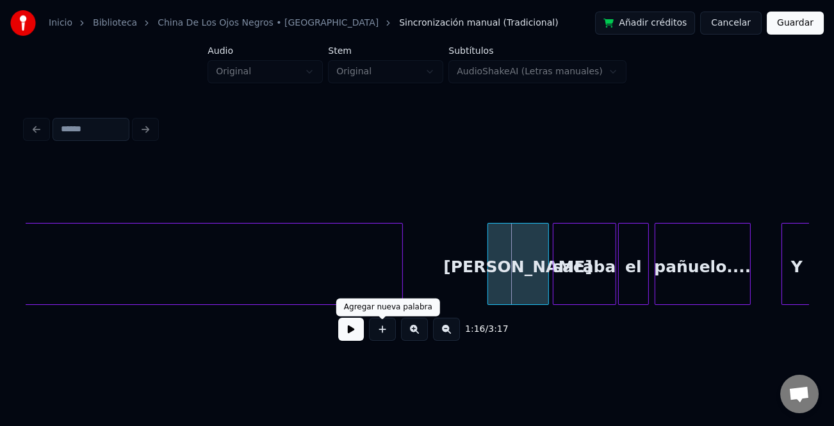
click at [351, 337] on button at bounding box center [351, 329] width 26 height 23
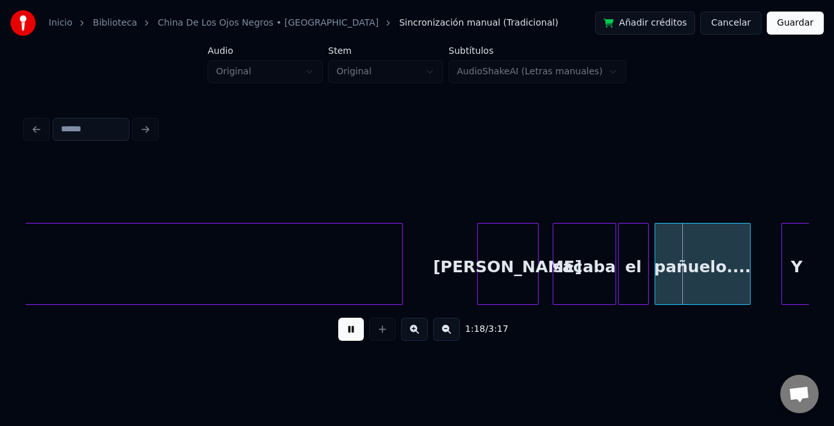
click at [506, 285] on div "[PERSON_NAME]" at bounding box center [508, 266] width 60 height 87
click at [355, 332] on button at bounding box center [351, 329] width 26 height 23
click at [355, 341] on button at bounding box center [351, 329] width 26 height 23
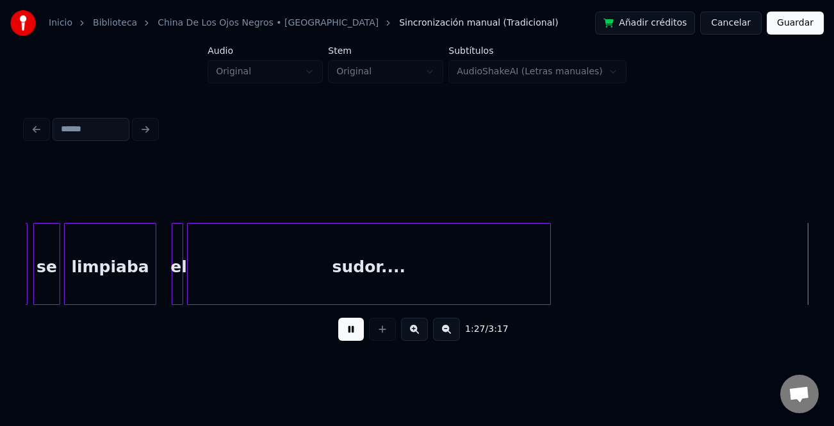
scroll to position [0, 8440]
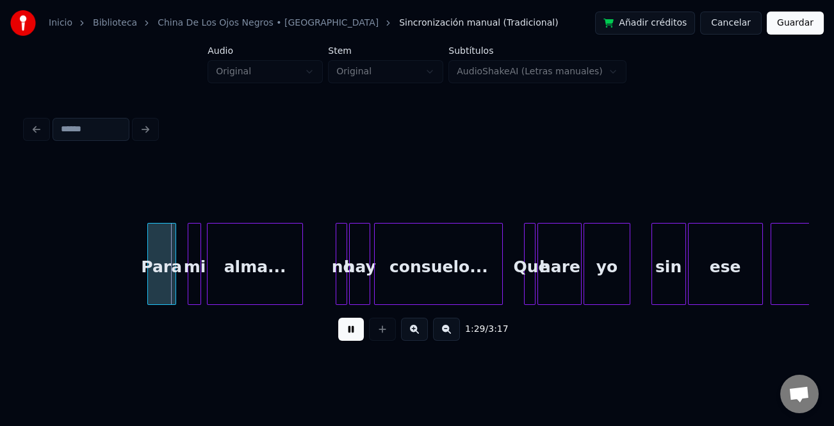
click at [159, 286] on div "Para" at bounding box center [162, 266] width 28 height 87
click at [417, 336] on button at bounding box center [414, 329] width 27 height 23
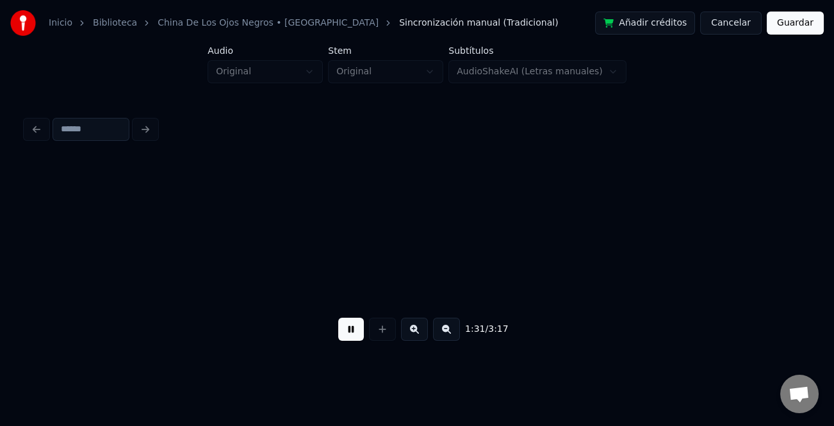
click at [417, 336] on button at bounding box center [414, 329] width 27 height 23
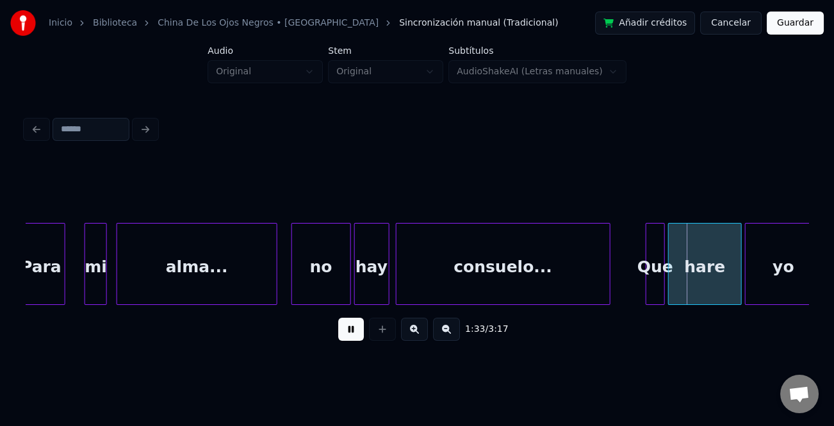
click at [292, 291] on div at bounding box center [294, 263] width 4 height 81
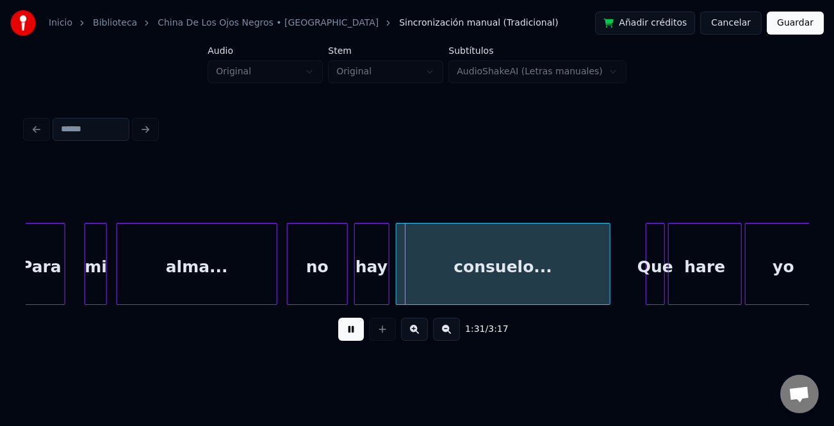
click at [308, 289] on div "no" at bounding box center [318, 266] width 60 height 87
click at [646, 271] on div "Que" at bounding box center [655, 266] width 18 height 87
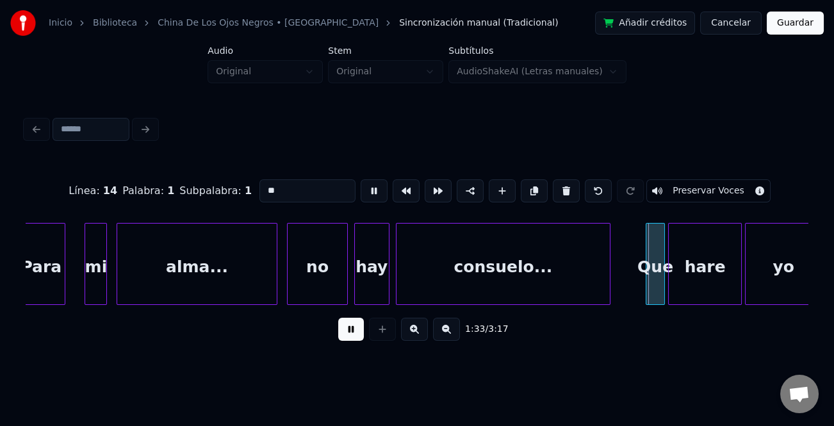
type input "***"
click at [652, 274] on div "Que" at bounding box center [655, 266] width 18 height 87
click at [353, 336] on button at bounding box center [351, 329] width 26 height 23
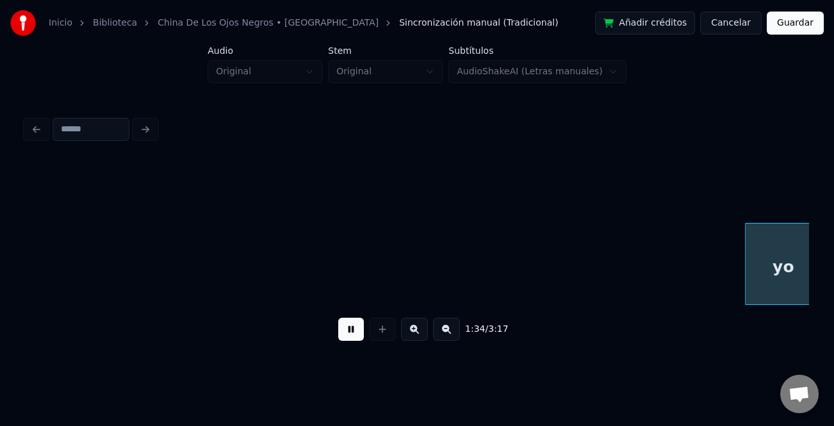
scroll to position [0, 15062]
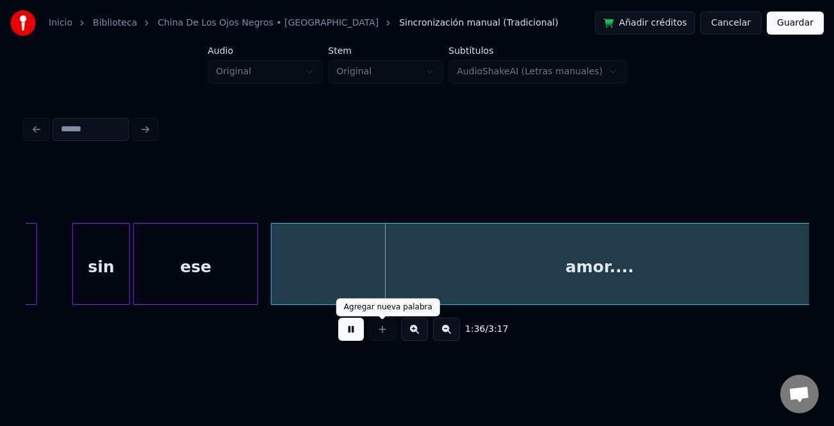
drag, startPoint x: 353, startPoint y: 332, endPoint x: 202, endPoint y: 310, distance: 152.1
click at [346, 332] on button at bounding box center [351, 329] width 26 height 23
click at [121, 289] on div "sin" at bounding box center [101, 266] width 56 height 87
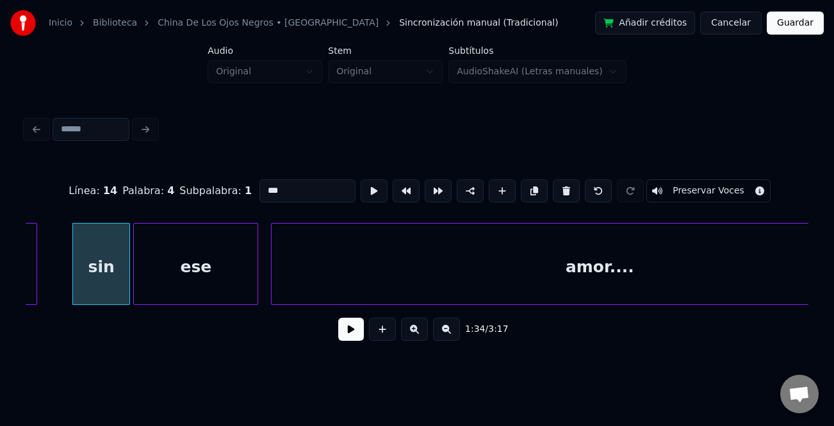
click at [260, 184] on input "***" at bounding box center [307, 190] width 96 height 23
click at [261, 186] on input "***" at bounding box center [307, 190] width 96 height 23
type input "***"
click at [359, 332] on button at bounding box center [351, 329] width 26 height 23
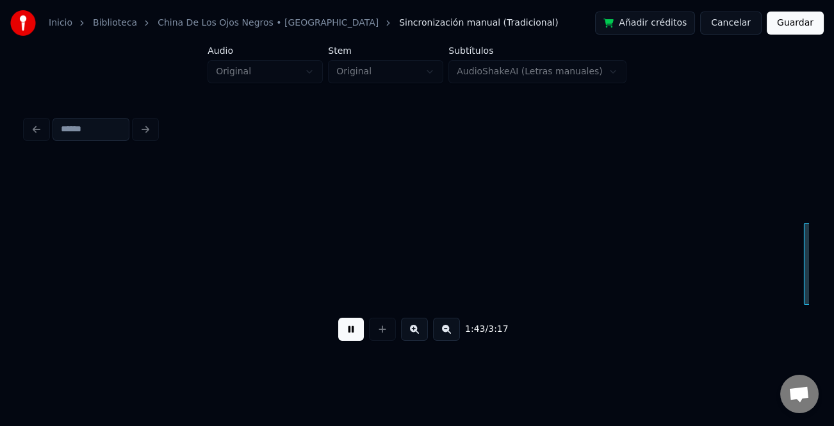
scroll to position [0, 16440]
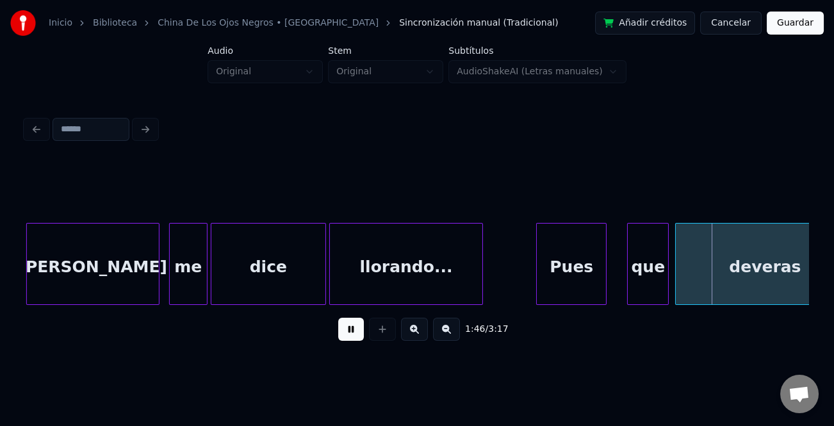
click at [552, 272] on div "Pues" at bounding box center [571, 266] width 69 height 87
click at [615, 289] on div at bounding box center [614, 263] width 4 height 81
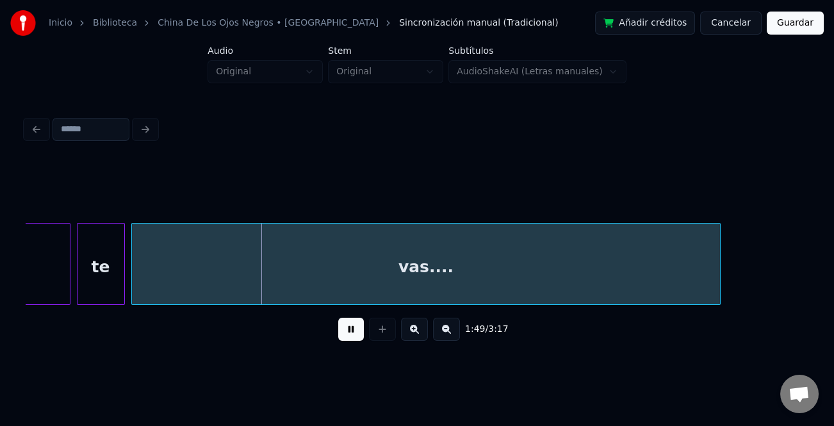
click at [808, 259] on div "1:49 / 3:17" at bounding box center [416, 232] width 793 height 254
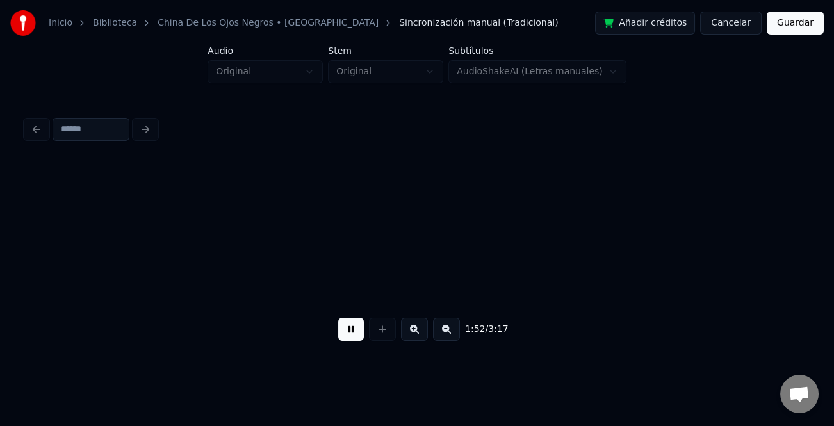
scroll to position [0, 18006]
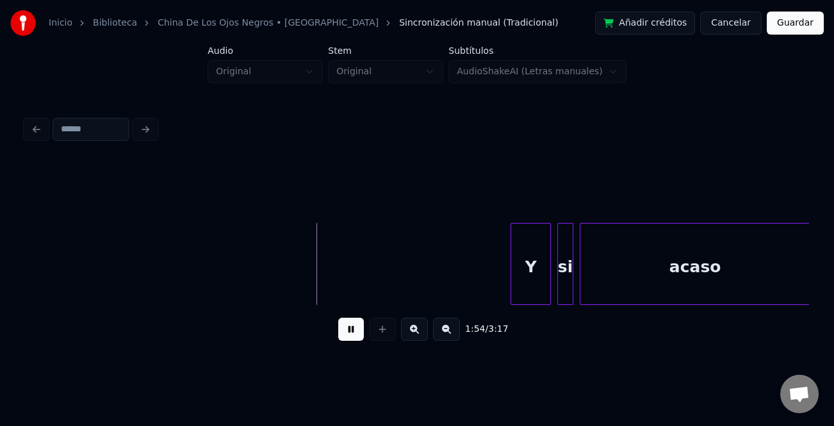
click at [511, 282] on div at bounding box center [513, 263] width 4 height 81
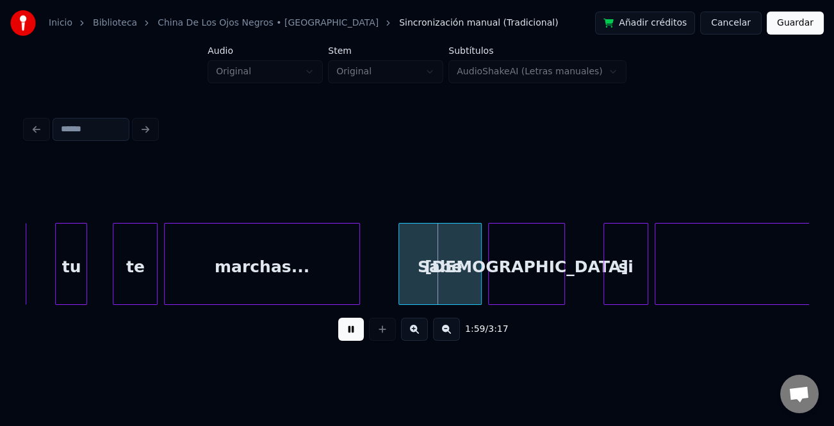
click at [61, 266] on div "tu" at bounding box center [71, 266] width 31 height 87
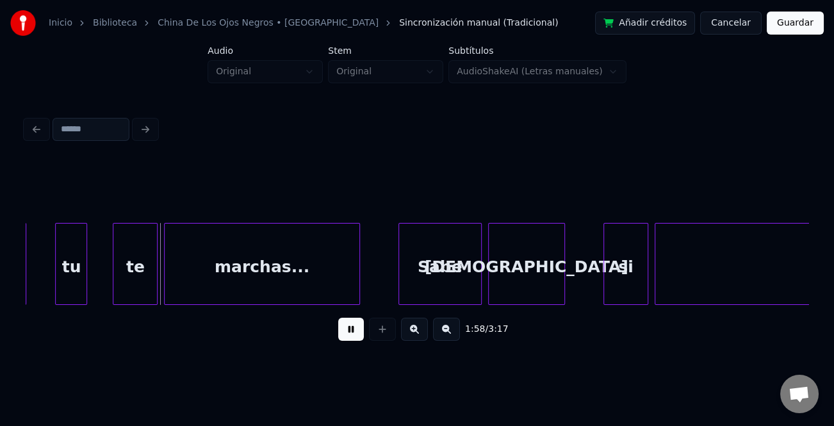
drag, startPoint x: 356, startPoint y: 334, endPoint x: 71, endPoint y: 261, distance: 294.1
click at [351, 334] on button at bounding box center [351, 329] width 26 height 23
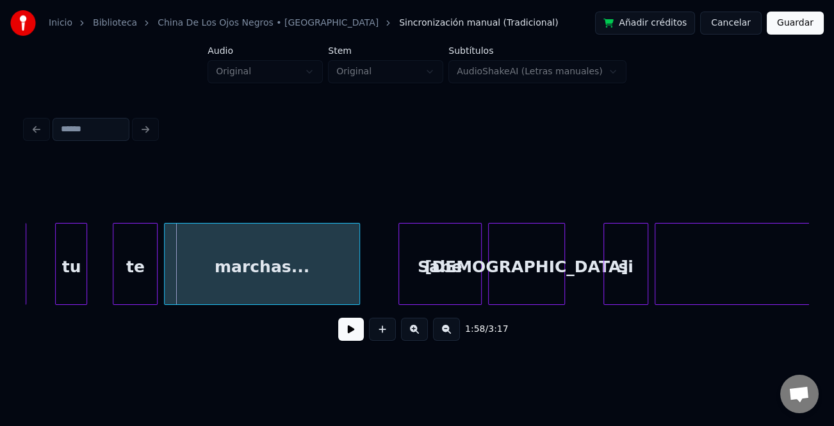
click at [74, 260] on div "tu" at bounding box center [71, 266] width 31 height 87
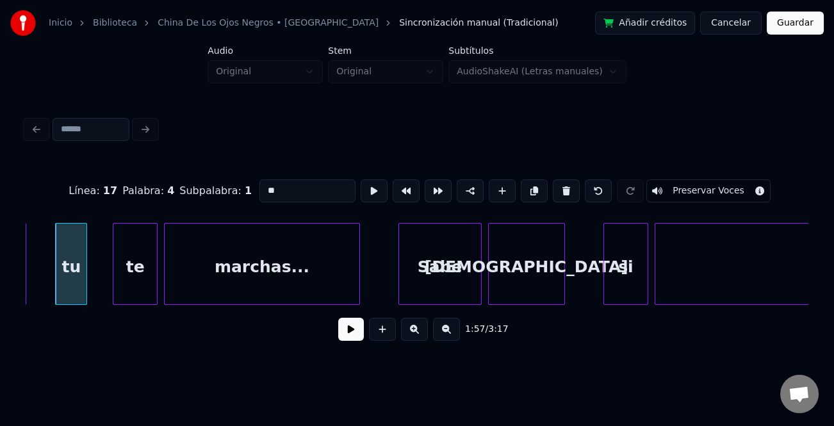
click at [260, 184] on input "**" at bounding box center [307, 190] width 96 height 23
type input "**"
click at [346, 333] on button at bounding box center [351, 329] width 26 height 23
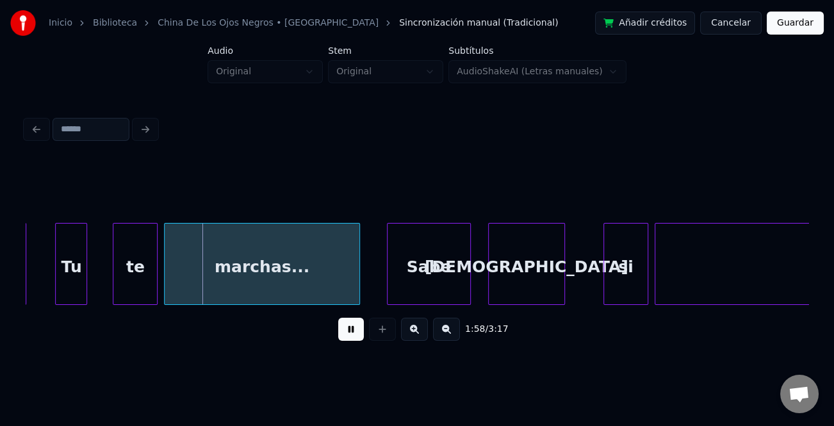
click at [423, 288] on div "Sabe" at bounding box center [428, 266] width 82 height 87
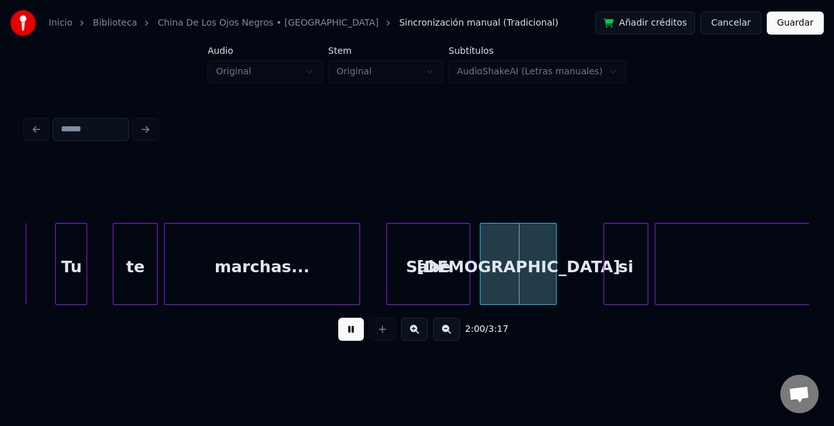
click at [510, 293] on div "[DEMOGRAPHIC_DATA]" at bounding box center [518, 266] width 76 height 87
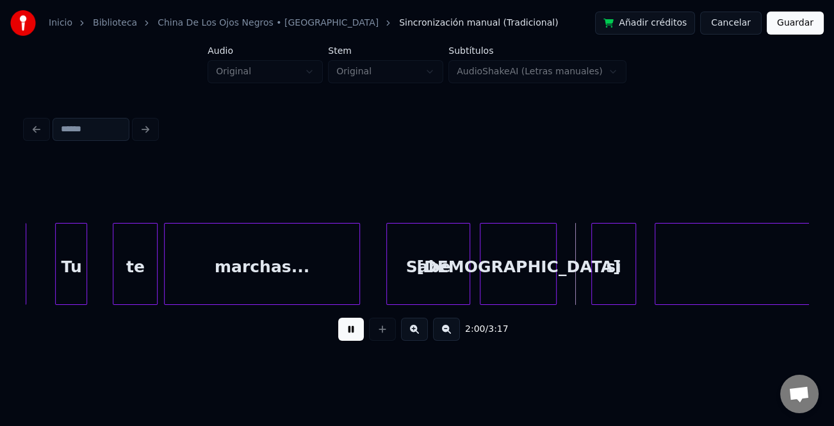
click at [598, 292] on div "si" at bounding box center [614, 266] width 44 height 87
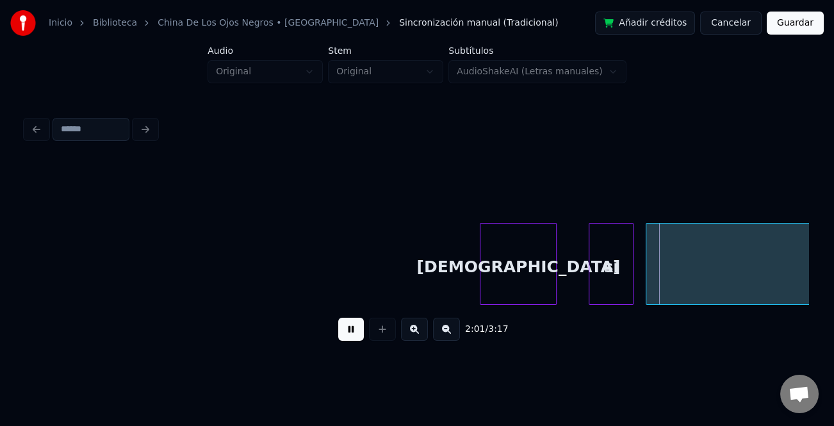
scroll to position [0, 19317]
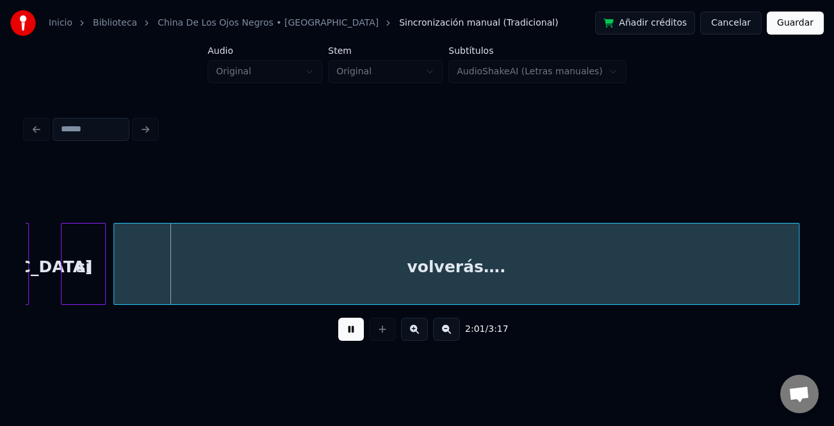
click at [680, 289] on div "volverás…." at bounding box center [456, 266] width 685 height 87
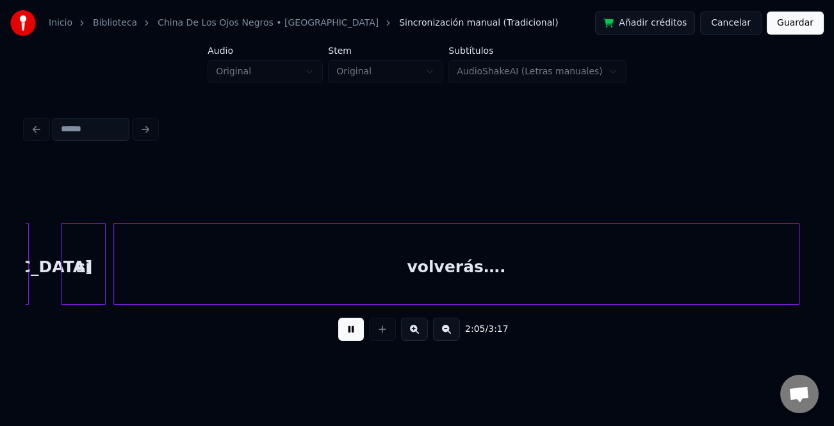
scroll to position [0, 20100]
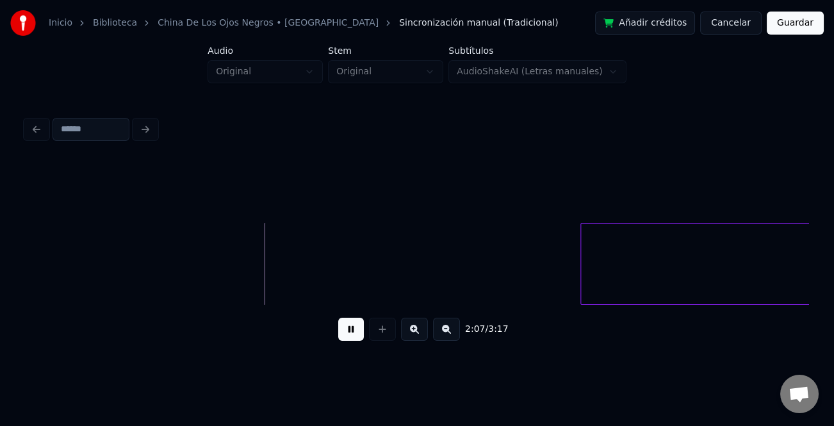
click at [437, 334] on button at bounding box center [446, 329] width 27 height 23
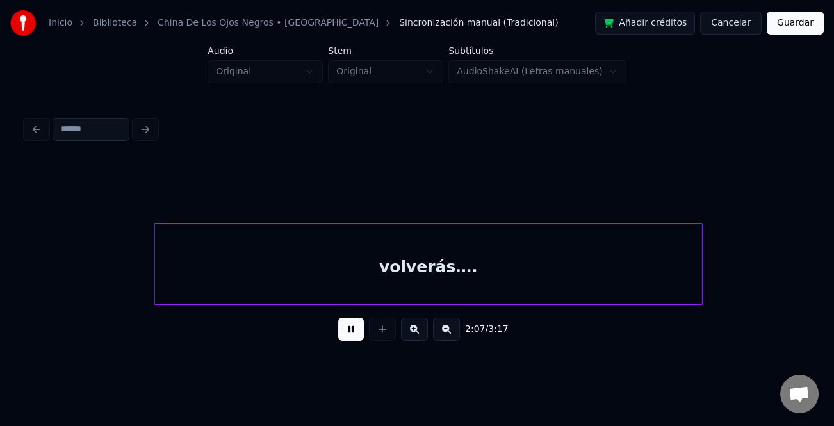
click at [437, 334] on button at bounding box center [446, 329] width 27 height 23
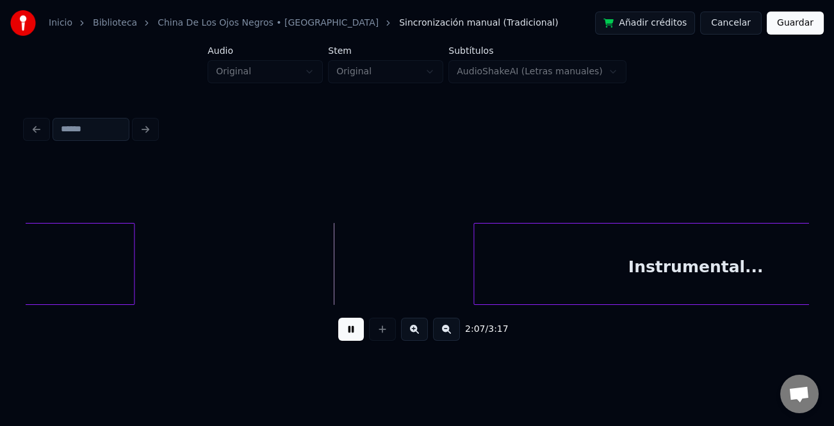
click at [437, 334] on button at bounding box center [446, 329] width 27 height 23
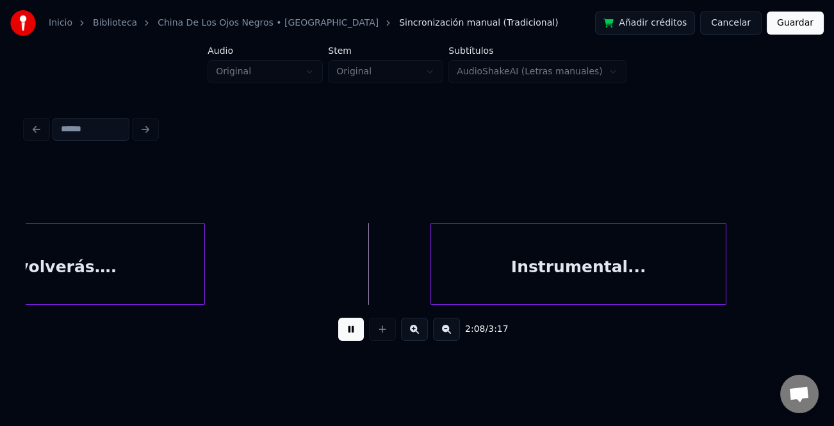
click at [437, 334] on button at bounding box center [446, 329] width 27 height 23
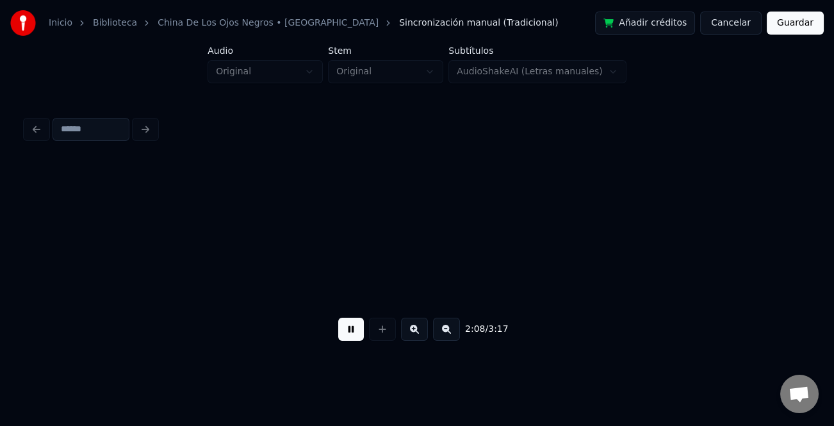
scroll to position [0, 3752]
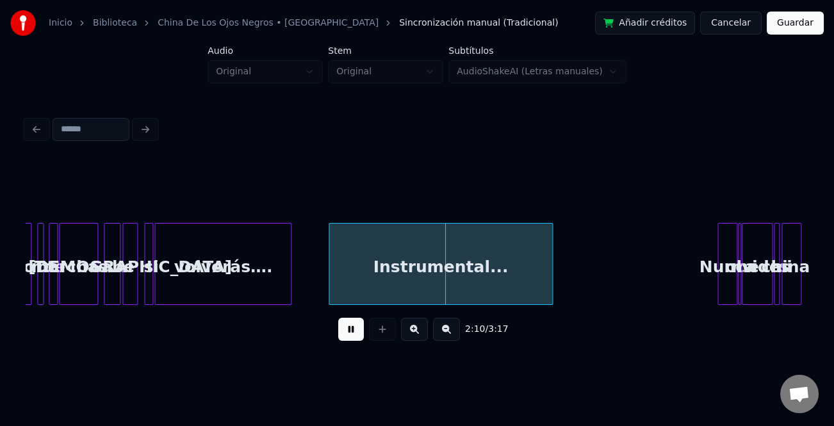
click at [329, 280] on div at bounding box center [331, 263] width 4 height 81
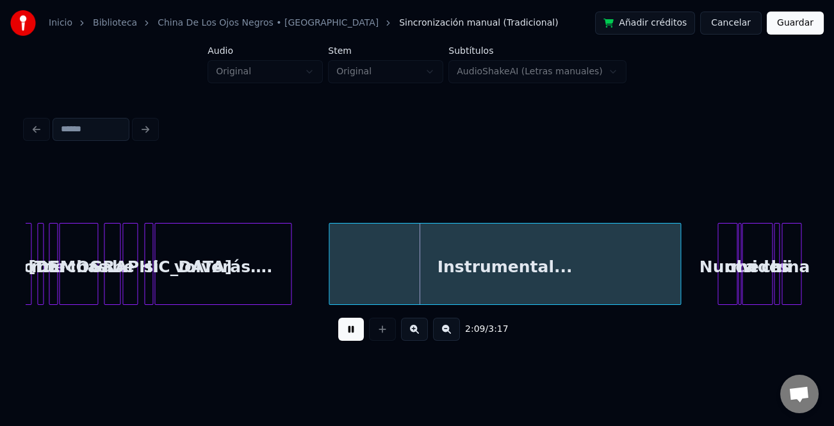
click at [678, 289] on div at bounding box center [678, 263] width 4 height 81
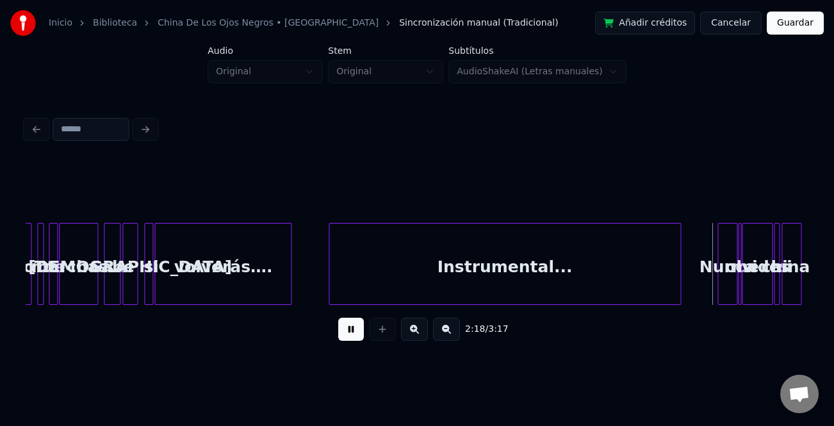
click at [425, 333] on button at bounding box center [414, 329] width 27 height 23
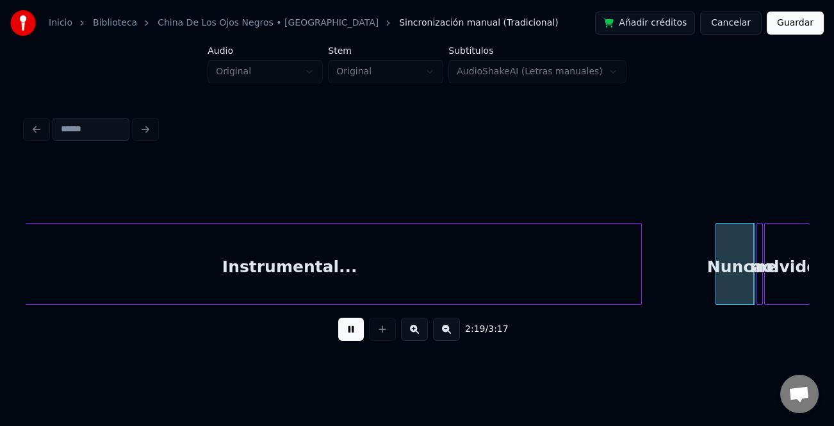
click at [416, 332] on button at bounding box center [414, 329] width 27 height 23
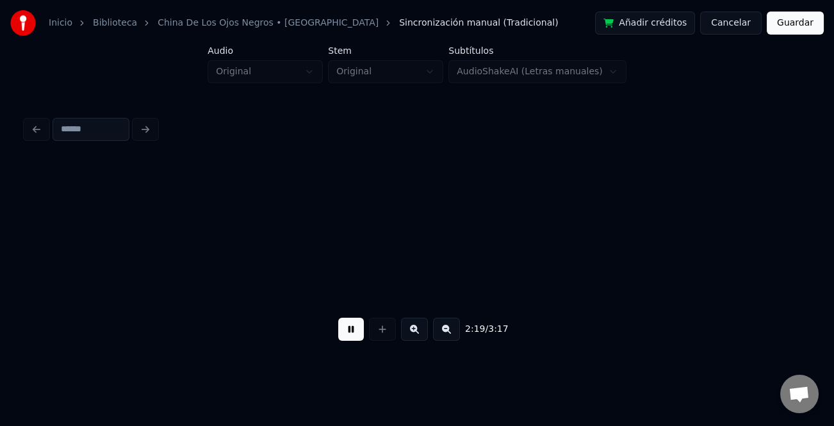
click at [416, 332] on button at bounding box center [414, 329] width 27 height 23
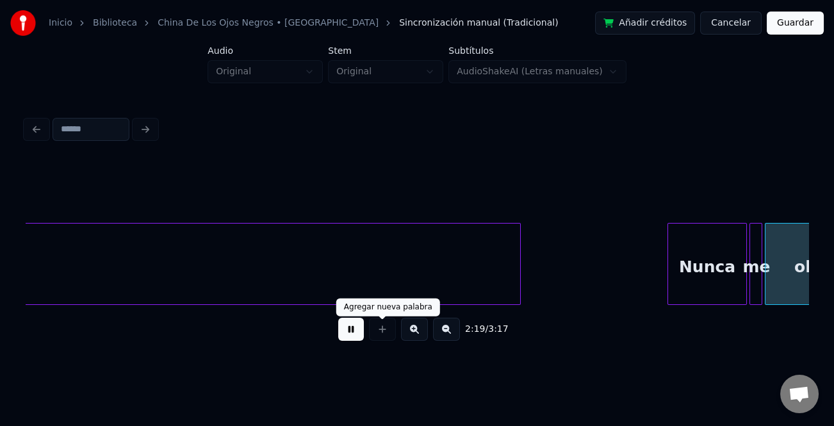
scroll to position [0, 17917]
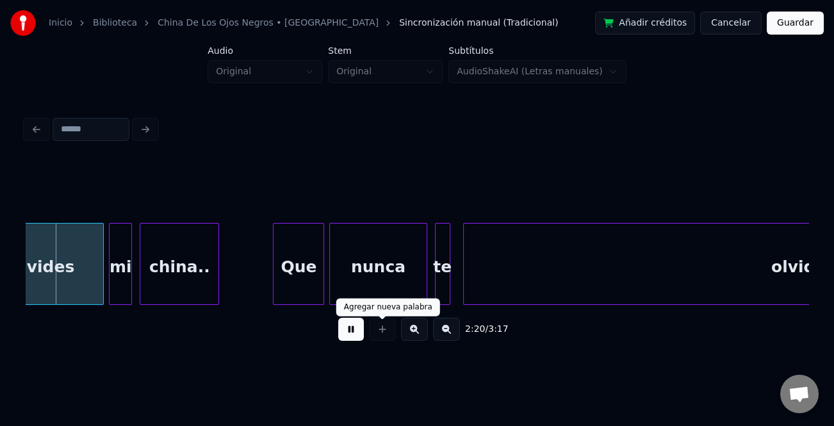
click at [373, 328] on div at bounding box center [382, 329] width 32 height 23
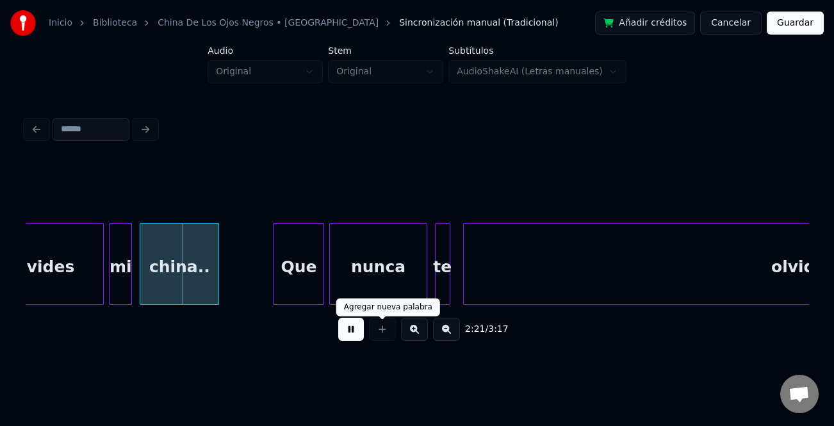
click at [358, 330] on button at bounding box center [351, 329] width 26 height 23
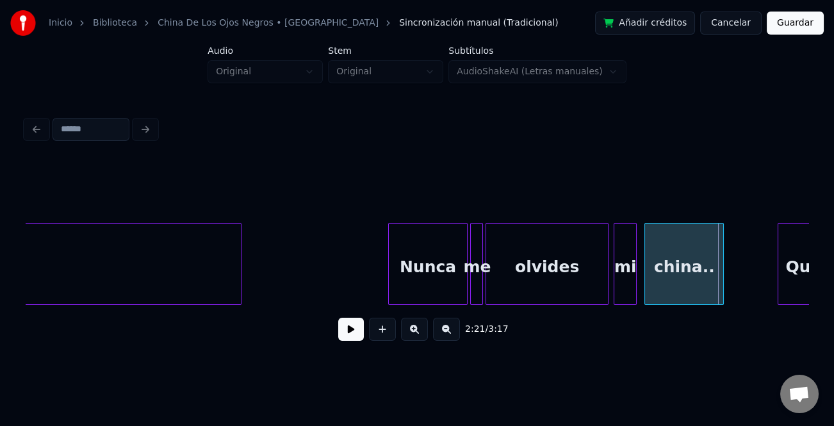
scroll to position [0, 17371]
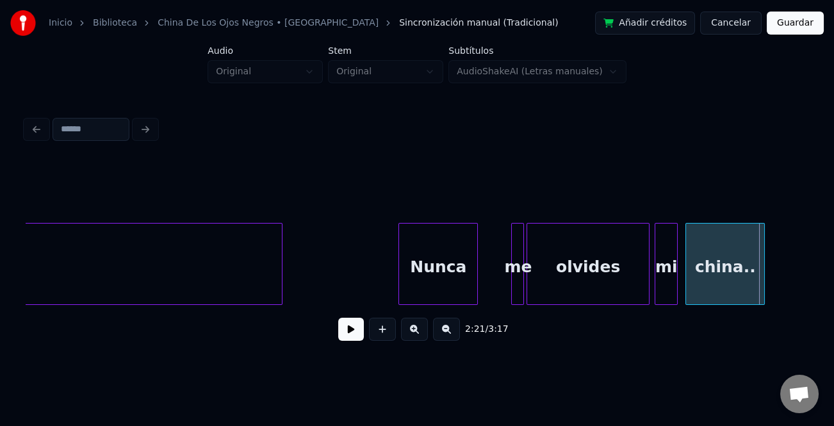
click at [436, 289] on div "Nunca" at bounding box center [438, 266] width 78 height 87
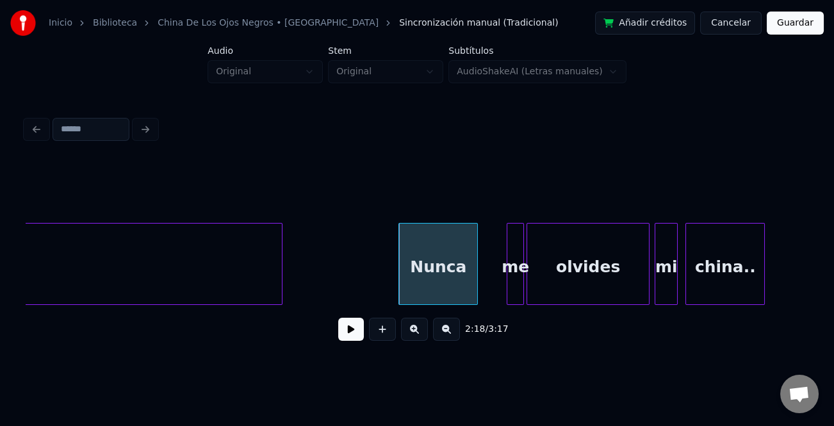
click at [507, 286] on div at bounding box center [509, 263] width 4 height 81
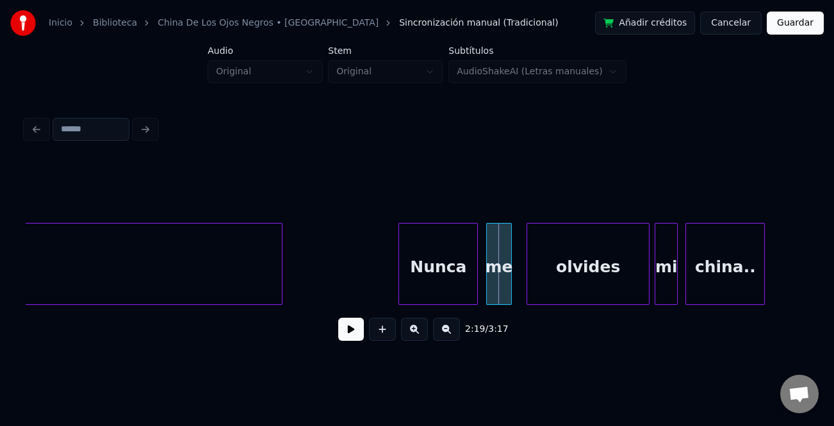
click at [497, 287] on div "me" at bounding box center [499, 266] width 24 height 87
click at [352, 329] on button at bounding box center [351, 329] width 26 height 23
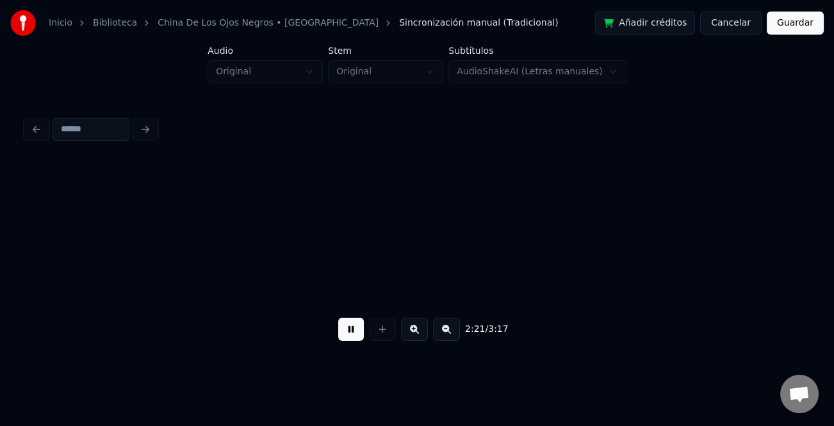
scroll to position [0, 18154]
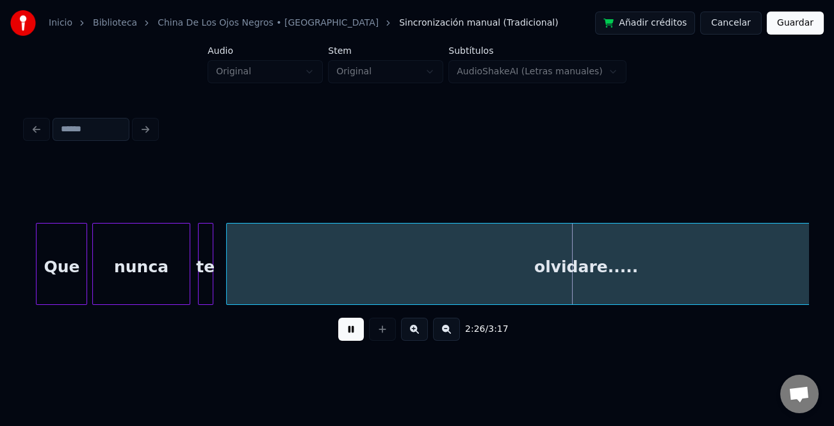
click at [448, 334] on button at bounding box center [446, 329] width 27 height 23
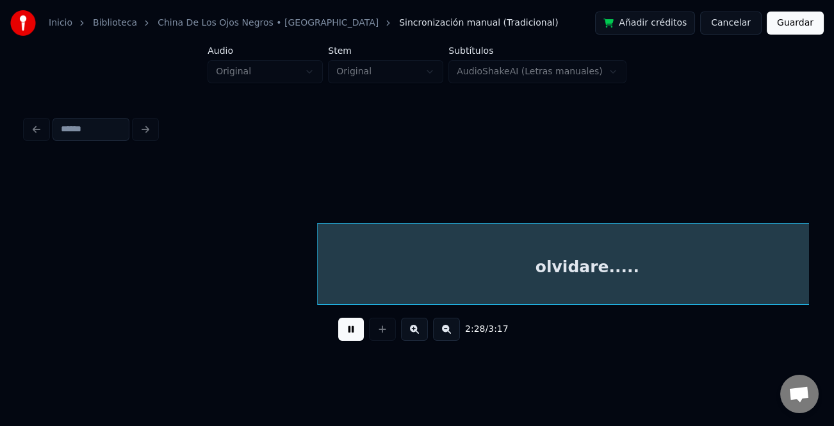
scroll to position [0, 14257]
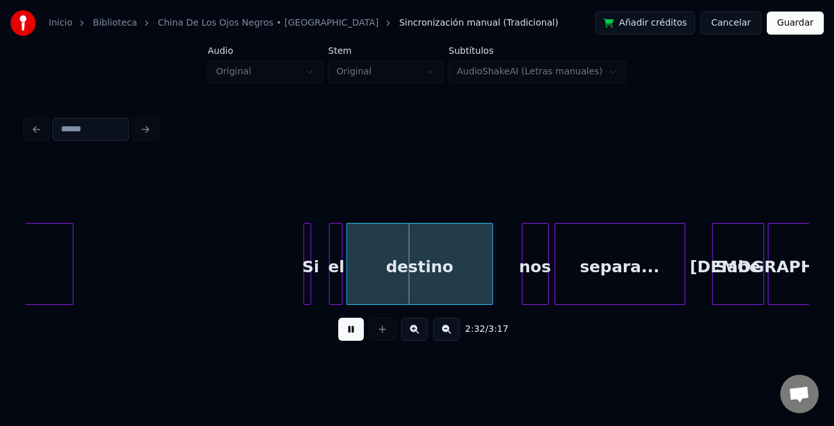
click at [304, 258] on div "Si" at bounding box center [310, 266] width 13 height 87
click at [321, 269] on div at bounding box center [322, 263] width 4 height 81
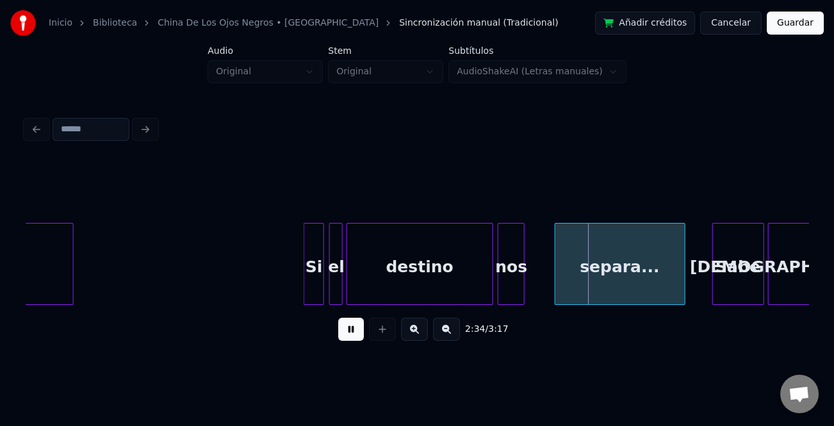
click at [512, 296] on div "nos" at bounding box center [511, 266] width 26 height 87
click at [544, 295] on div at bounding box center [546, 263] width 4 height 81
click at [703, 289] on div at bounding box center [705, 263] width 4 height 81
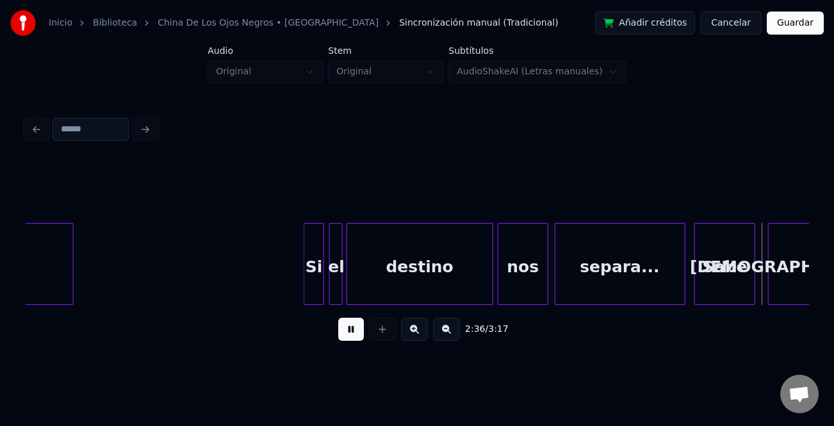
click at [718, 288] on div "Sabe" at bounding box center [725, 266] width 60 height 87
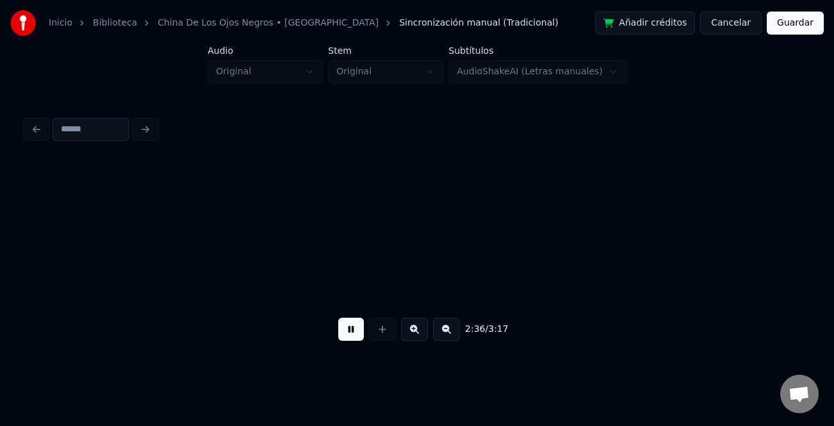
scroll to position [0, 14988]
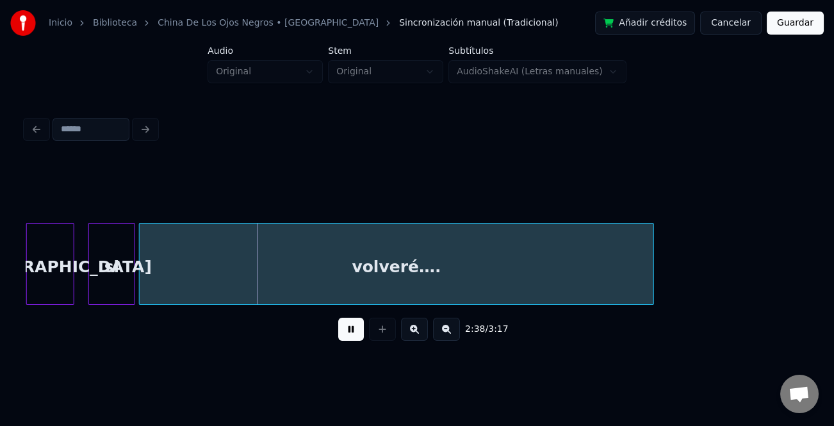
click at [89, 282] on div at bounding box center [91, 263] width 4 height 81
click at [126, 292] on div "si" at bounding box center [110, 266] width 48 height 87
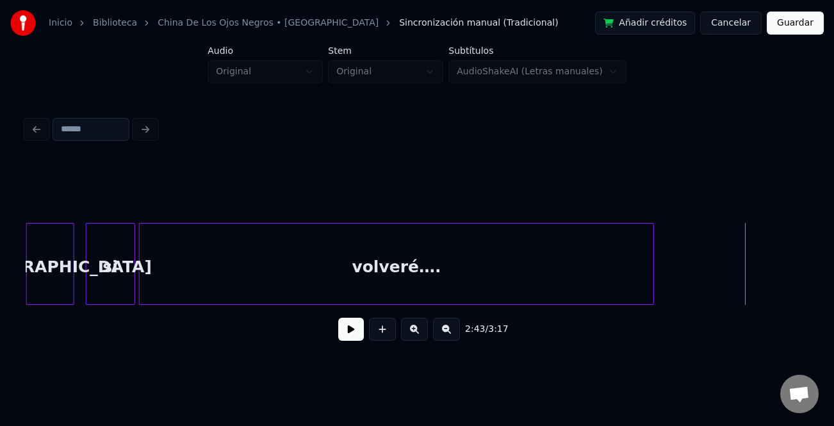
click at [361, 331] on button at bounding box center [351, 329] width 26 height 23
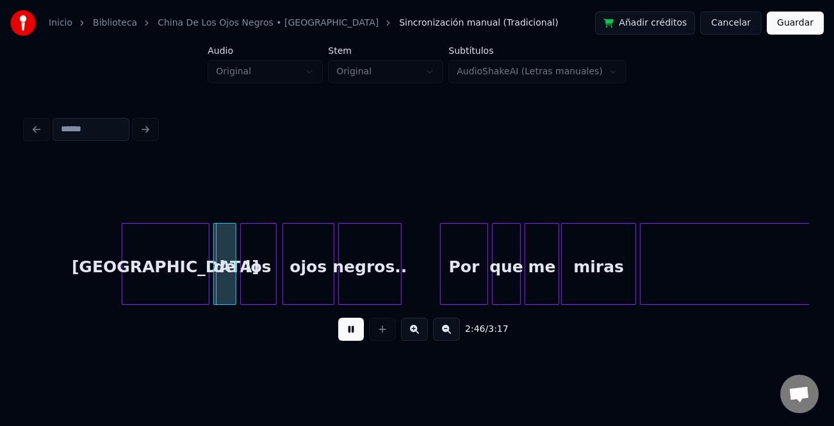
click at [123, 281] on div at bounding box center [124, 263] width 4 height 81
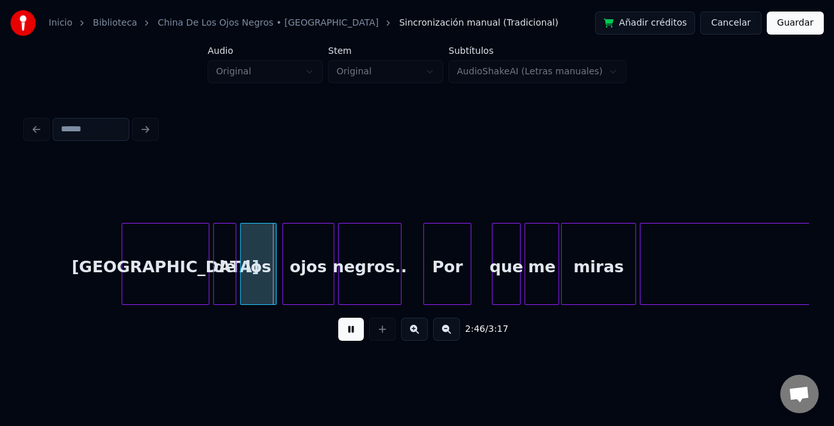
click at [446, 289] on div "Por" at bounding box center [447, 266] width 47 height 87
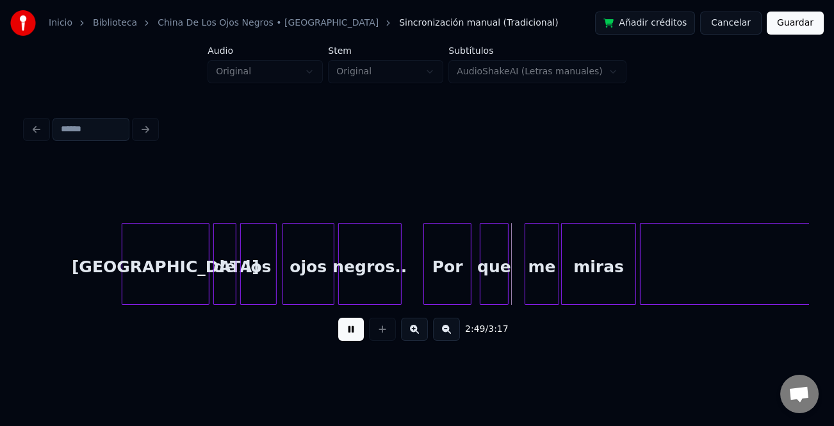
click at [495, 290] on div "que" at bounding box center [494, 266] width 28 height 87
click at [514, 293] on div "me" at bounding box center [526, 266] width 33 height 87
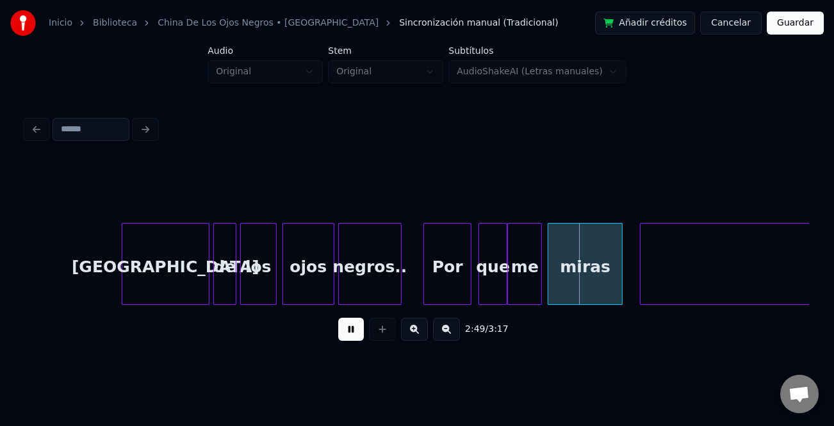
click at [579, 289] on div "miras" at bounding box center [585, 266] width 74 height 87
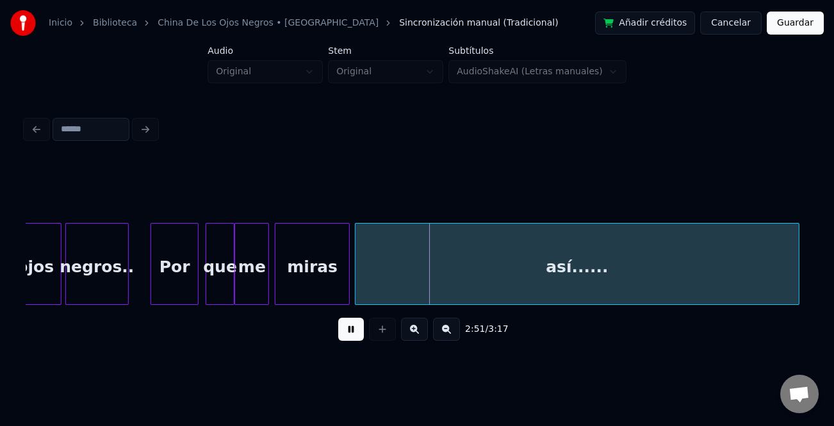
click at [671, 290] on div "así......" at bounding box center [576, 266] width 442 height 87
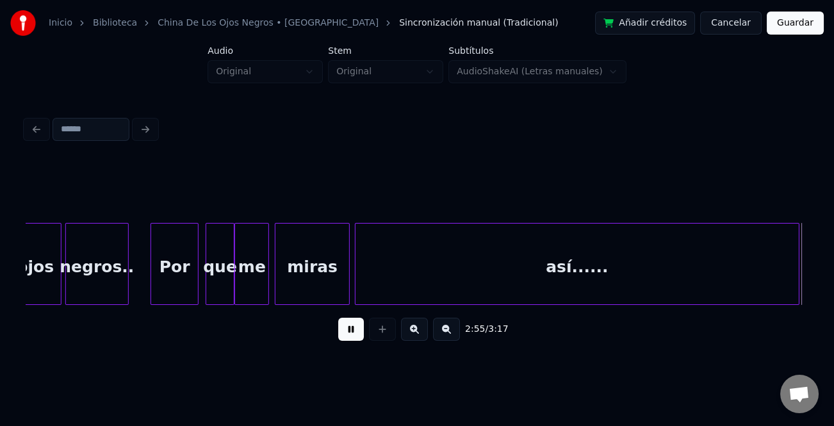
scroll to position [0, 16826]
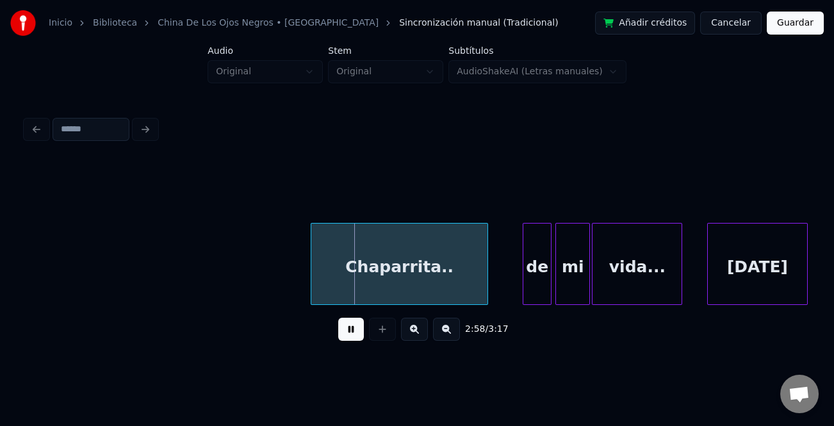
click at [314, 271] on div at bounding box center [313, 263] width 4 height 81
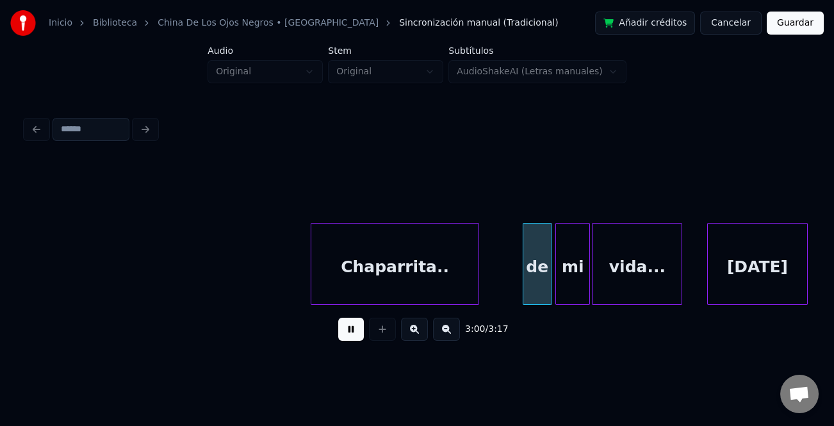
click at [476, 282] on div at bounding box center [476, 263] width 4 height 81
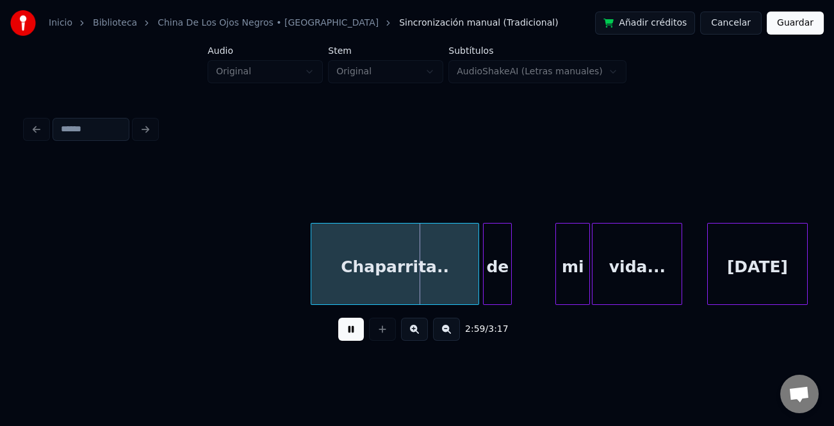
click at [499, 284] on div "de" at bounding box center [497, 266] width 28 height 87
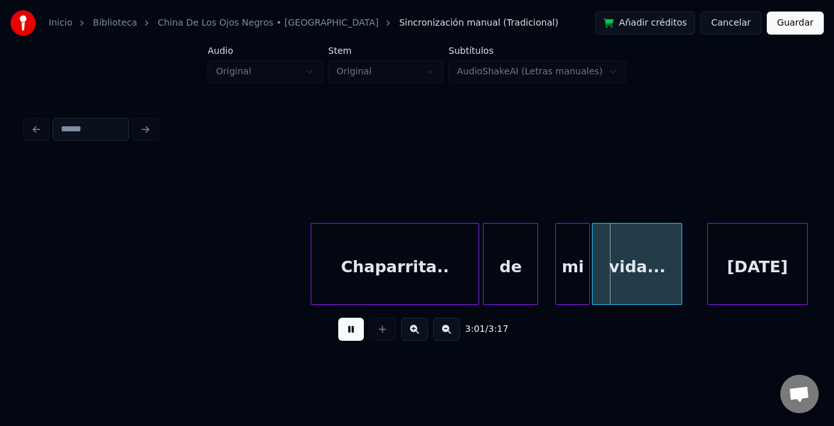
click at [537, 285] on div at bounding box center [535, 263] width 4 height 81
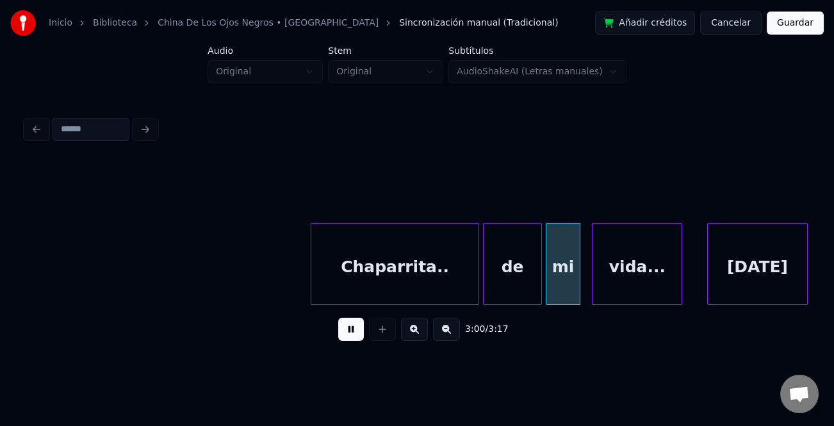
click at [561, 286] on div "mi" at bounding box center [562, 266] width 33 height 87
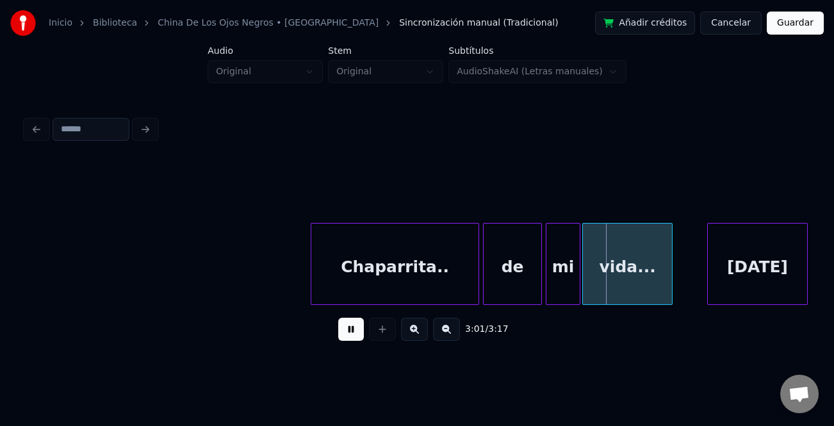
click at [622, 286] on div "vida..." at bounding box center [627, 266] width 89 height 87
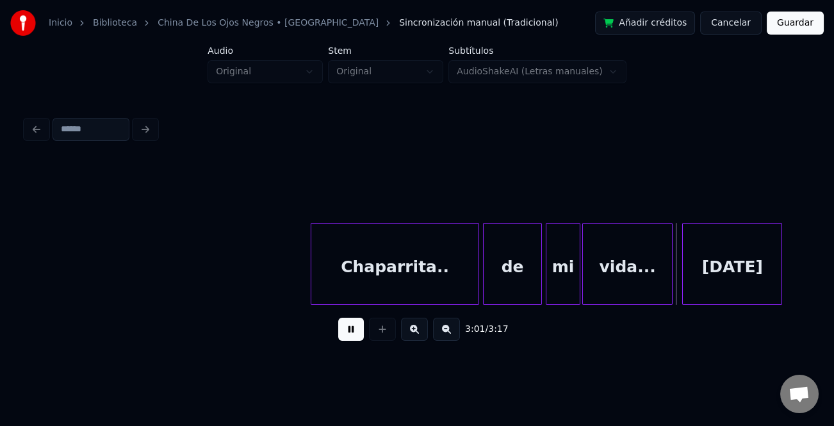
click at [704, 279] on div "[DATE]" at bounding box center [732, 266] width 99 height 87
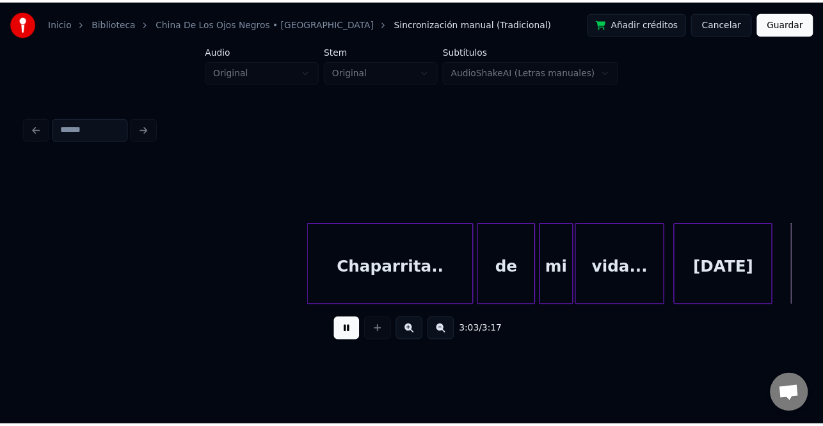
scroll to position [0, 17609]
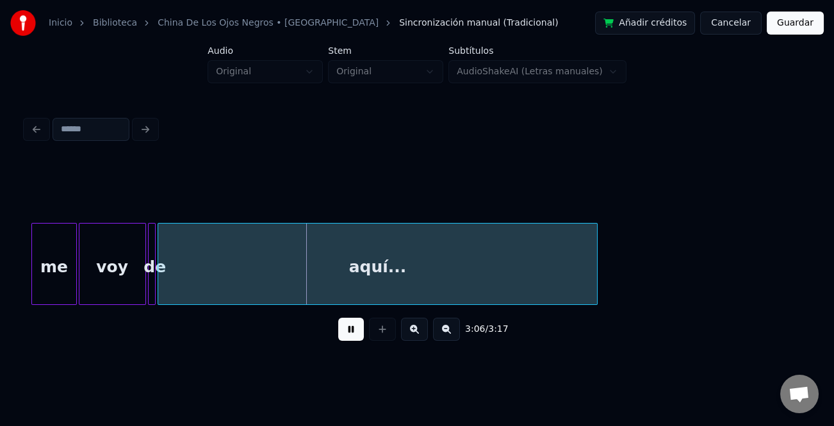
click at [33, 286] on div at bounding box center [34, 263] width 4 height 81
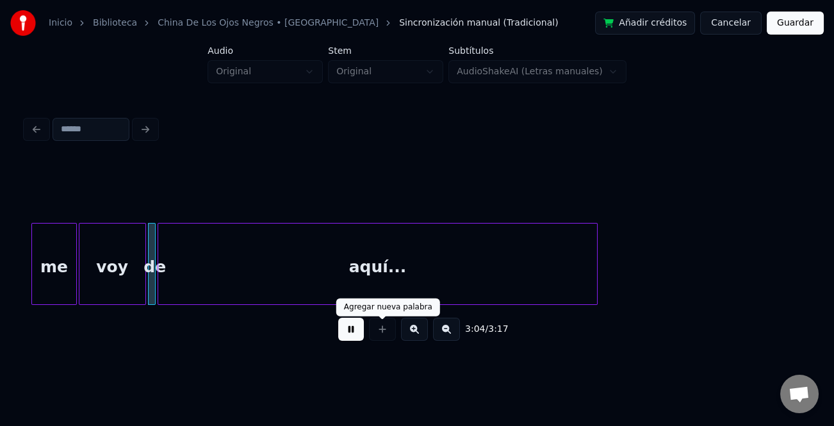
click at [348, 334] on button at bounding box center [351, 329] width 26 height 23
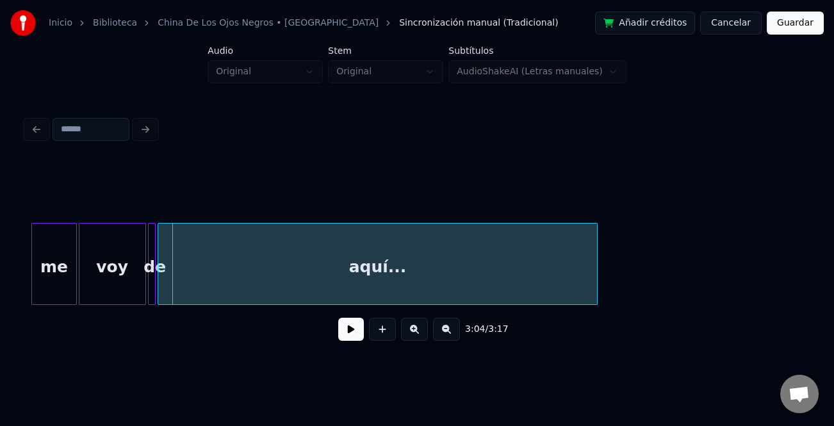
click at [56, 270] on div "me" at bounding box center [54, 266] width 44 height 87
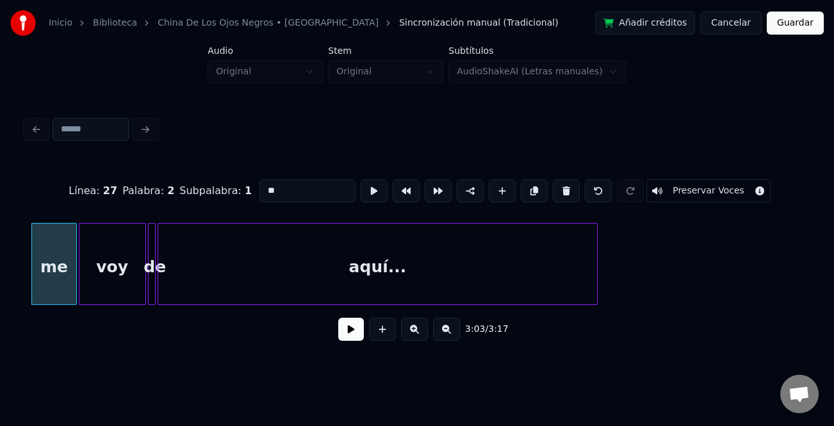
click at [264, 188] on input "**" at bounding box center [307, 190] width 96 height 23
type input "**"
click at [354, 331] on button at bounding box center [351, 329] width 26 height 23
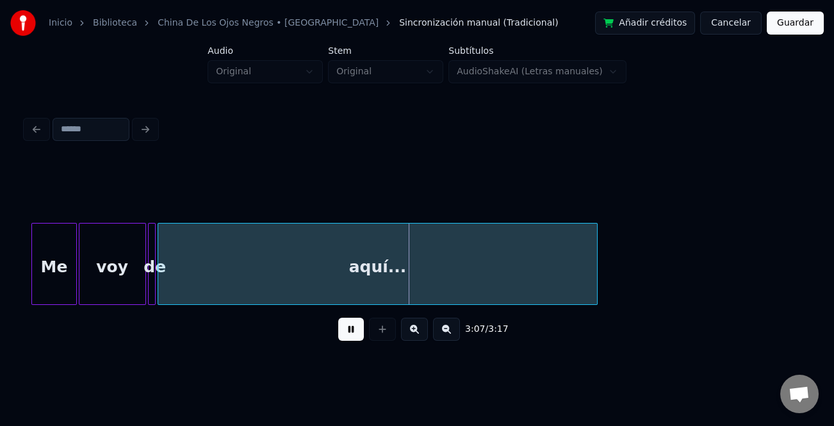
click at [353, 330] on button at bounding box center [351, 329] width 26 height 23
click at [807, 27] on button "Guardar" at bounding box center [794, 23] width 57 height 23
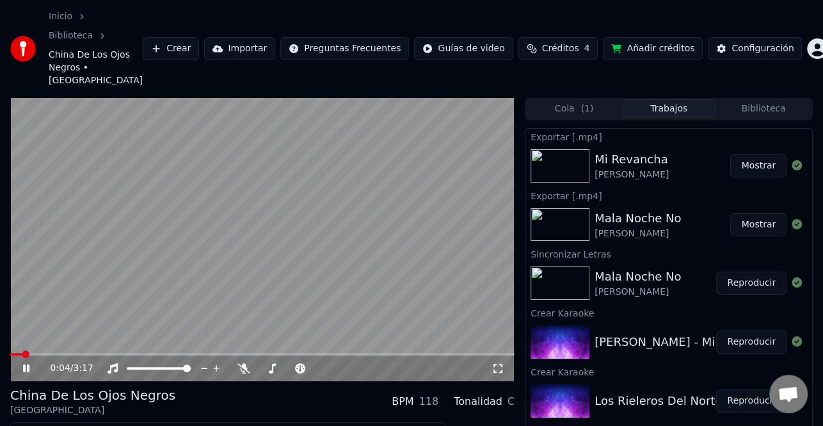
click at [22, 363] on icon at bounding box center [34, 368] width 29 height 10
click at [282, 425] on button "Descargar" at bounding box center [284, 434] width 72 height 18
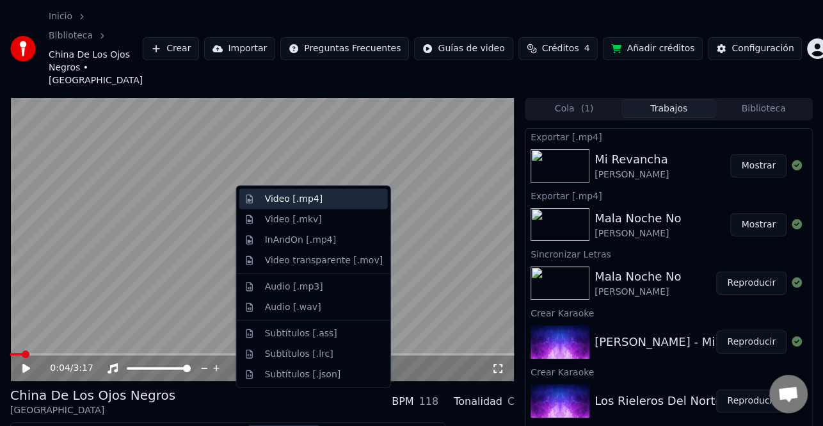
click at [329, 205] on div "Video [.mp4]" at bounding box center [324, 199] width 118 height 13
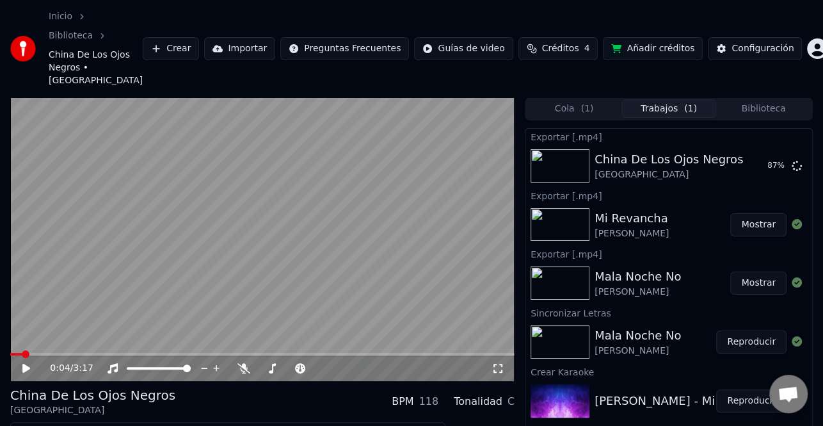
click at [765, 271] on button "Mostrar" at bounding box center [759, 282] width 56 height 23
